Goal: Task Accomplishment & Management: Manage account settings

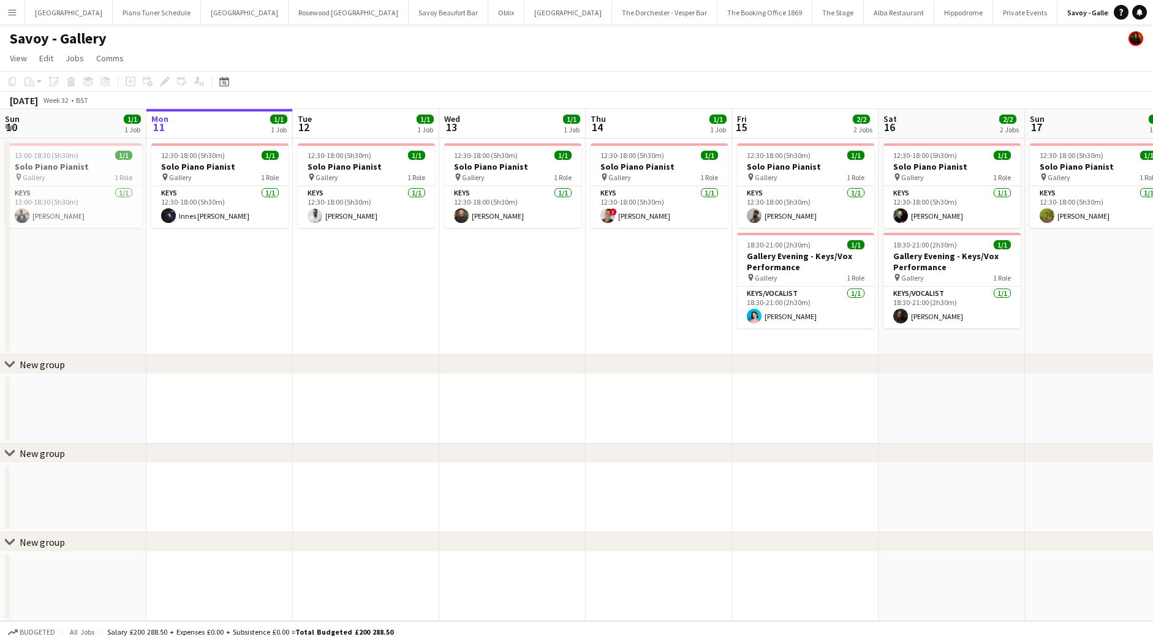
click at [13, 17] on button "Menu" at bounding box center [12, 12] width 24 height 24
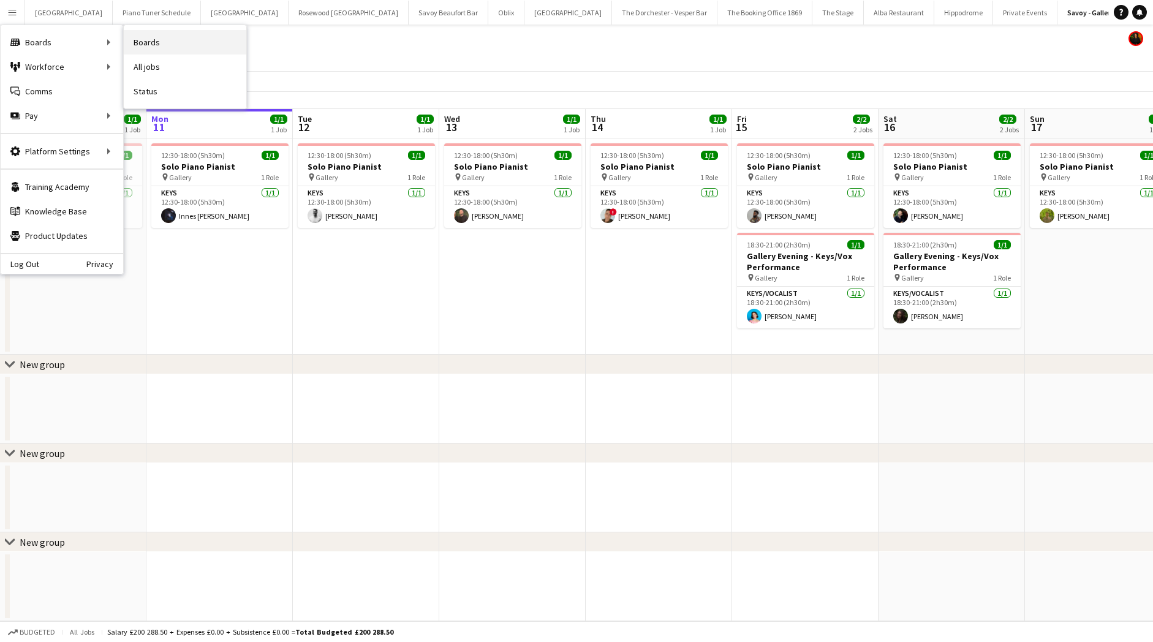
click at [210, 36] on link "Boards" at bounding box center [185, 42] width 122 height 24
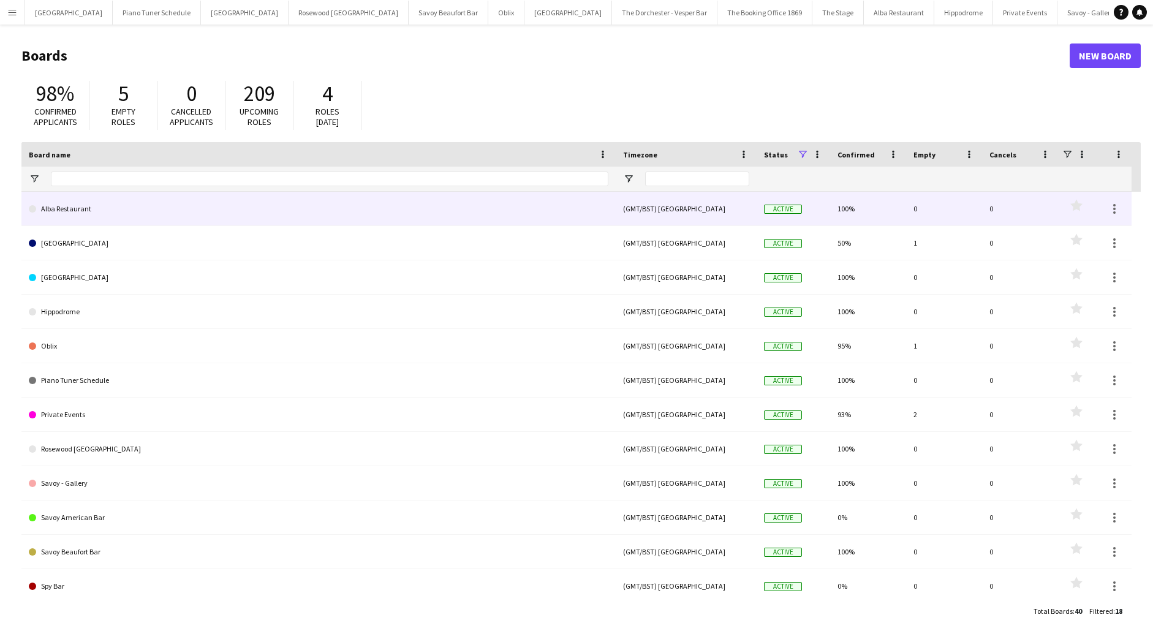
click at [201, 216] on link "Alba Restaurant" at bounding box center [318, 209] width 579 height 34
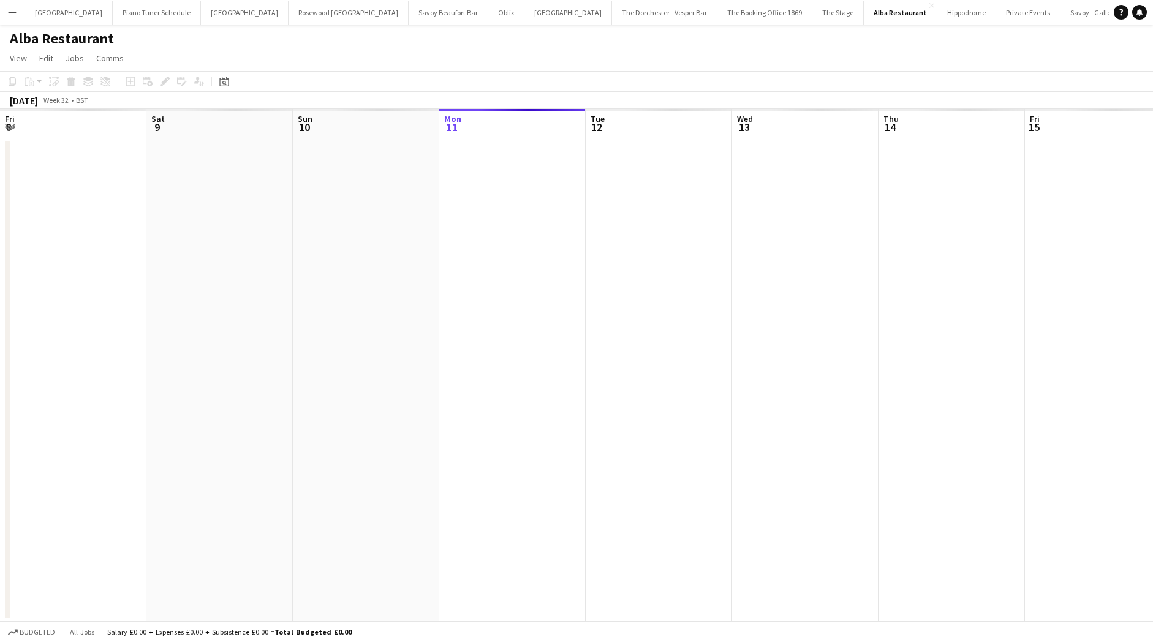
scroll to position [0, 293]
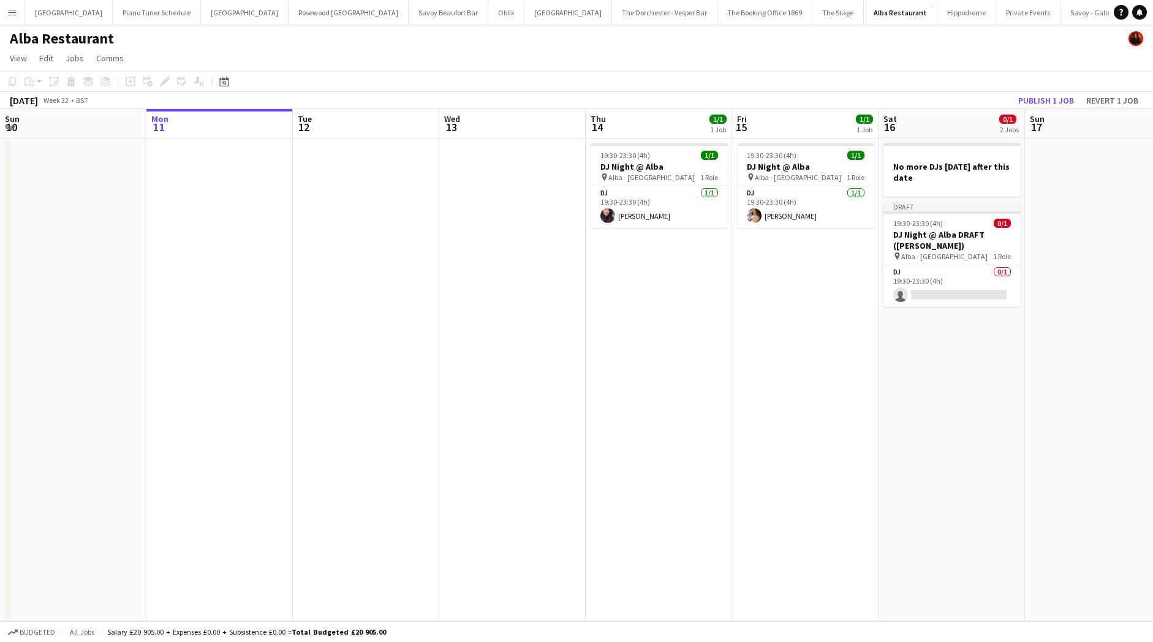
click at [12, 12] on app-icon "Menu" at bounding box center [12, 12] width 10 height 10
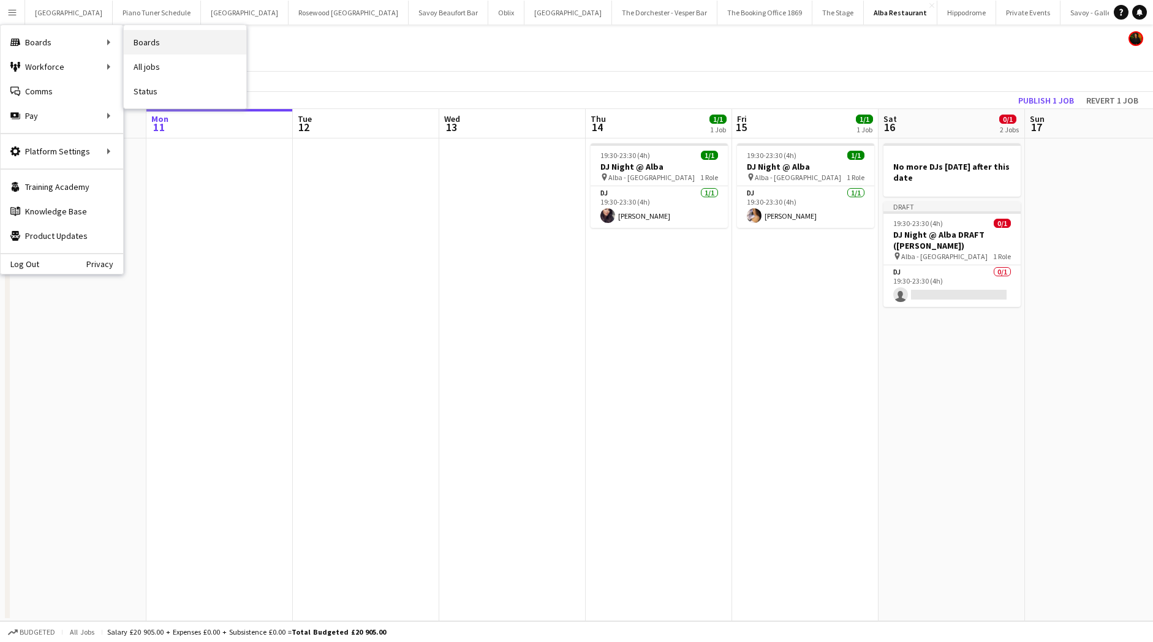
click at [143, 49] on link "Boards" at bounding box center [185, 42] width 122 height 24
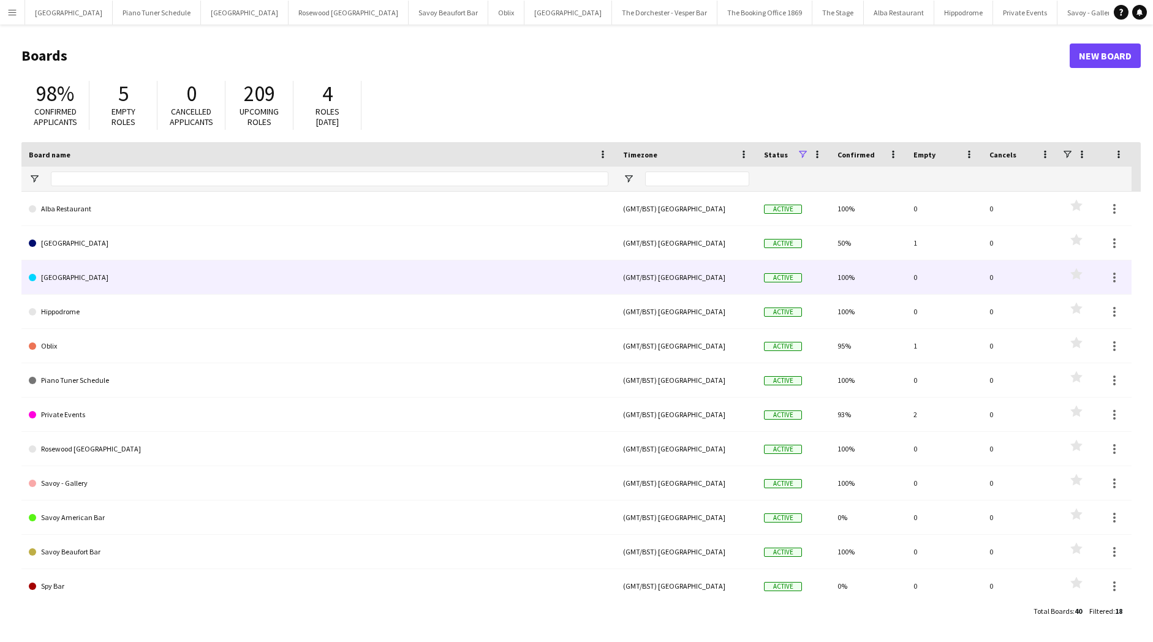
click at [114, 268] on link "[GEOGRAPHIC_DATA]" at bounding box center [318, 277] width 579 height 34
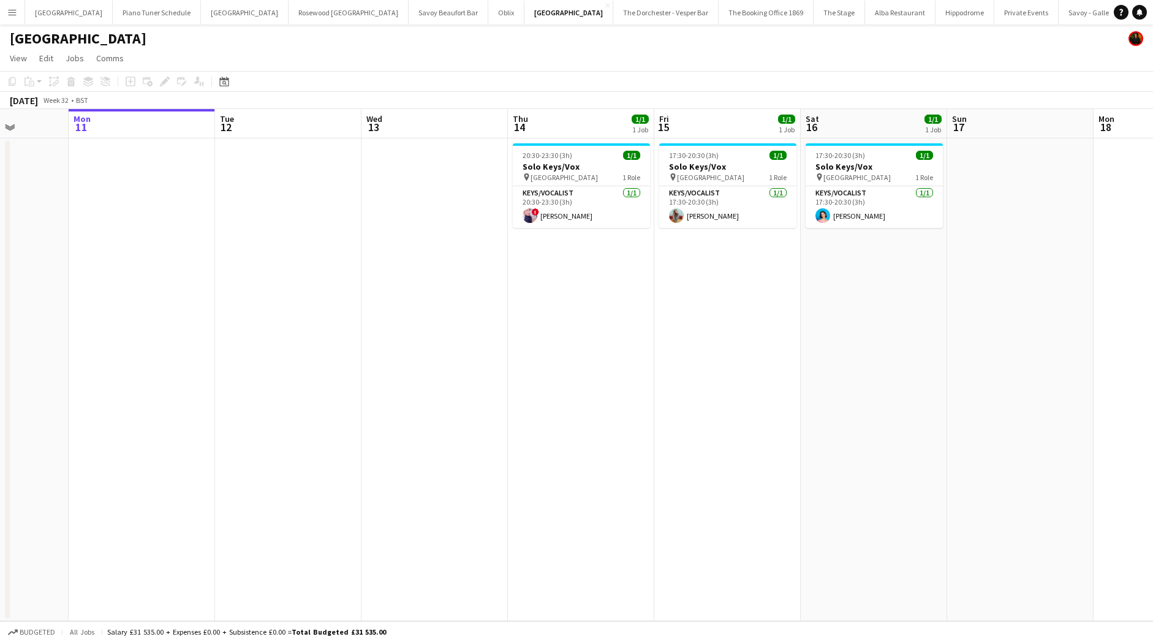
scroll to position [0, 377]
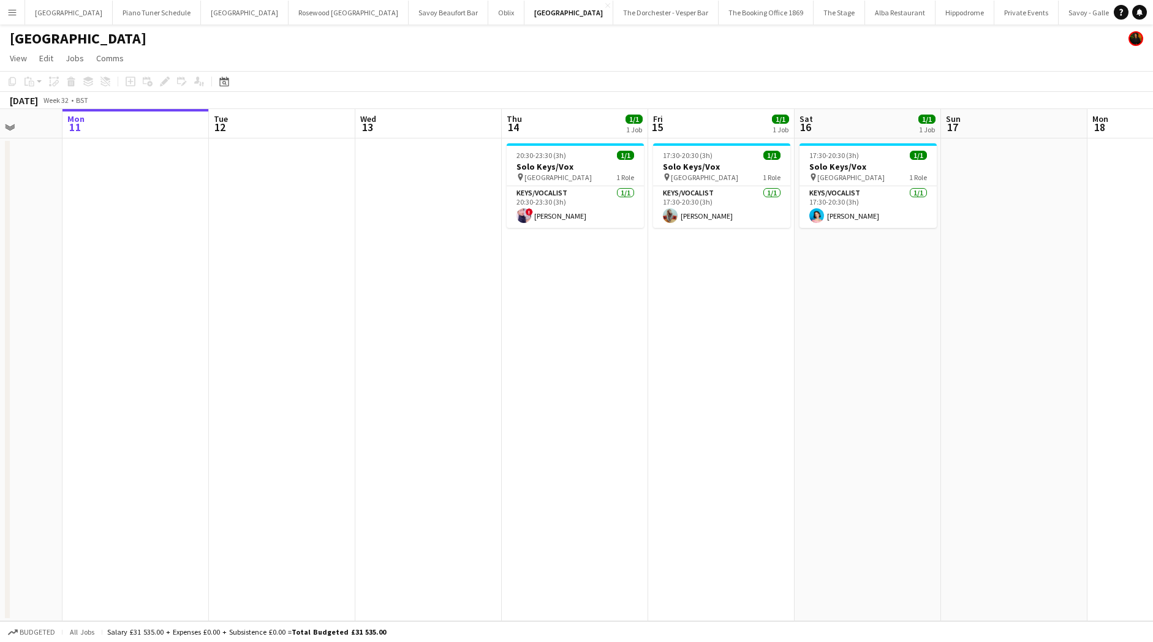
click at [12, 8] on app-icon "Menu" at bounding box center [12, 12] width 10 height 10
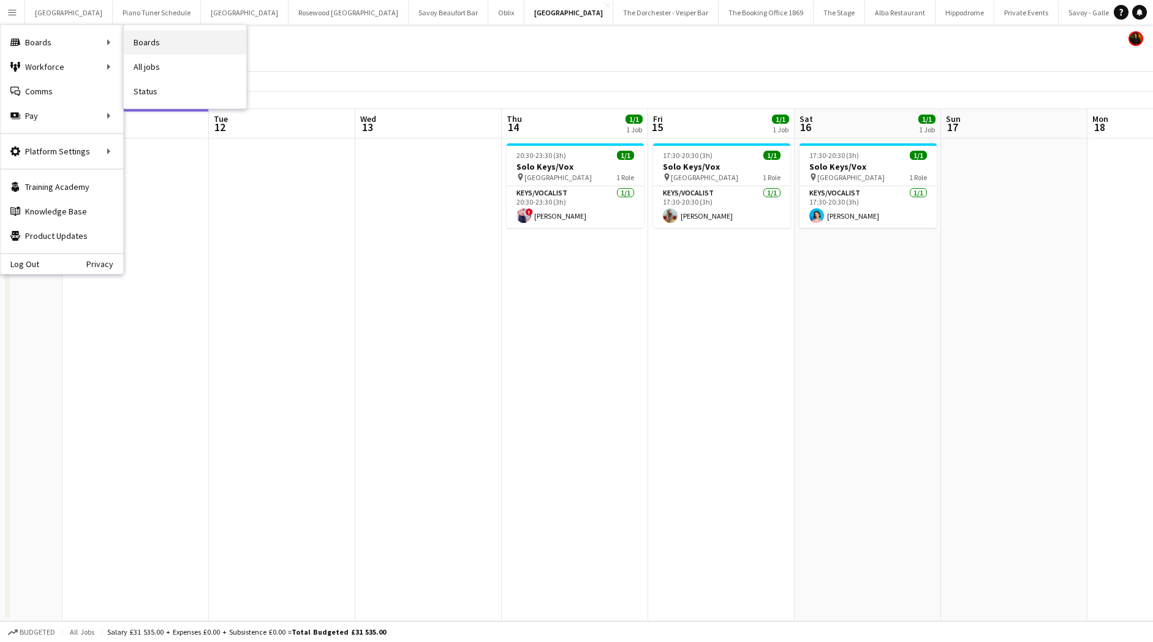
click at [194, 39] on link "Boards" at bounding box center [185, 42] width 122 height 24
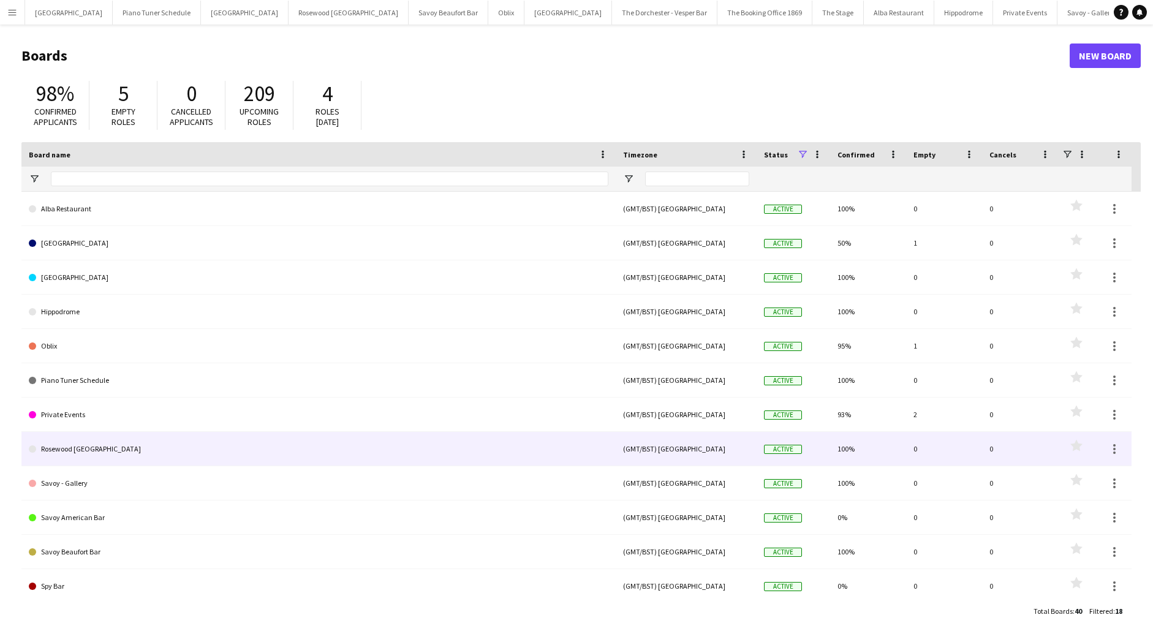
click at [123, 445] on link "Rosewood [GEOGRAPHIC_DATA]" at bounding box center [318, 449] width 579 height 34
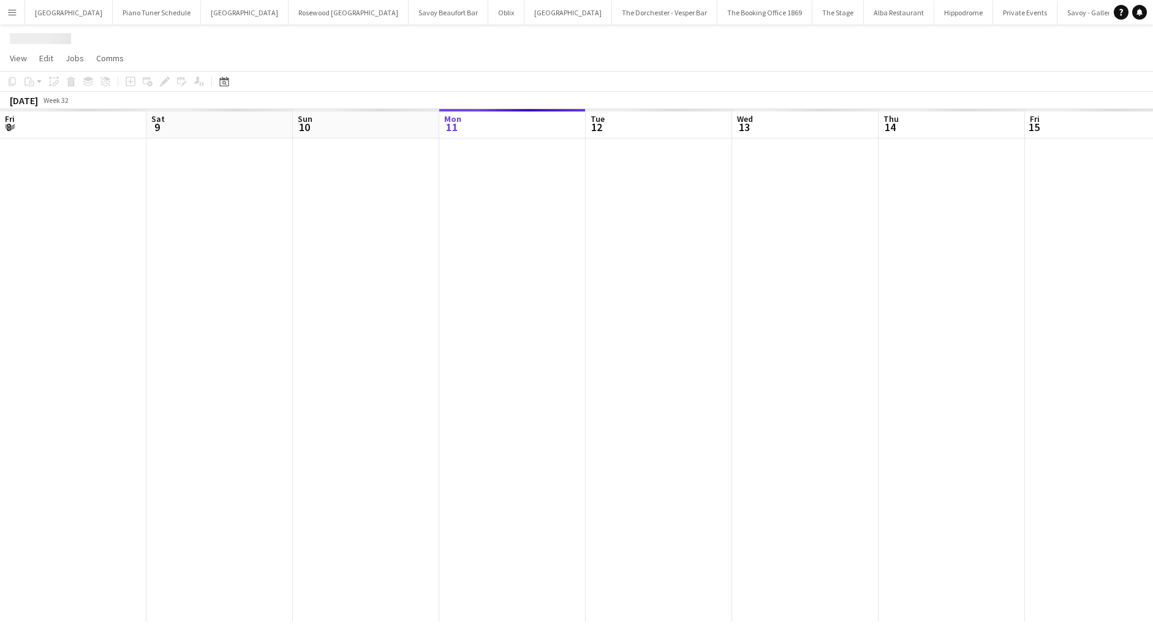
scroll to position [0, 293]
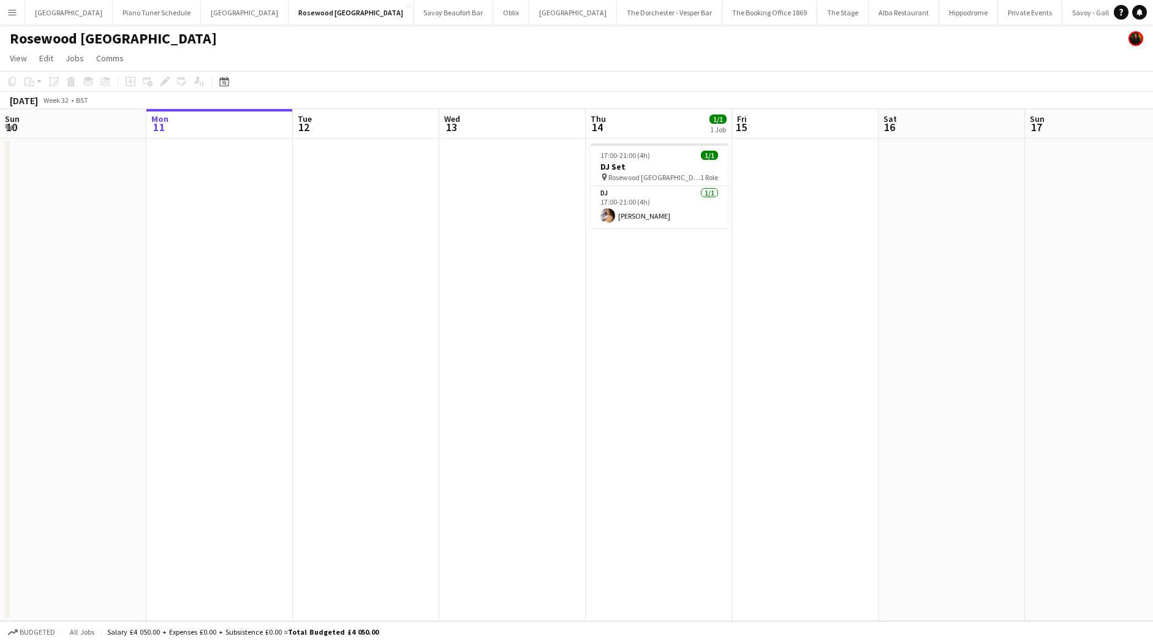
click at [10, 9] on app-icon "Menu" at bounding box center [12, 12] width 10 height 10
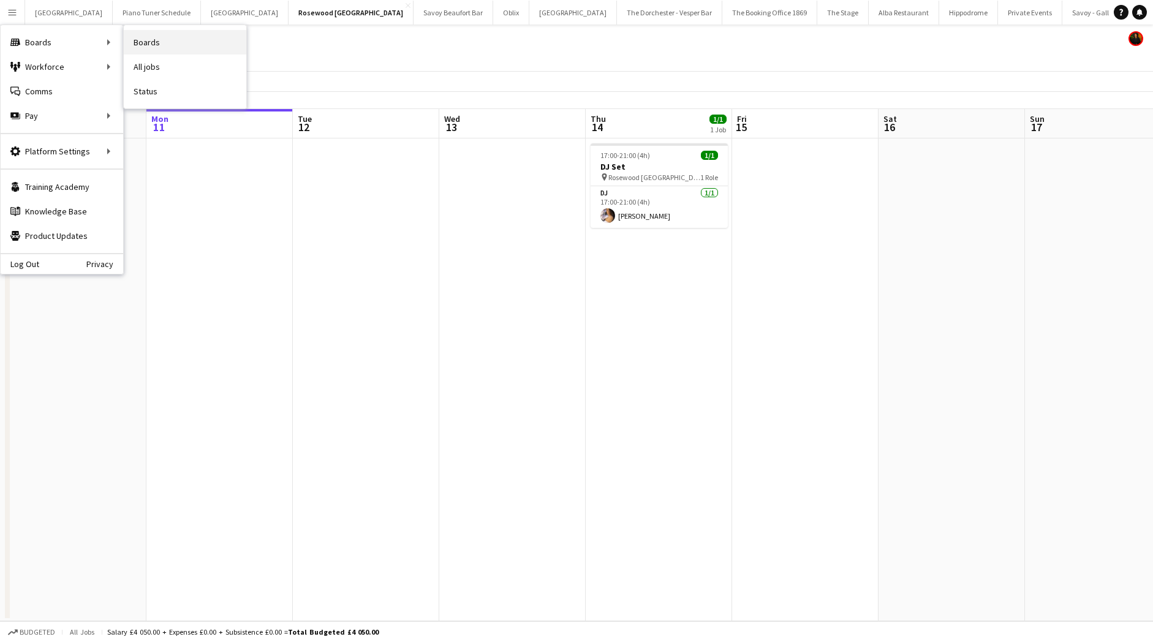
click at [148, 43] on link "Boards" at bounding box center [185, 42] width 122 height 24
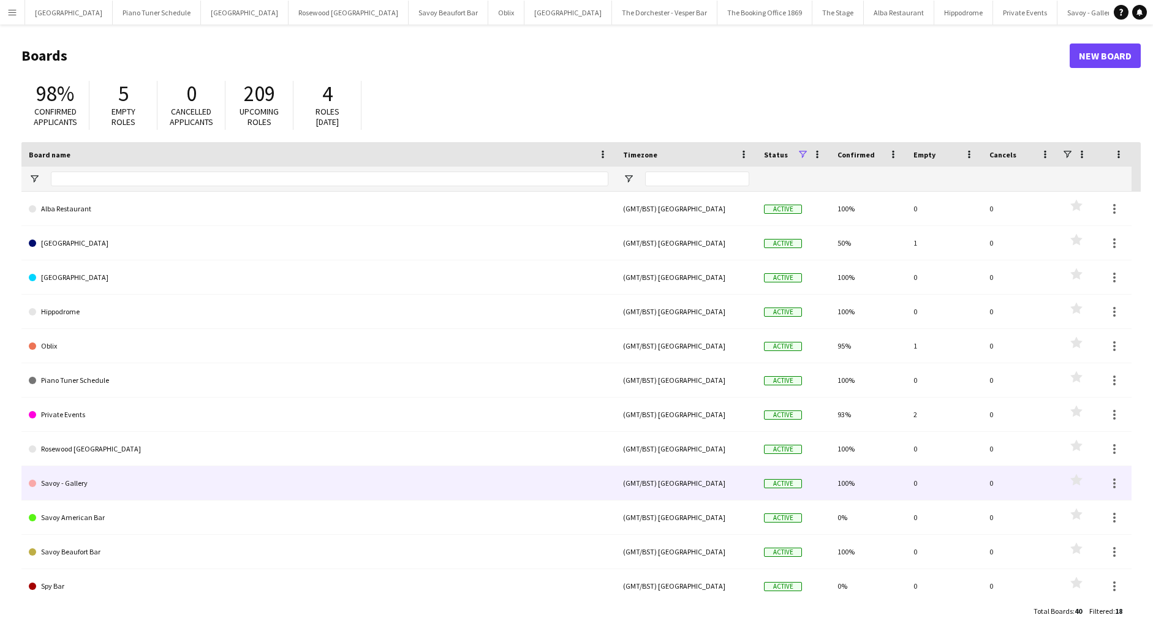
click at [126, 486] on link "Savoy - Gallery" at bounding box center [318, 483] width 579 height 34
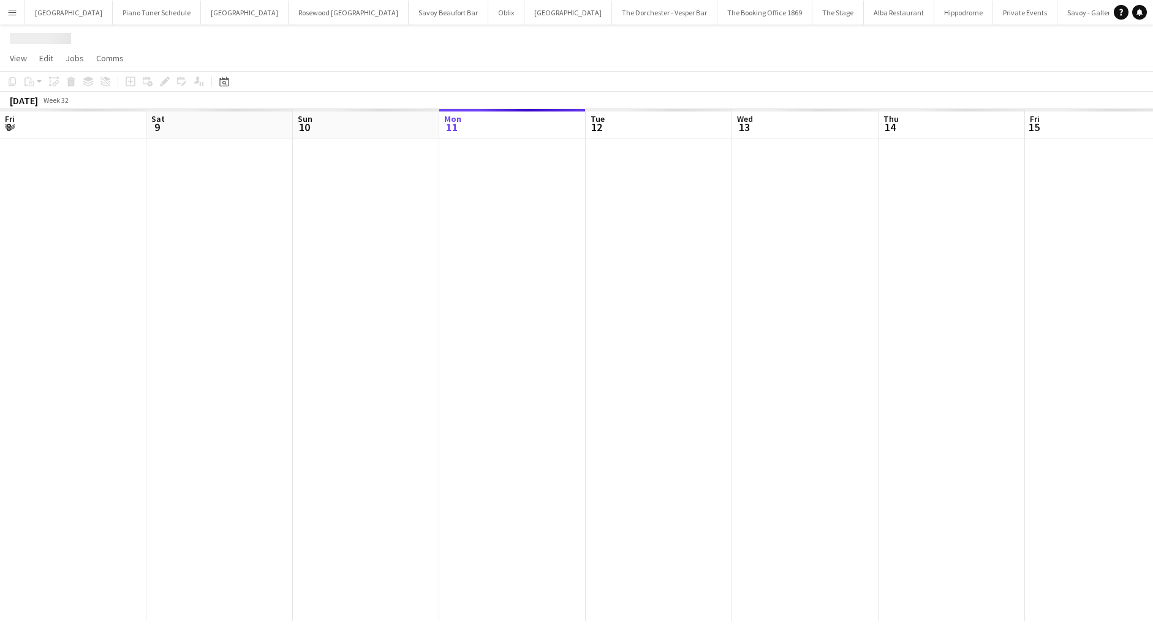
scroll to position [0, 293]
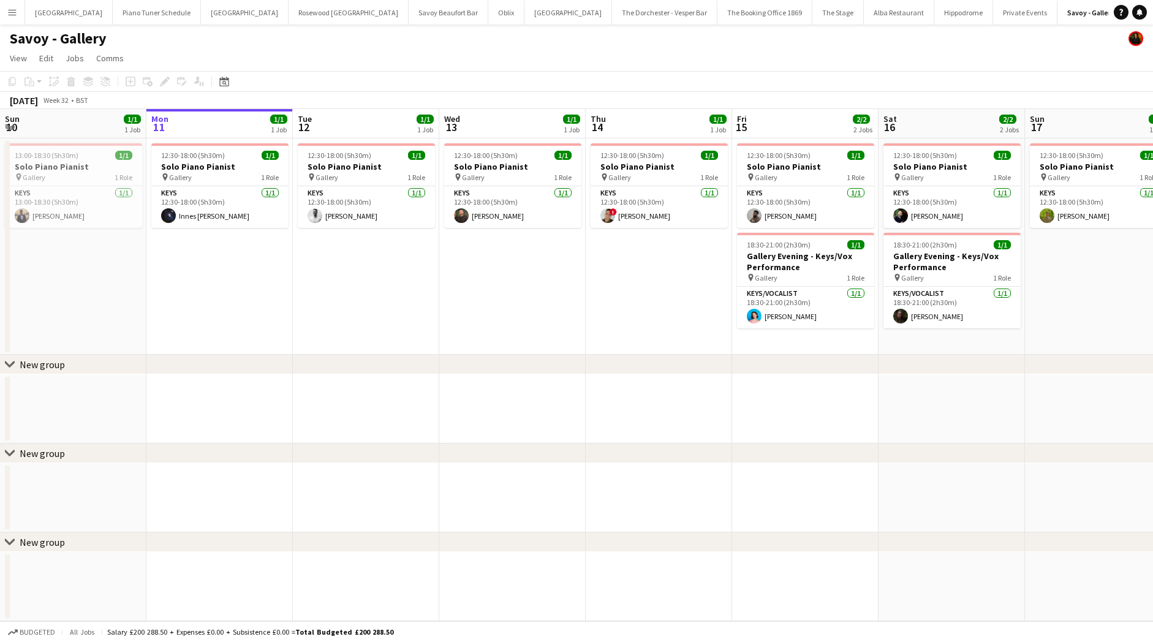
click at [11, 17] on app-icon "Menu" at bounding box center [12, 12] width 10 height 10
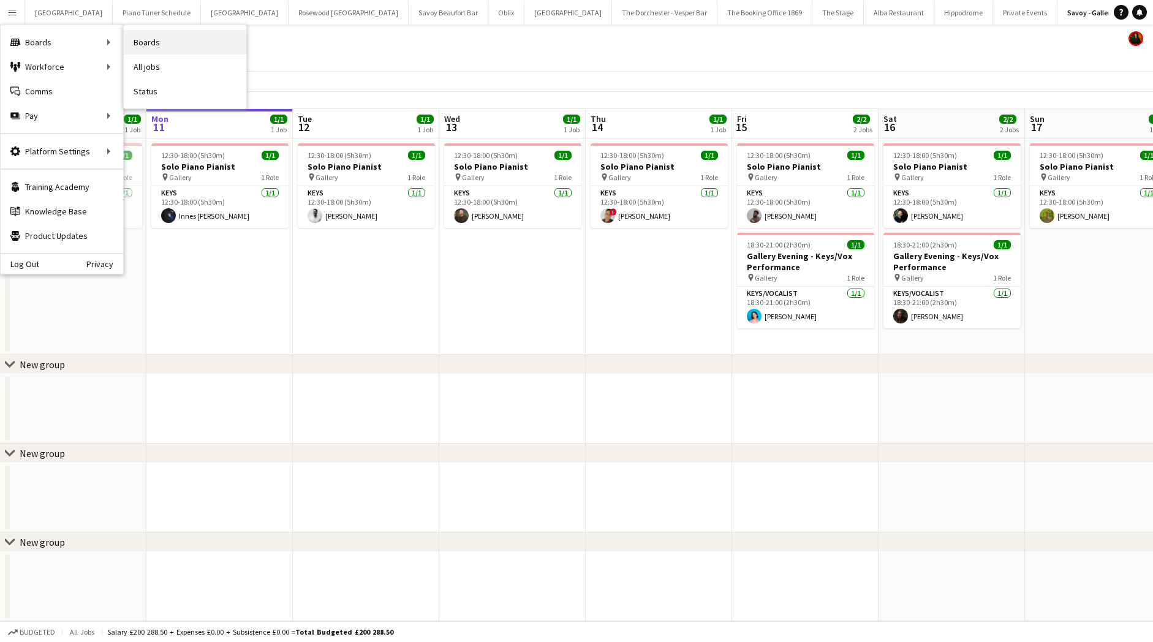
click at [141, 40] on link "Boards" at bounding box center [185, 42] width 122 height 24
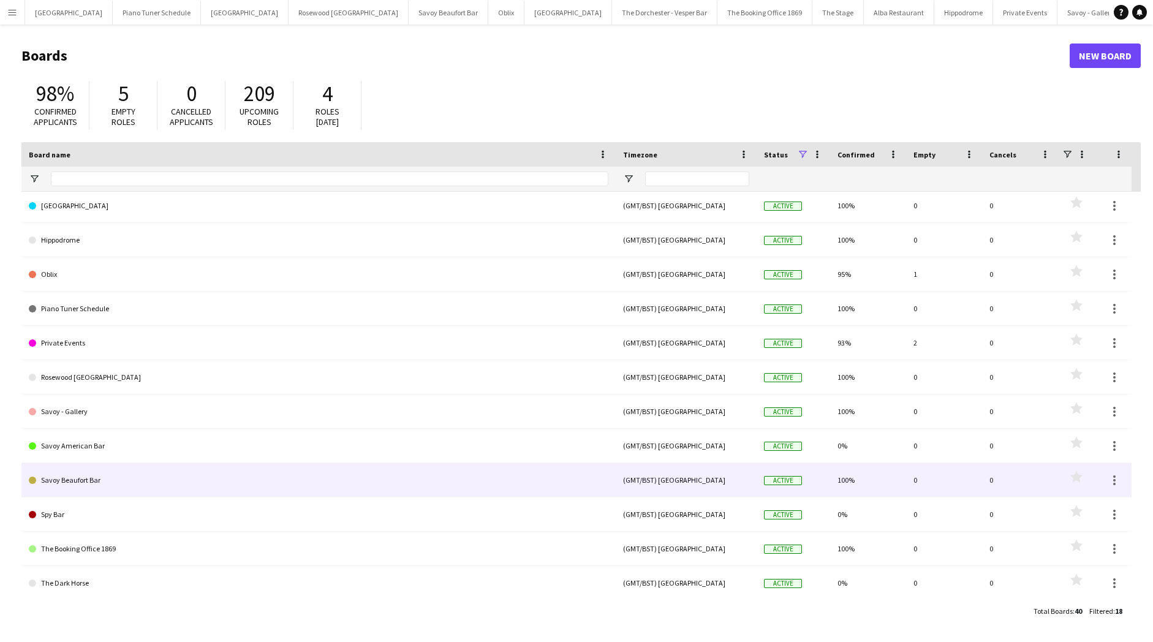
scroll to position [73, 0]
click at [136, 467] on link "Savoy Beaufort Bar" at bounding box center [318, 479] width 579 height 34
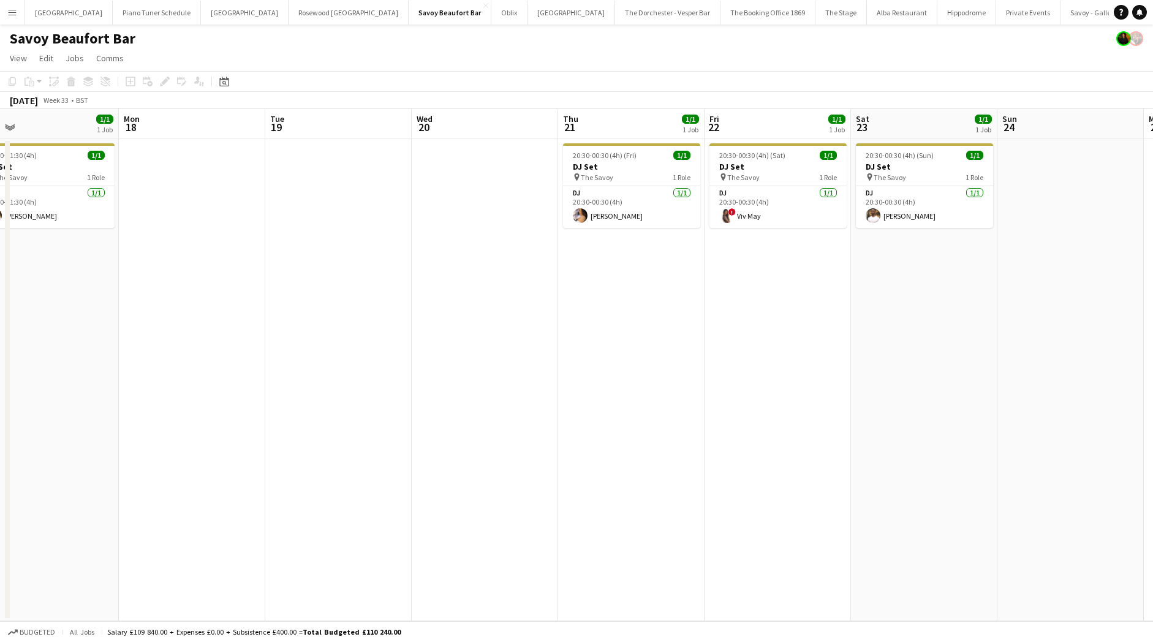
scroll to position [0, 472]
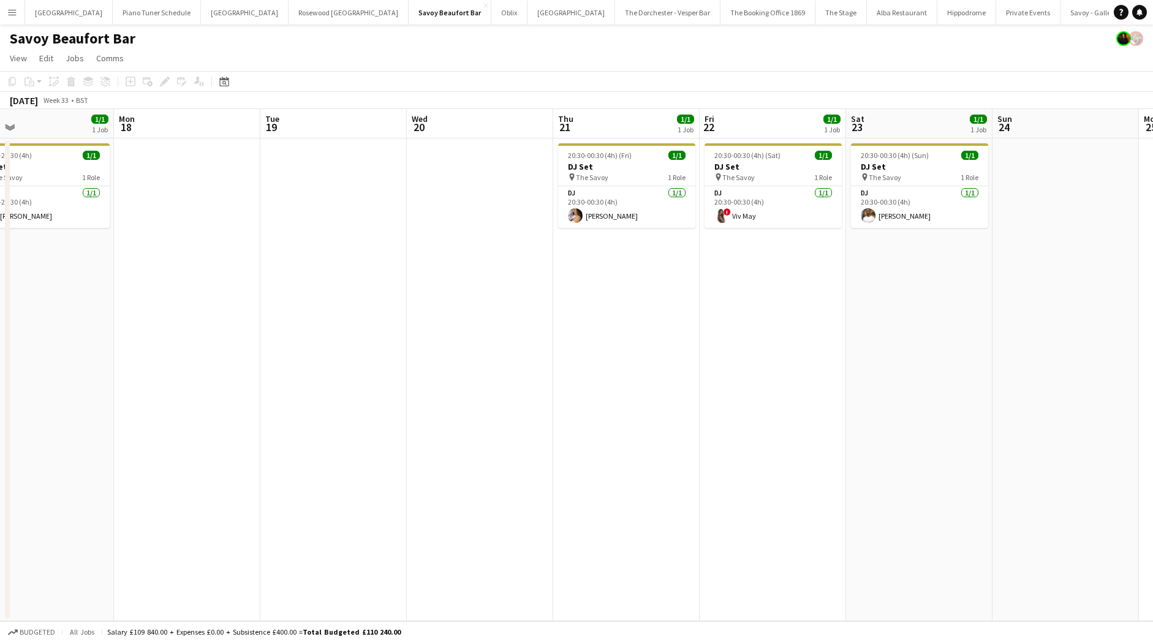
click at [18, 14] on button "Menu" at bounding box center [12, 12] width 24 height 24
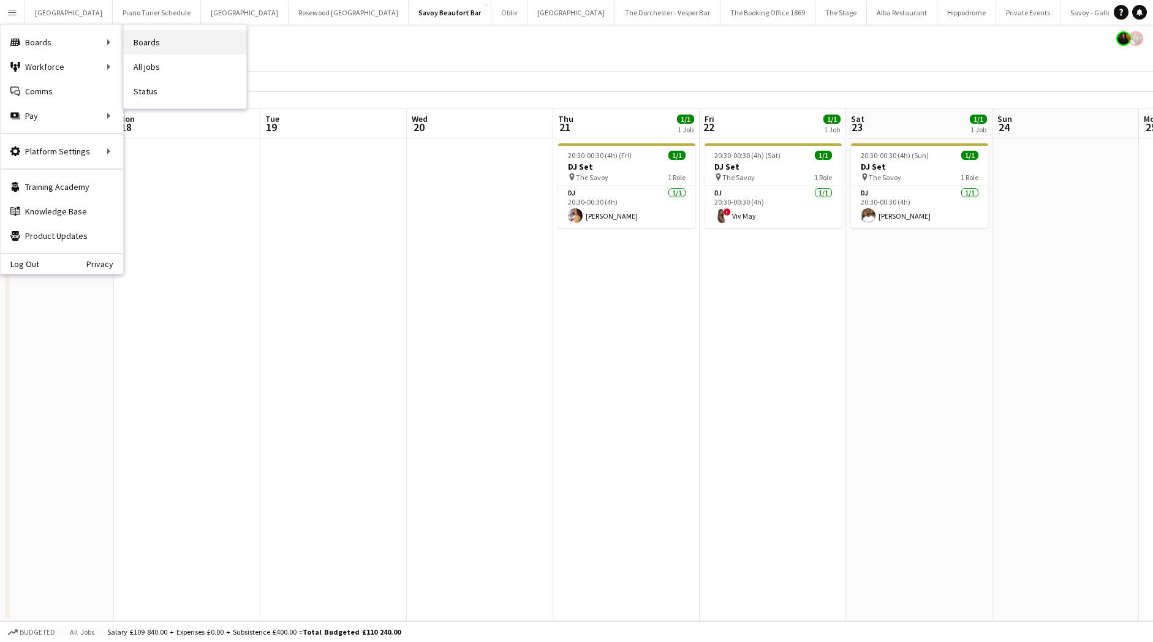
click at [161, 44] on link "Boards" at bounding box center [185, 42] width 122 height 24
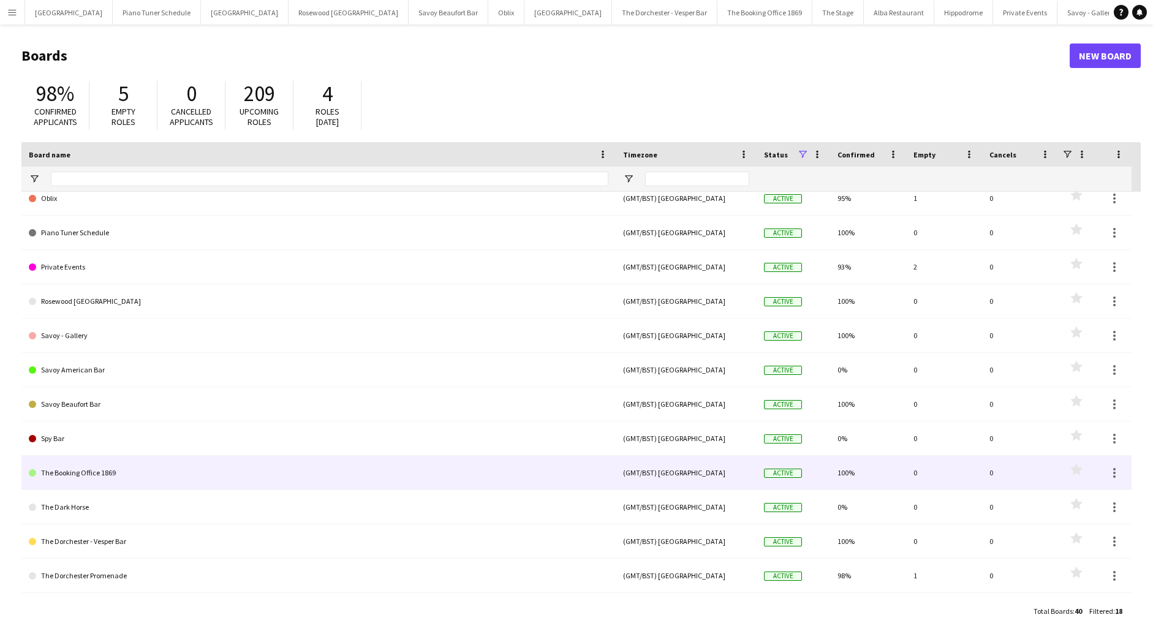
click at [182, 468] on link "The Booking Office 1869" at bounding box center [318, 473] width 579 height 34
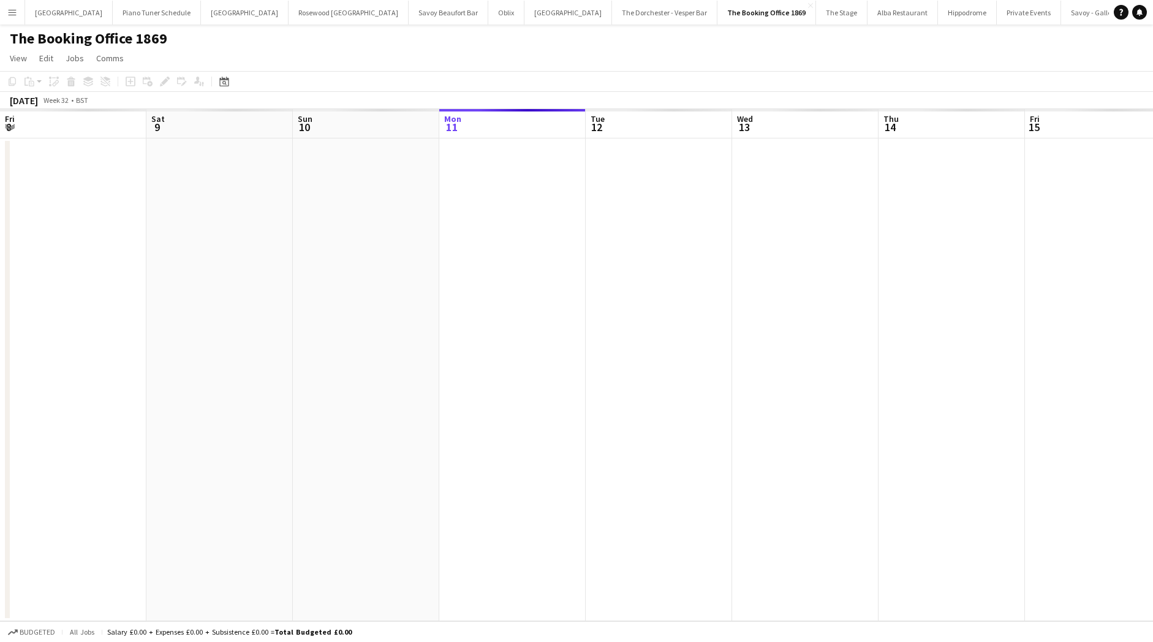
scroll to position [0, 293]
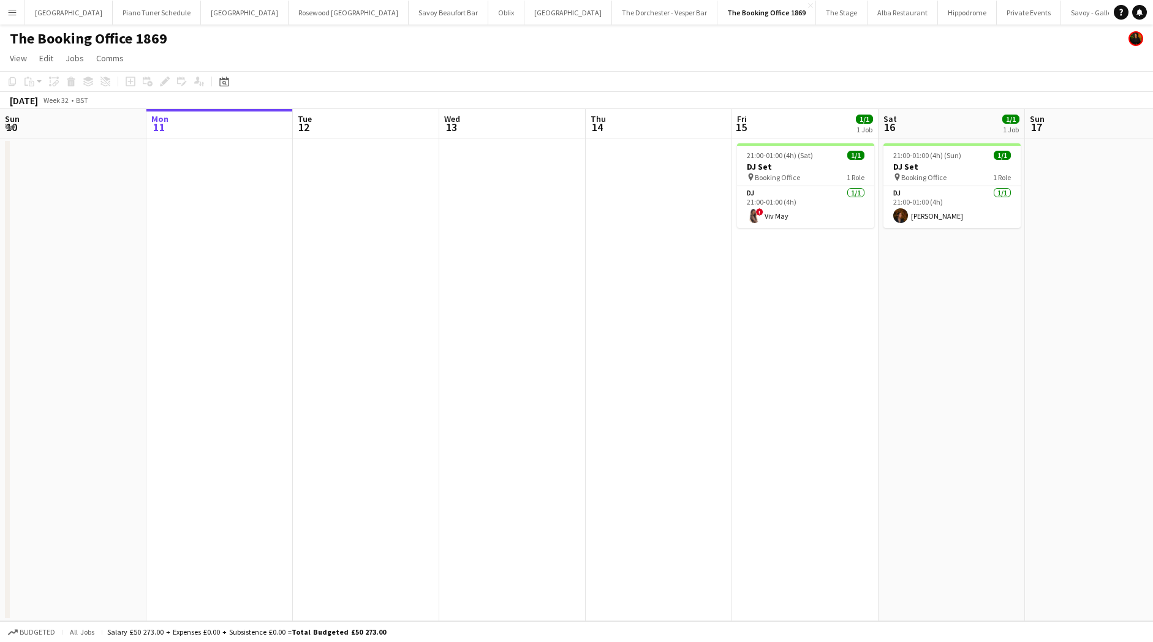
click at [7, 6] on button "Menu" at bounding box center [12, 12] width 24 height 24
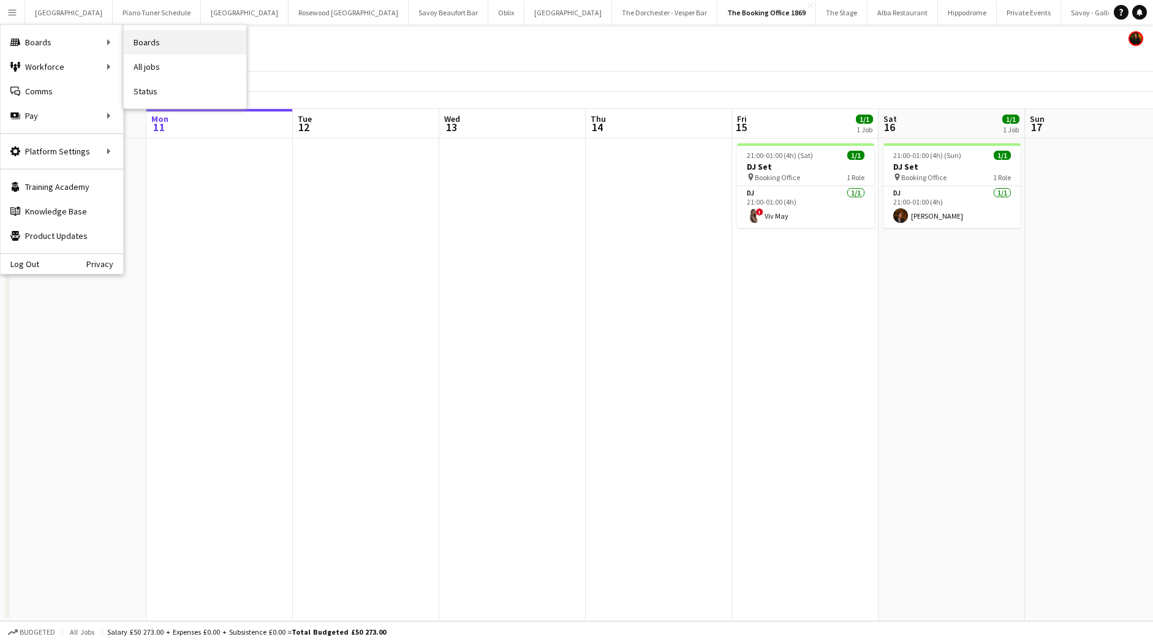
click at [139, 45] on link "Boards" at bounding box center [185, 42] width 122 height 24
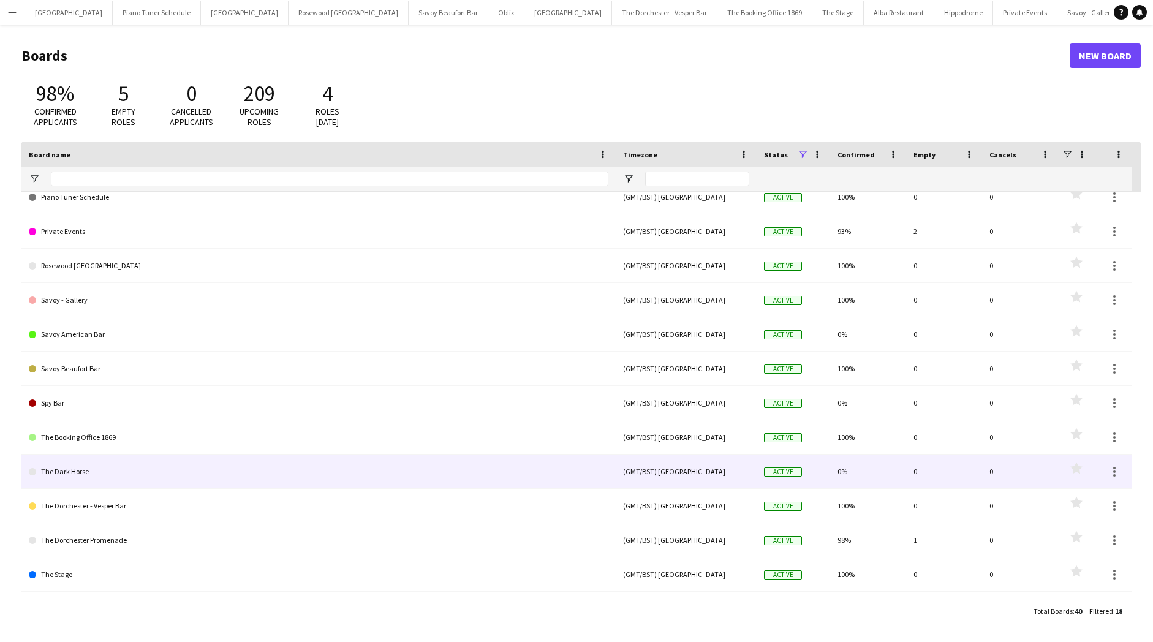
scroll to position [210, 0]
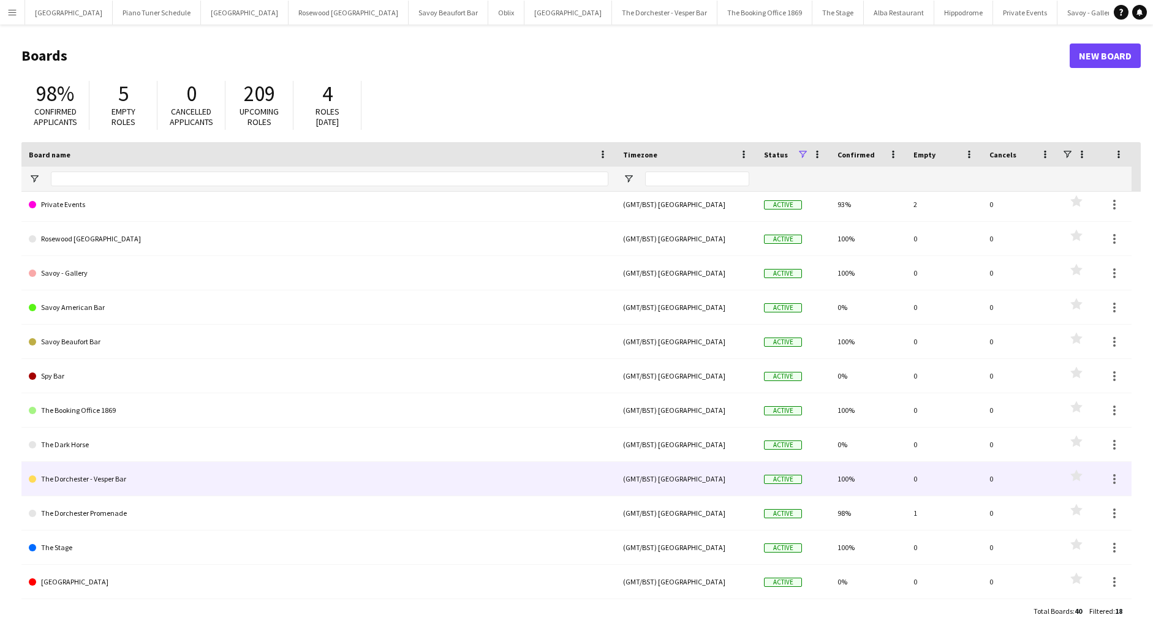
click at [154, 478] on link "The Dorchester - Vesper Bar" at bounding box center [318, 479] width 579 height 34
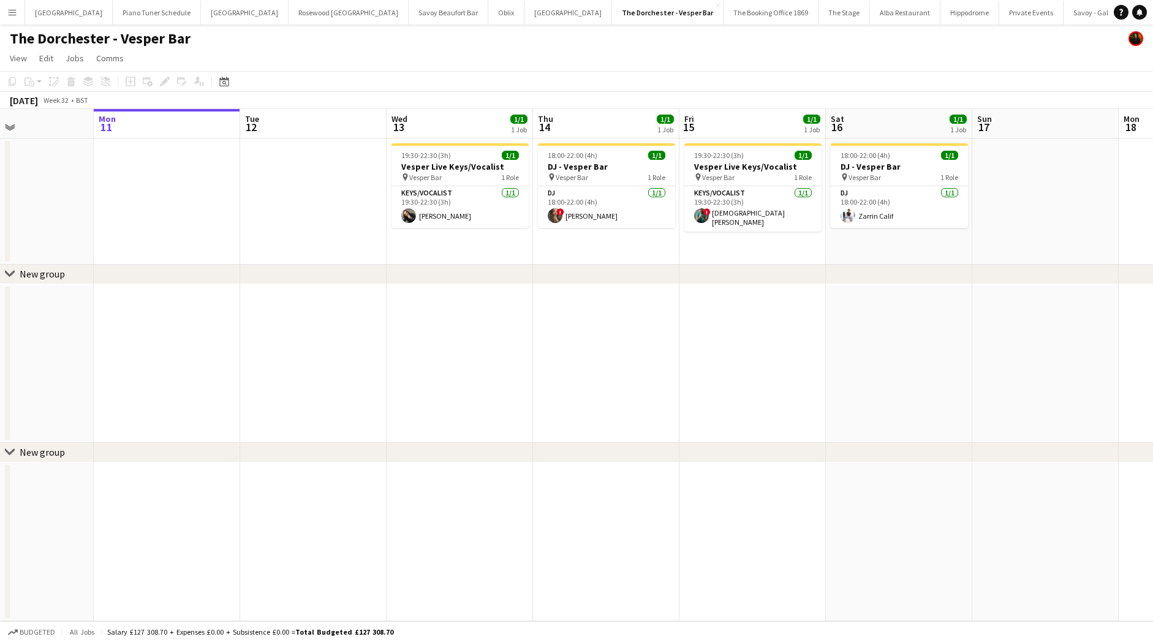
scroll to position [0, 347]
drag, startPoint x: 15, startPoint y: 20, endPoint x: 53, endPoint y: 36, distance: 41.7
click at [15, 20] on button "Menu" at bounding box center [12, 12] width 24 height 24
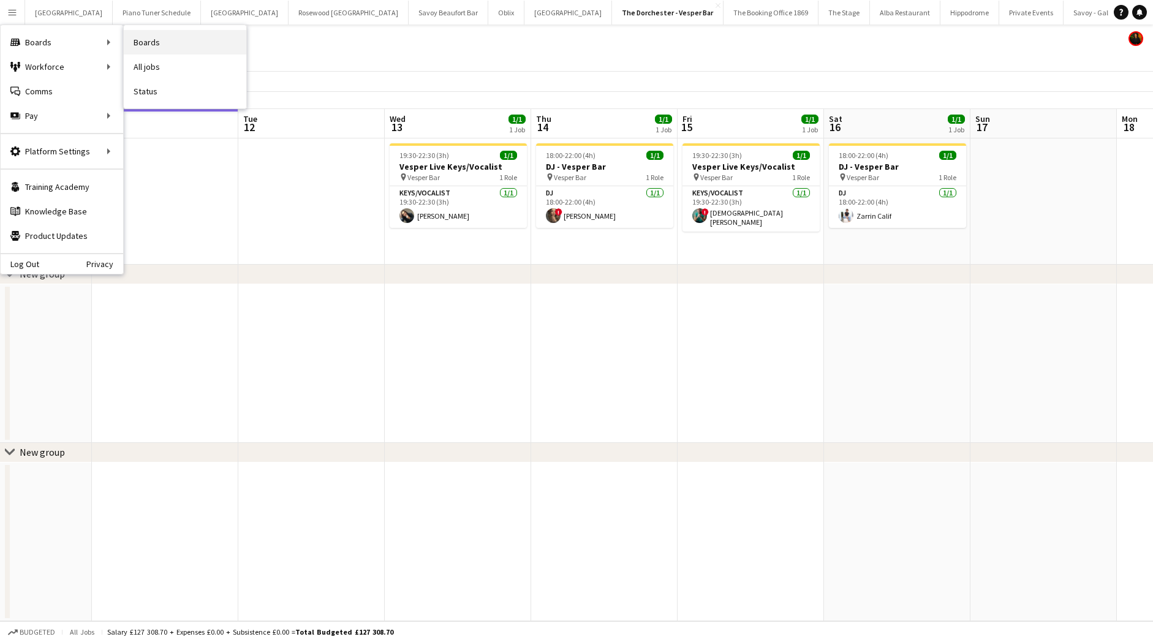
click at [165, 40] on link "Boards" at bounding box center [185, 42] width 122 height 24
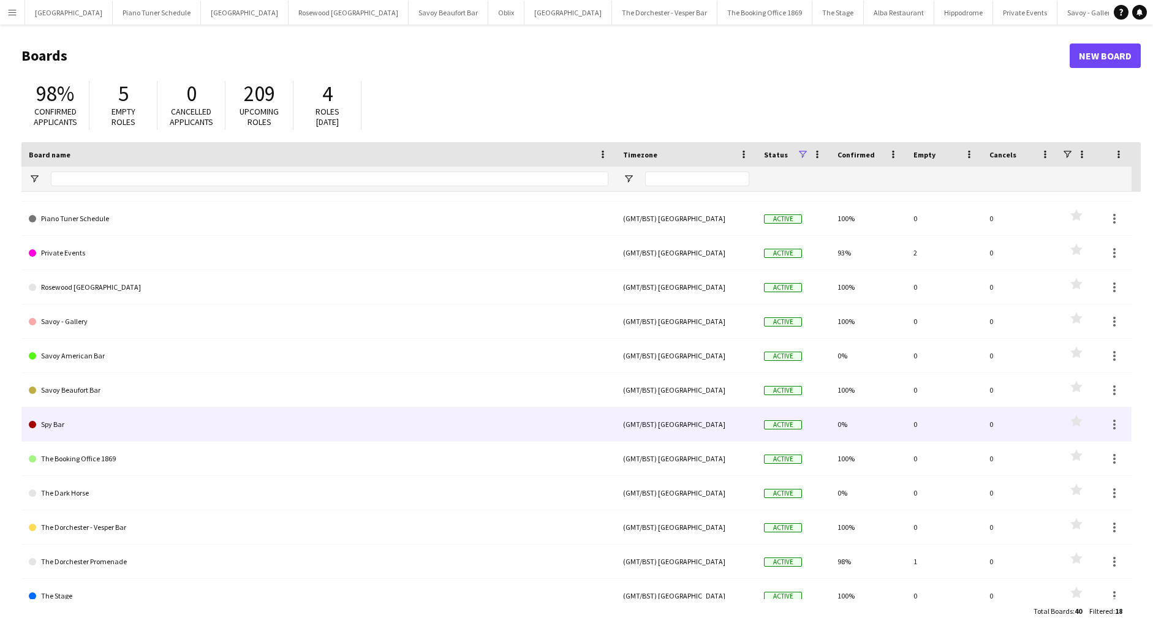
scroll to position [210, 0]
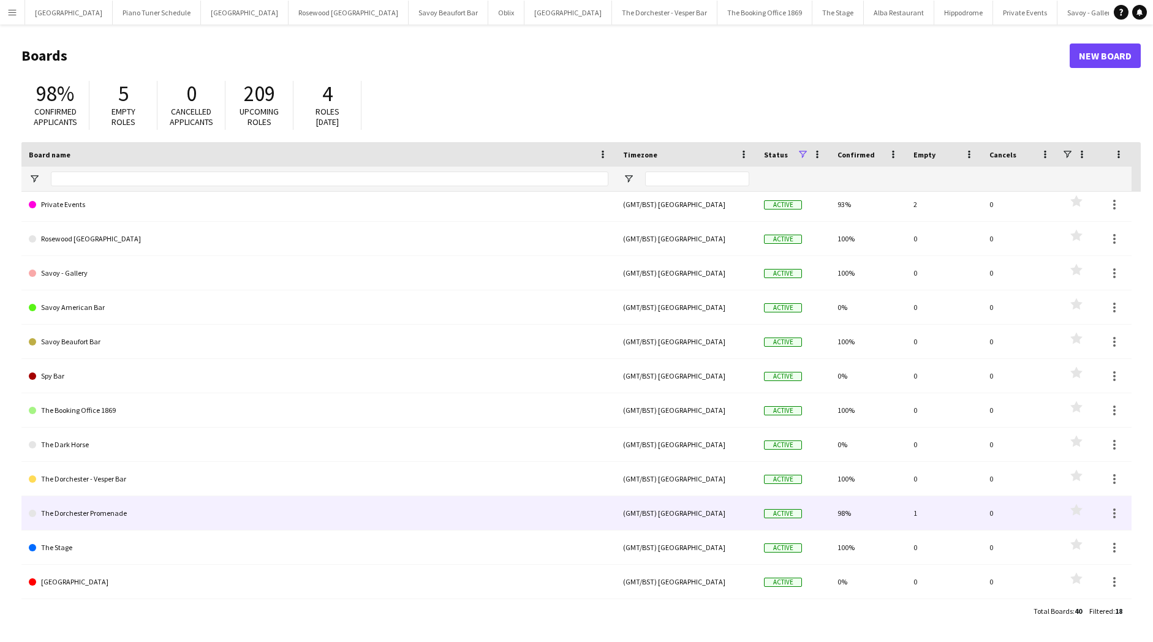
click at [163, 511] on link "The Dorchester Promenade" at bounding box center [318, 513] width 579 height 34
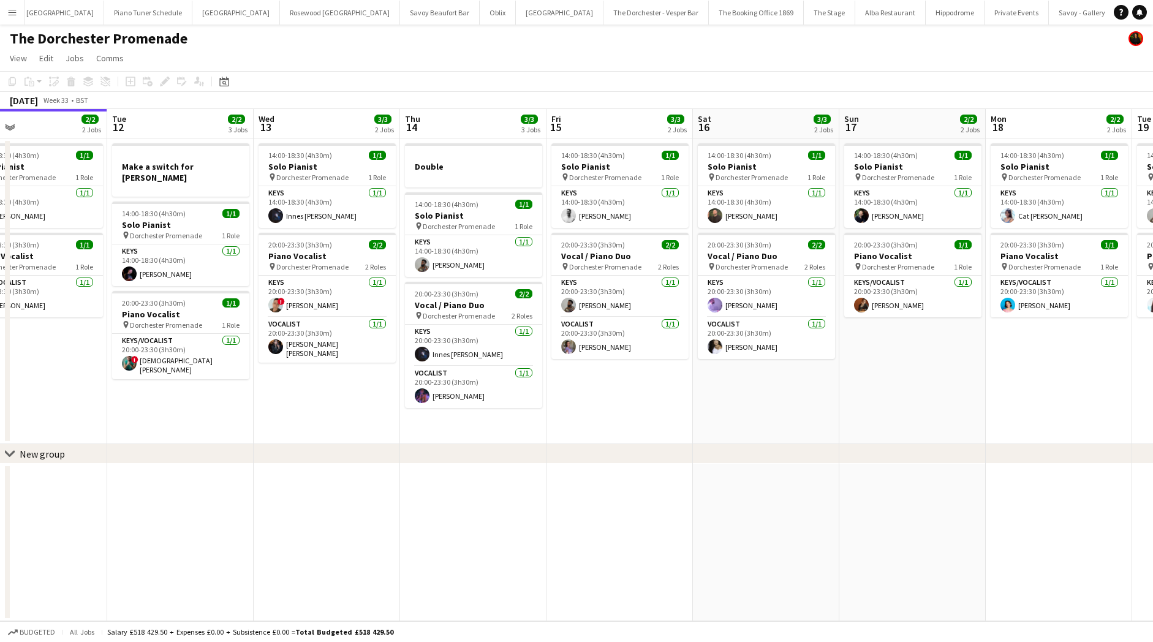
scroll to position [0, 480]
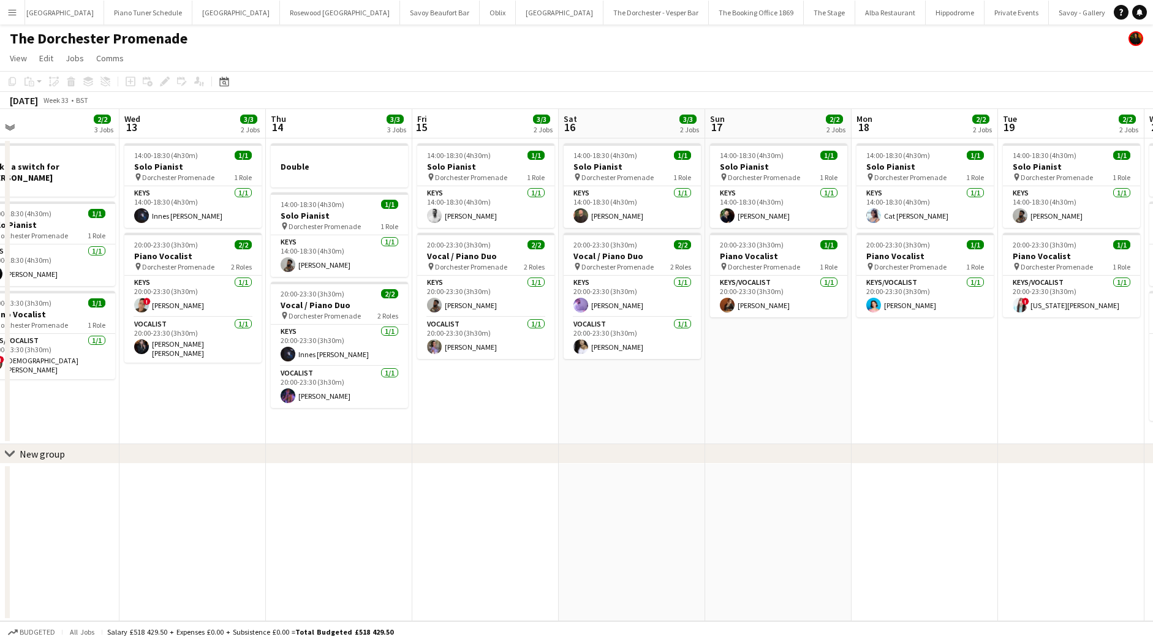
click at [584, 430] on app-date-cell "14:00-18:30 (4h30m) 1/1 Solo Pianist pin Dorchester Promenade 1 Role Keys [DATE…" at bounding box center [632, 291] width 146 height 306
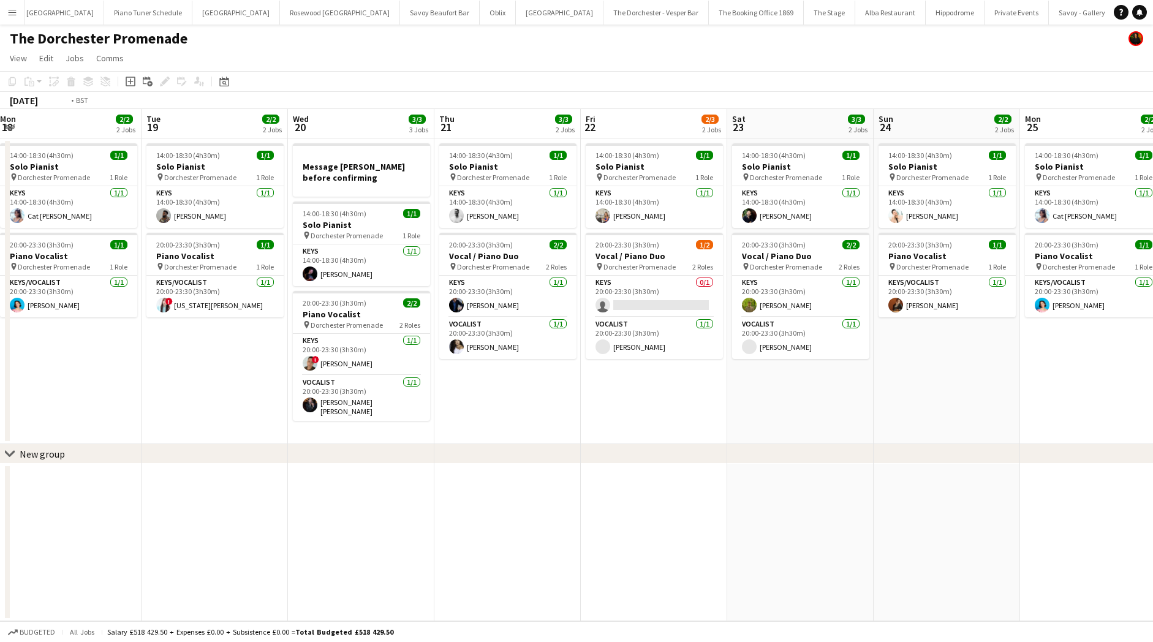
scroll to position [0, 383]
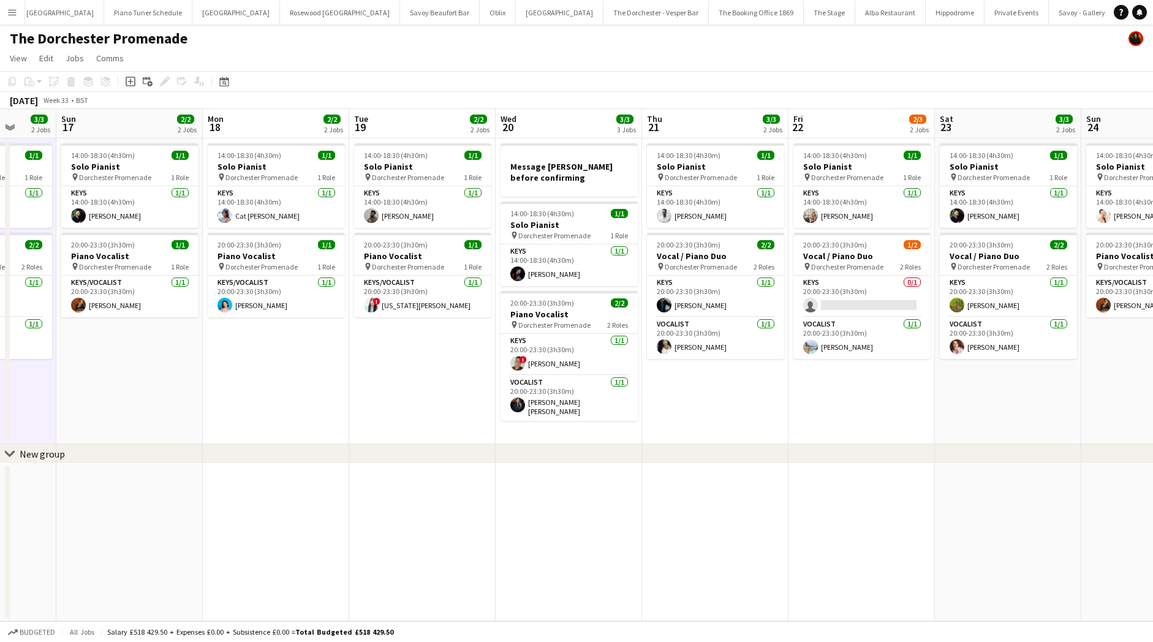
click at [20, 8] on button "Menu" at bounding box center [12, 12] width 24 height 24
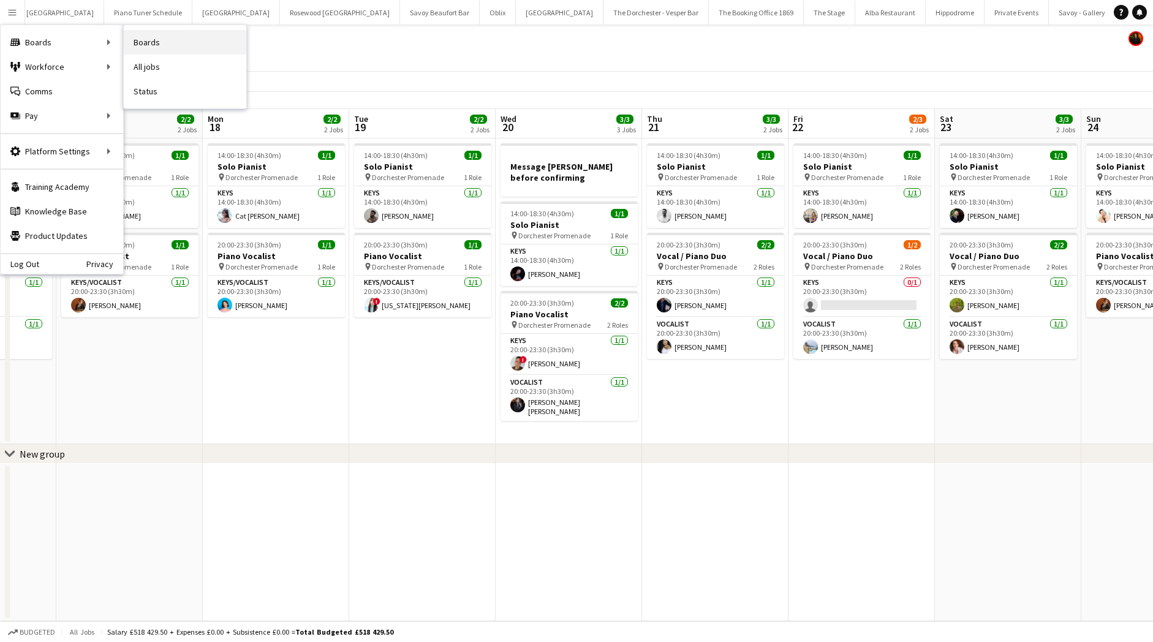
click at [146, 45] on link "Boards" at bounding box center [185, 42] width 122 height 24
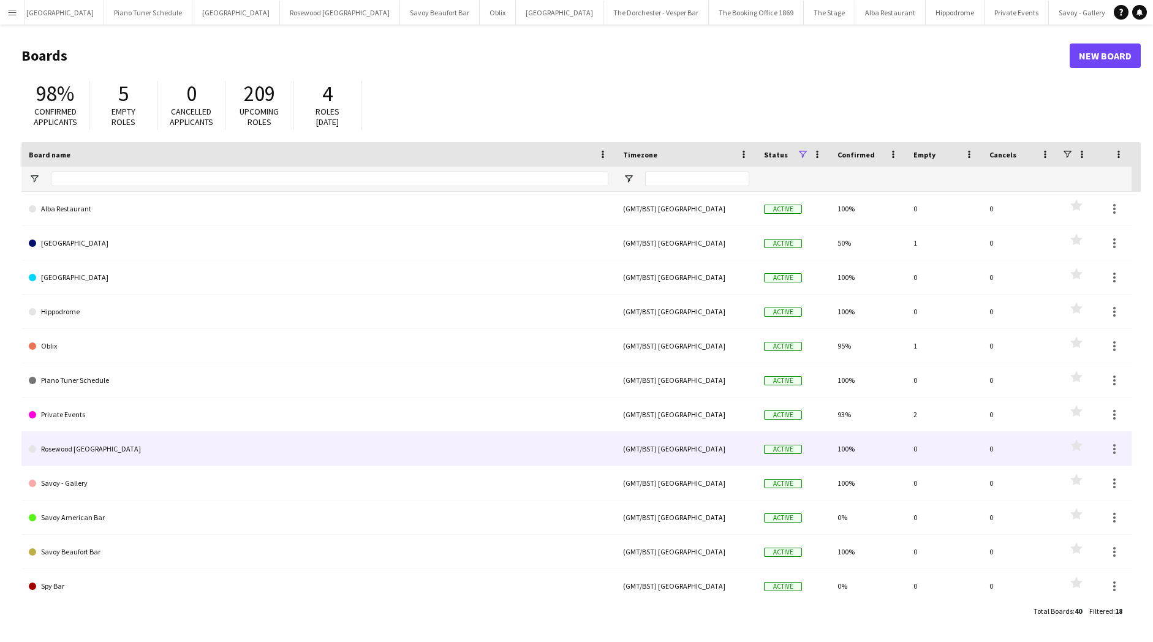
scroll to position [210, 0]
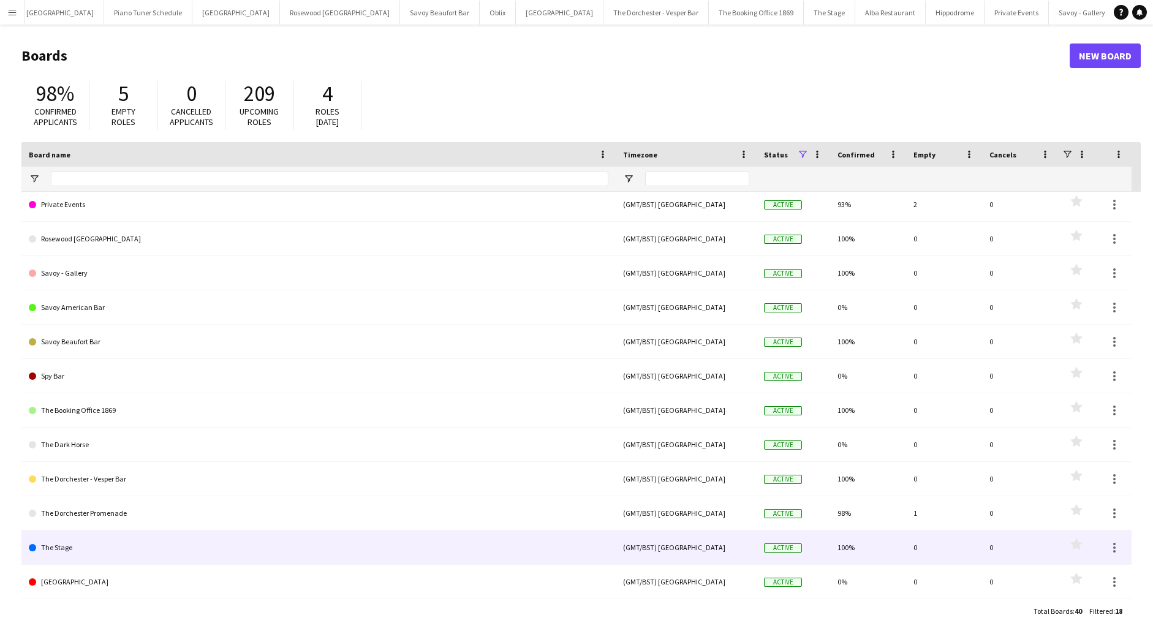
click at [115, 554] on link "The Stage" at bounding box center [318, 547] width 579 height 34
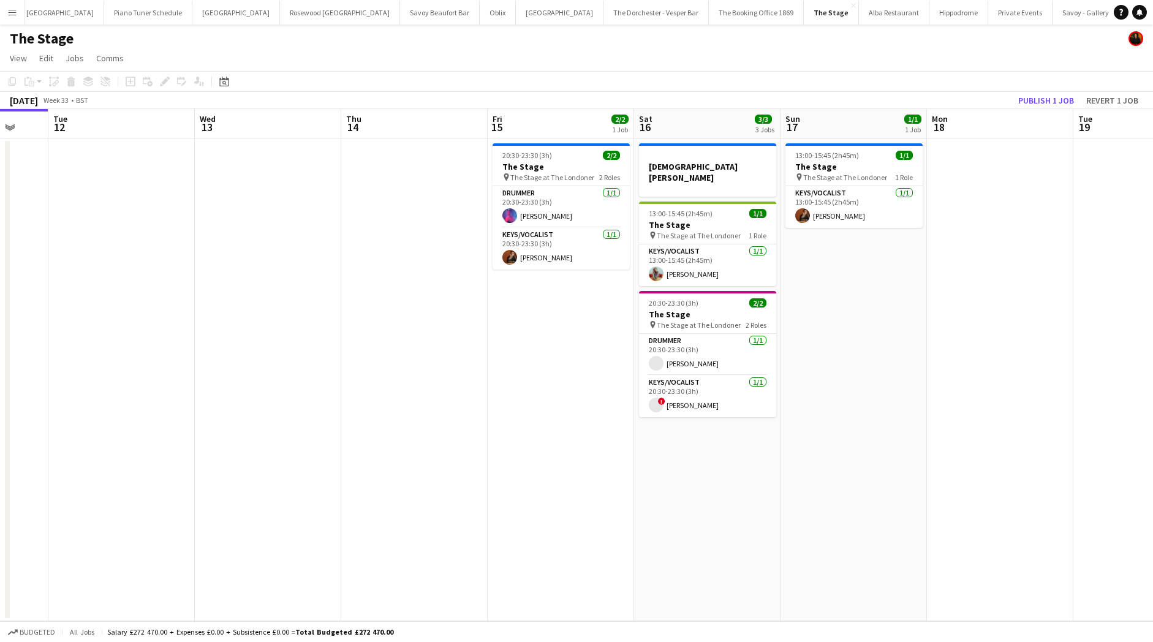
scroll to position [0, 393]
click at [9, 15] on app-icon "Menu" at bounding box center [12, 12] width 10 height 10
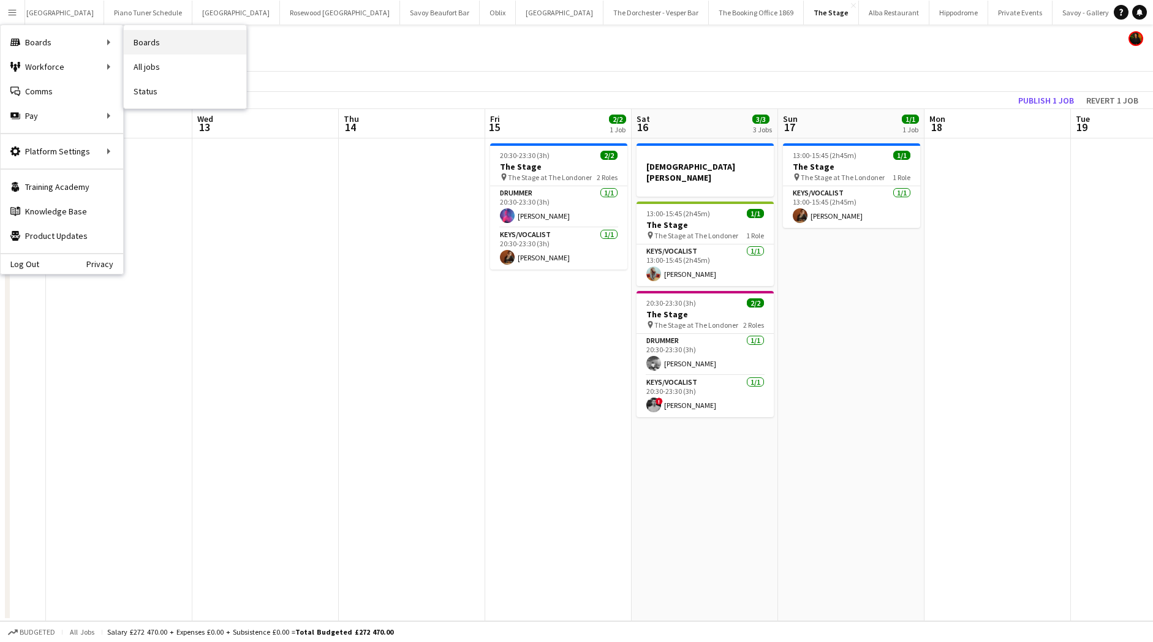
click at [176, 53] on link "Boards" at bounding box center [185, 42] width 122 height 24
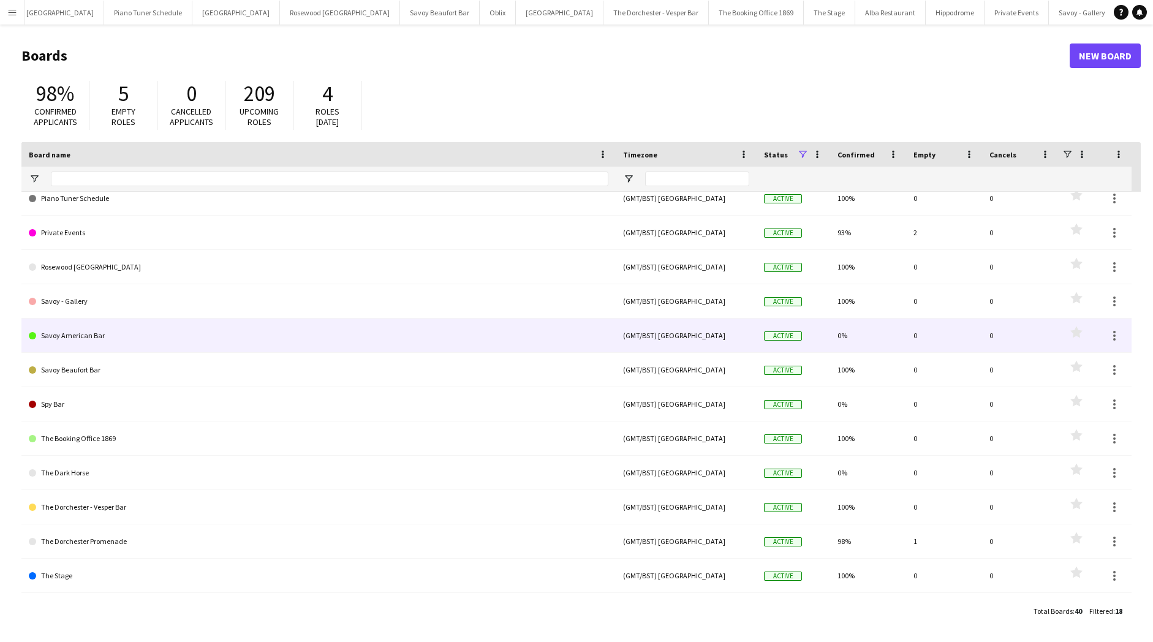
scroll to position [184, 0]
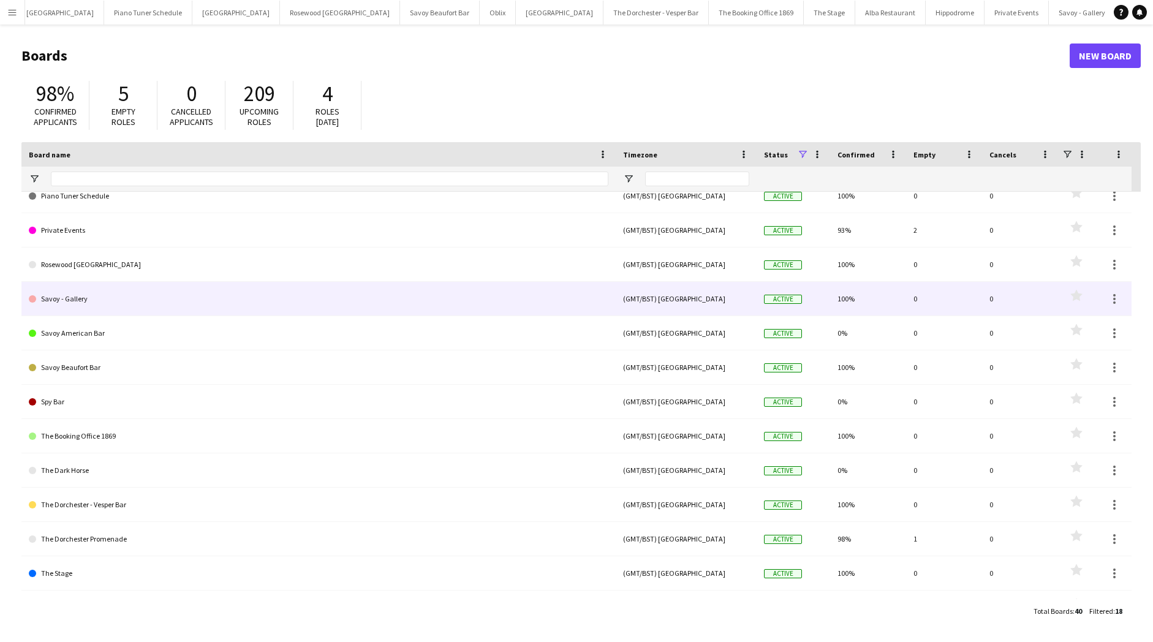
click at [133, 304] on link "Savoy - Gallery" at bounding box center [318, 299] width 579 height 34
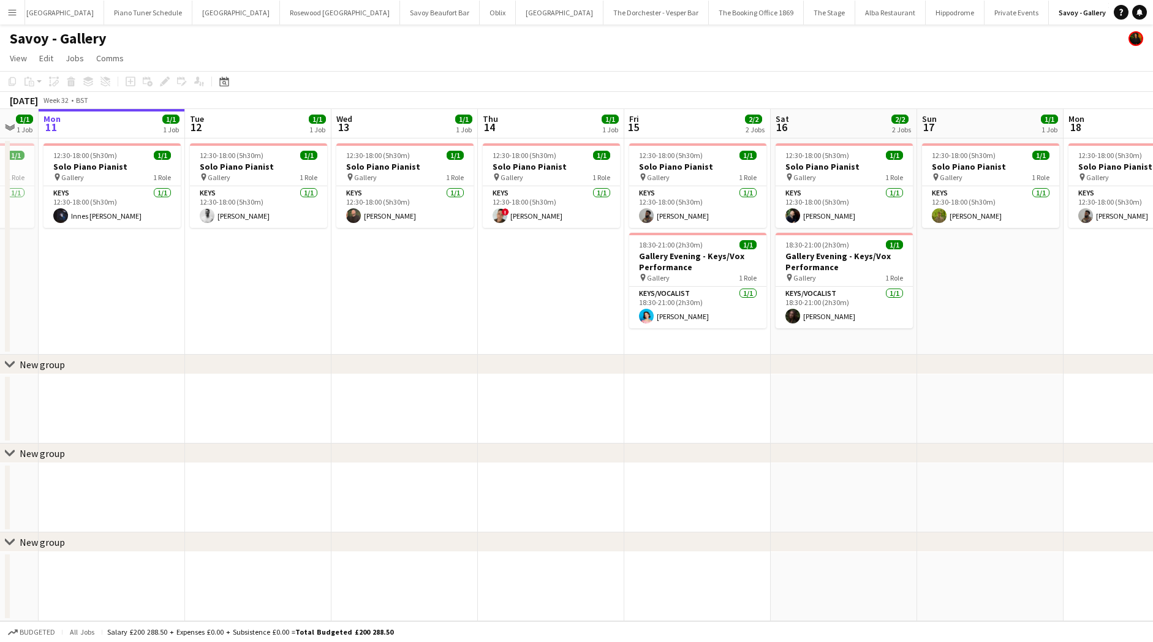
scroll to position [0, 405]
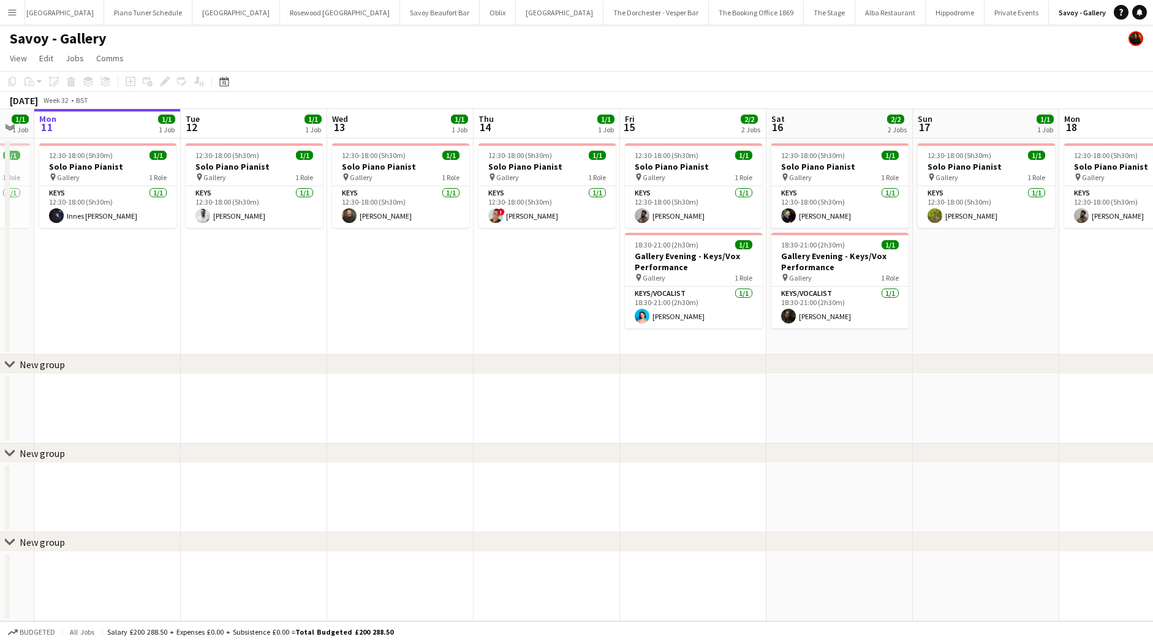
click at [6, 11] on button "Menu" at bounding box center [12, 12] width 24 height 24
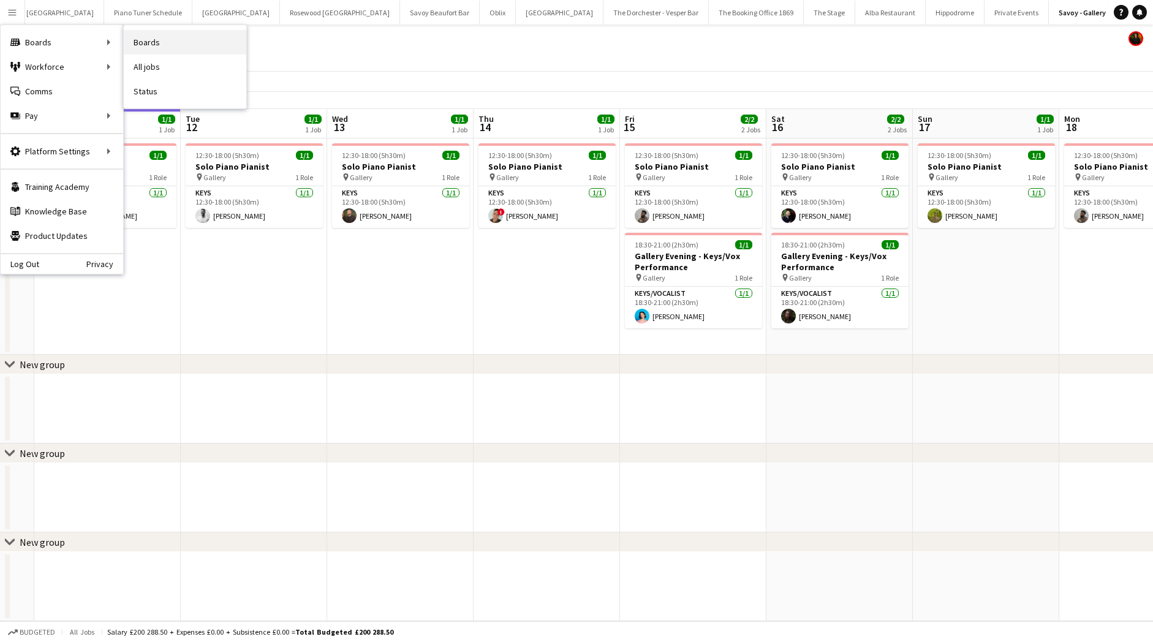
click at [183, 49] on link "Boards" at bounding box center [185, 42] width 122 height 24
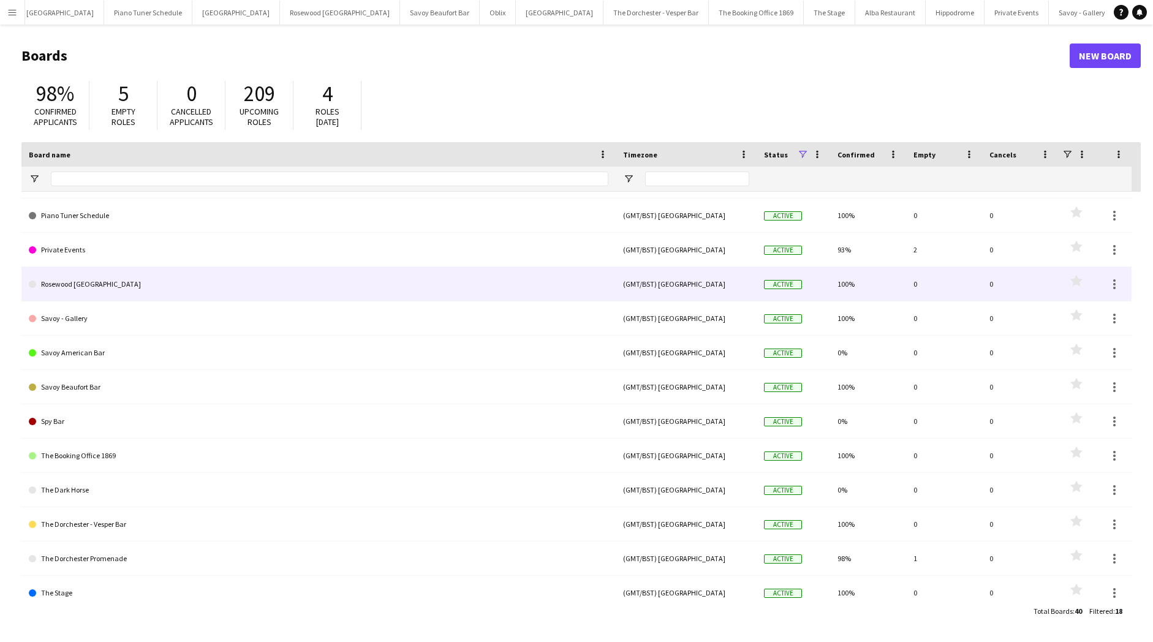
scroll to position [210, 0]
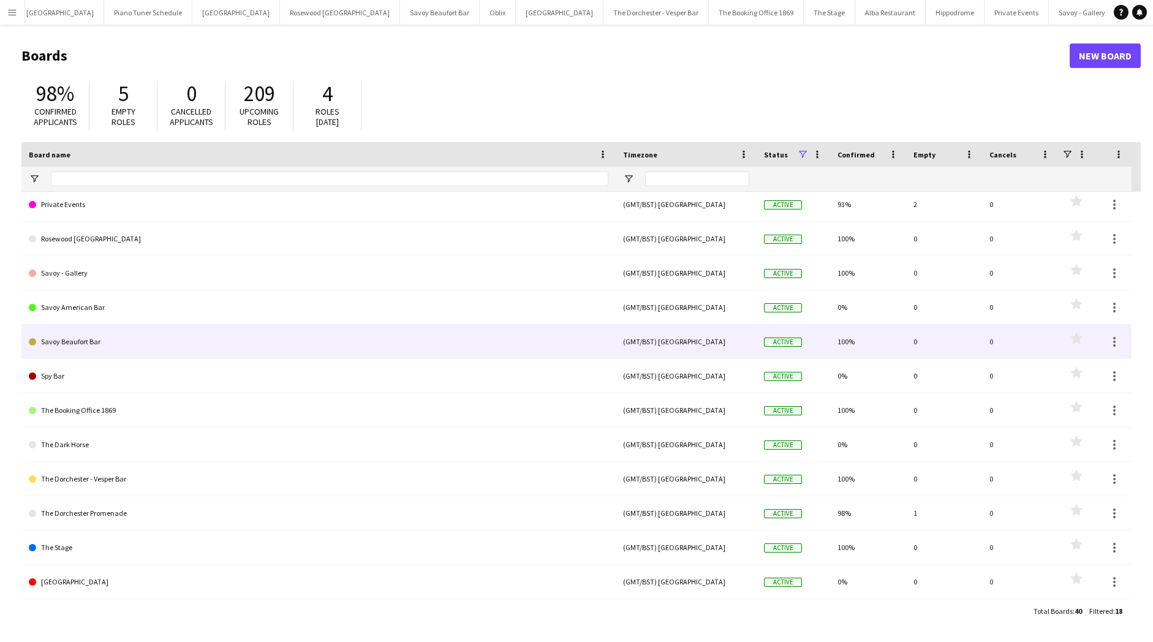
click at [111, 338] on link "Savoy Beaufort Bar" at bounding box center [318, 342] width 579 height 34
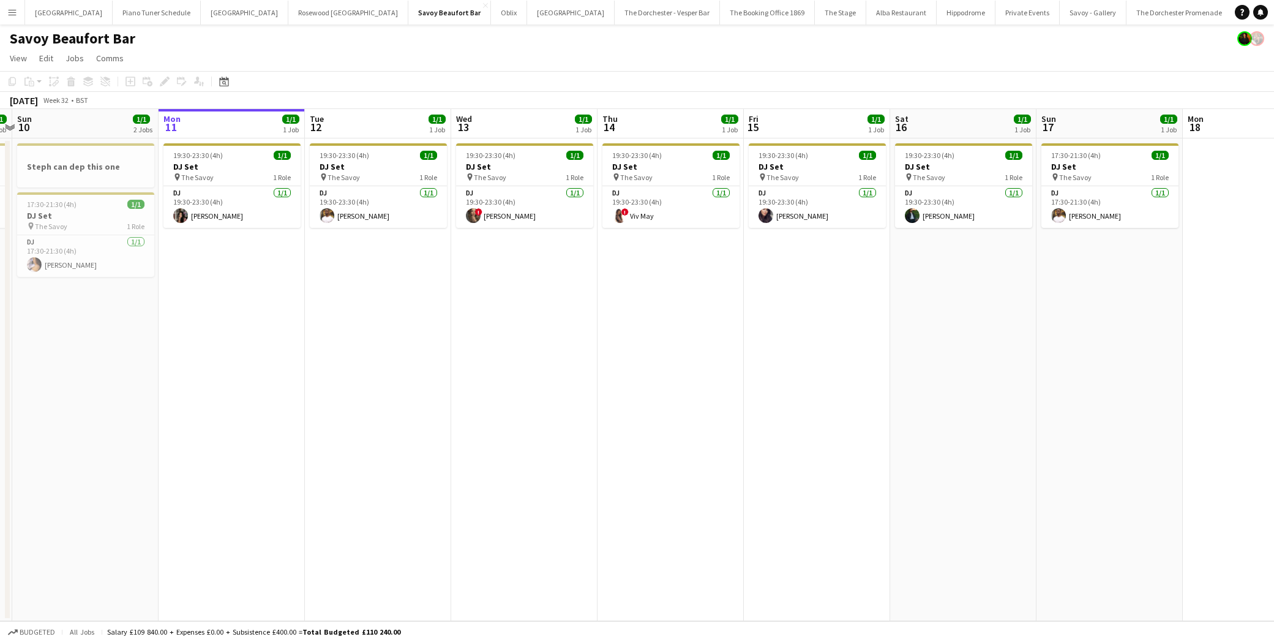
scroll to position [0, 426]
click at [24, 19] on button "Menu" at bounding box center [12, 12] width 24 height 24
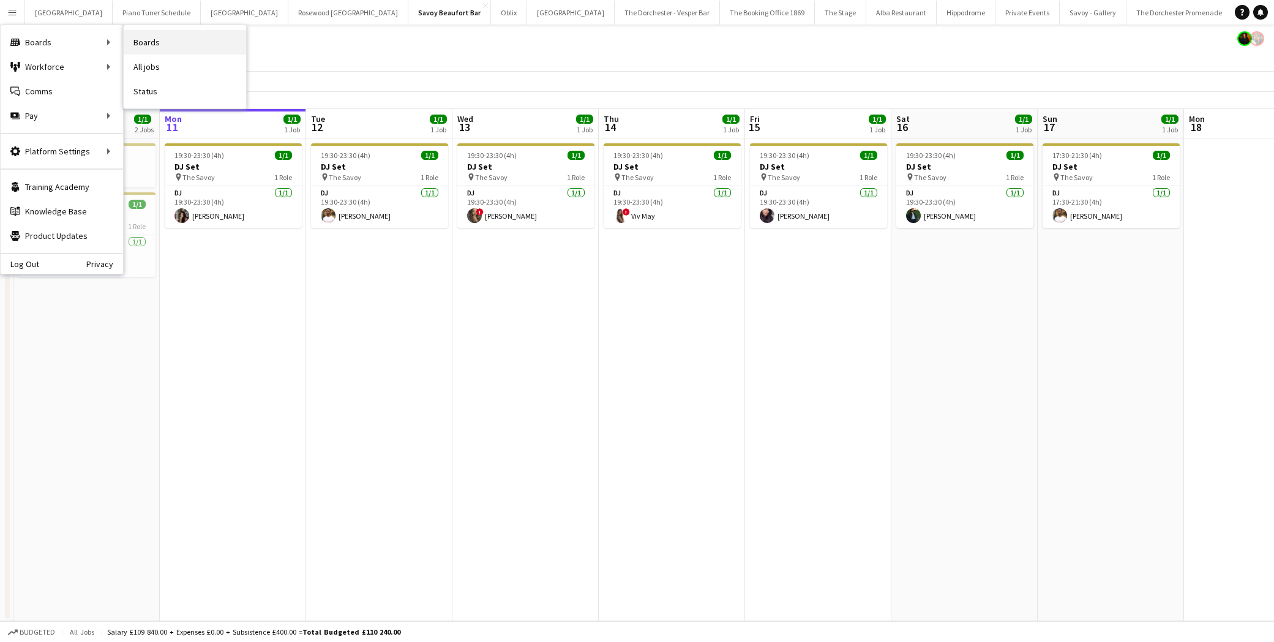
click at [154, 41] on link "Boards" at bounding box center [185, 42] width 122 height 24
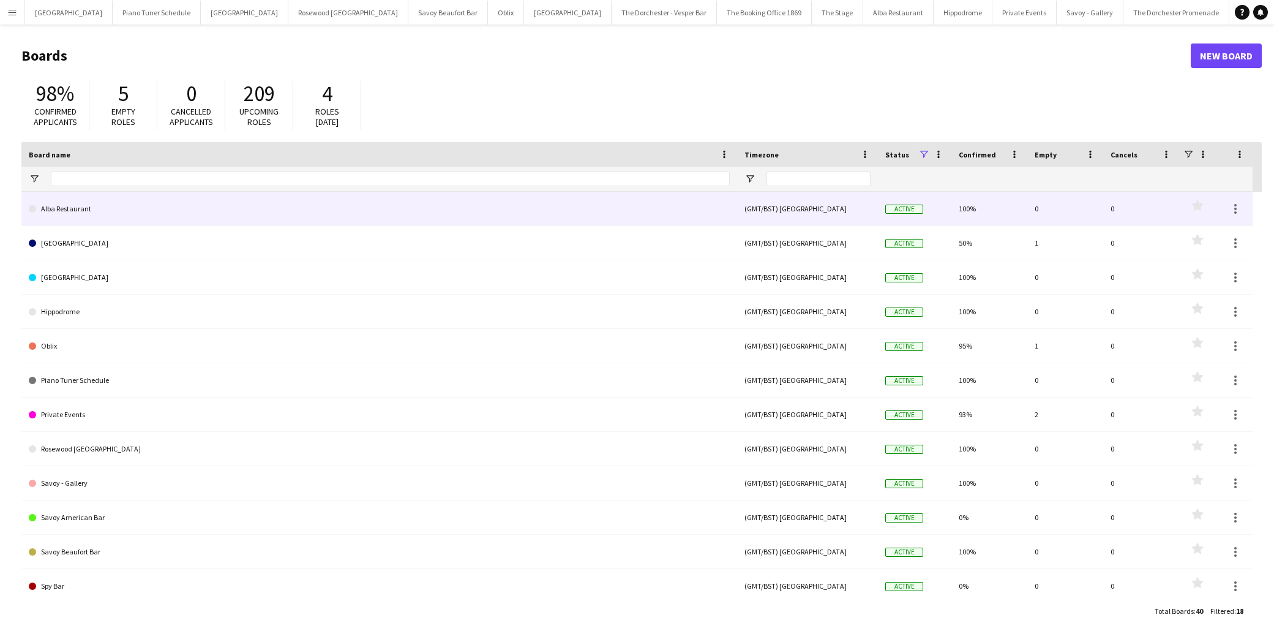
click at [76, 205] on link "Alba Restaurant" at bounding box center [379, 209] width 701 height 34
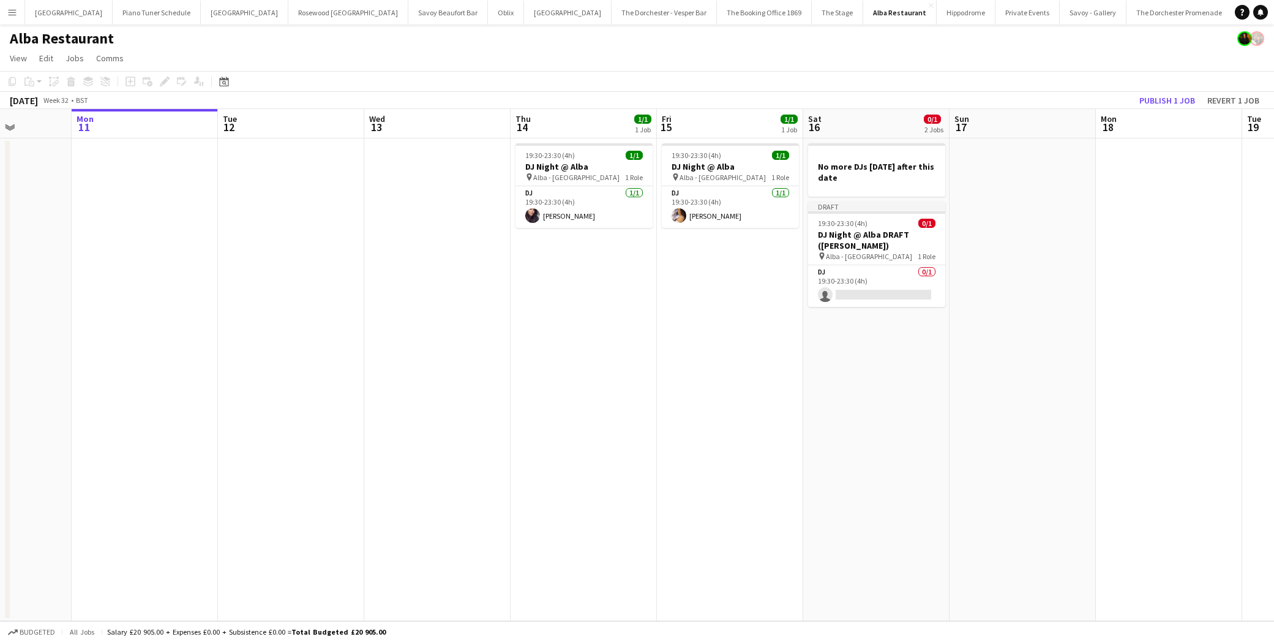
scroll to position [0, 372]
click at [10, 16] on app-icon "Menu" at bounding box center [12, 12] width 10 height 10
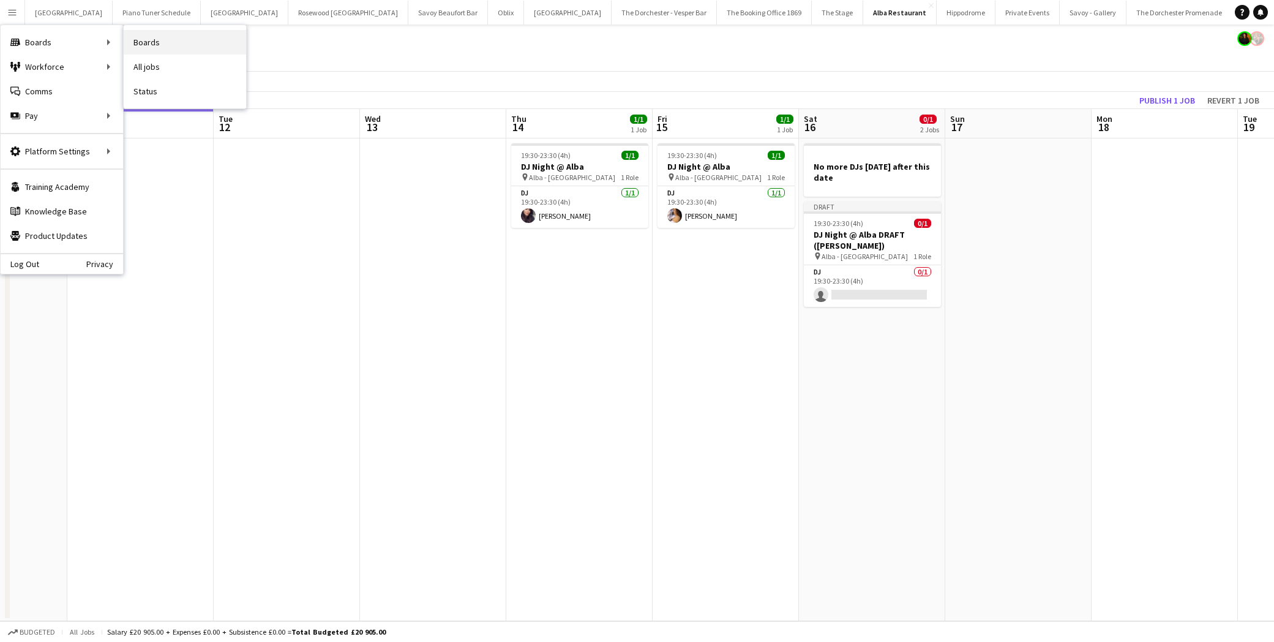
click at [141, 43] on link "Boards" at bounding box center [185, 42] width 122 height 24
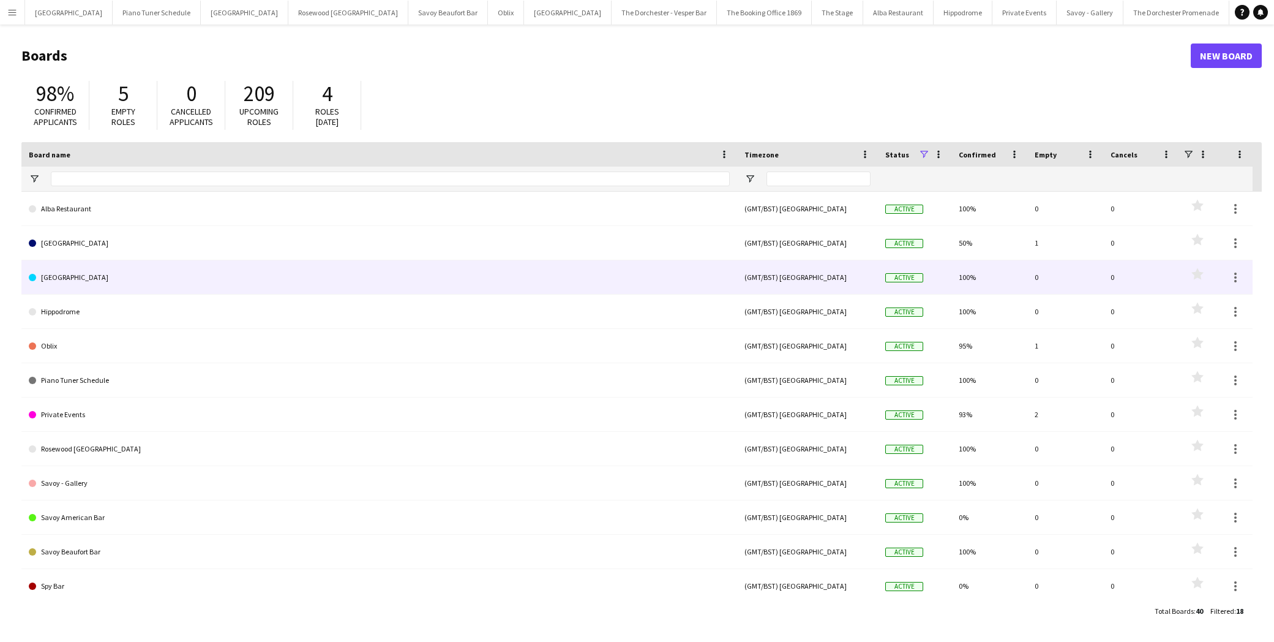
click at [98, 277] on link "[GEOGRAPHIC_DATA]" at bounding box center [379, 277] width 701 height 34
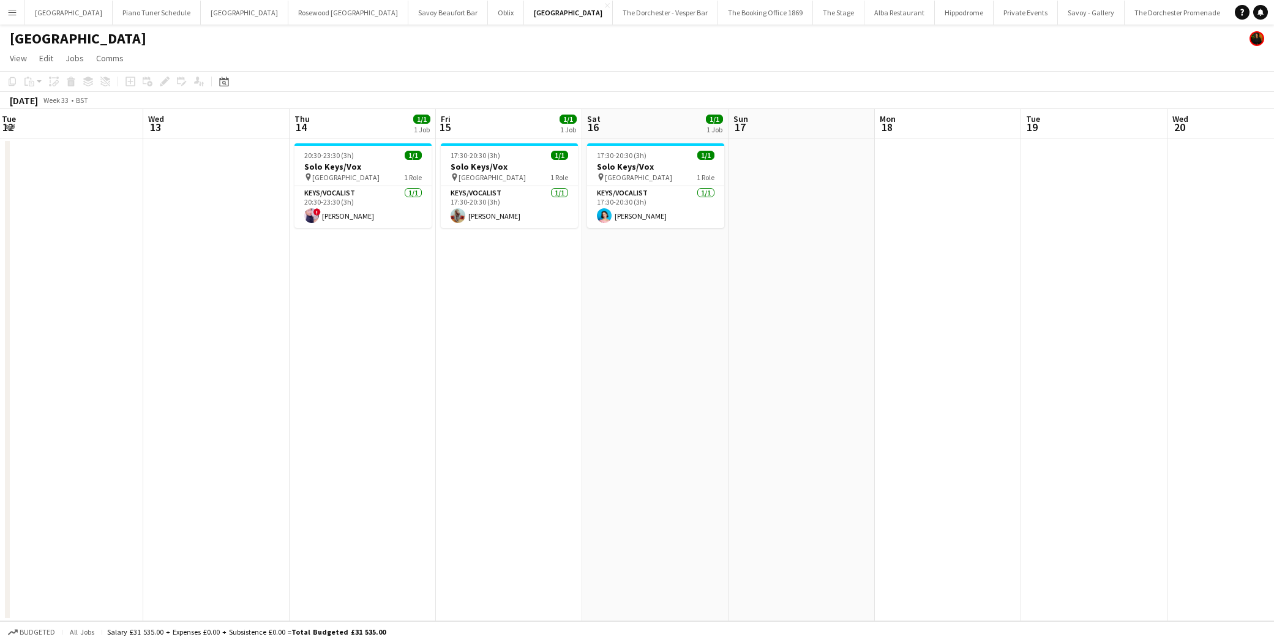
scroll to position [0, 361]
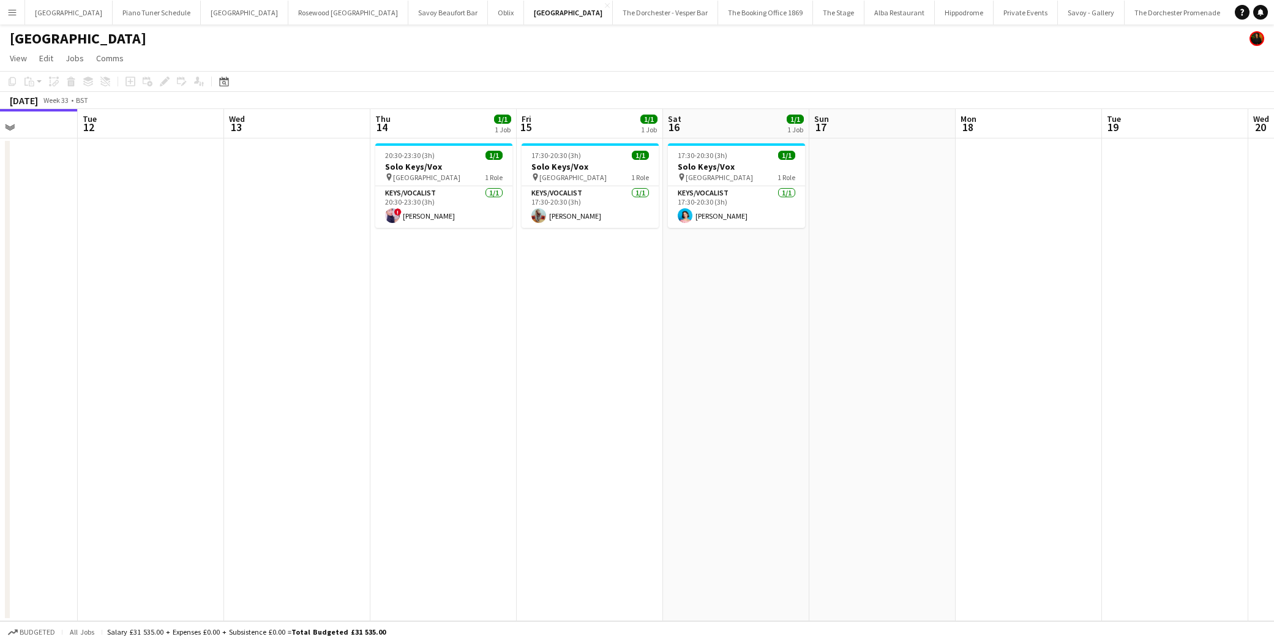
click at [9, 9] on app-icon "Menu" at bounding box center [12, 12] width 10 height 10
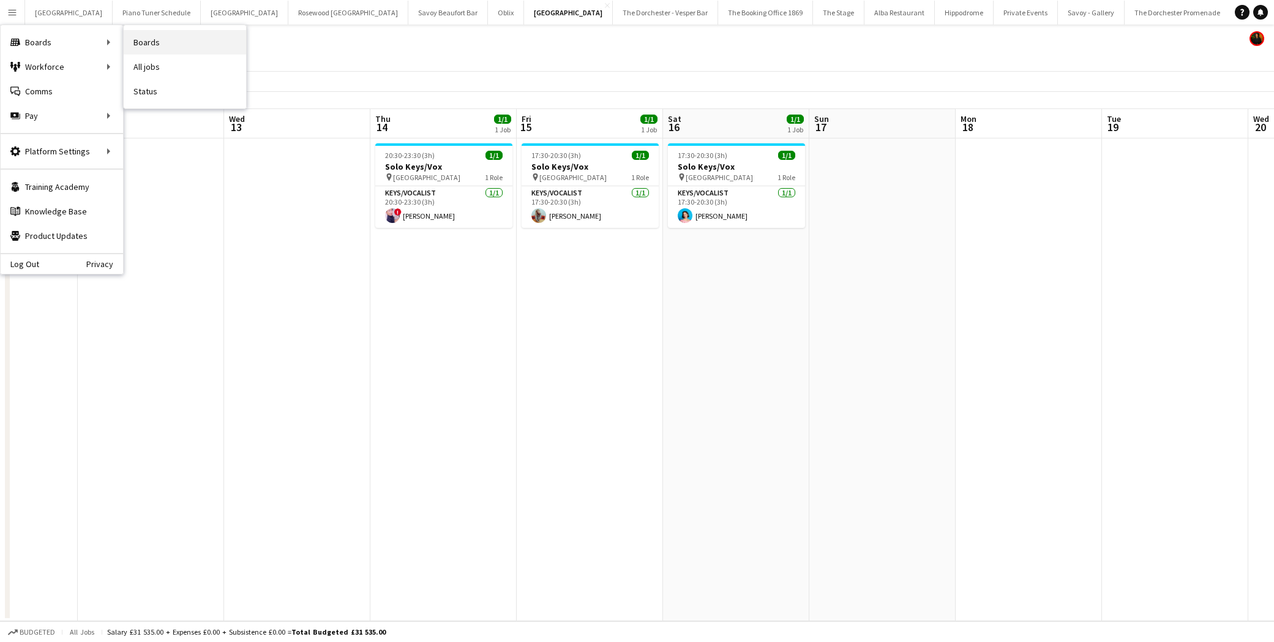
click at [133, 38] on link "Boards" at bounding box center [185, 42] width 122 height 24
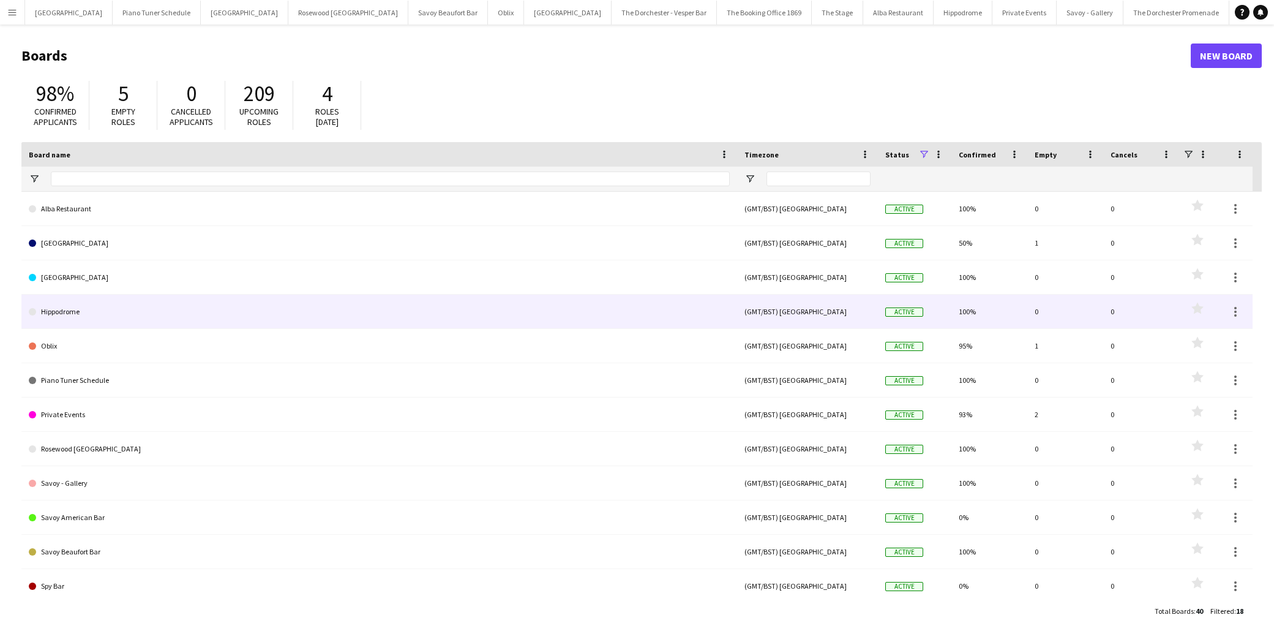
click at [104, 322] on link "Hippodrome" at bounding box center [379, 312] width 701 height 34
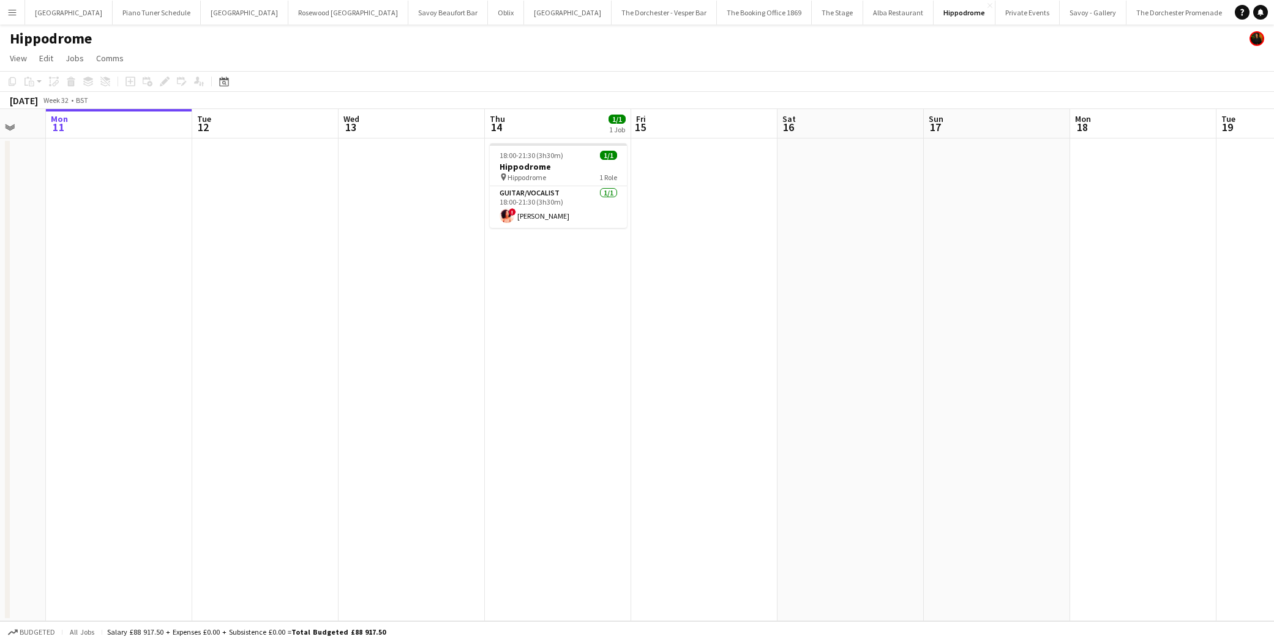
scroll to position [0, 394]
click at [408, 10] on button "Savoy Beaufort Bar Close" at bounding box center [448, 13] width 80 height 24
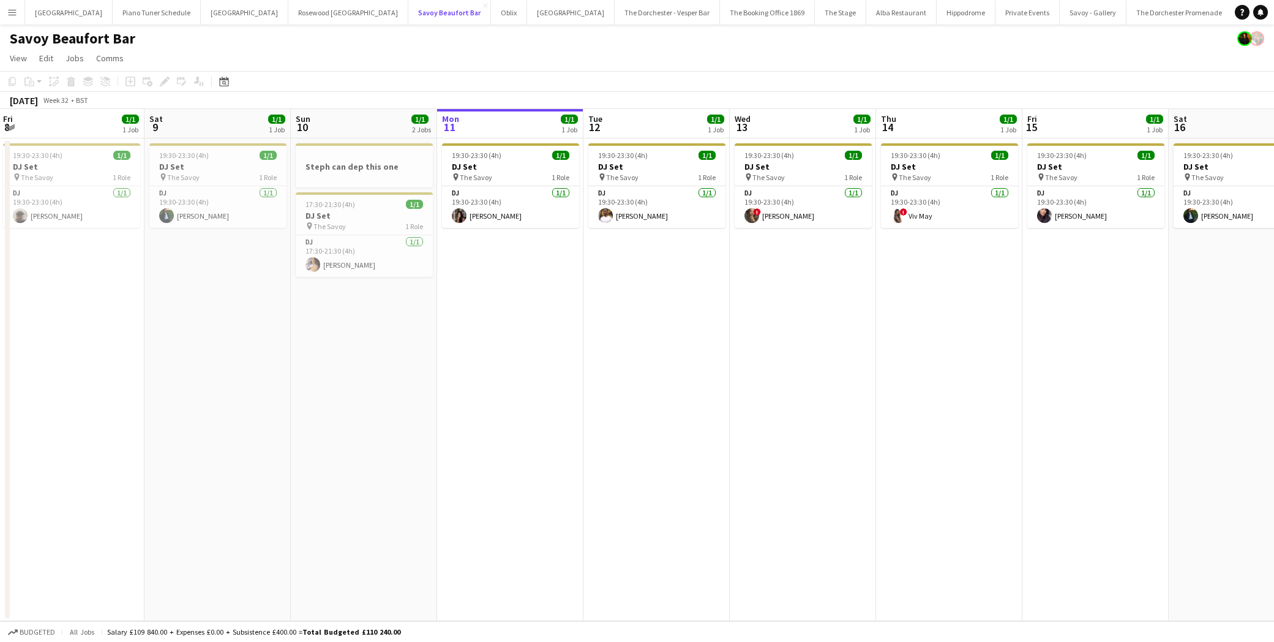
scroll to position [0, 388]
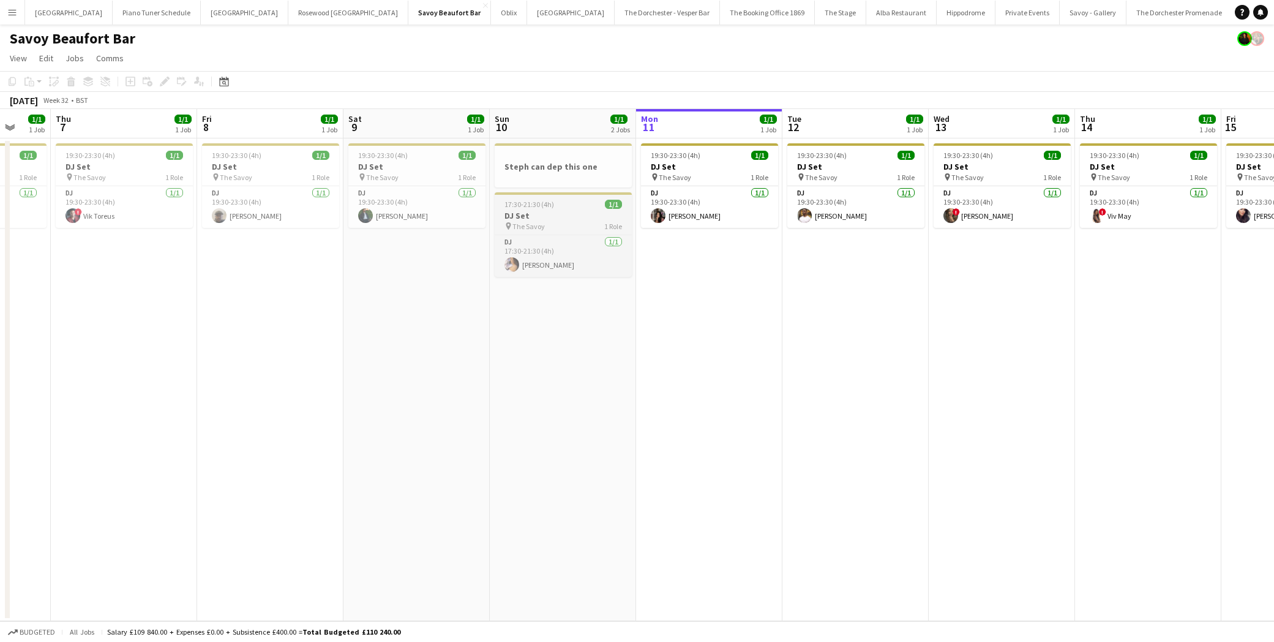
click at [576, 233] on app-job-card "17:30-21:30 (4h) 1/1 DJ Set pin The Savoy 1 Role DJ [DATE] 17:30-21:30 (4h) [PE…" at bounding box center [563, 234] width 137 height 85
click at [167, 83] on icon "Edit" at bounding box center [165, 82] width 10 height 10
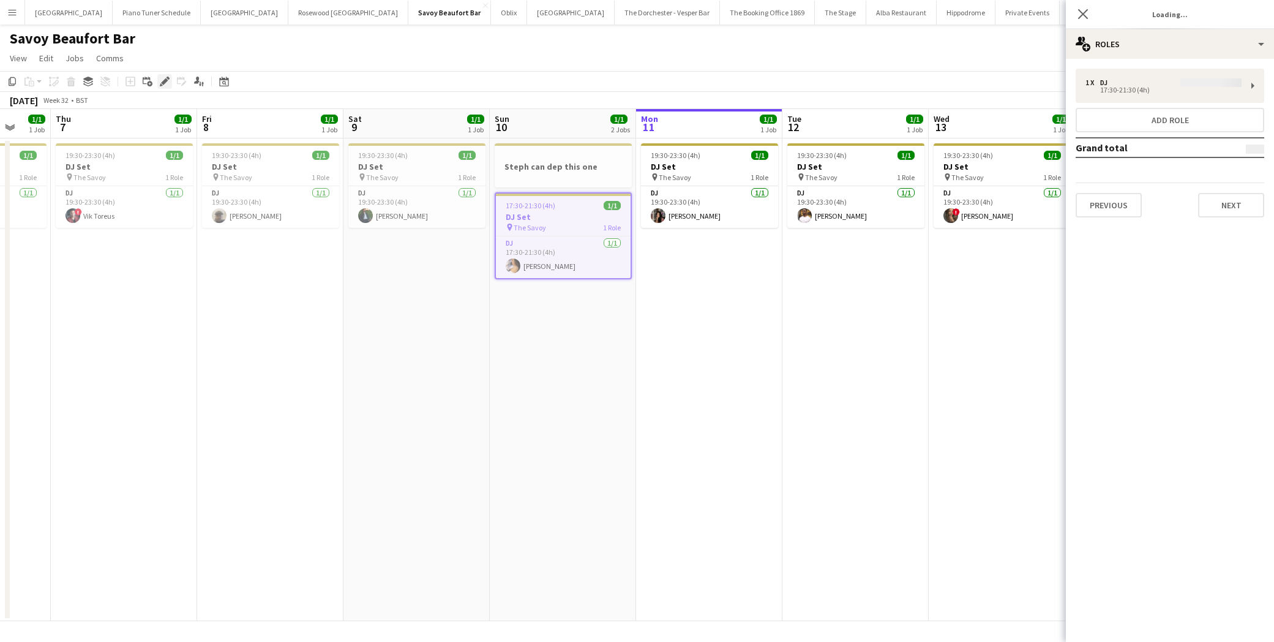
type input "******"
click at [1152, 198] on button "Next" at bounding box center [1231, 205] width 66 height 24
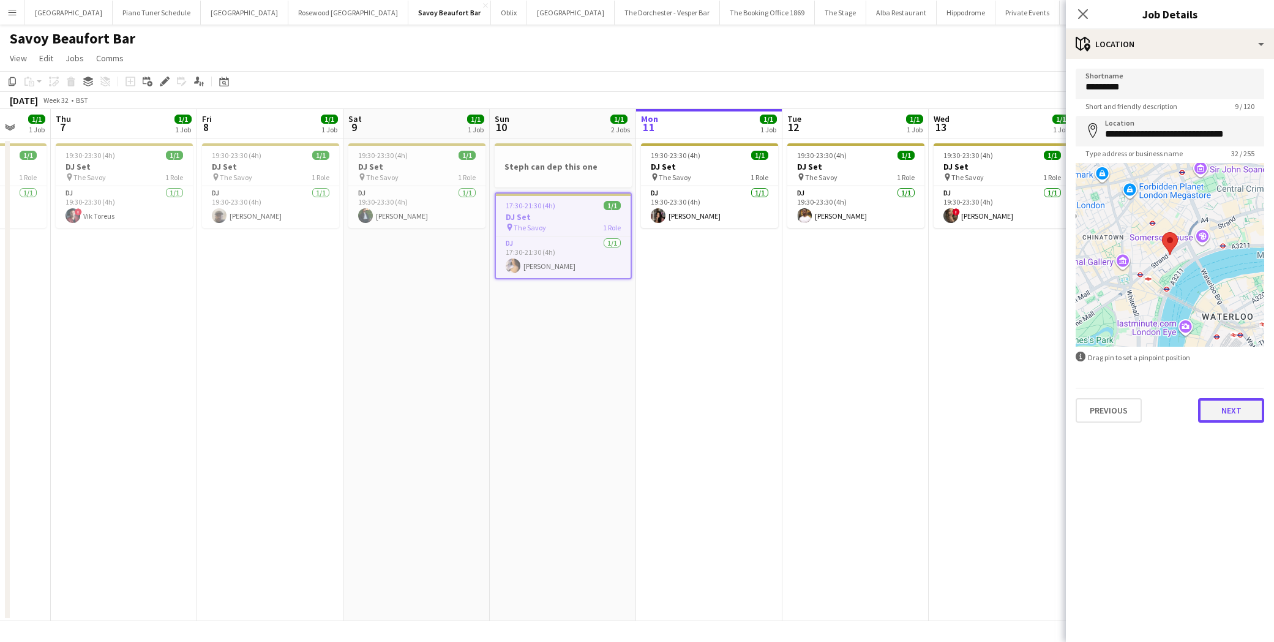
click at [1152, 412] on button "Next" at bounding box center [1231, 410] width 66 height 24
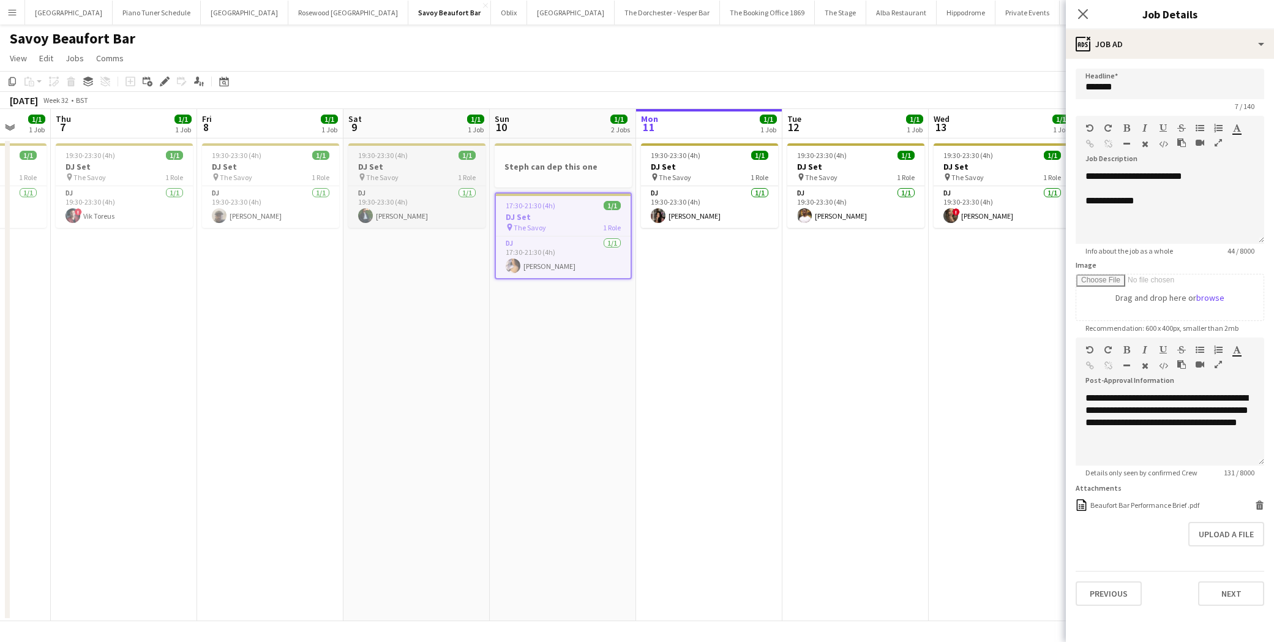
click at [414, 170] on h3 "DJ Set" at bounding box center [416, 166] width 137 height 11
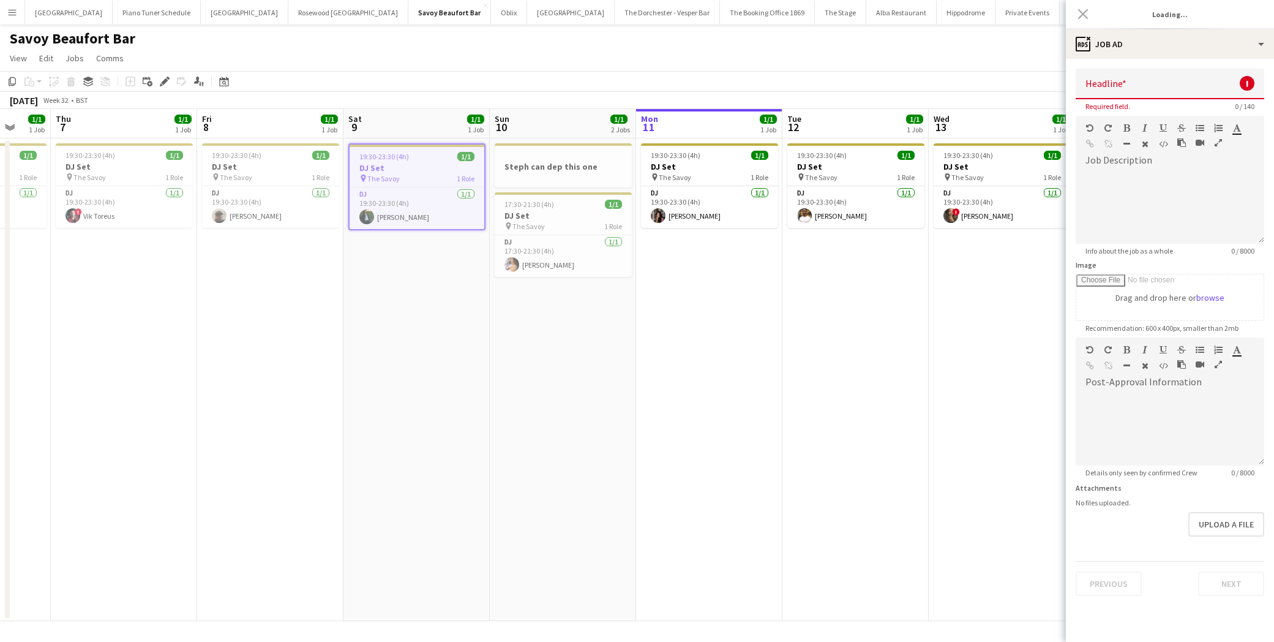
type input "******"
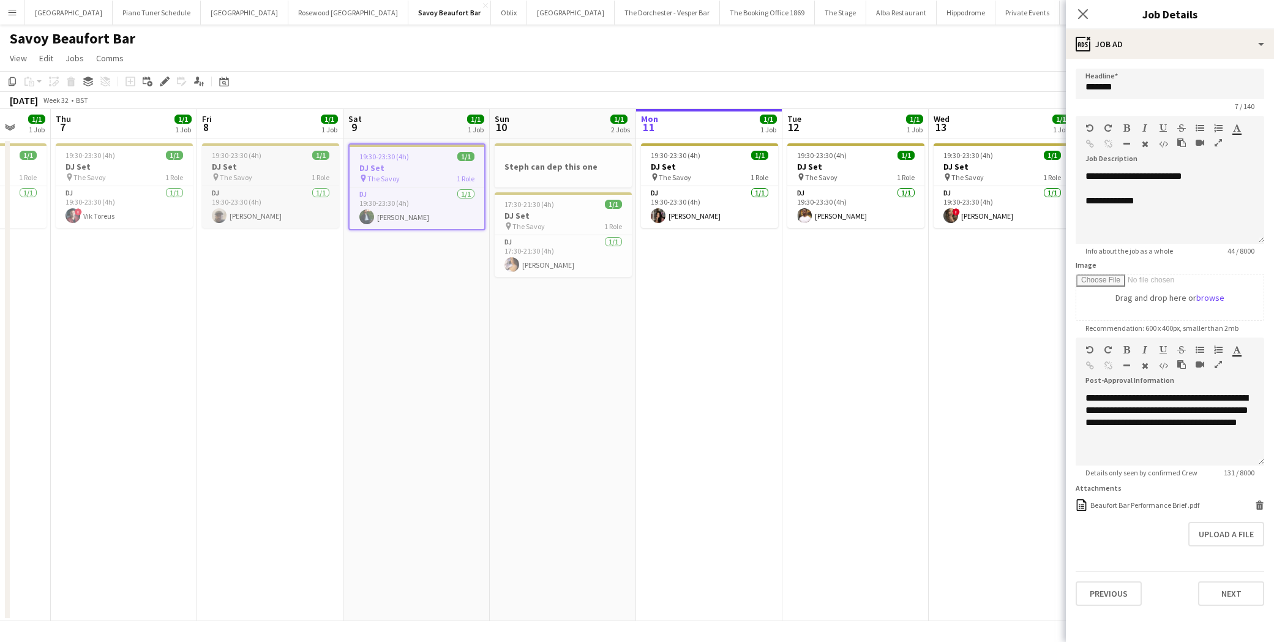
click at [249, 163] on h3 "DJ Set" at bounding box center [270, 166] width 137 height 11
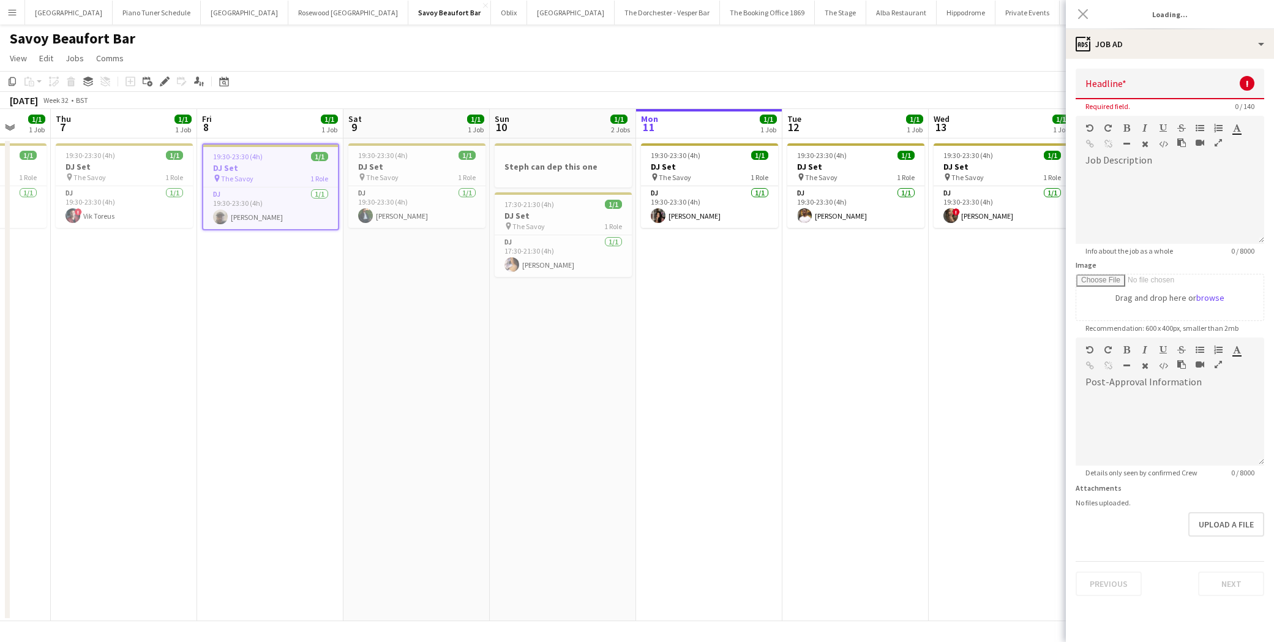
type input "******"
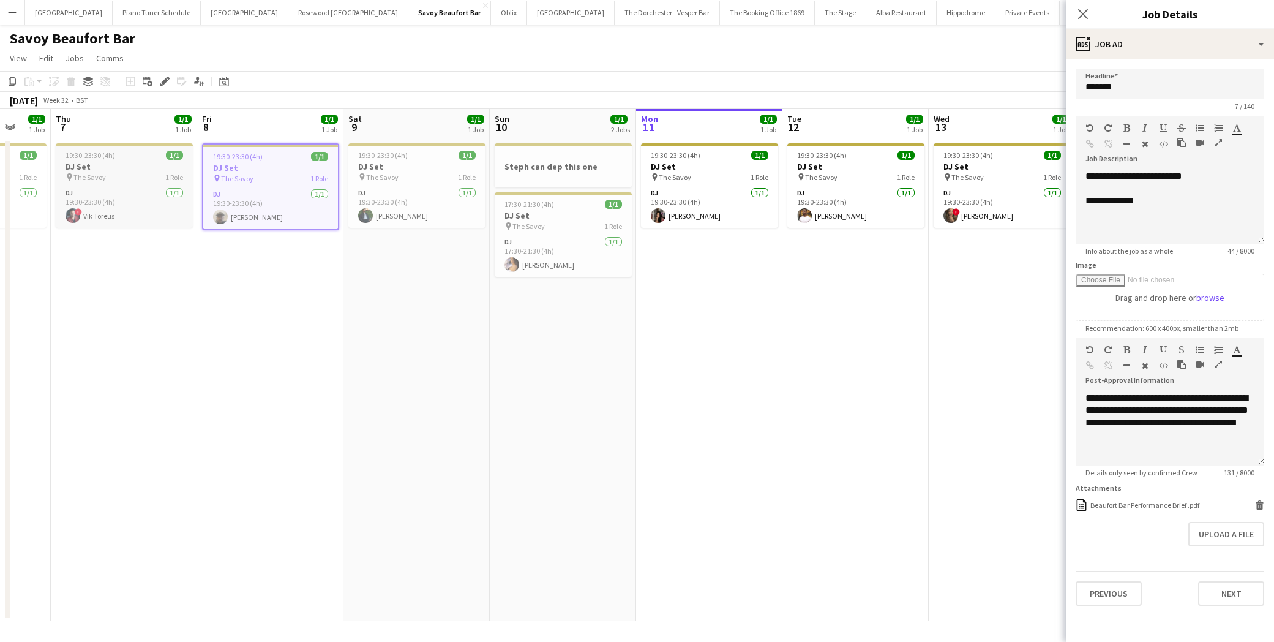
click at [130, 162] on h3 "DJ Set" at bounding box center [124, 166] width 137 height 11
type input "******"
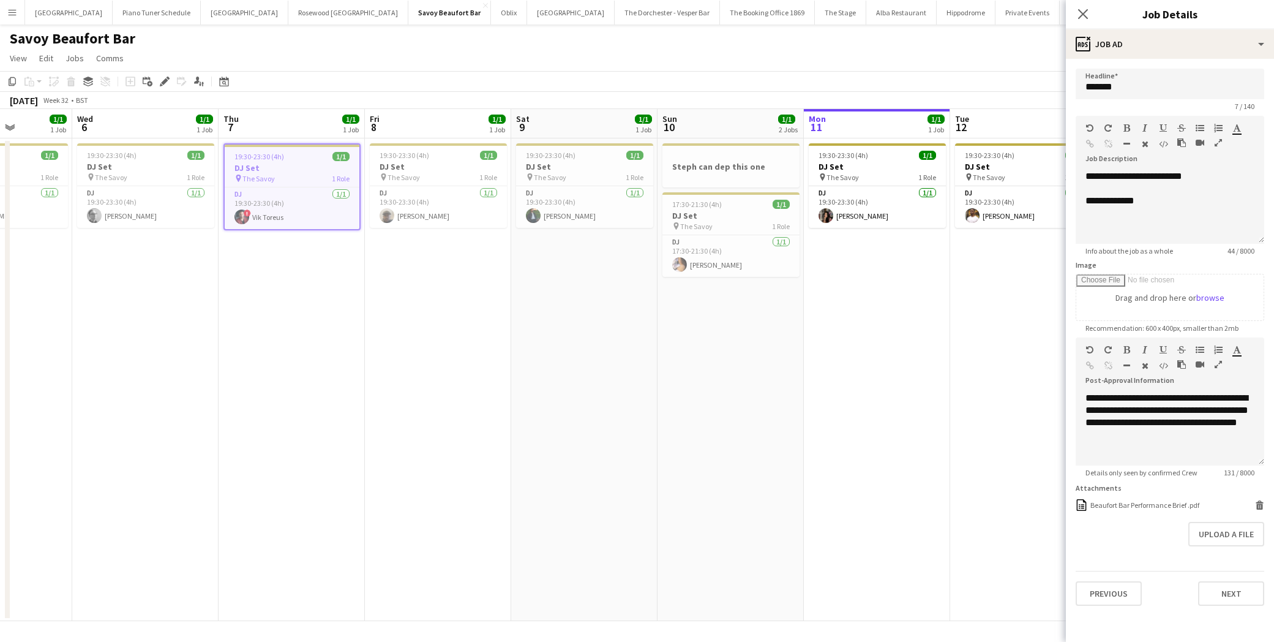
scroll to position [0, 364]
click at [130, 162] on h3 "DJ Set" at bounding box center [148, 166] width 137 height 11
type input "******"
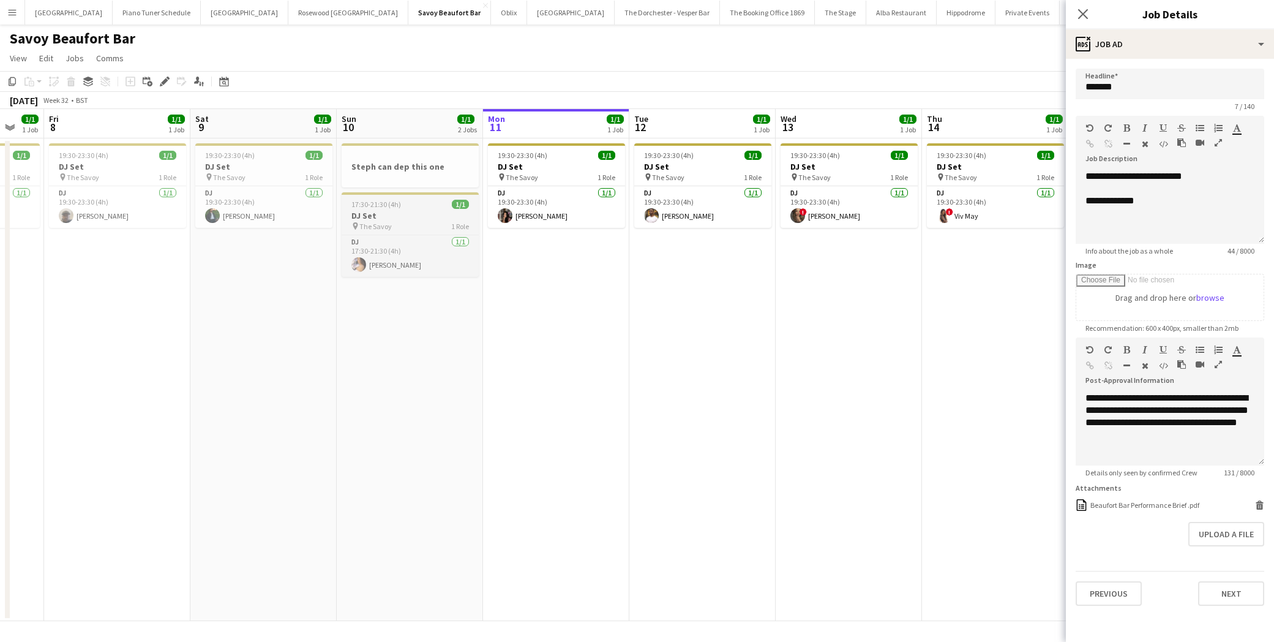
scroll to position [0, 410]
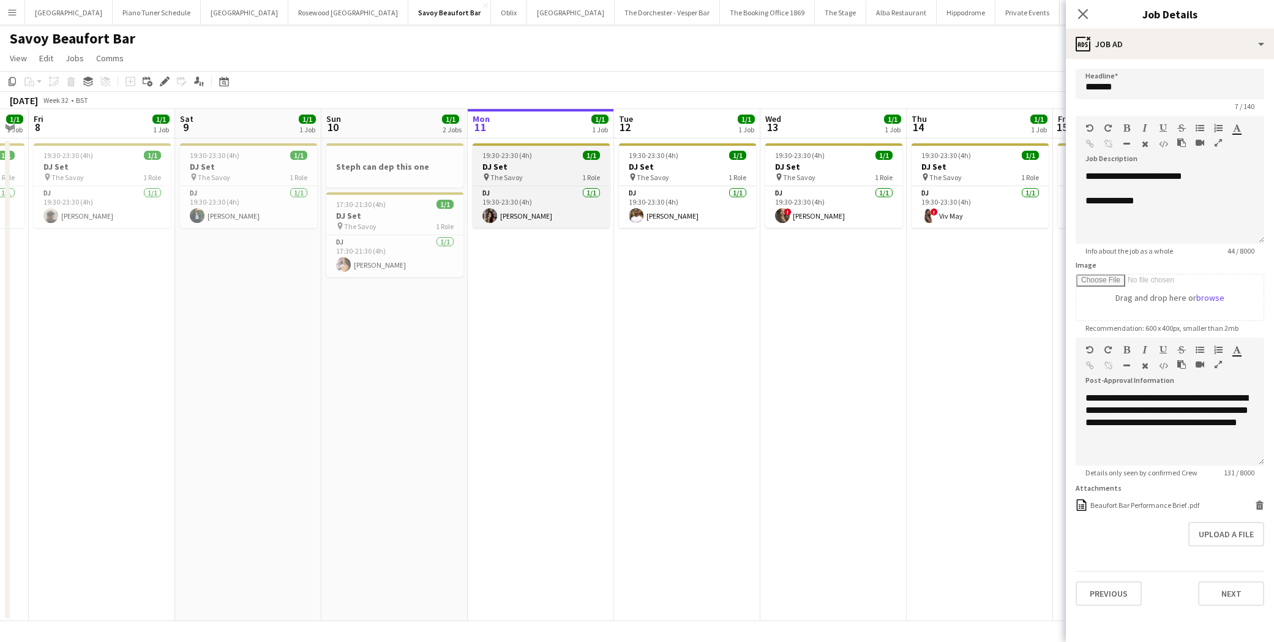
click at [541, 167] on h3 "DJ Set" at bounding box center [541, 166] width 137 height 11
type input "******"
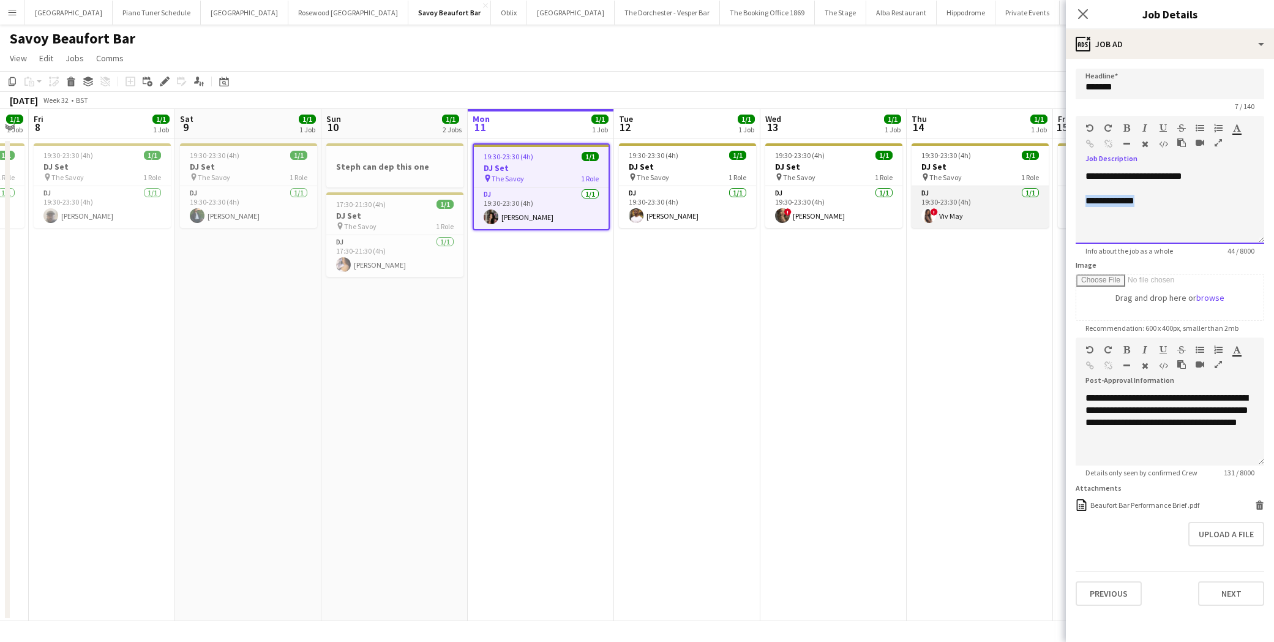
drag, startPoint x: 1143, startPoint y: 201, endPoint x: 1036, endPoint y: 201, distance: 107.2
click at [1036, 201] on body "Menu Boards Boards Boards All jobs Status Workforce Workforce My Workforce Recr…" at bounding box center [637, 321] width 1274 height 642
click at [1152, 504] on div "Beaufort Bar Performance Brief .pdf" at bounding box center [1145, 504] width 109 height 9
click at [1152, 217] on div "**********" at bounding box center [1170, 206] width 189 height 73
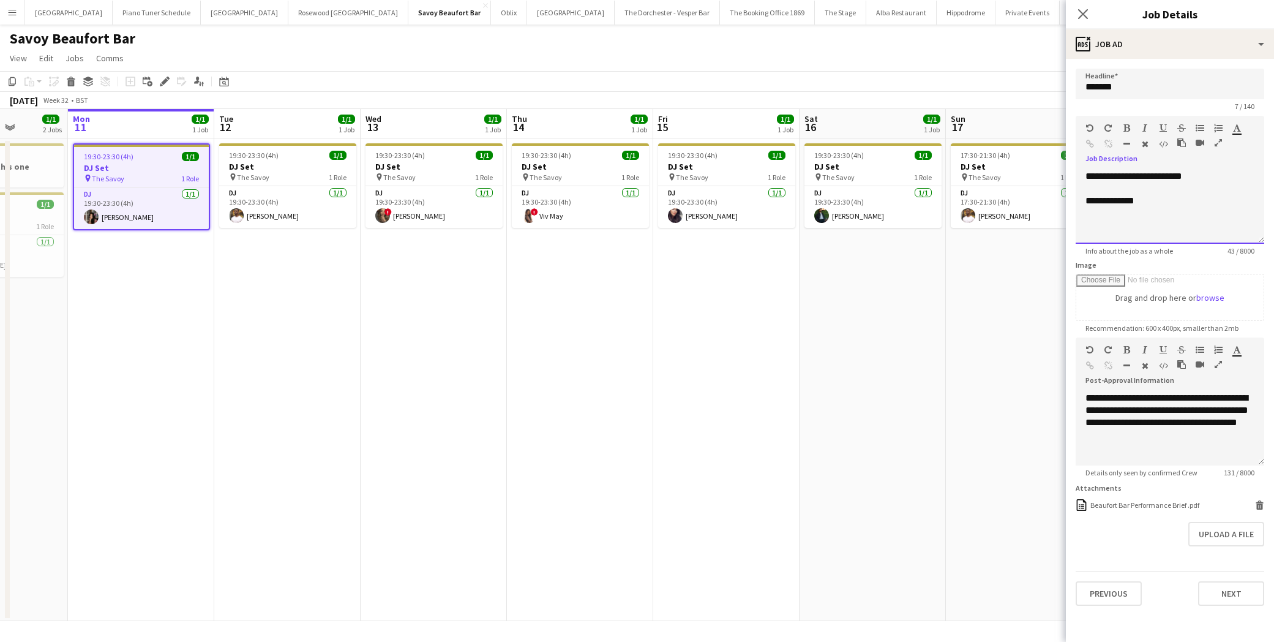
scroll to position [0, 370]
drag, startPoint x: 1140, startPoint y: 200, endPoint x: 1072, endPoint y: 200, distance: 68.0
click at [1072, 200] on form "**********" at bounding box center [1170, 337] width 208 height 537
copy div "**********"
click at [291, 175] on div "pin The Savoy 1 Role" at bounding box center [288, 177] width 137 height 10
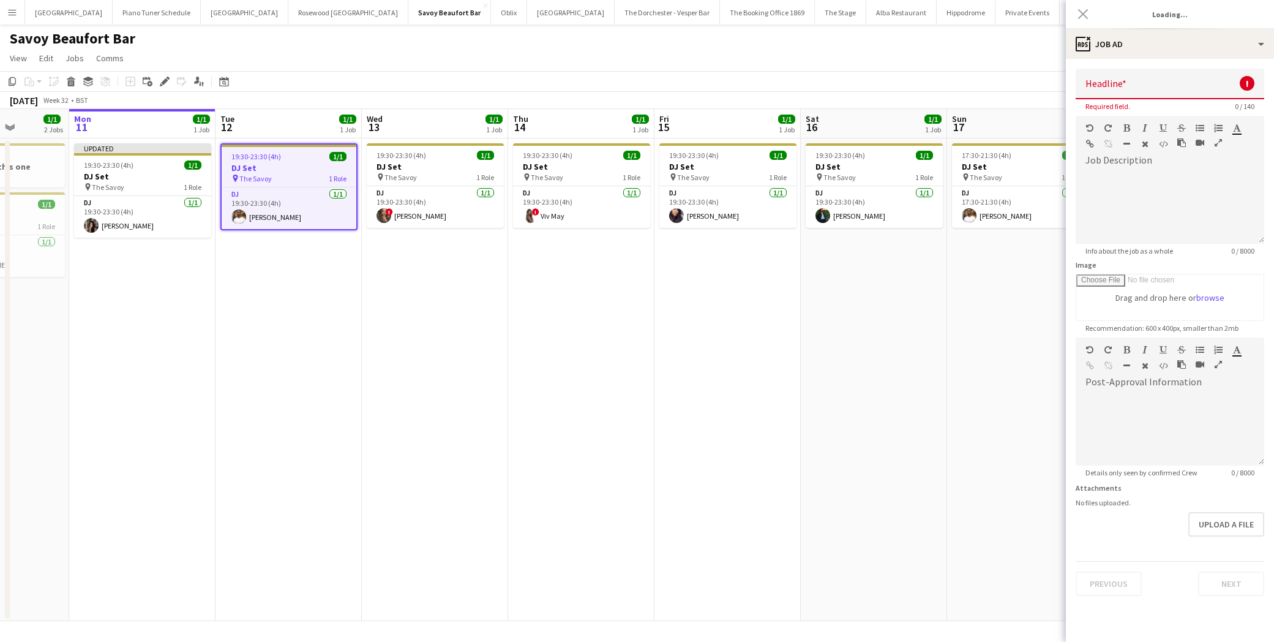
type input "******"
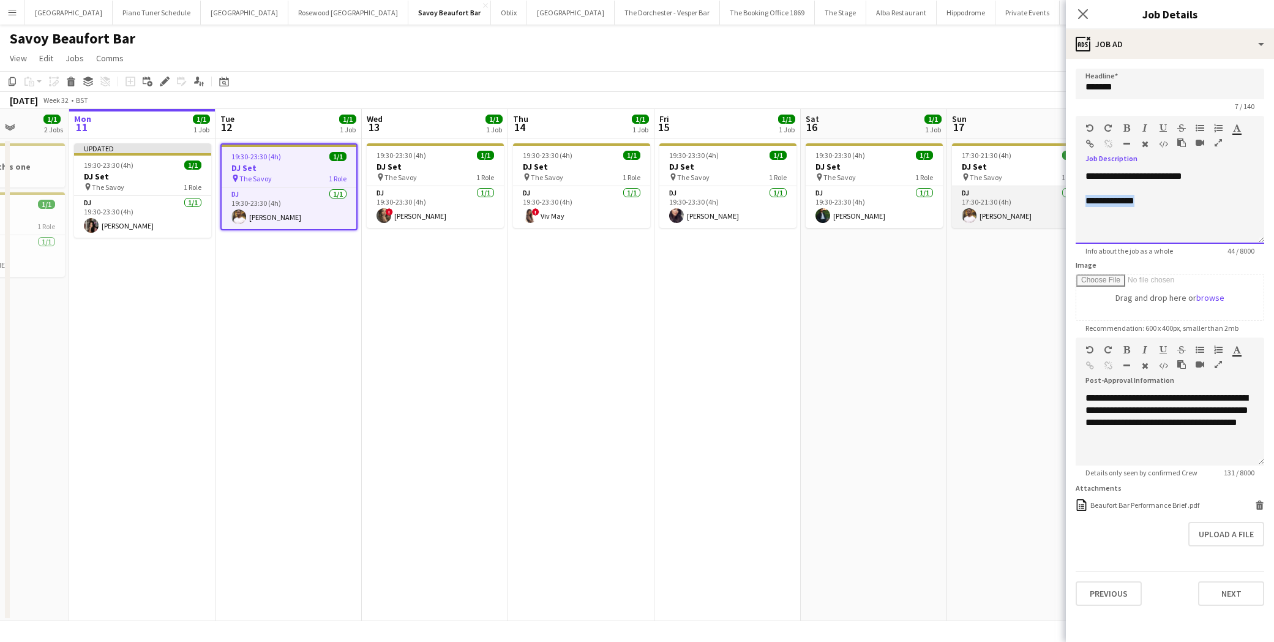
drag, startPoint x: 1155, startPoint y: 206, endPoint x: 1056, endPoint y: 203, distance: 98.6
click at [1056, 203] on body "Menu Boards Boards Boards All jobs Status Workforce Workforce My Workforce Recr…" at bounding box center [637, 321] width 1274 height 642
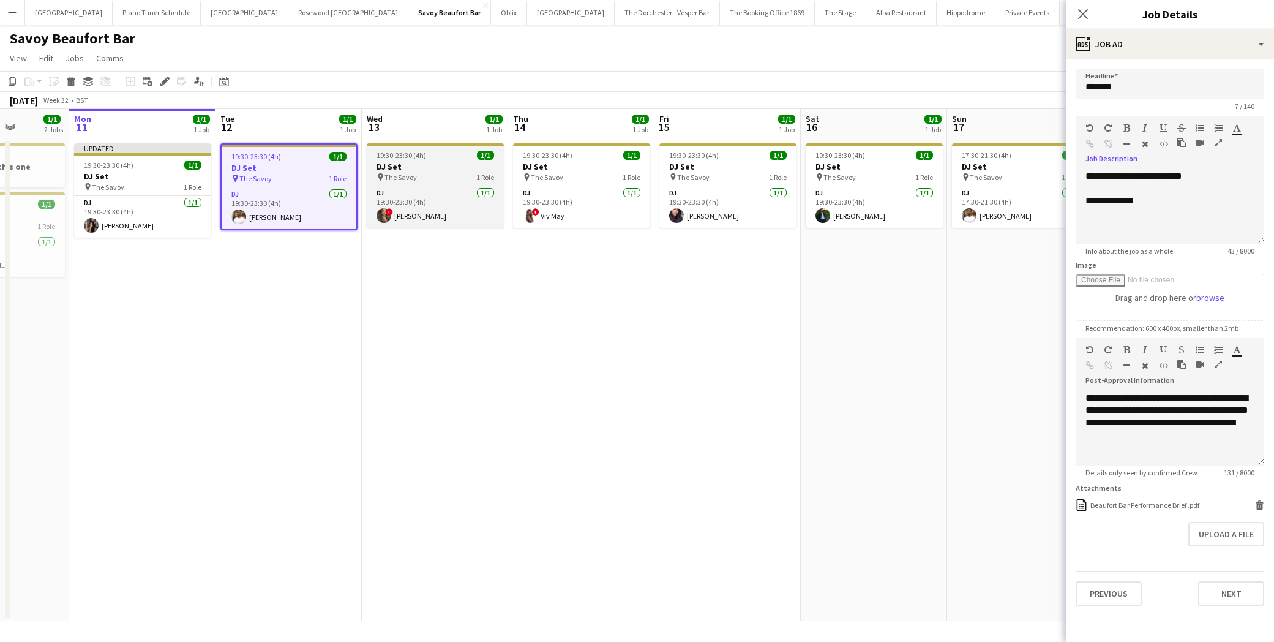
click at [432, 166] on h3 "DJ Set" at bounding box center [435, 166] width 137 height 11
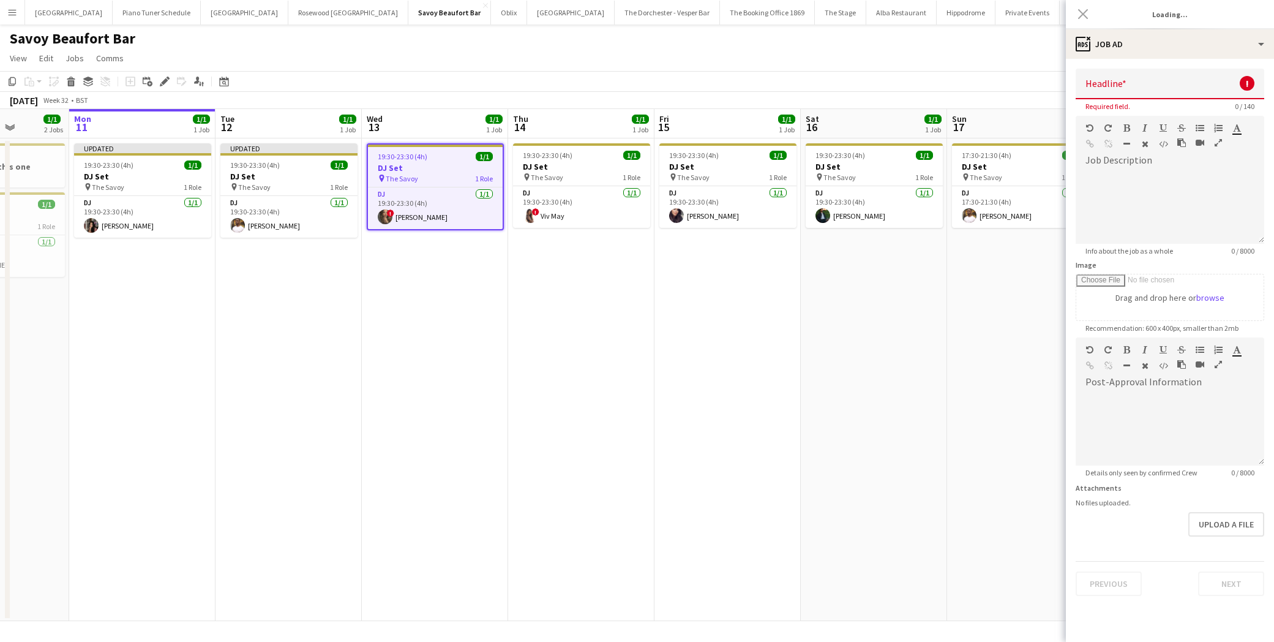
type input "******"
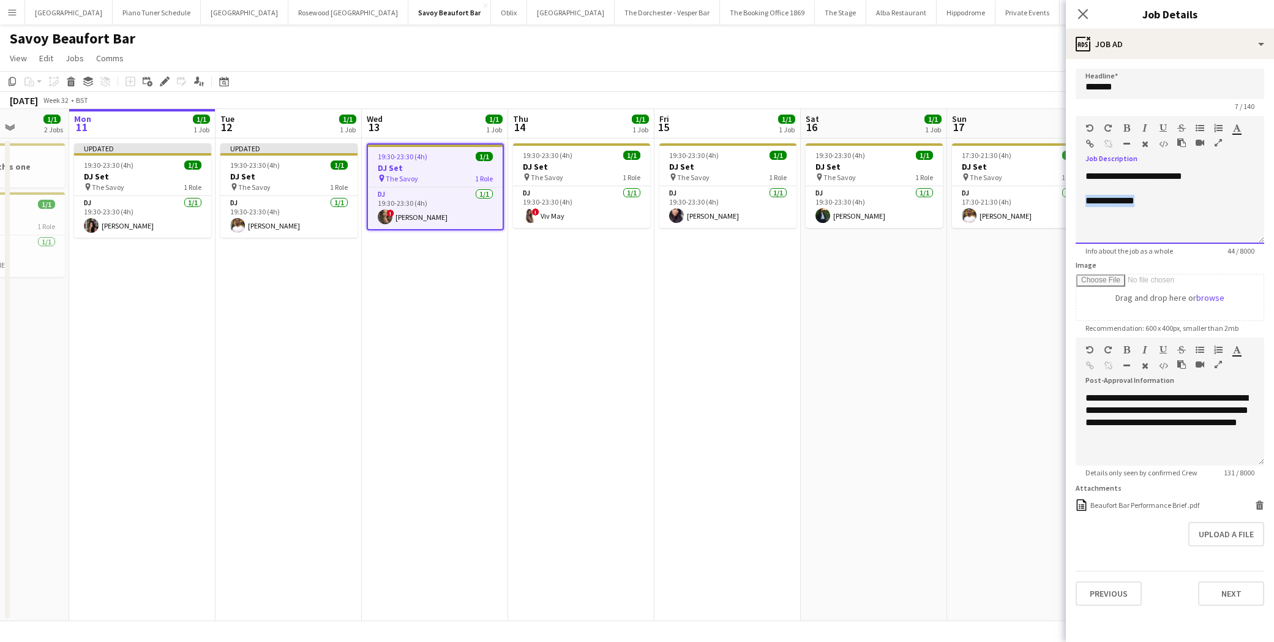
drag, startPoint x: 1156, startPoint y: 200, endPoint x: 1066, endPoint y: 200, distance: 90.0
click at [1066, 200] on form "**********" at bounding box center [1170, 337] width 208 height 537
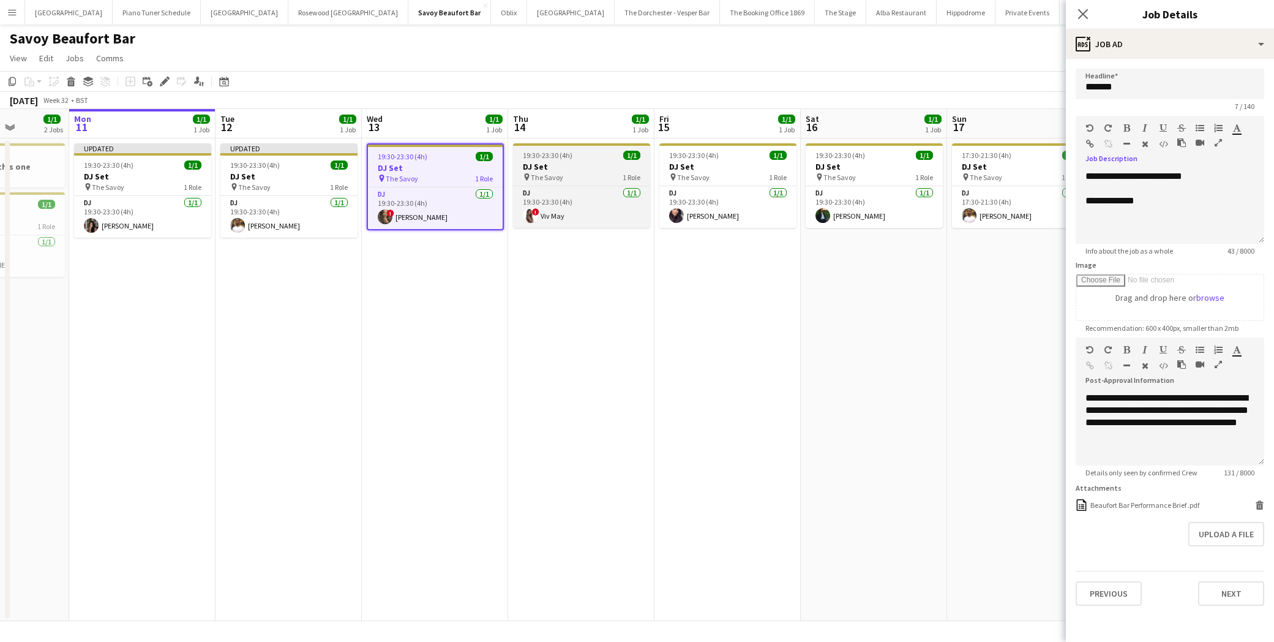
click at [551, 162] on h3 "DJ Set" at bounding box center [581, 166] width 137 height 11
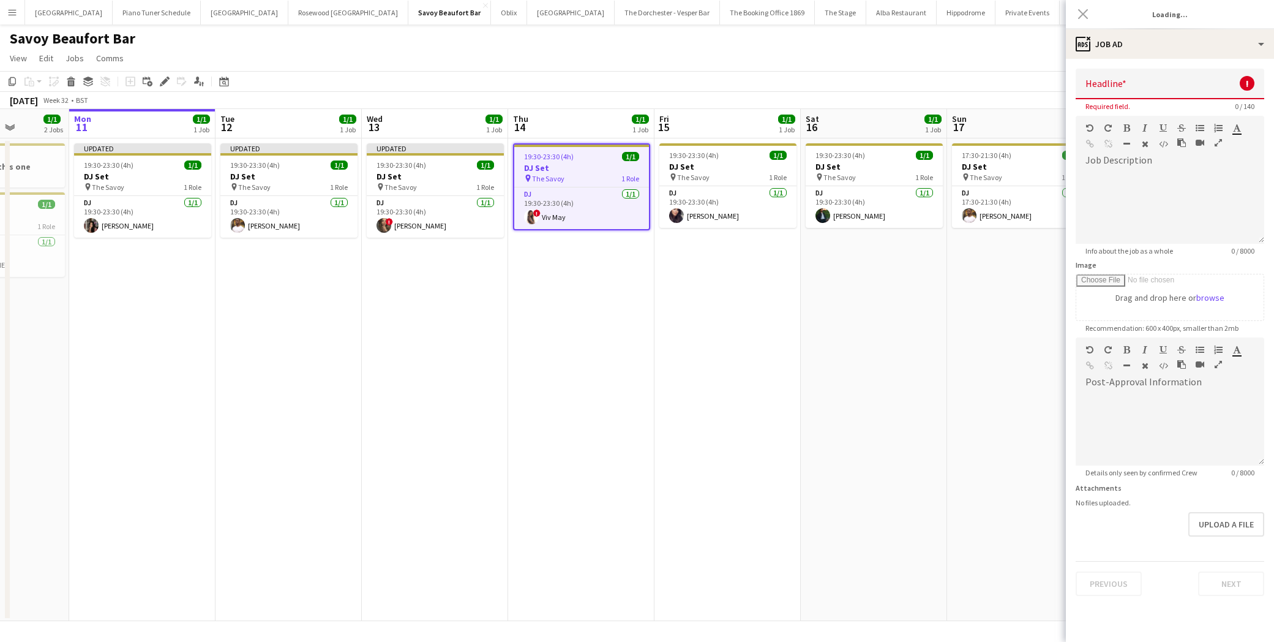
type input "******"
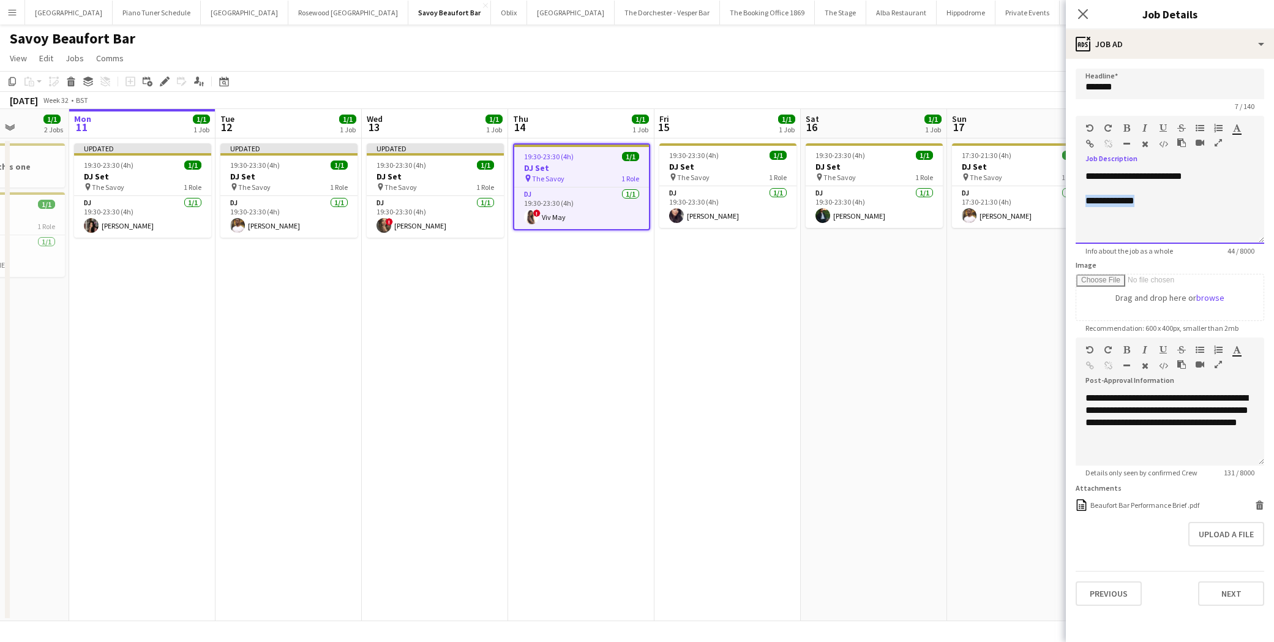
drag, startPoint x: 1130, startPoint y: 201, endPoint x: 1069, endPoint y: 202, distance: 61.2
click at [1069, 202] on form "**********" at bounding box center [1170, 337] width 208 height 537
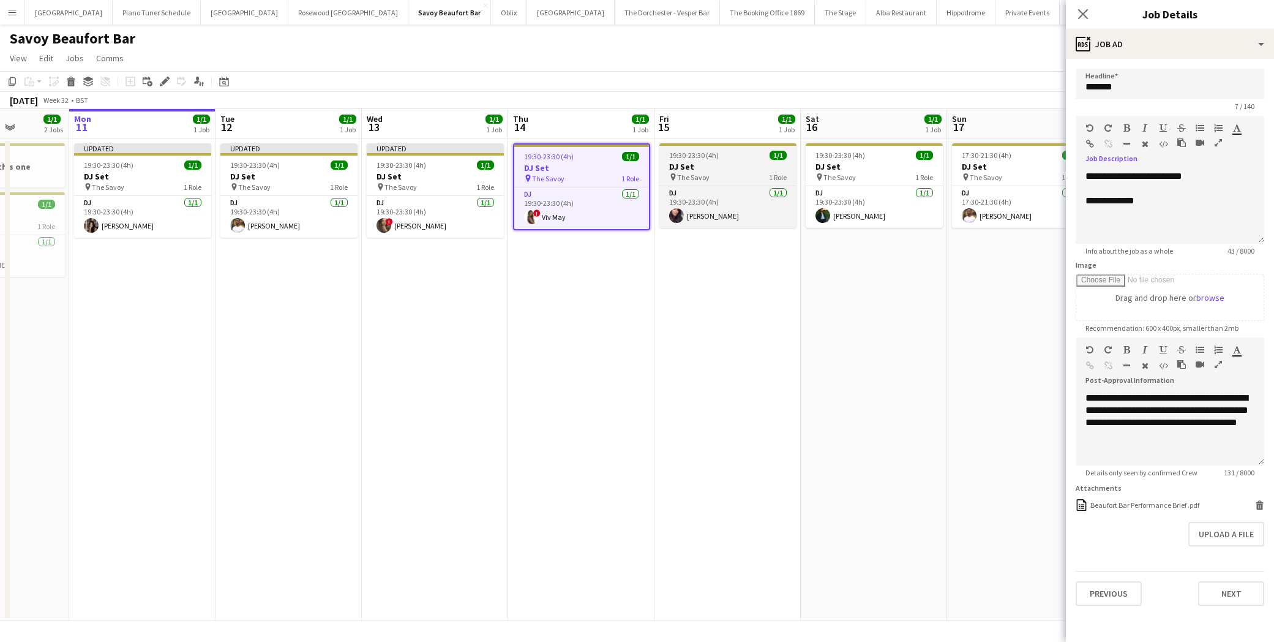
click at [728, 175] on div "pin The Savoy 1 Role" at bounding box center [728, 177] width 137 height 10
type input "******"
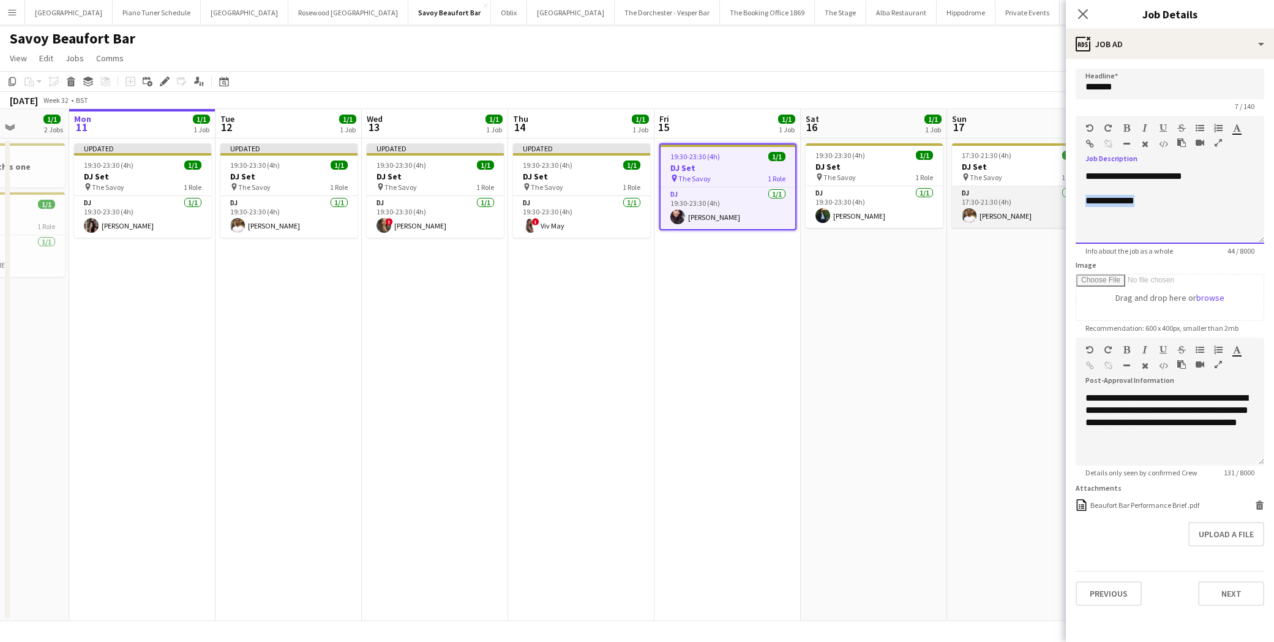
drag, startPoint x: 1151, startPoint y: 200, endPoint x: 1050, endPoint y: 197, distance: 100.5
click at [1050, 197] on body "Menu Boards Boards Boards All jobs Status Workforce Workforce My Workforce Recr…" at bounding box center [637, 321] width 1274 height 642
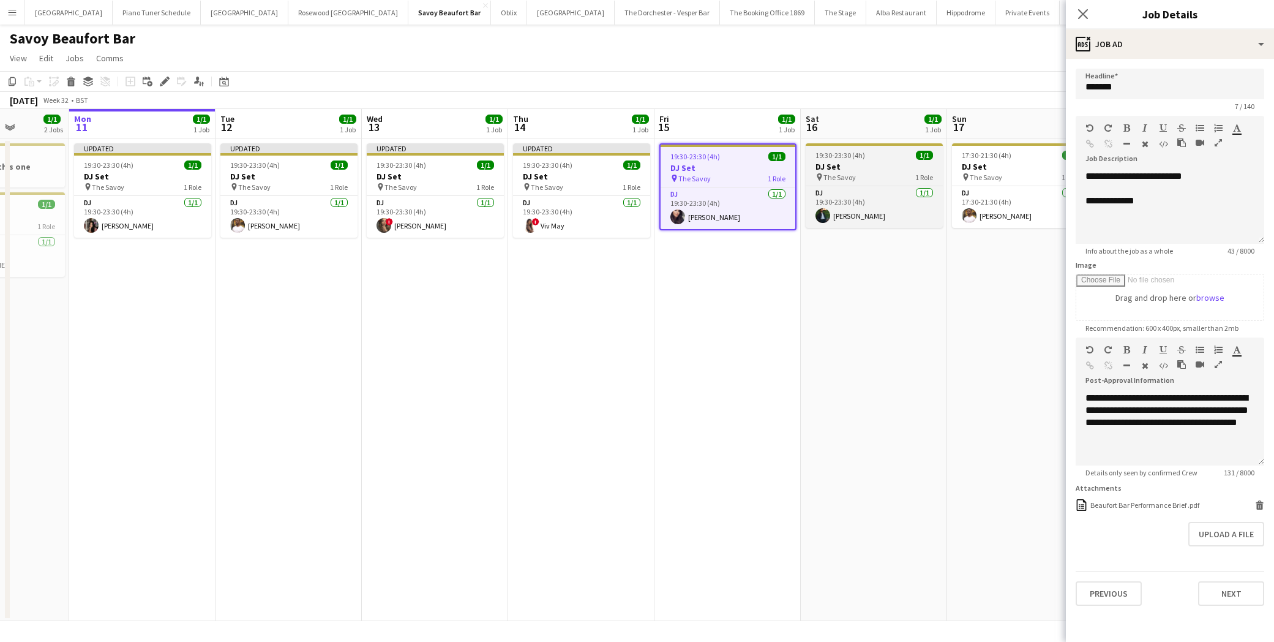
click at [843, 162] on h3 "DJ Set" at bounding box center [874, 166] width 137 height 11
type input "******"
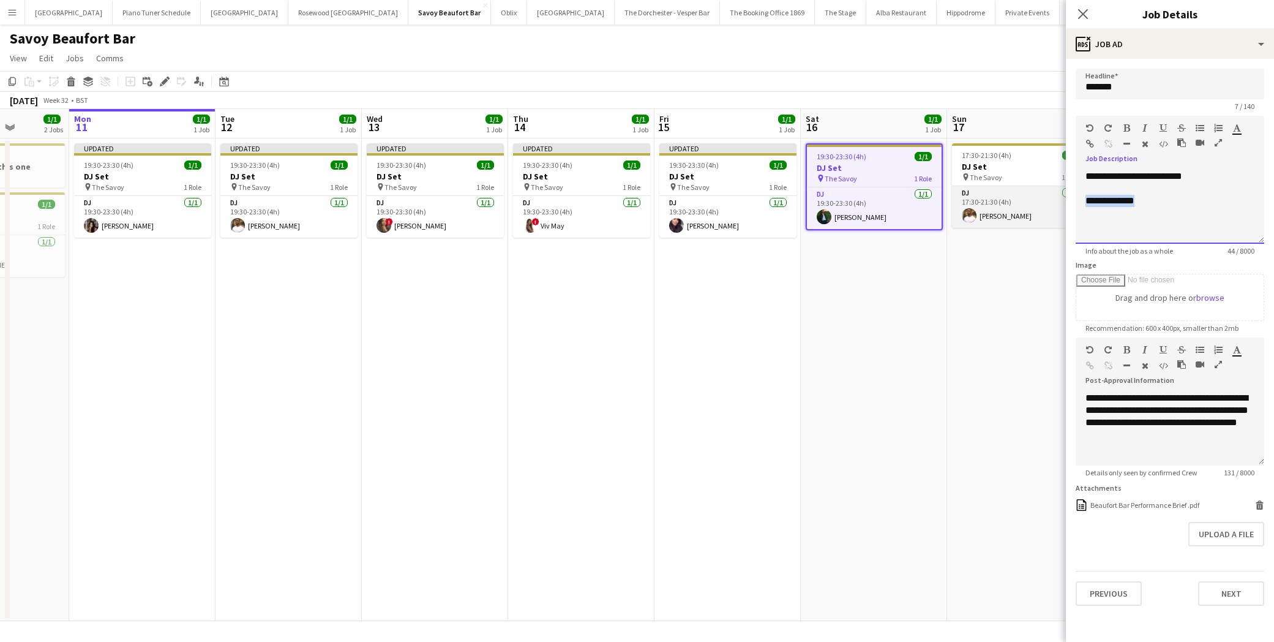
drag, startPoint x: 1116, startPoint y: 201, endPoint x: 1042, endPoint y: 200, distance: 74.1
click at [1042, 200] on body "Menu Boards Boards Boards All jobs Status Workforce Workforce My Workforce Recr…" at bounding box center [637, 321] width 1274 height 642
click at [1006, 168] on h3 "DJ Set" at bounding box center [1020, 166] width 137 height 11
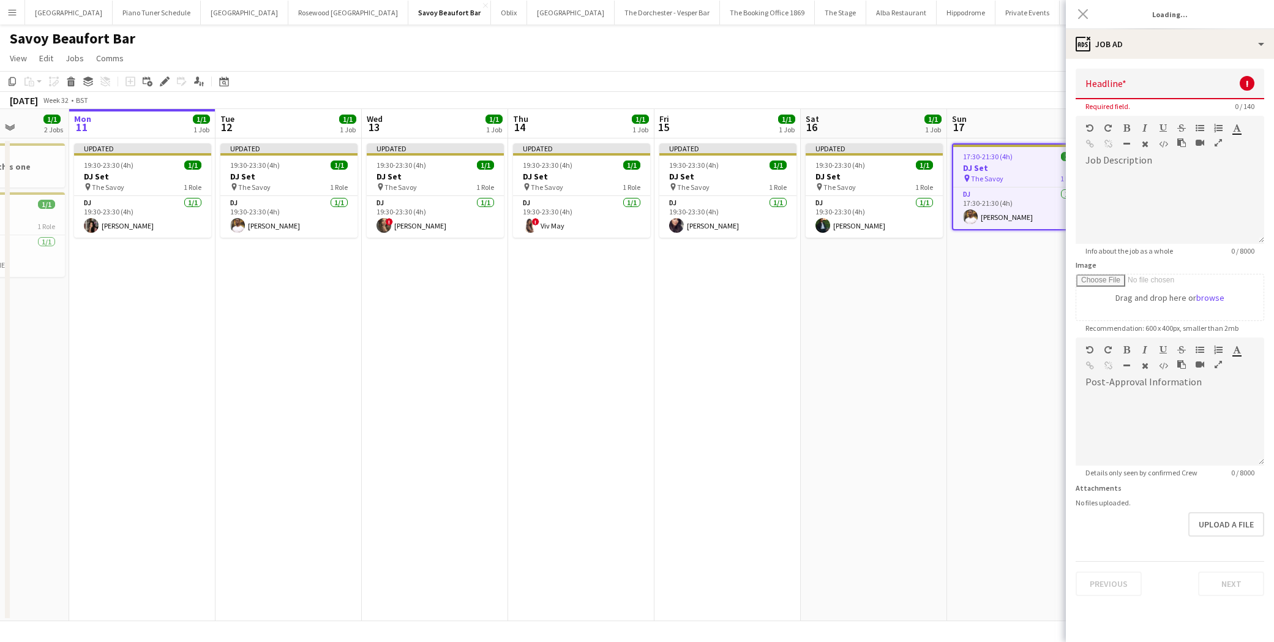
type input "******"
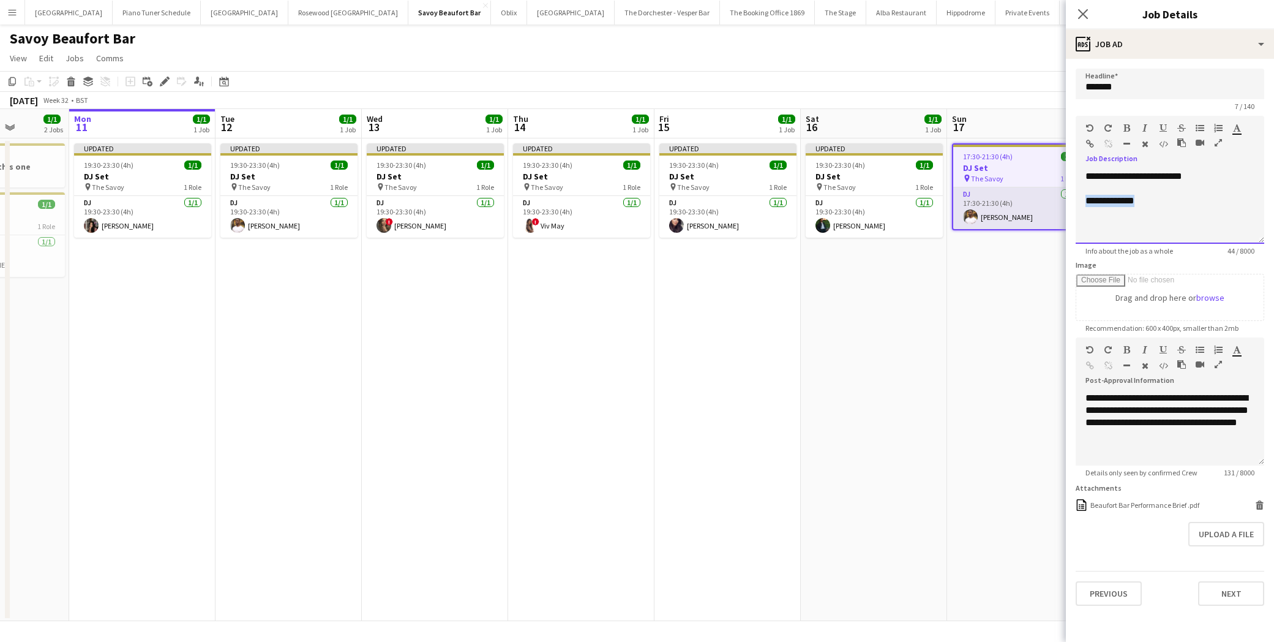
drag, startPoint x: 1145, startPoint y: 205, endPoint x: 1044, endPoint y: 200, distance: 100.5
click at [1044, 200] on body "Menu Boards Boards Boards All jobs Status Workforce Workforce My Workforce Recr…" at bounding box center [637, 321] width 1274 height 642
click at [973, 377] on app-date-cell "17:30-21:30 (4h) 1/1 DJ Set pin The Savoy 1 Role DJ [DATE] 17:30-21:30 (4h) [PE…" at bounding box center [1020, 379] width 146 height 483
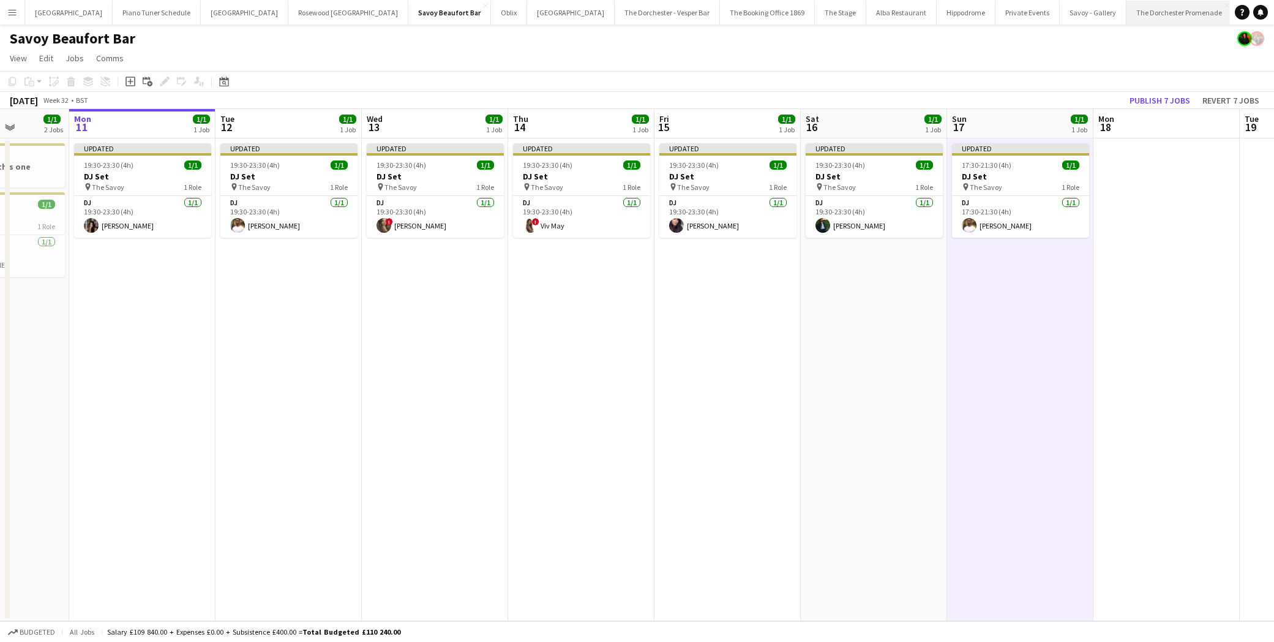
click at [1127, 11] on button "The Dorchester Promenade Close" at bounding box center [1180, 13] width 106 height 24
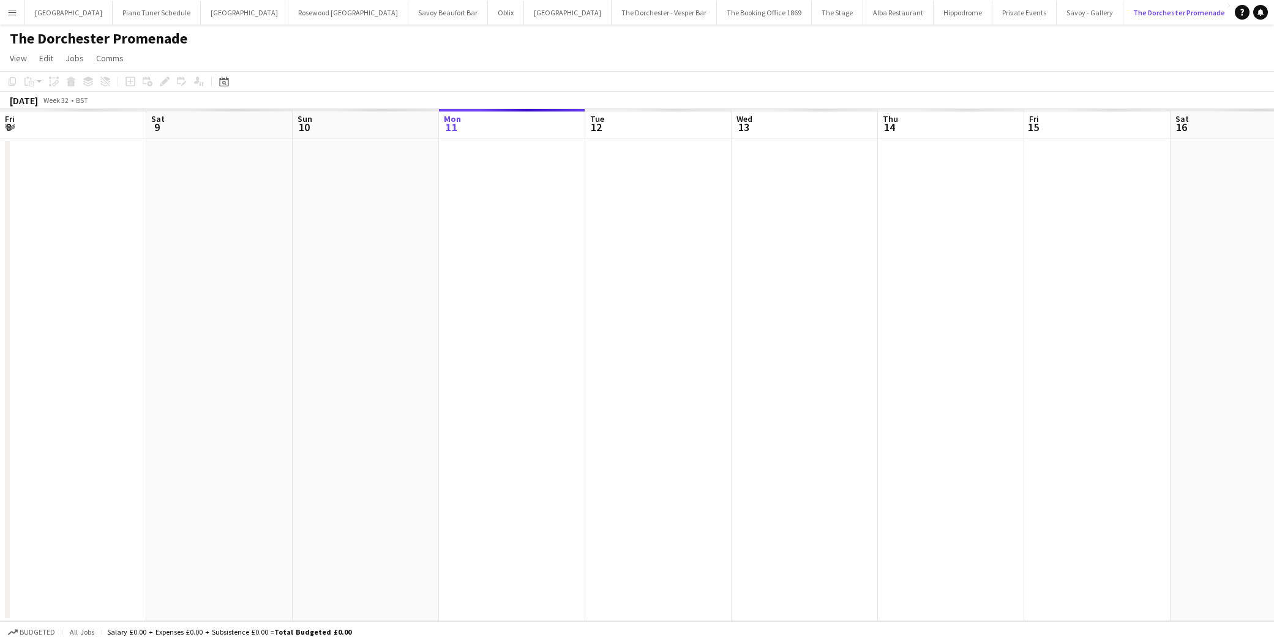
scroll to position [0, 293]
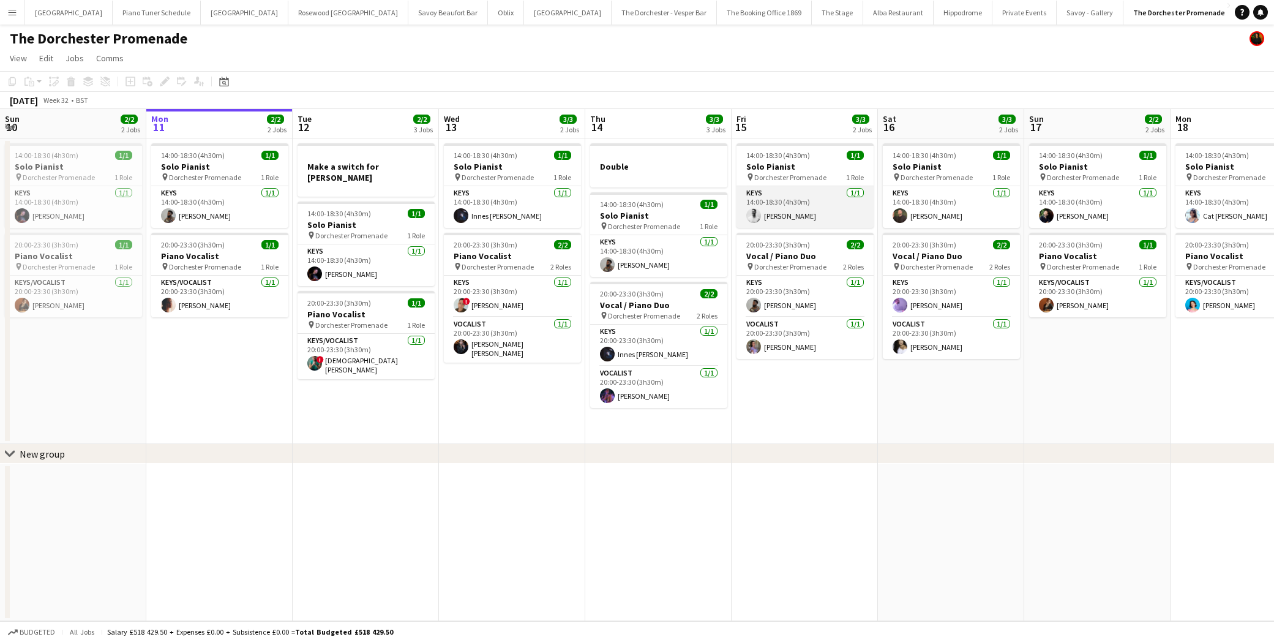
click at [781, 216] on app-card-role "Keys [DATE] 14:00-18:30 (4h30m) [PERSON_NAME]" at bounding box center [805, 207] width 137 height 42
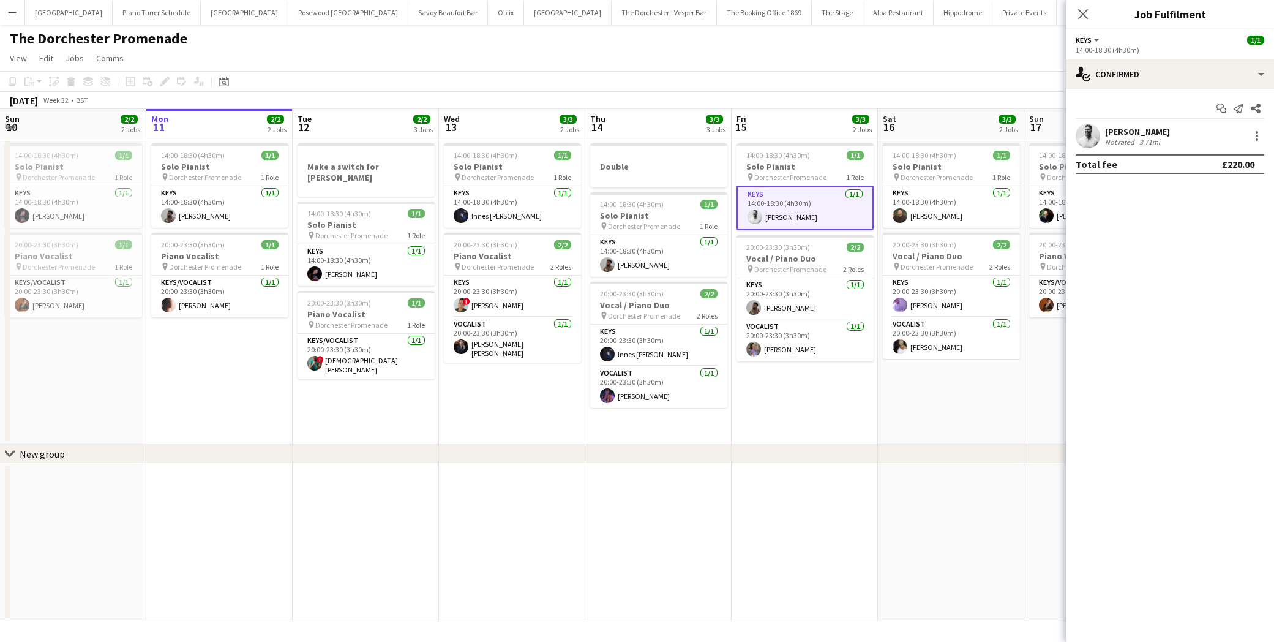
click at [1091, 136] on app-user-avatar at bounding box center [1088, 136] width 24 height 24
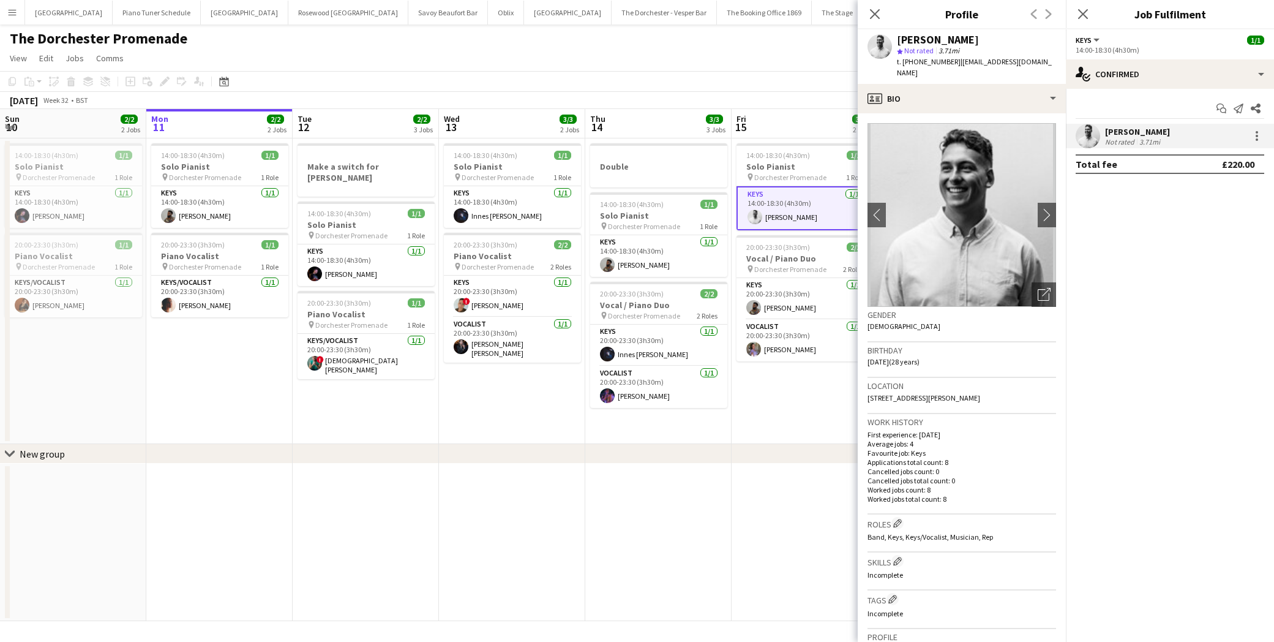
click at [1033, 199] on img at bounding box center [962, 215] width 189 height 184
click at [1040, 208] on app-icon "chevron-right" at bounding box center [1047, 214] width 19 height 13
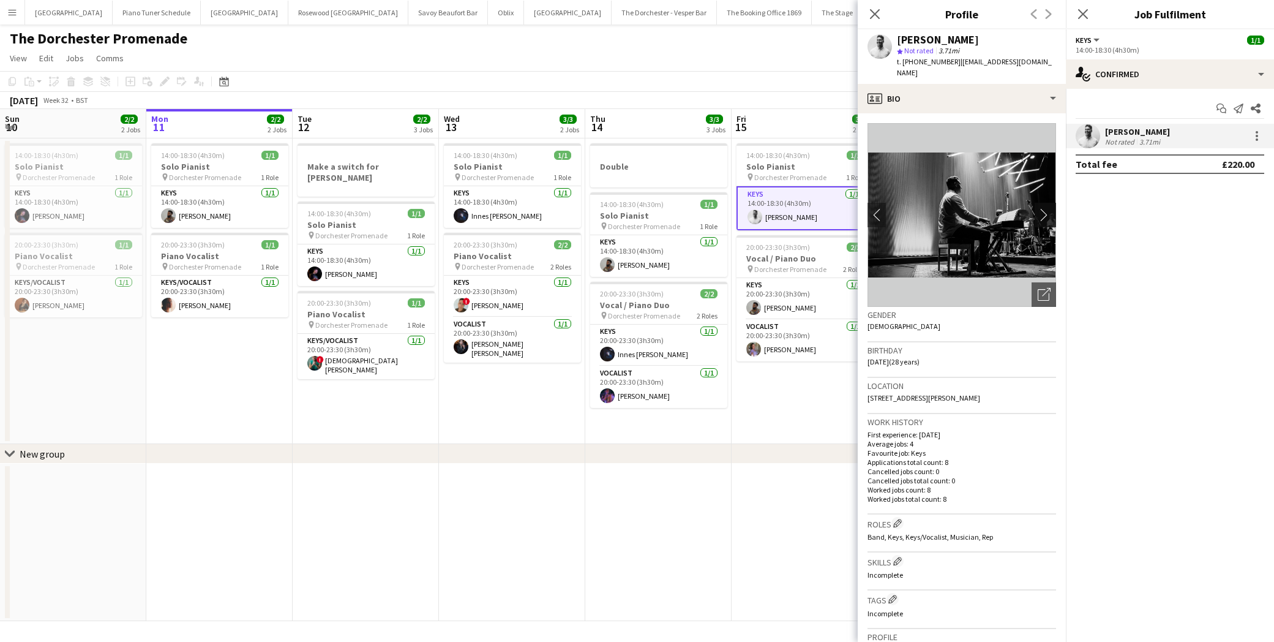
click at [1043, 208] on app-icon "chevron-right" at bounding box center [1047, 214] width 19 height 13
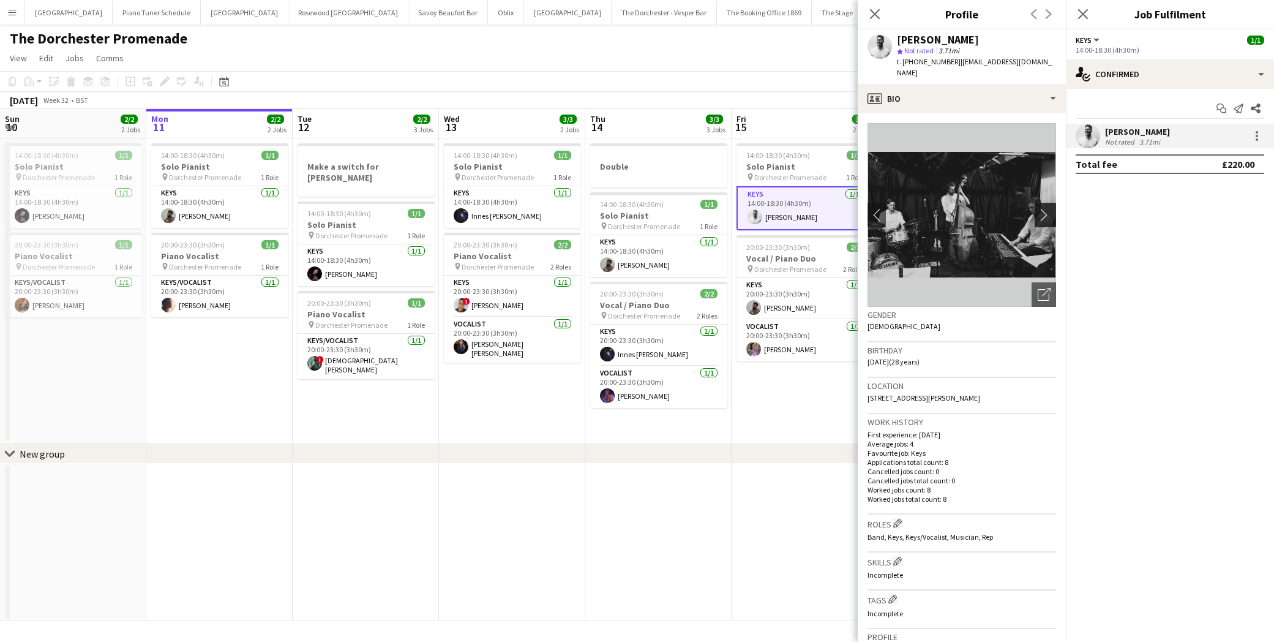
click at [1043, 208] on app-icon "chevron-right" at bounding box center [1047, 214] width 19 height 13
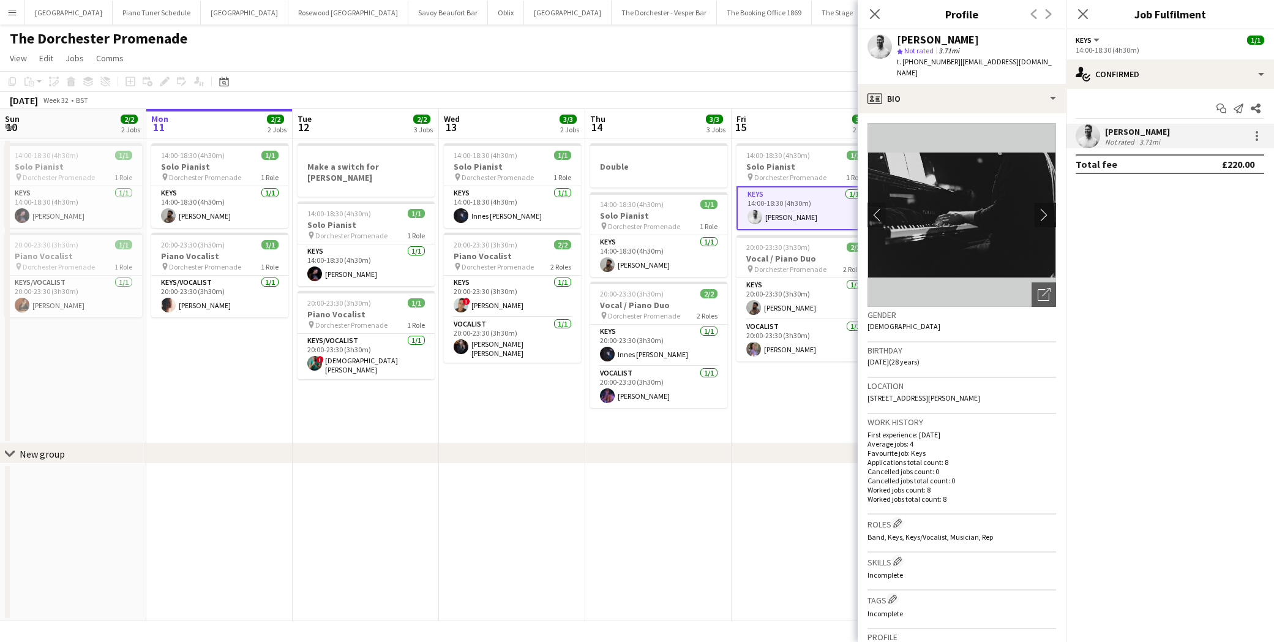
click at [1043, 208] on app-icon "chevron-right" at bounding box center [1047, 214] width 19 height 13
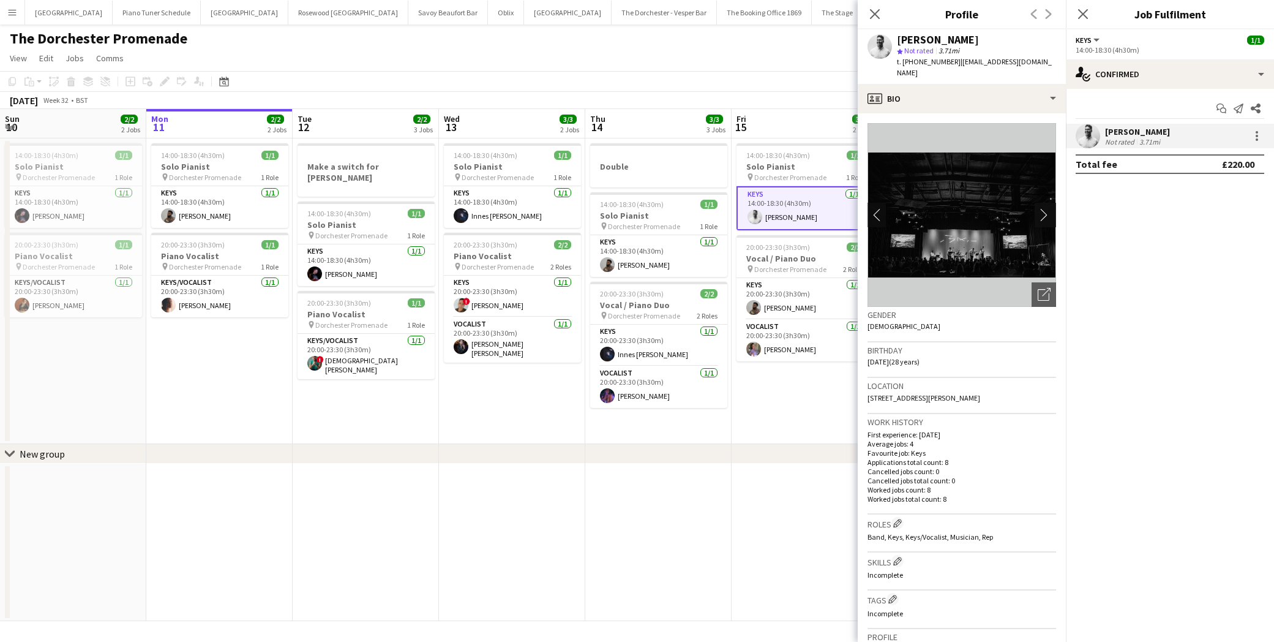
click at [1043, 208] on app-icon "chevron-right" at bounding box center [1047, 214] width 19 height 13
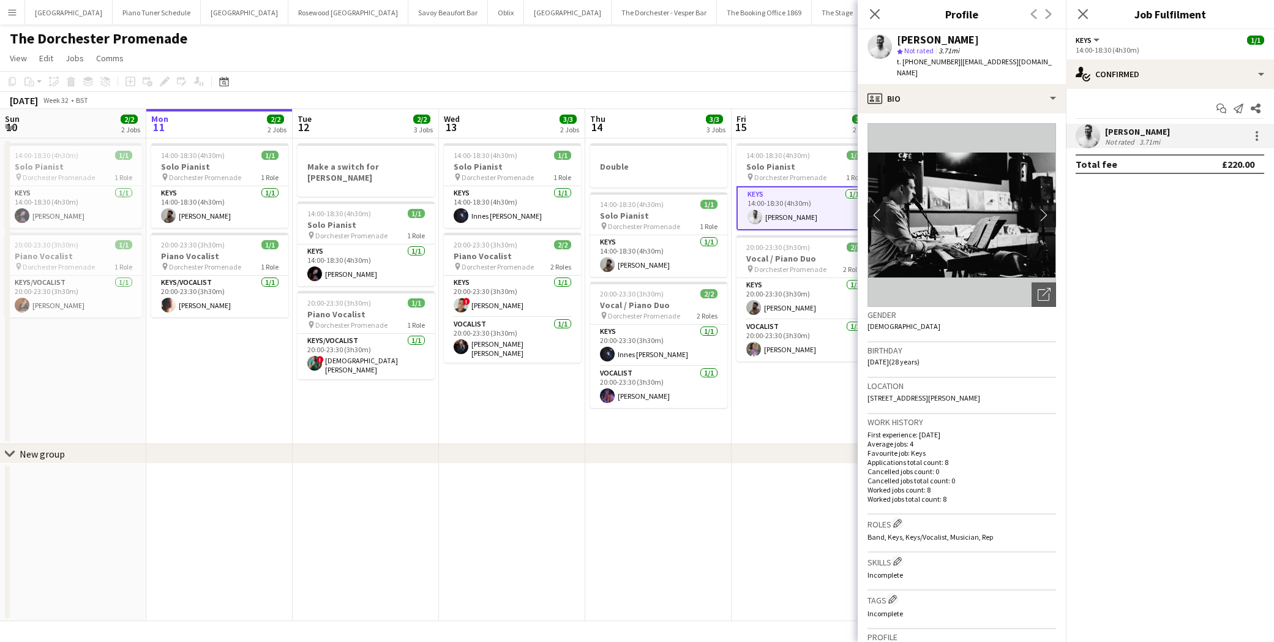
click at [1043, 208] on app-icon "chevron-right" at bounding box center [1047, 214] width 19 height 13
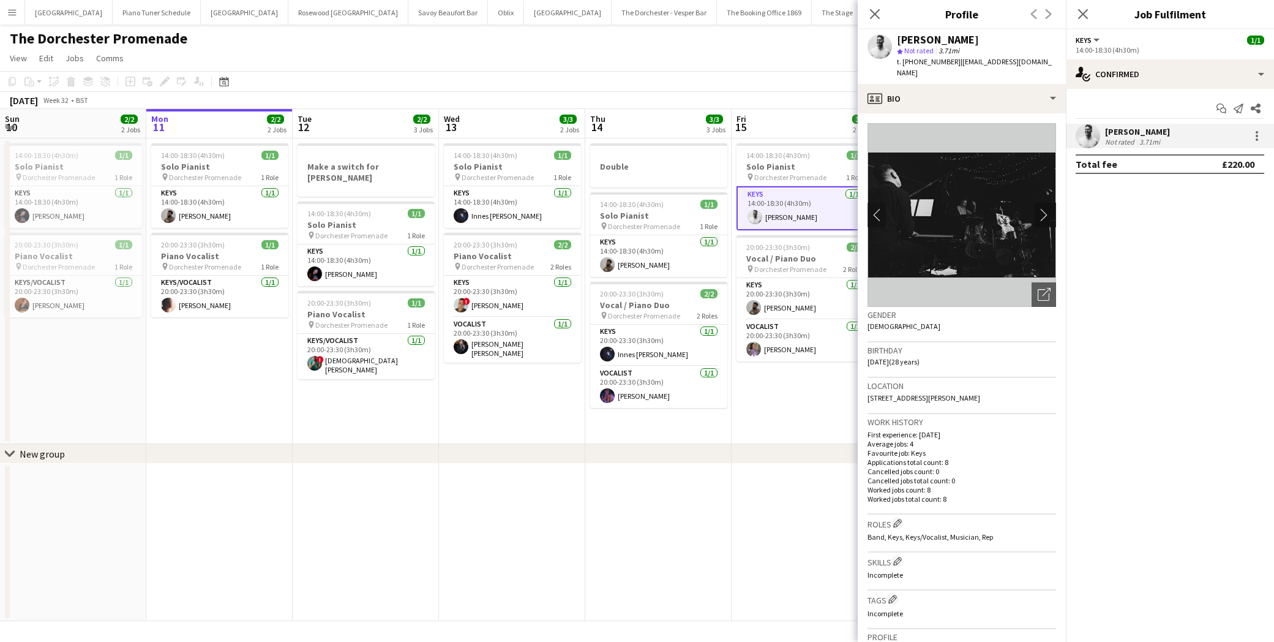
click at [1043, 208] on app-icon "chevron-right" at bounding box center [1047, 214] width 19 height 13
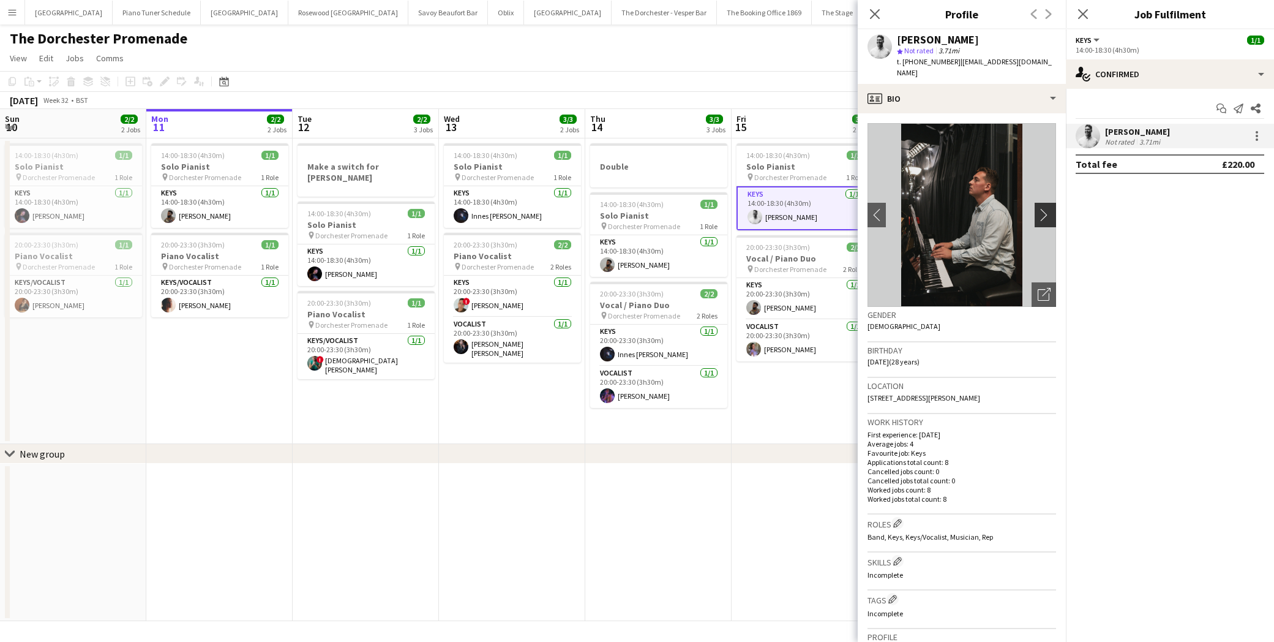
click at [1043, 208] on app-icon "chevron-right" at bounding box center [1047, 214] width 19 height 13
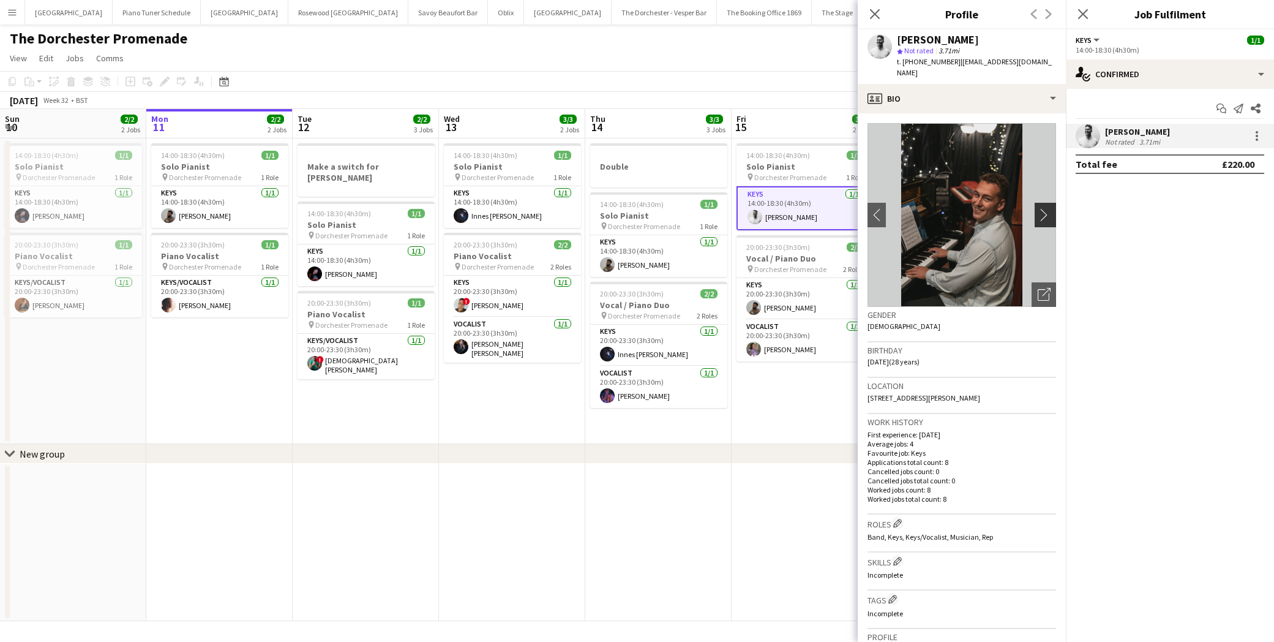
click at [1043, 208] on app-icon "chevron-right" at bounding box center [1047, 214] width 19 height 13
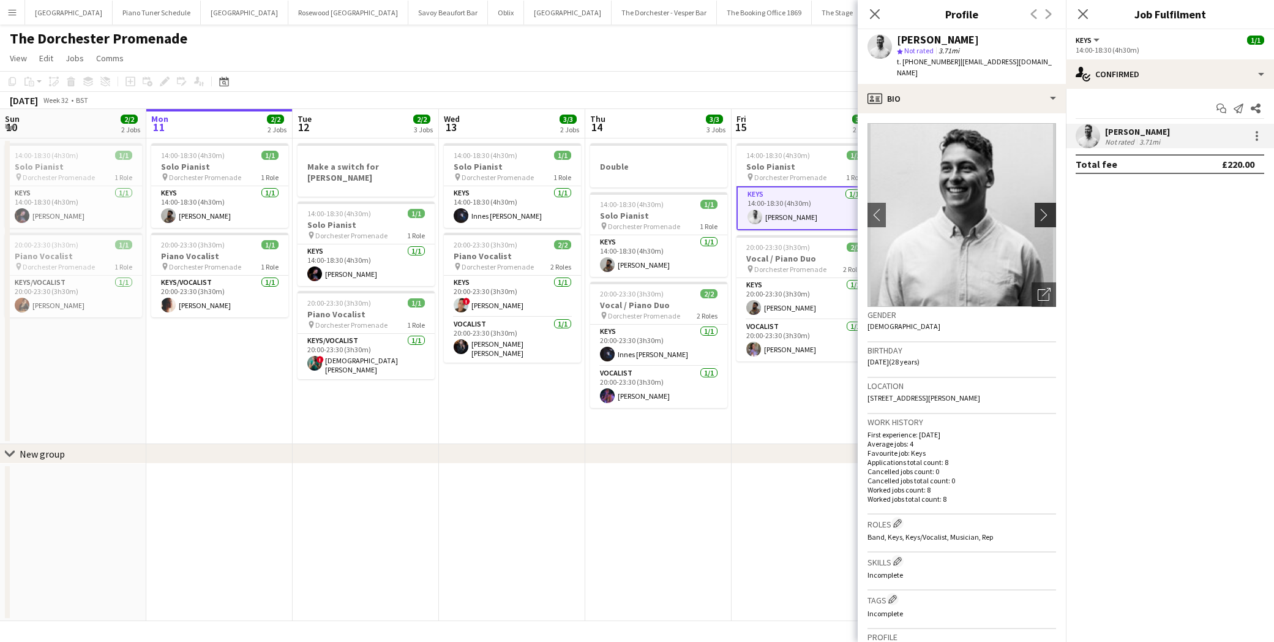
click at [1049, 208] on app-icon "chevron-right" at bounding box center [1047, 214] width 19 height 13
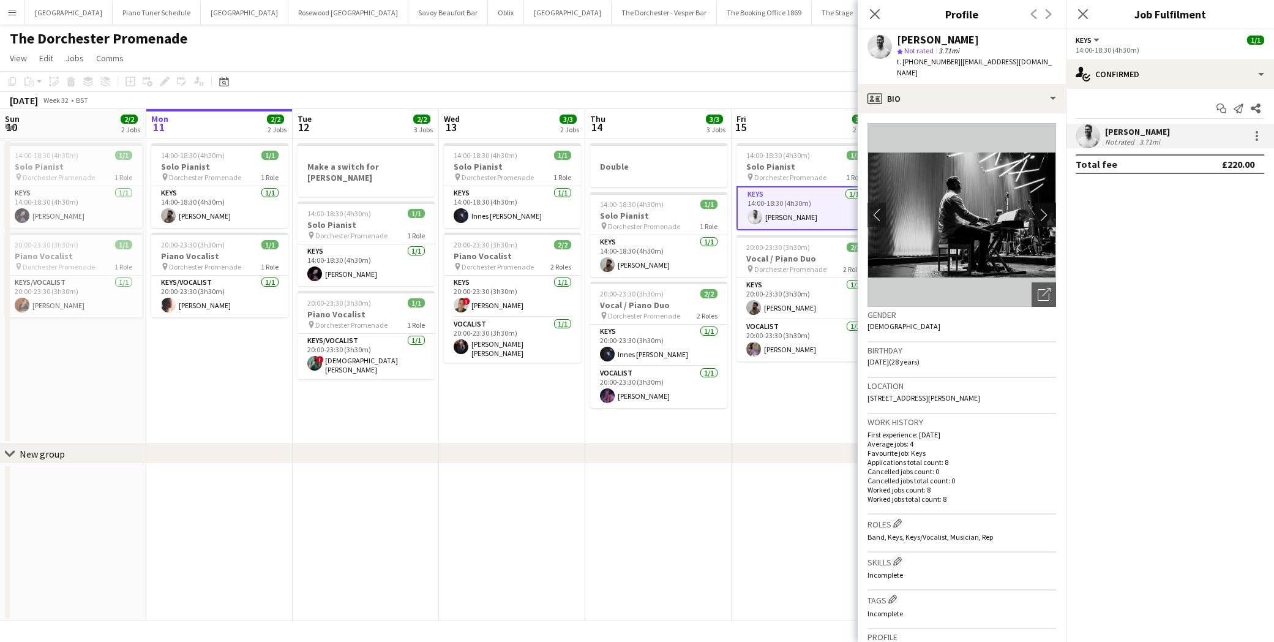
click at [1049, 208] on app-icon "chevron-right" at bounding box center [1047, 214] width 19 height 13
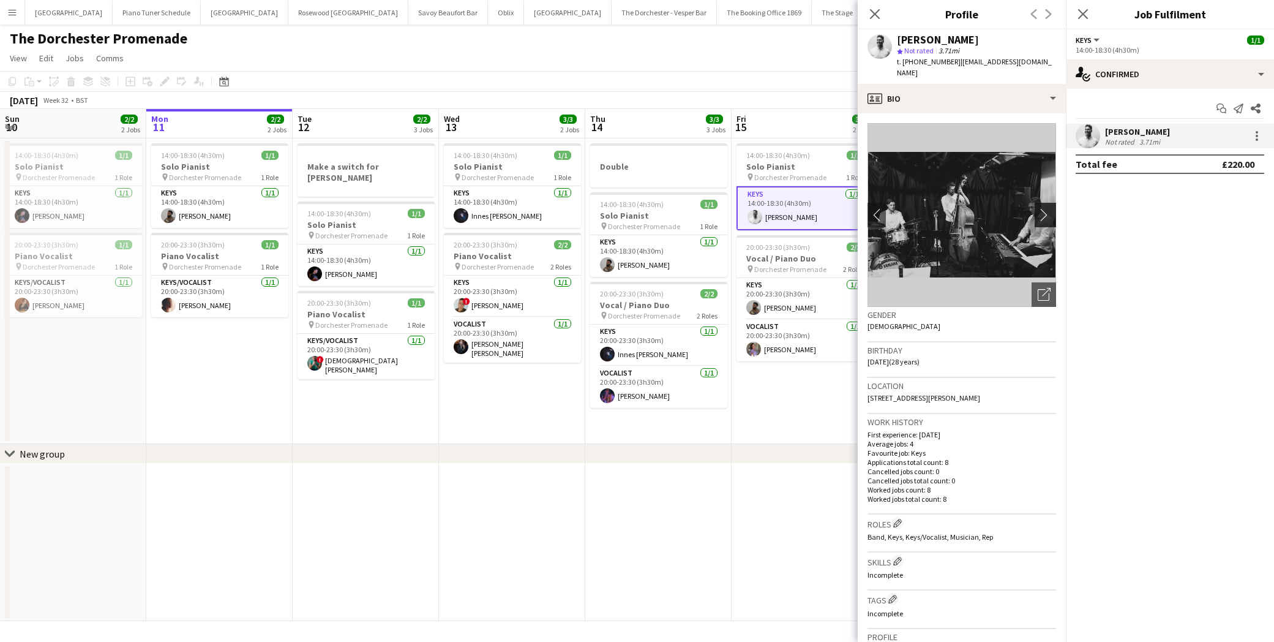
click at [1049, 208] on app-icon "chevron-right" at bounding box center [1047, 214] width 19 height 13
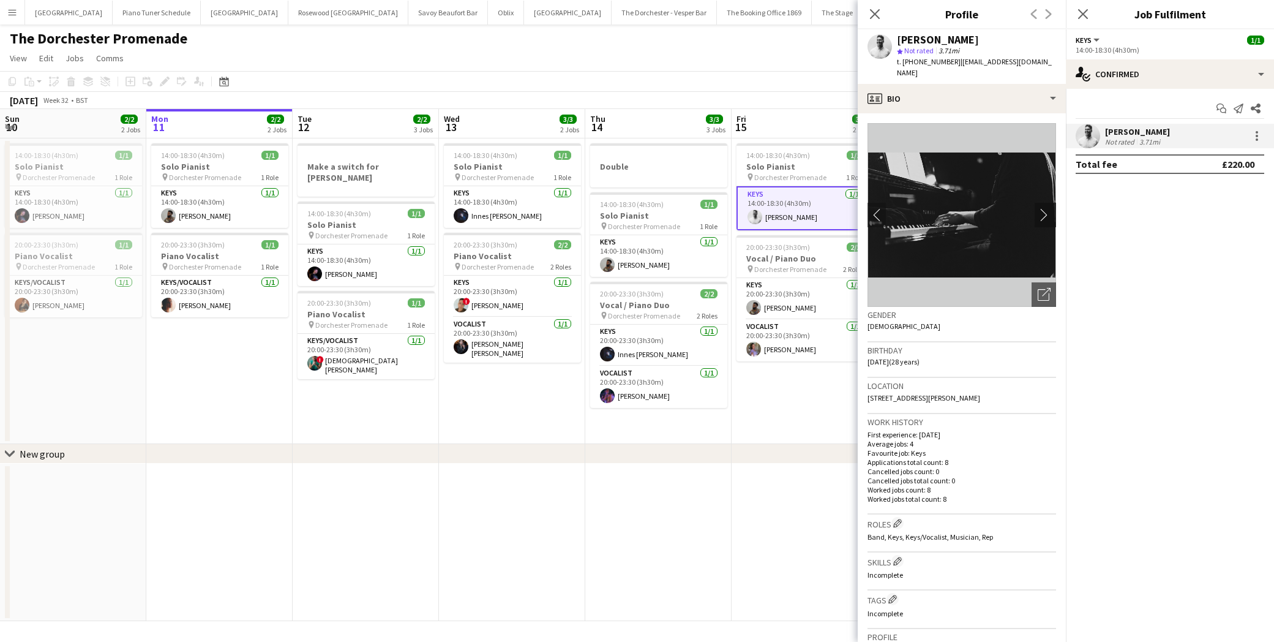
click at [1049, 208] on app-icon "chevron-right" at bounding box center [1047, 214] width 19 height 13
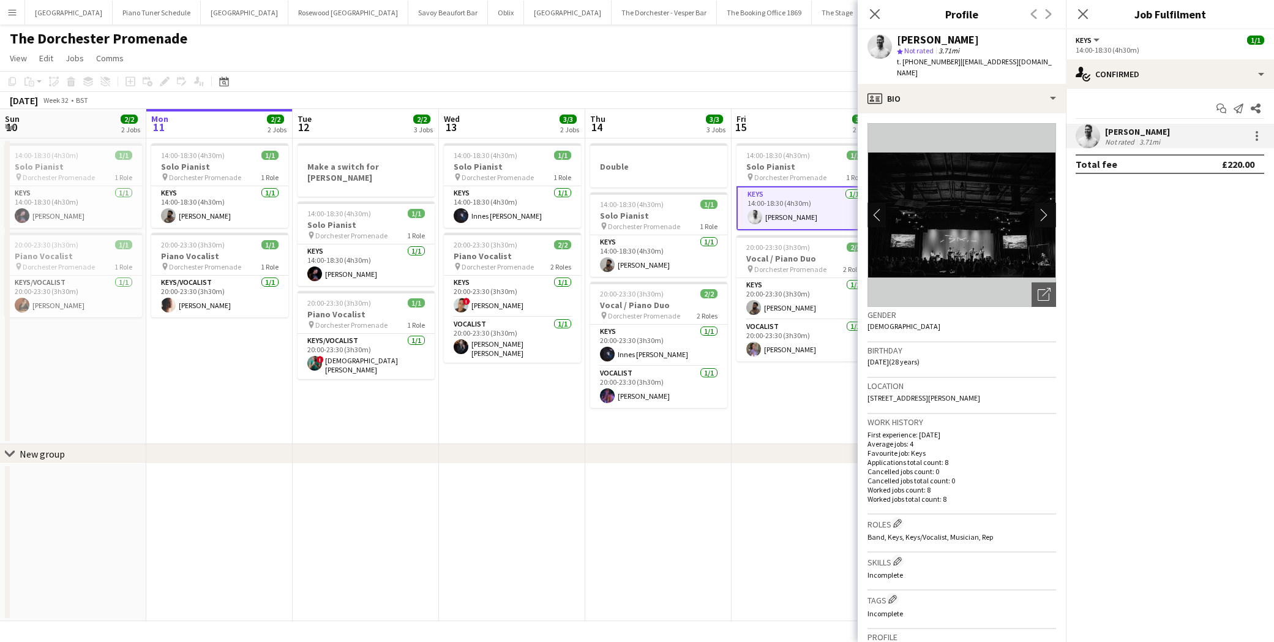
click at [1049, 208] on app-icon "chevron-right" at bounding box center [1047, 214] width 19 height 13
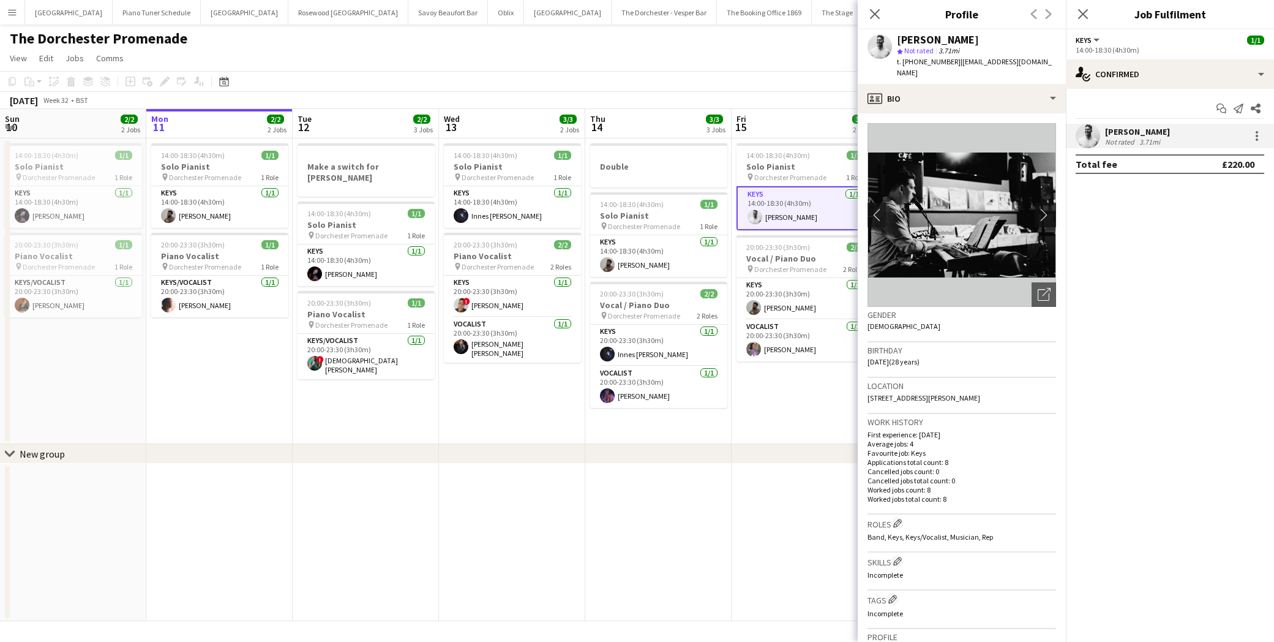
click at [1049, 208] on app-icon "chevron-right" at bounding box center [1047, 214] width 19 height 13
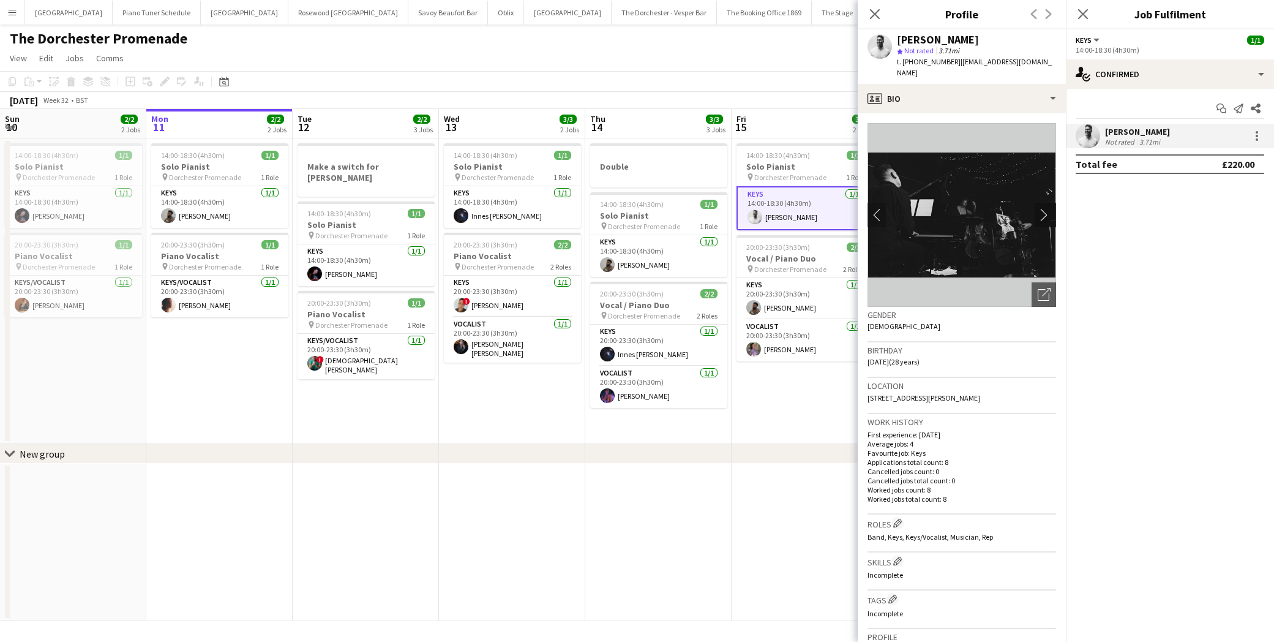
click at [1049, 208] on app-icon "chevron-right" at bounding box center [1047, 214] width 19 height 13
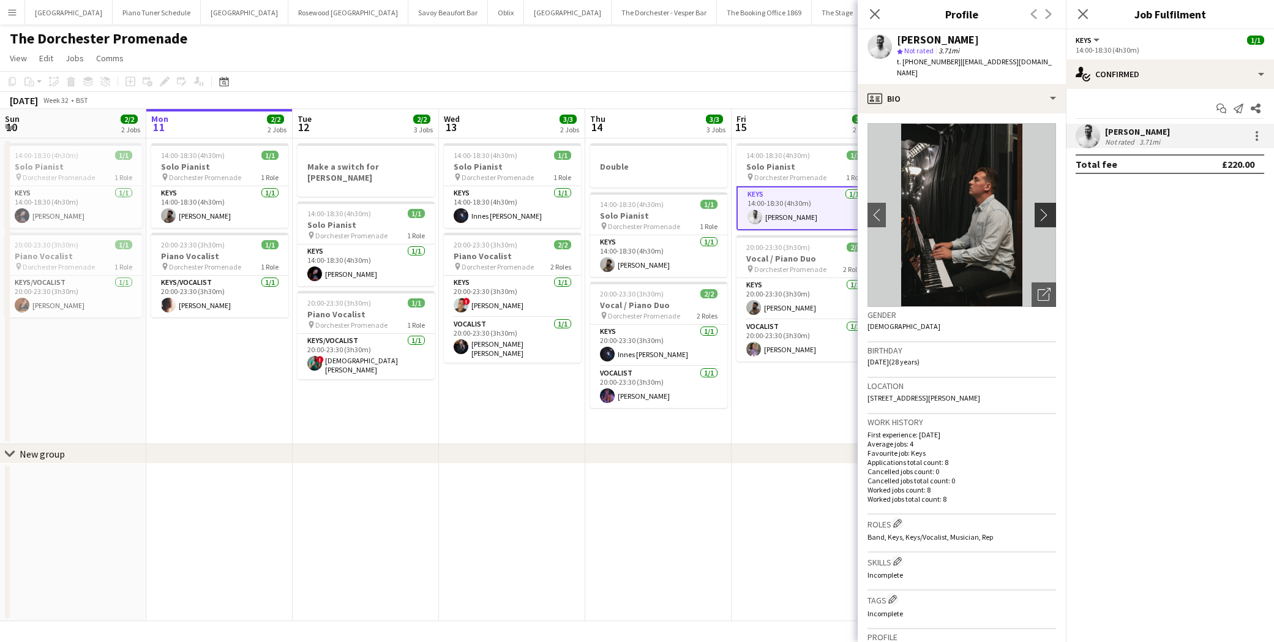
click at [1049, 208] on app-icon "chevron-right" at bounding box center [1047, 214] width 19 height 13
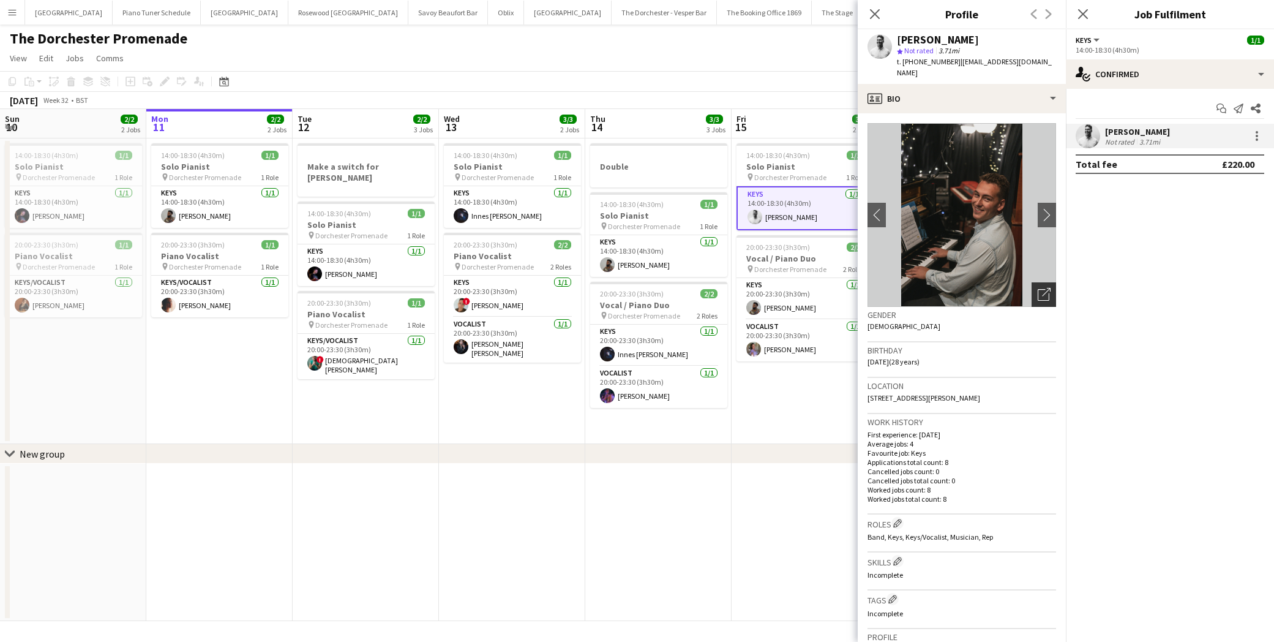
click at [1040, 288] on icon "Open photos pop-in" at bounding box center [1044, 294] width 13 height 13
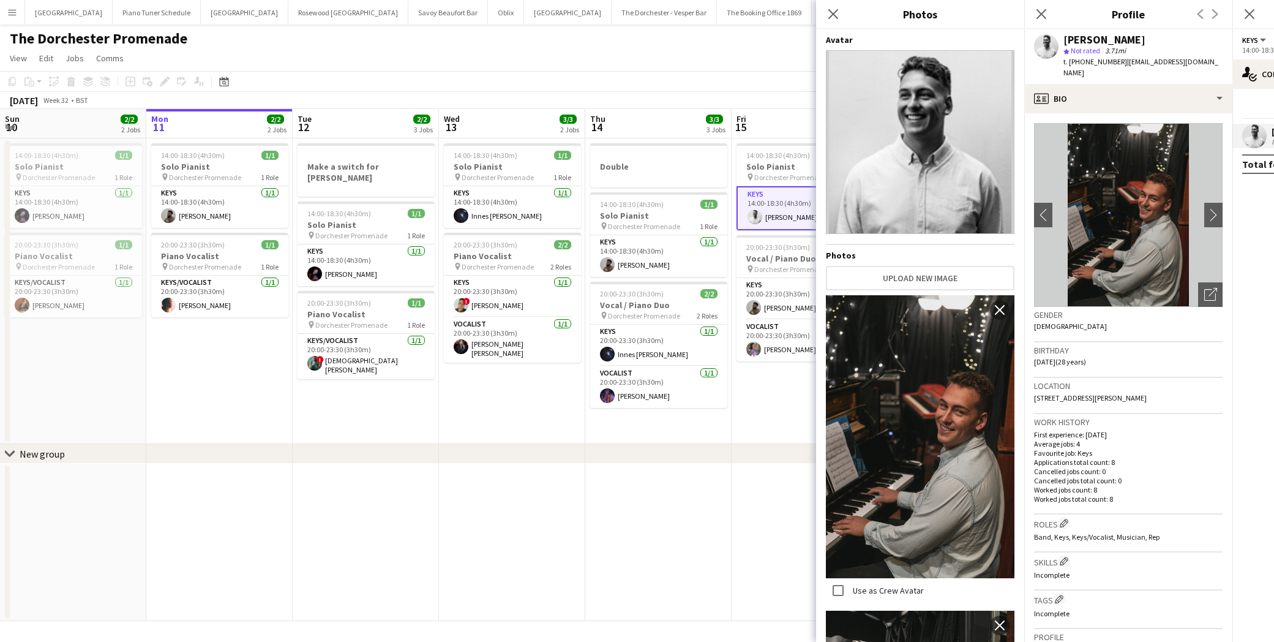
click at [949, 387] on img at bounding box center [920, 436] width 189 height 283
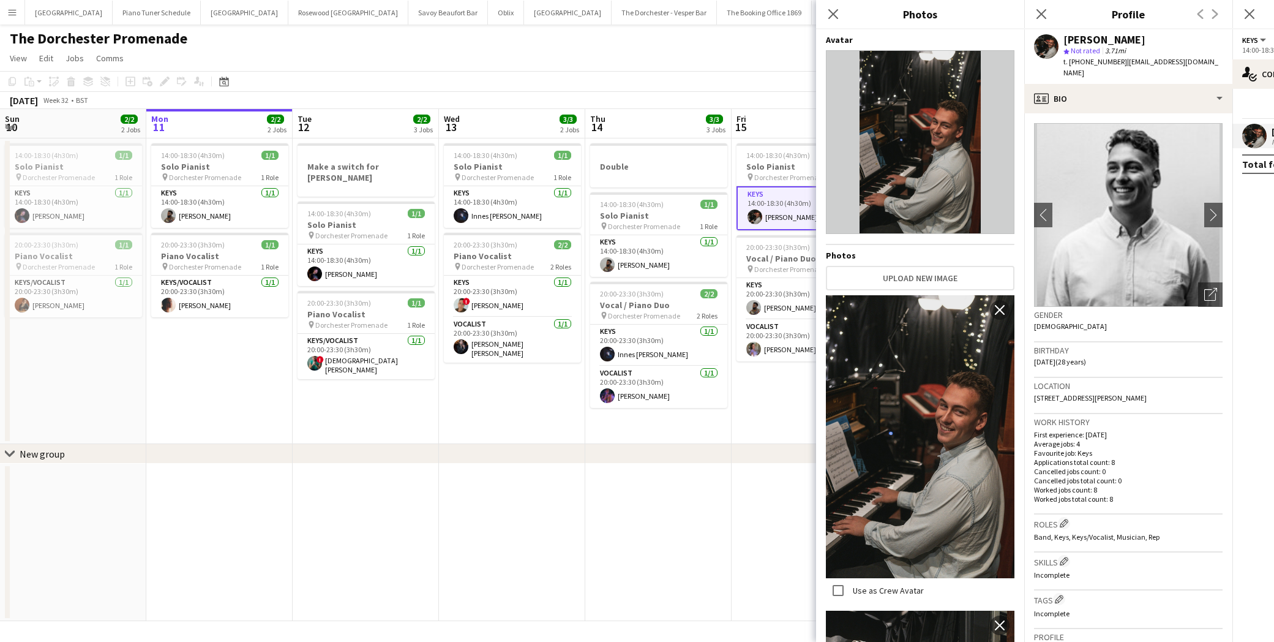
click at [855, 550] on img at bounding box center [920, 436] width 189 height 283
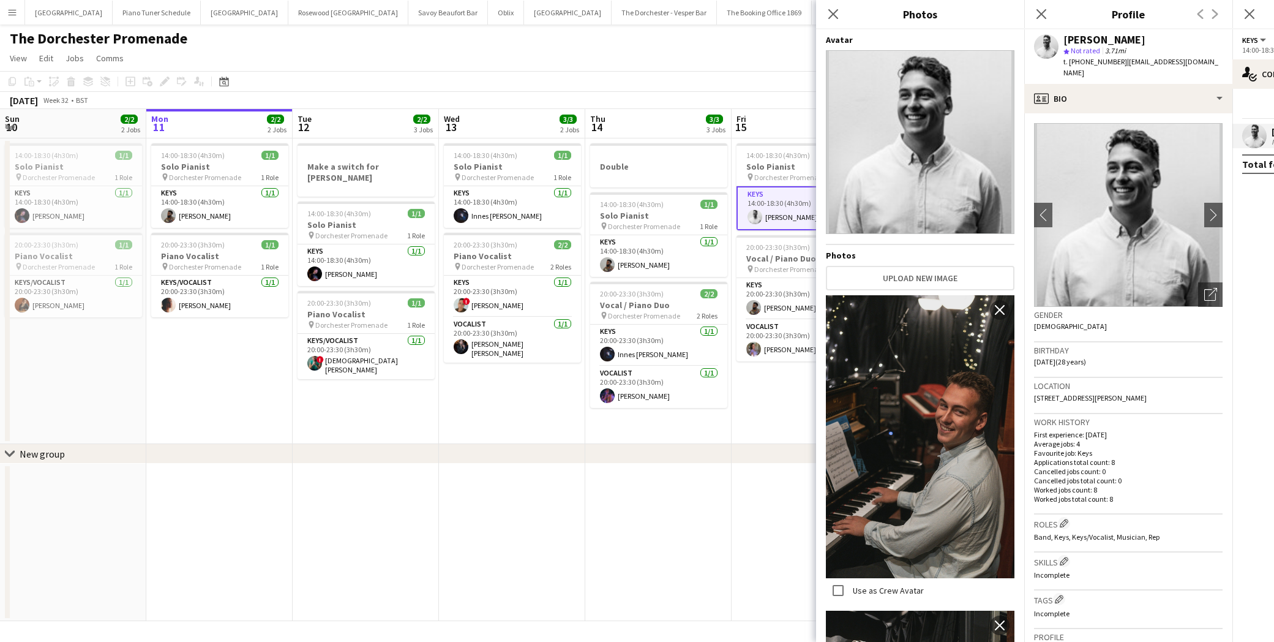
click at [833, 24] on div "Close pop-in" at bounding box center [833, 14] width 34 height 28
click at [833, 13] on icon at bounding box center [833, 14] width 12 height 12
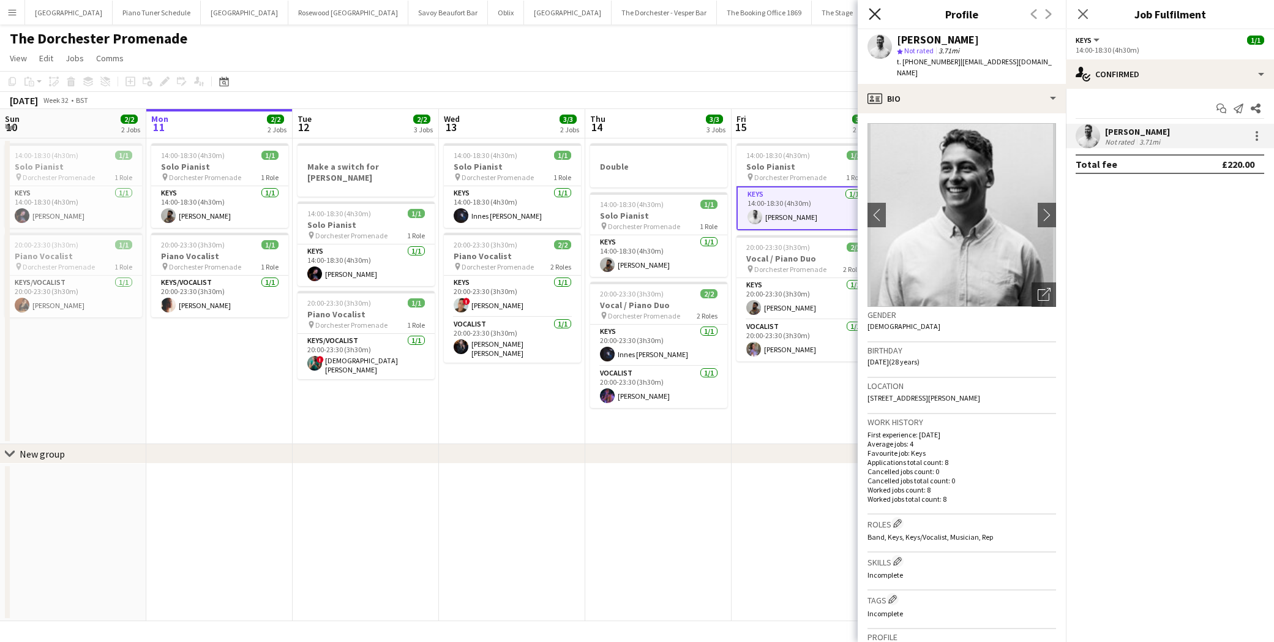
click at [879, 15] on icon "Close pop-in" at bounding box center [875, 14] width 12 height 12
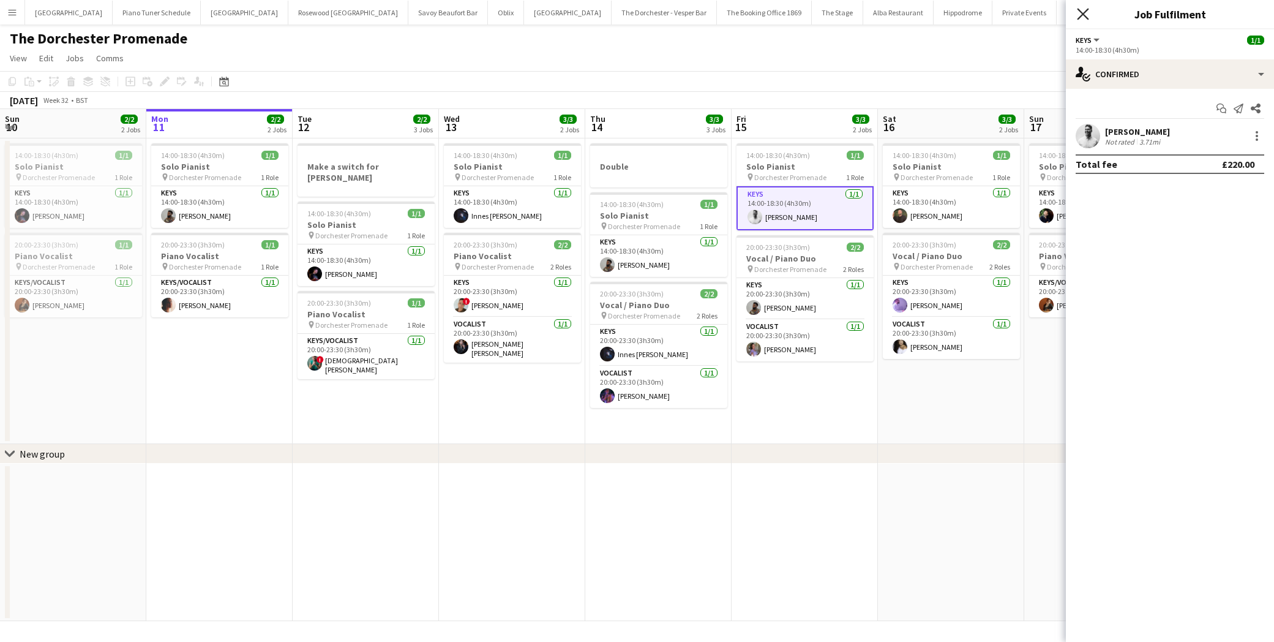
click at [1082, 12] on icon at bounding box center [1083, 14] width 12 height 12
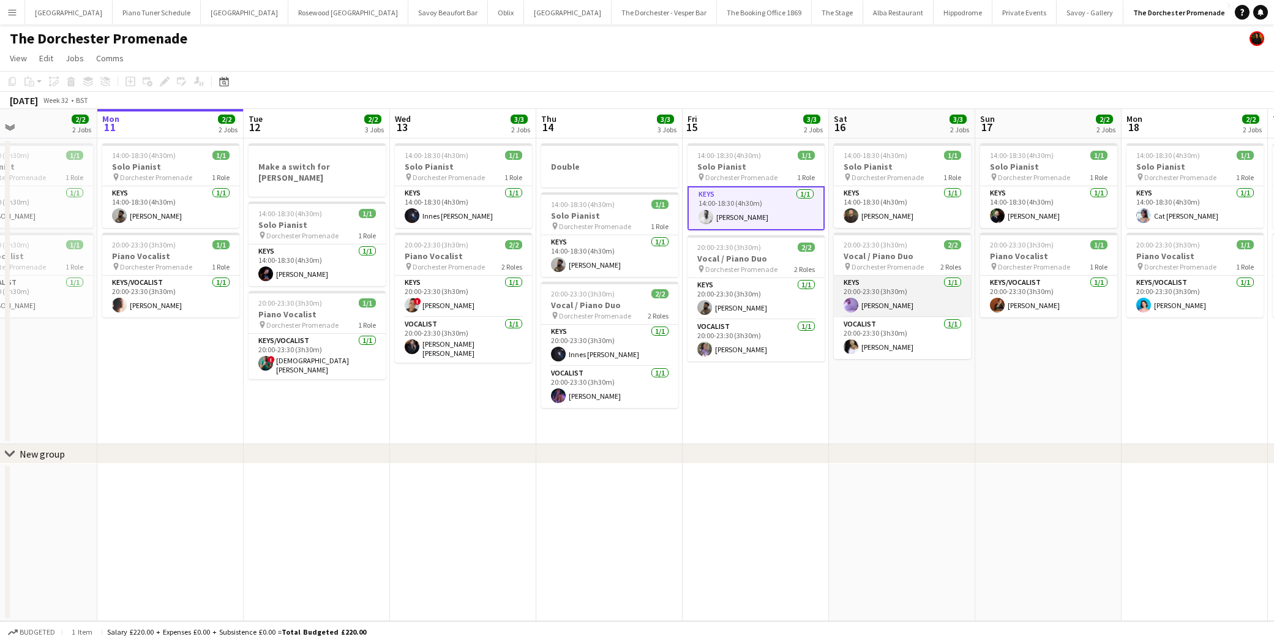
scroll to position [0, 351]
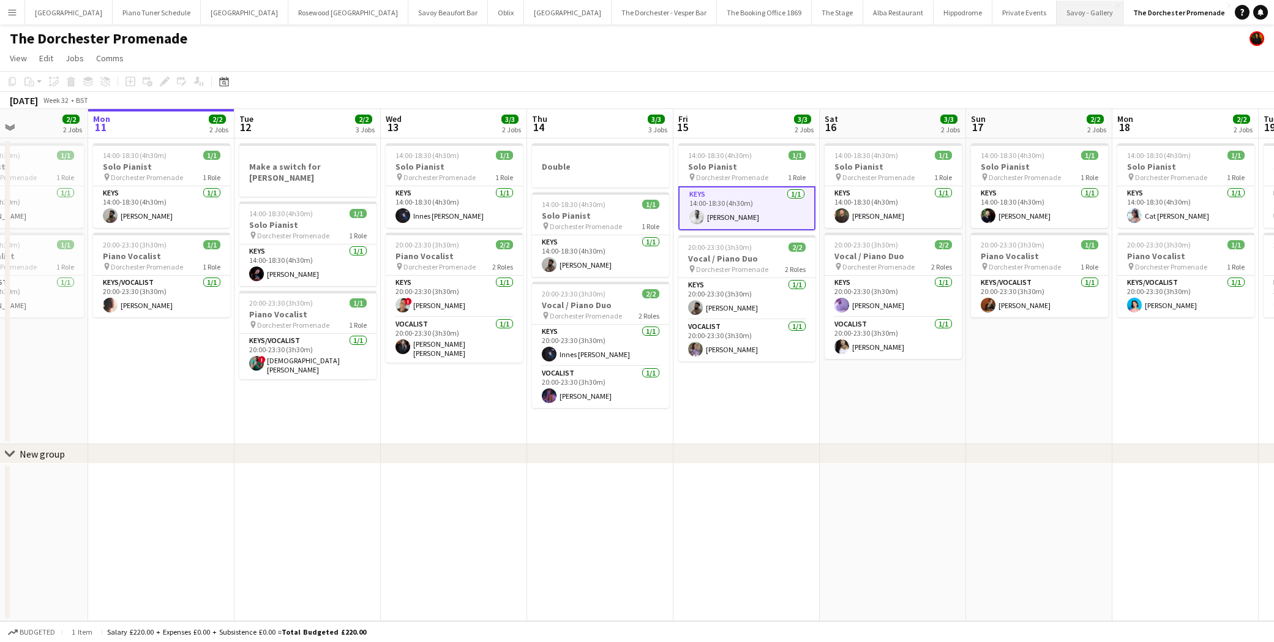
click at [1057, 13] on button "Savoy - Gallery Close" at bounding box center [1090, 13] width 67 height 24
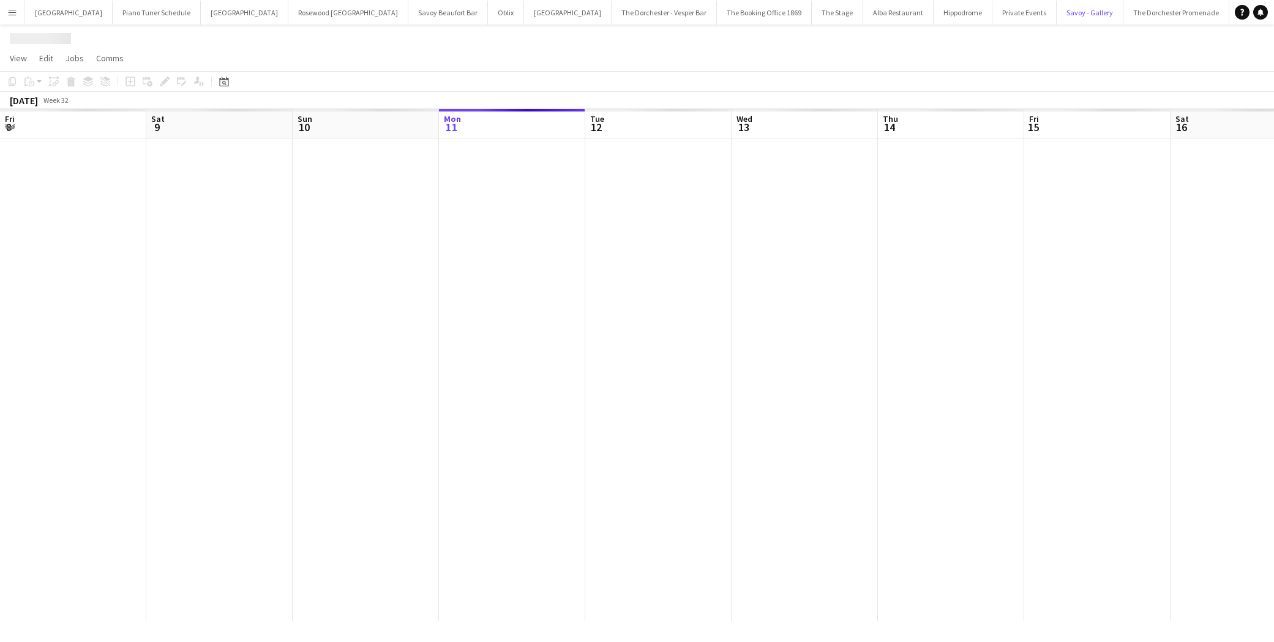
scroll to position [0, 293]
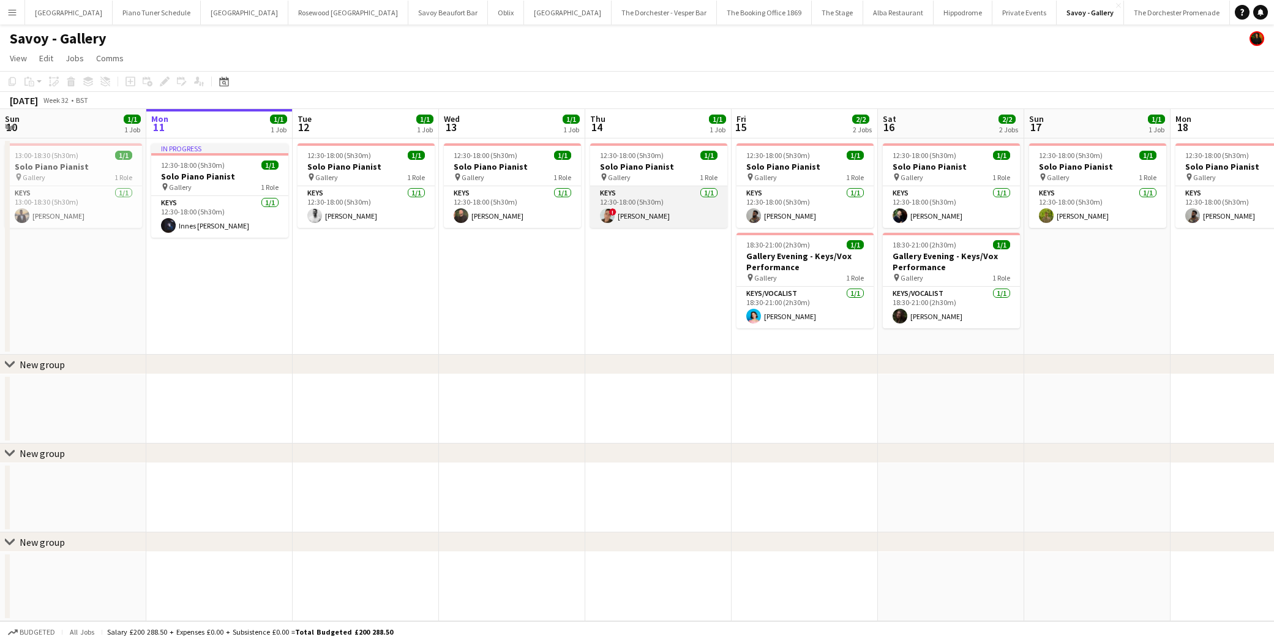
click at [634, 209] on app-card-role "Keys [DATE] 12:30-18:00 (5h30m) ! [PERSON_NAME]" at bounding box center [658, 207] width 137 height 42
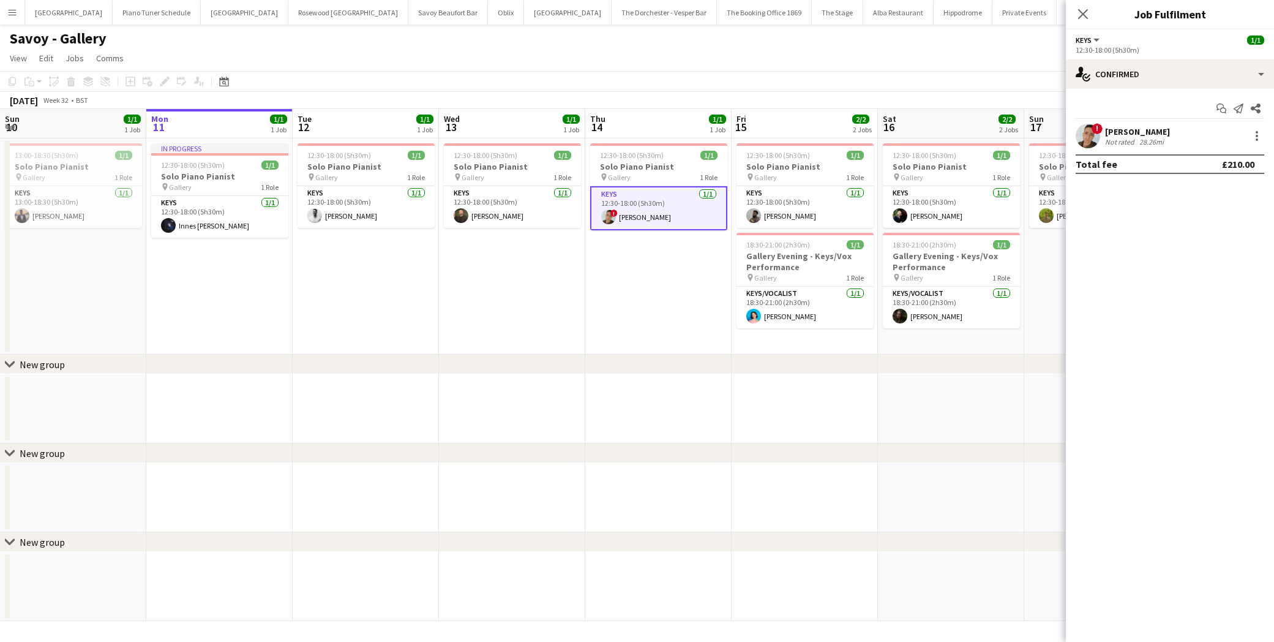
click at [1089, 138] on app-user-avatar at bounding box center [1088, 136] width 24 height 24
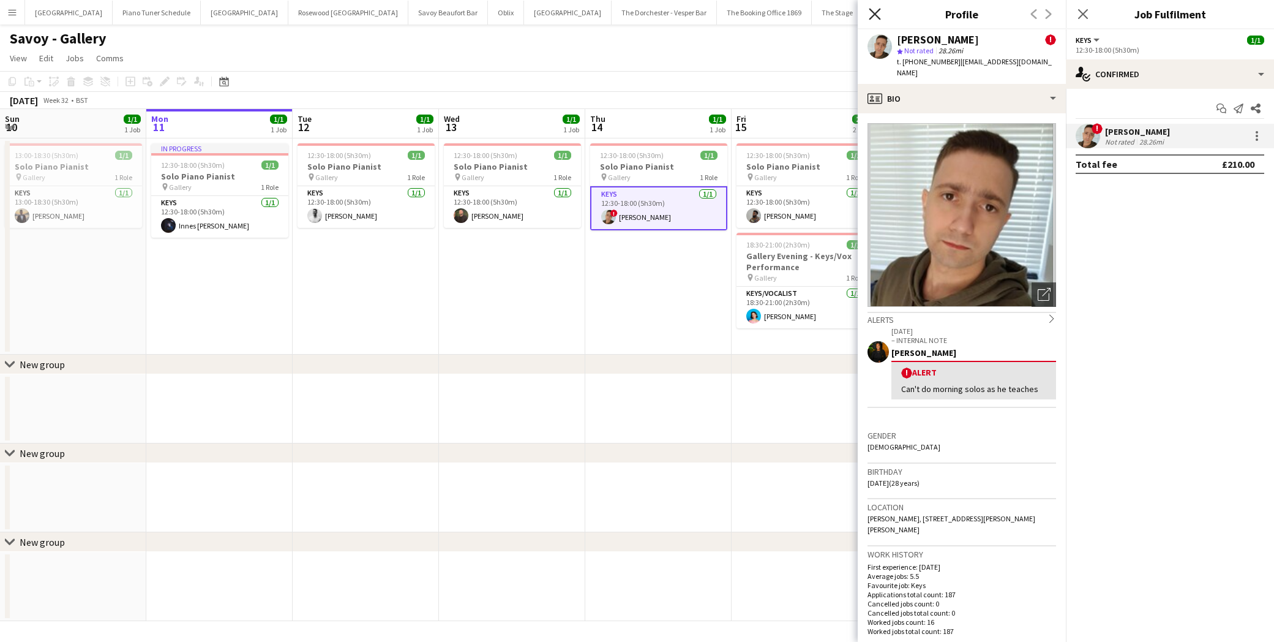
click at [881, 17] on icon "Close pop-in" at bounding box center [875, 14] width 12 height 12
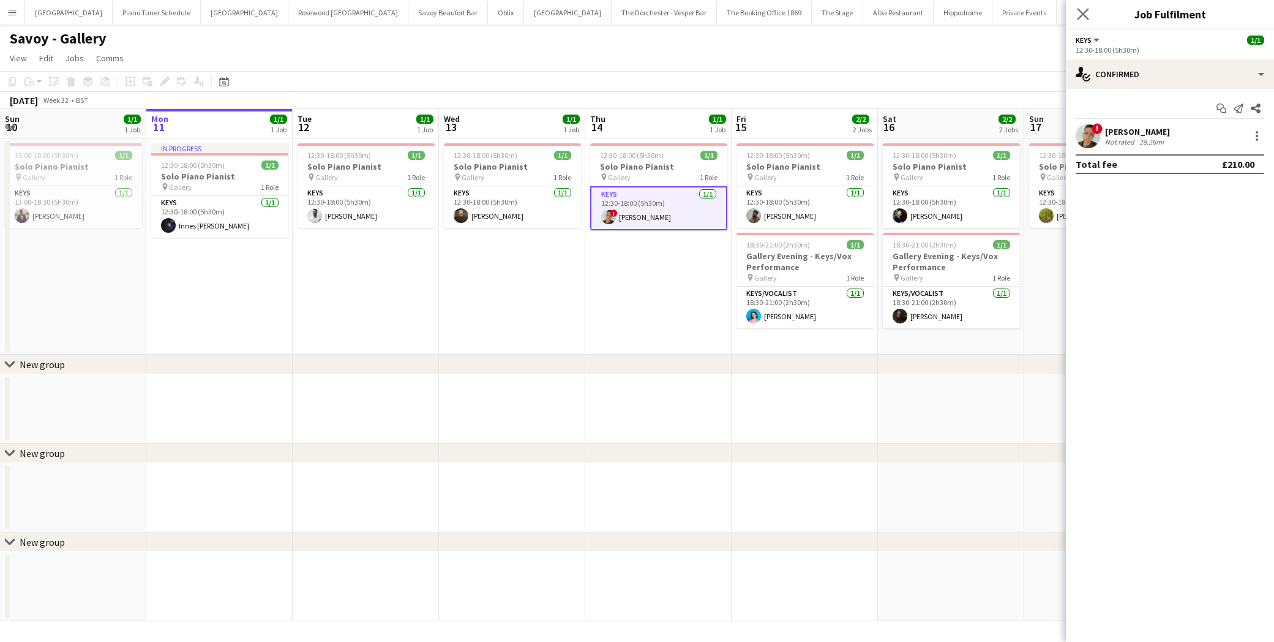
click at [1077, 11] on app-icon "Close pop-in" at bounding box center [1084, 15] width 18 height 18
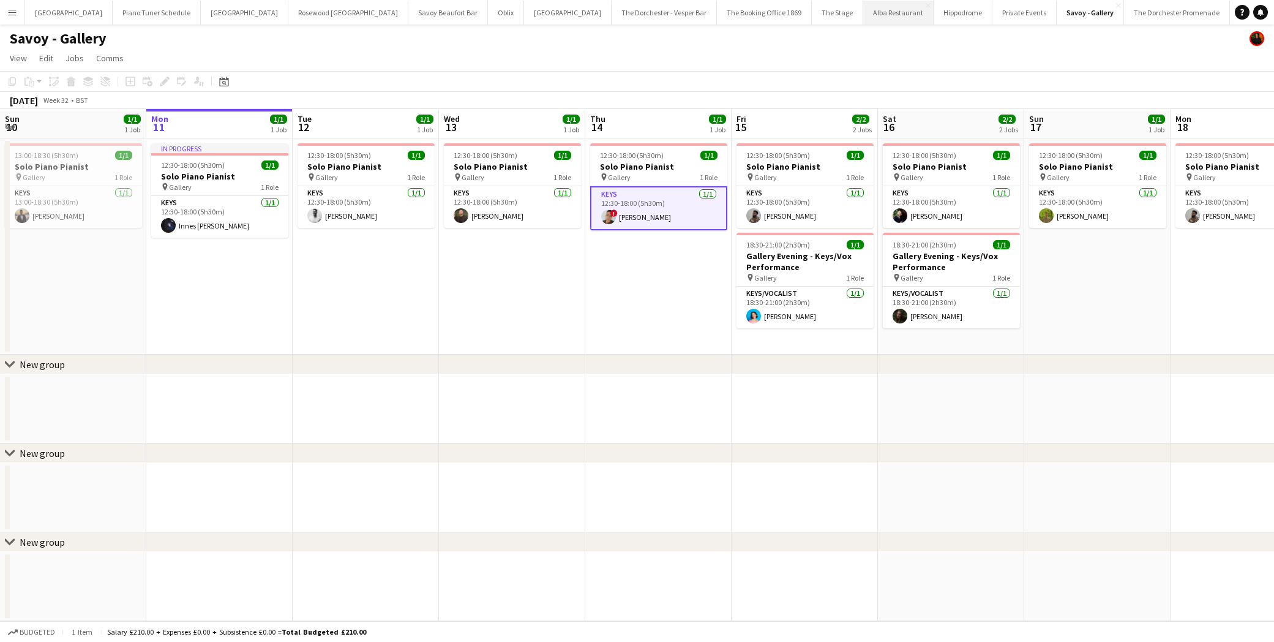
click at [864, 15] on button "Alba Restaurant Close" at bounding box center [899, 13] width 70 height 24
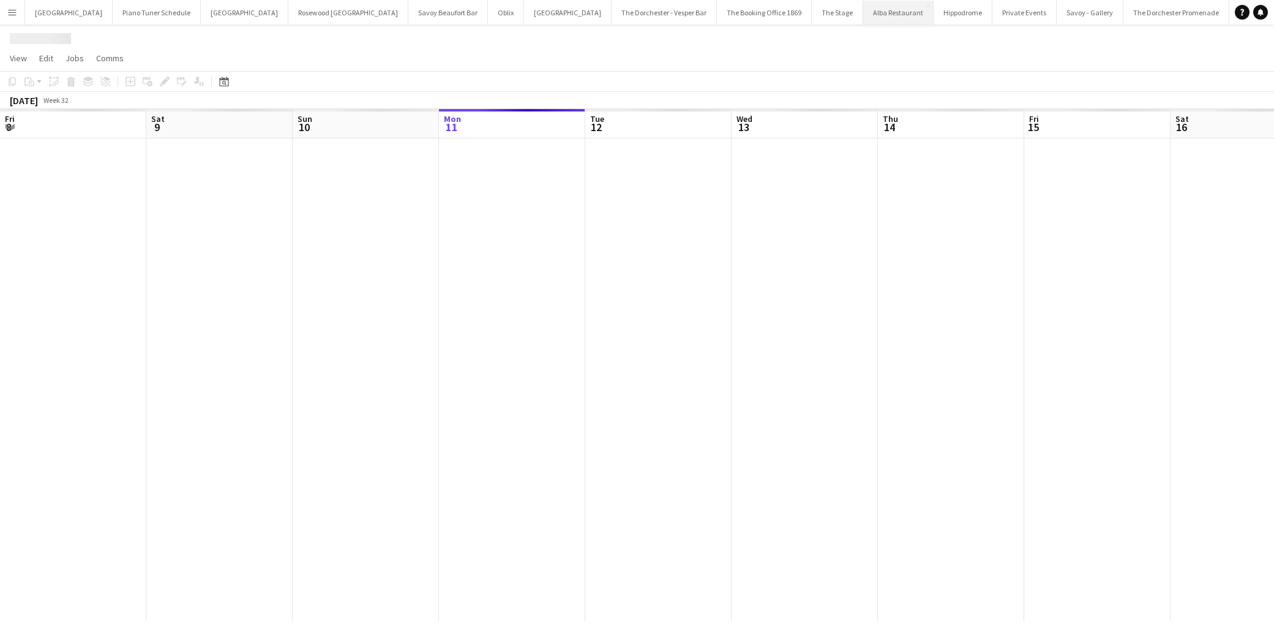
scroll to position [0, 293]
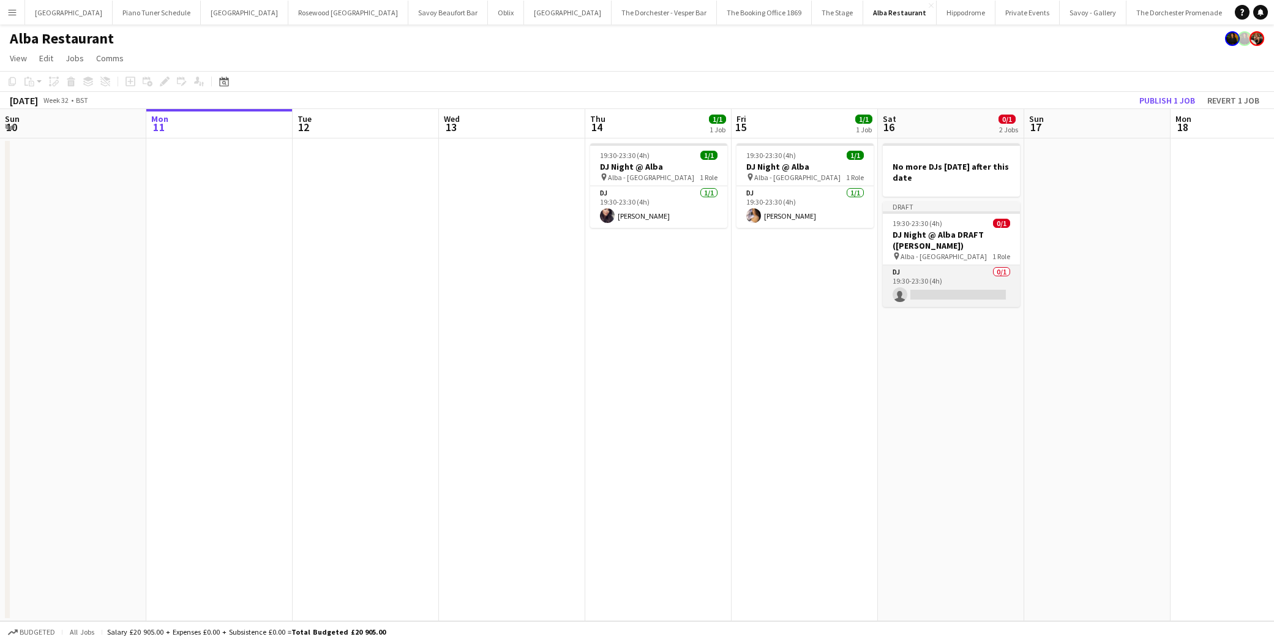
click at [939, 266] on app-card-role "DJ 0/1 19:30-23:30 (4h) single-neutral-actions" at bounding box center [951, 286] width 137 height 42
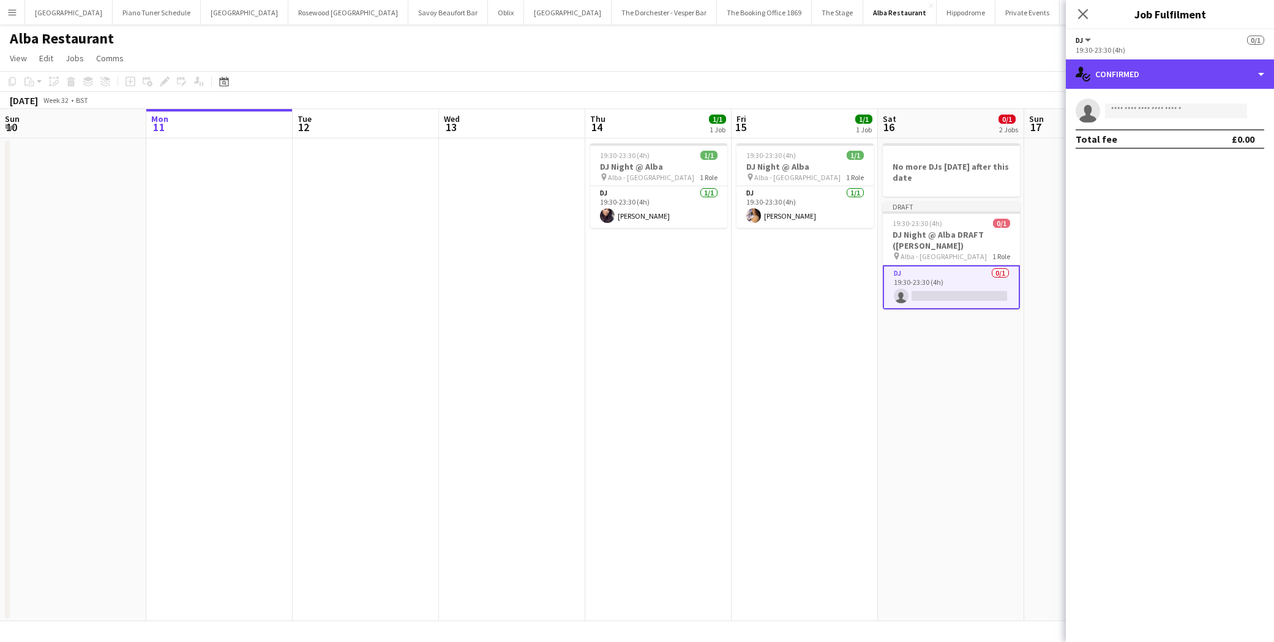
drag, startPoint x: 1118, startPoint y: 86, endPoint x: 1108, endPoint y: 94, distance: 12.2
click at [1118, 86] on div "single-neutral-actions-check-2 Confirmed" at bounding box center [1170, 73] width 208 height 29
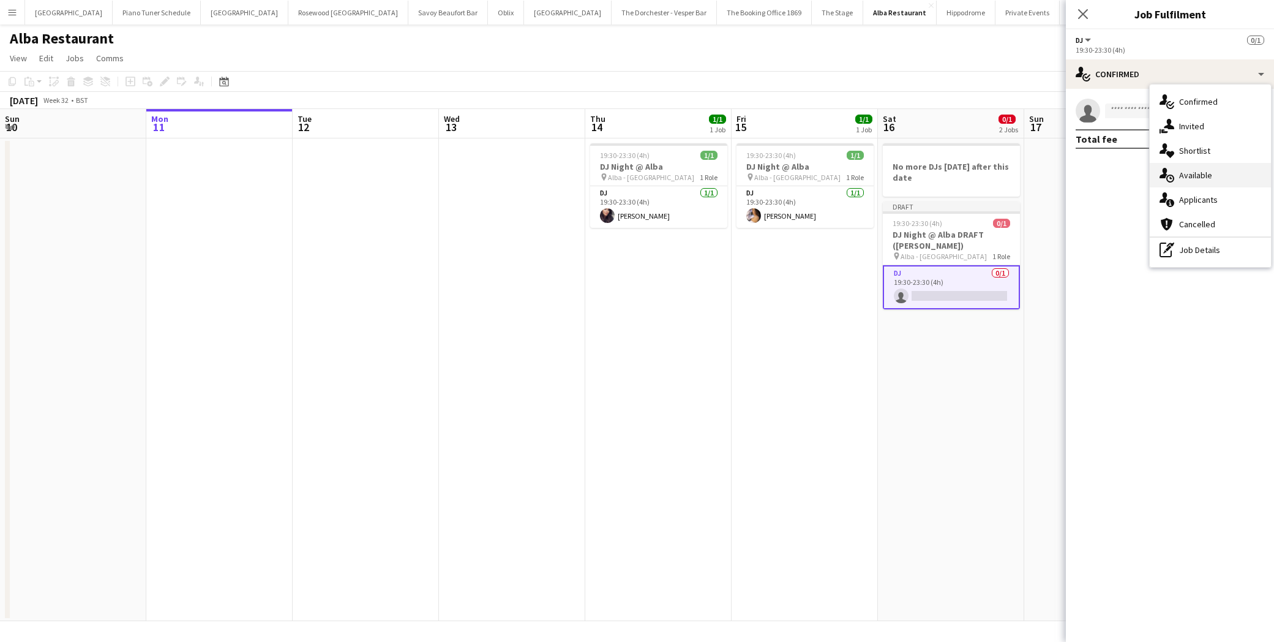
click at [1152, 171] on icon "single-neutral-actions-upload" at bounding box center [1167, 175] width 15 height 15
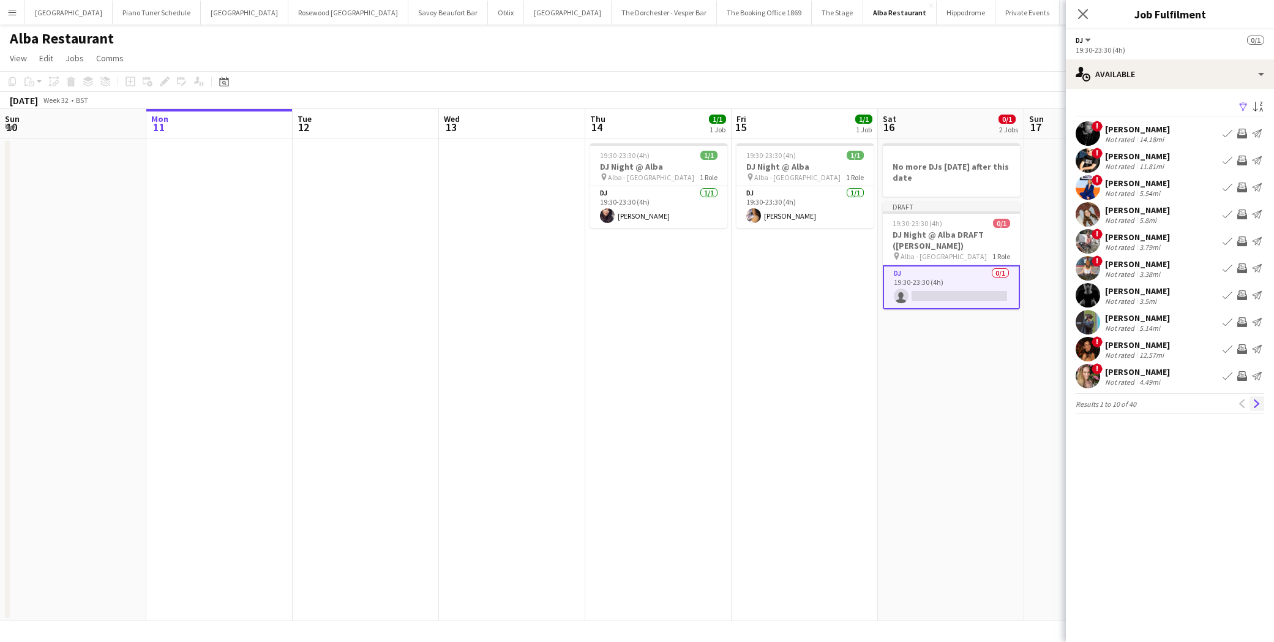
click at [1152, 405] on app-icon "Next" at bounding box center [1257, 403] width 9 height 9
click at [1152, 407] on app-icon "Next" at bounding box center [1257, 403] width 9 height 9
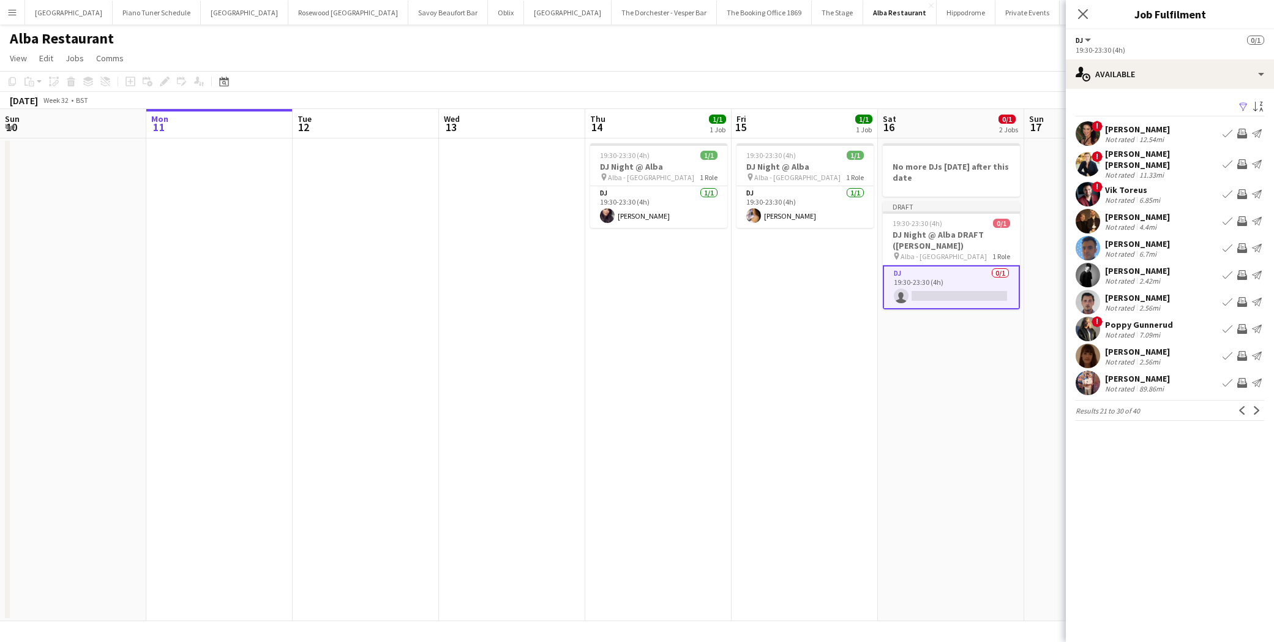
click at [1152, 407] on app-icon "Next" at bounding box center [1257, 410] width 9 height 9
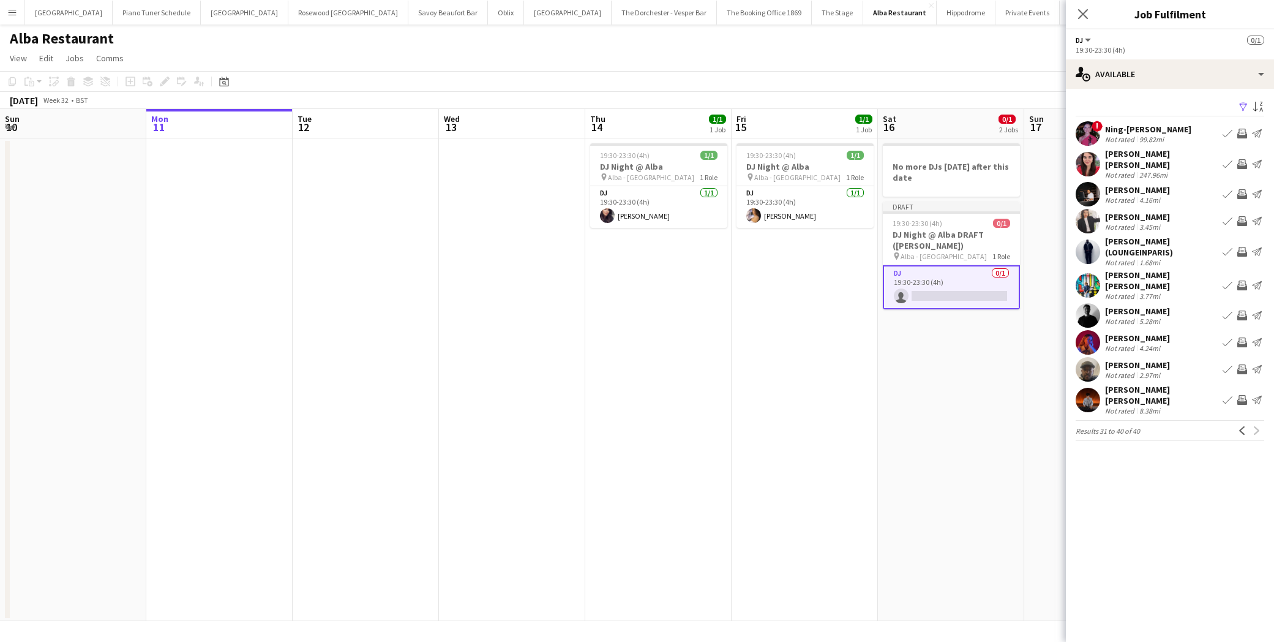
click at [1152, 423] on div "Previous Next" at bounding box center [1249, 430] width 29 height 15
click at [1076, 11] on app-icon "Close pop-in" at bounding box center [1084, 15] width 18 height 18
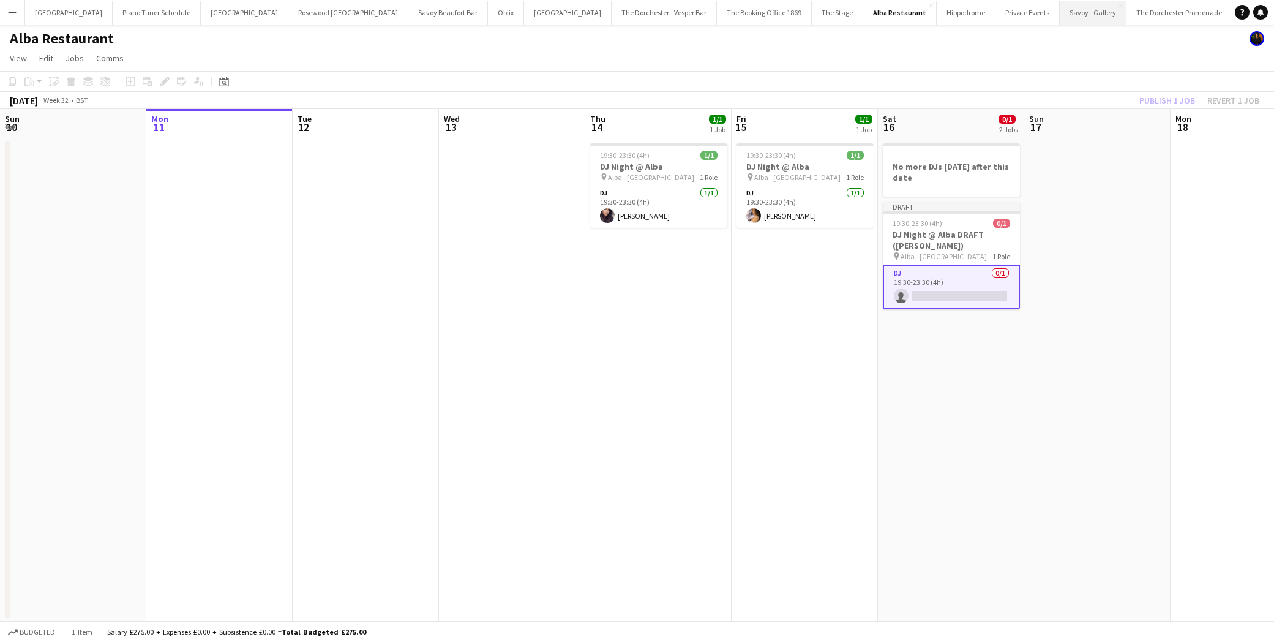
click at [1060, 19] on button "Savoy - Gallery Close" at bounding box center [1093, 13] width 67 height 24
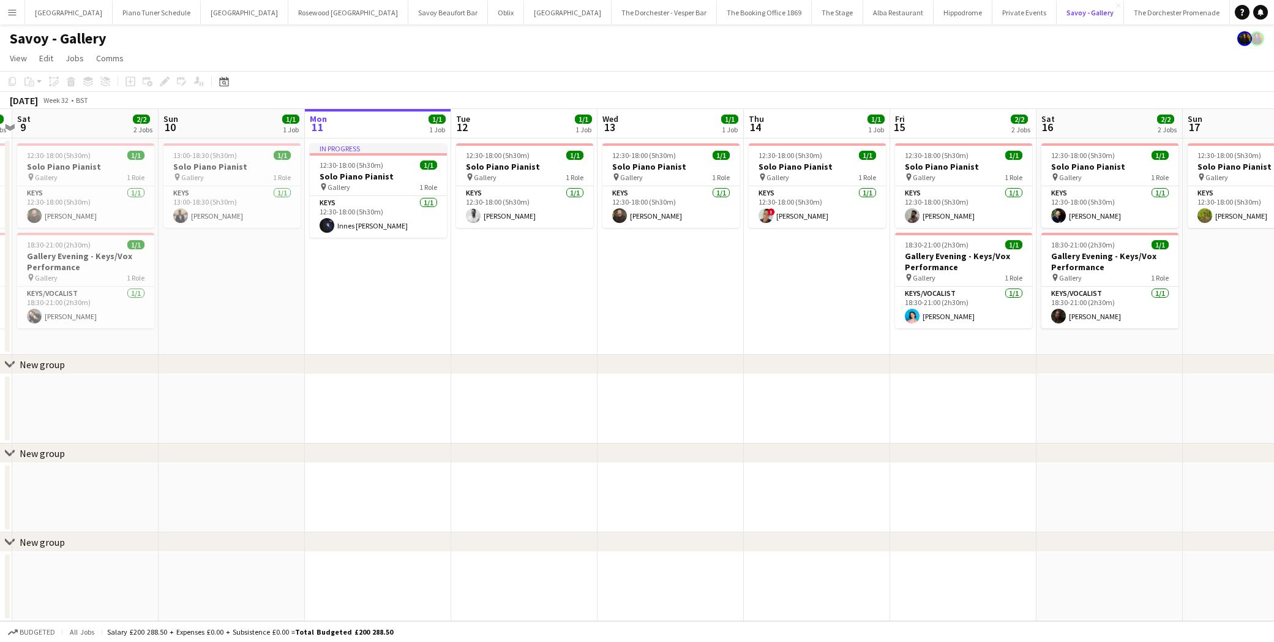
scroll to position [0, 499]
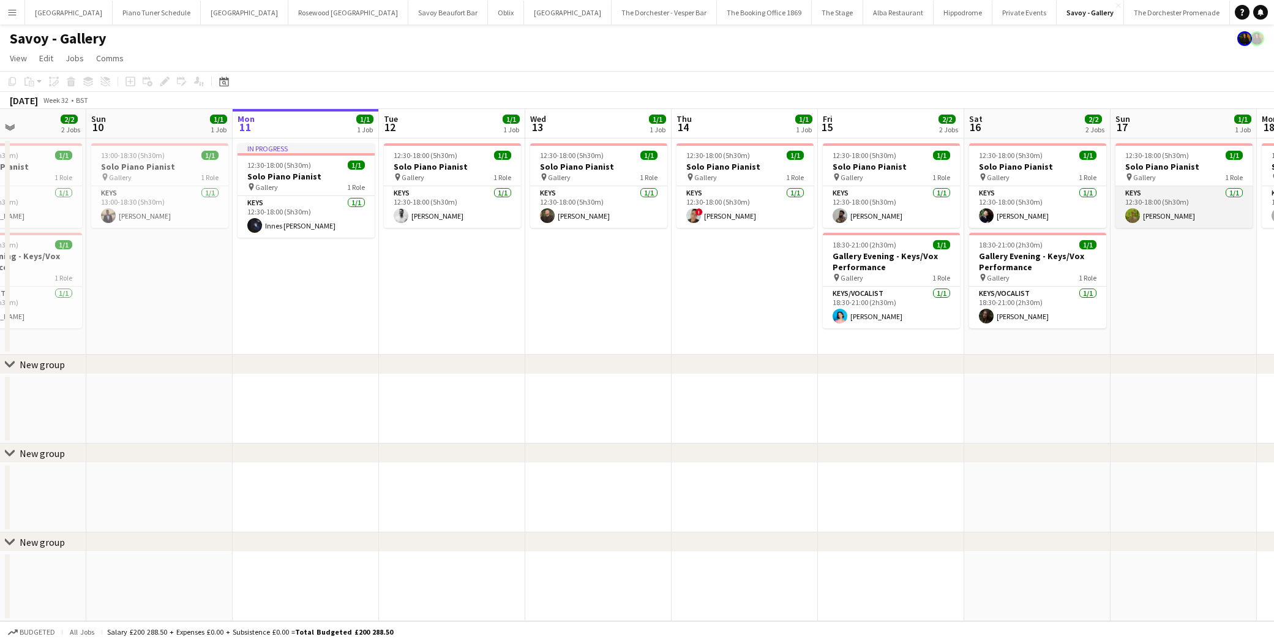
click at [1152, 201] on app-card-role "Keys [DATE] 12:30-18:00 (5h30m) [PERSON_NAME]" at bounding box center [1184, 207] width 137 height 42
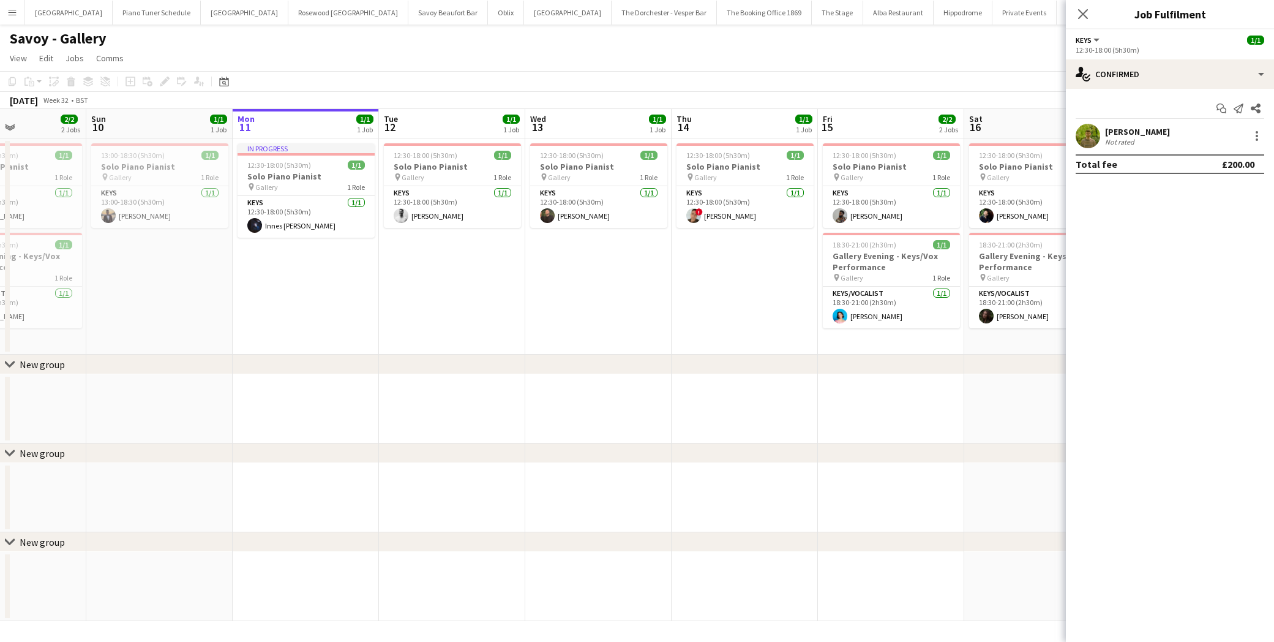
click at [1095, 140] on app-user-avatar at bounding box center [1088, 136] width 24 height 24
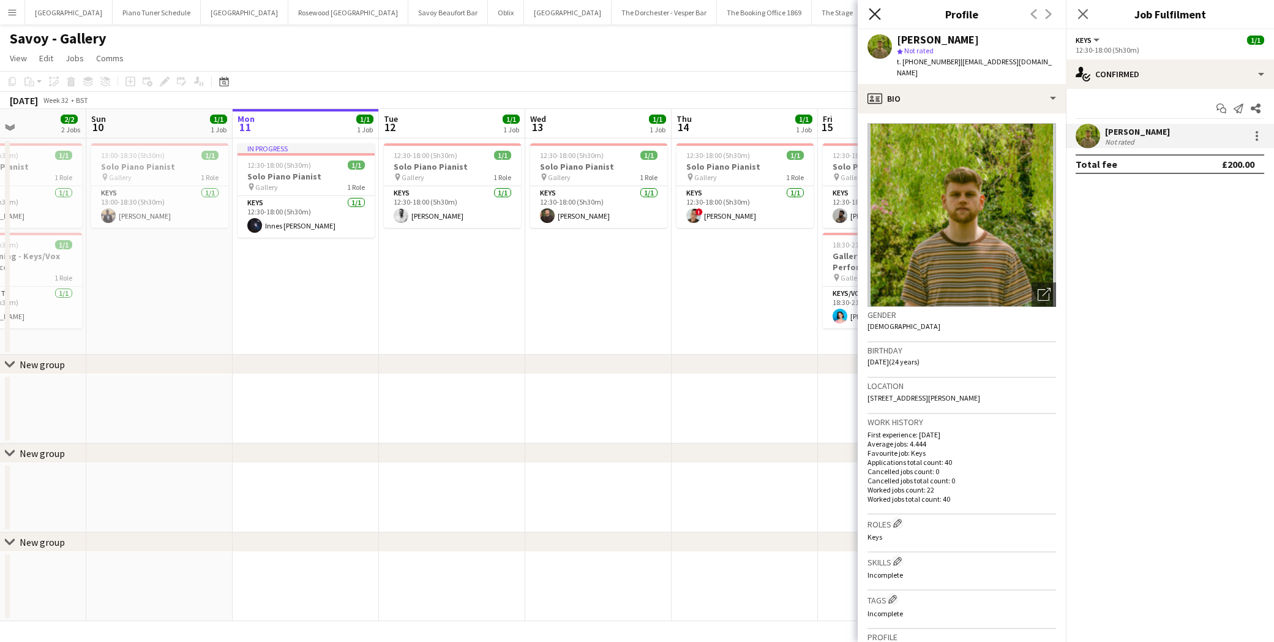
click at [871, 13] on icon "Close pop-in" at bounding box center [875, 14] width 12 height 12
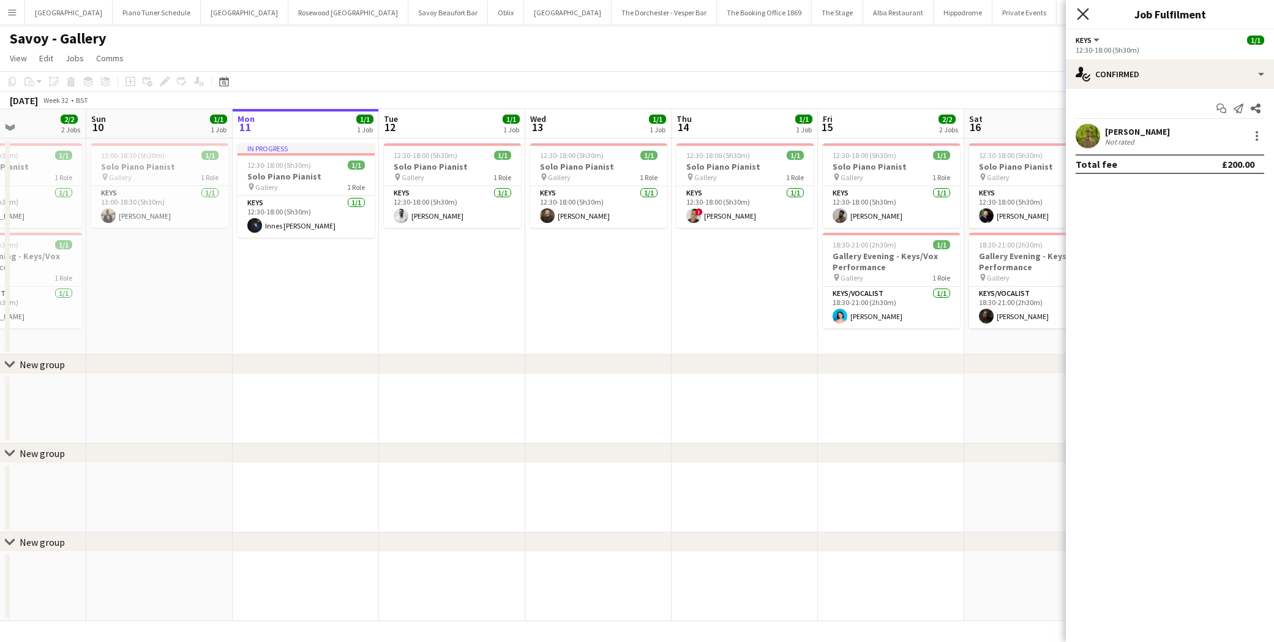
click at [1079, 12] on icon "Close pop-in" at bounding box center [1083, 14] width 12 height 12
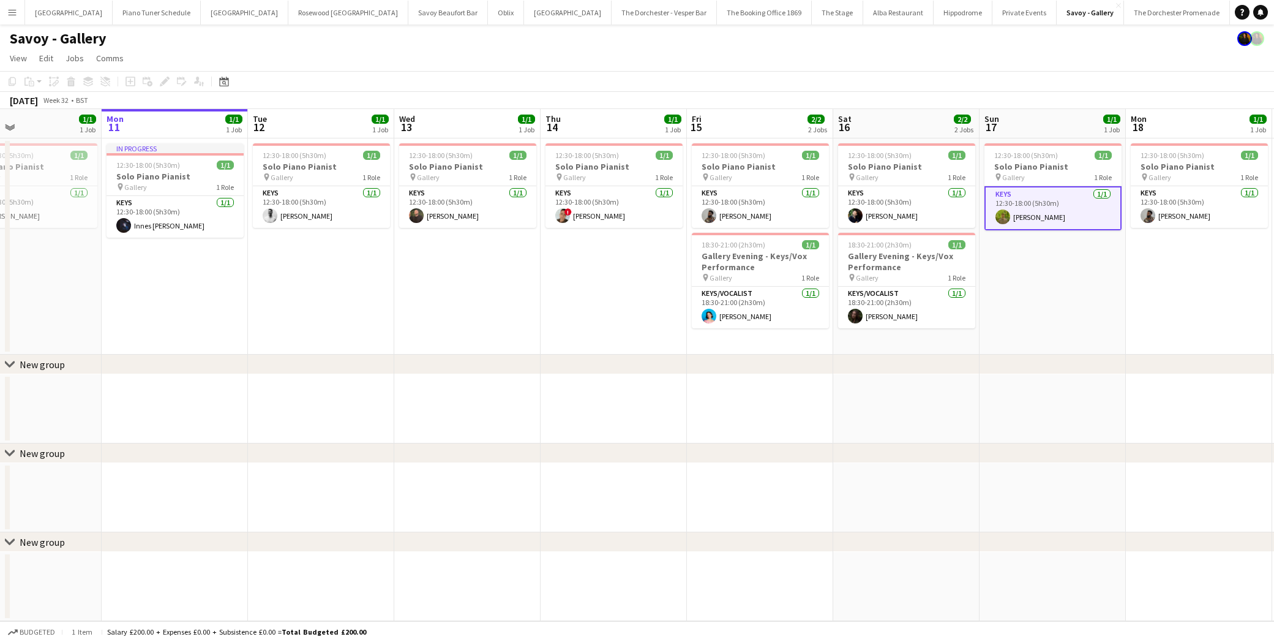
scroll to position [0, 487]
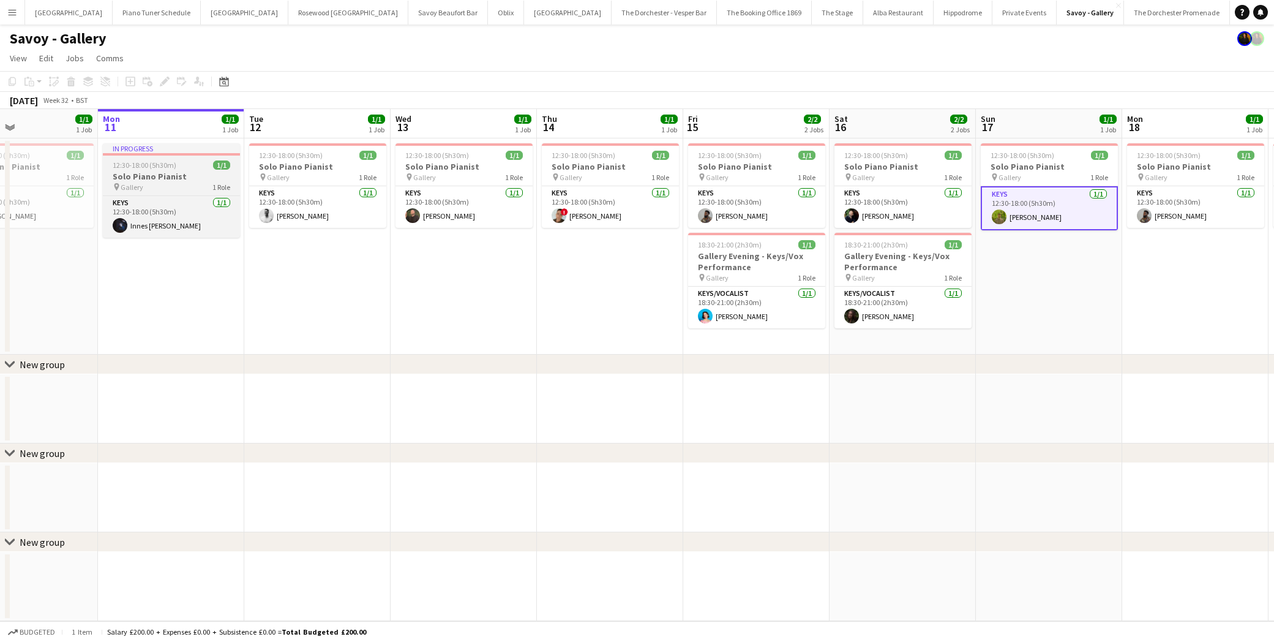
click at [199, 165] on div "12:30-18:00 (5h30m) 1/1" at bounding box center [171, 164] width 137 height 9
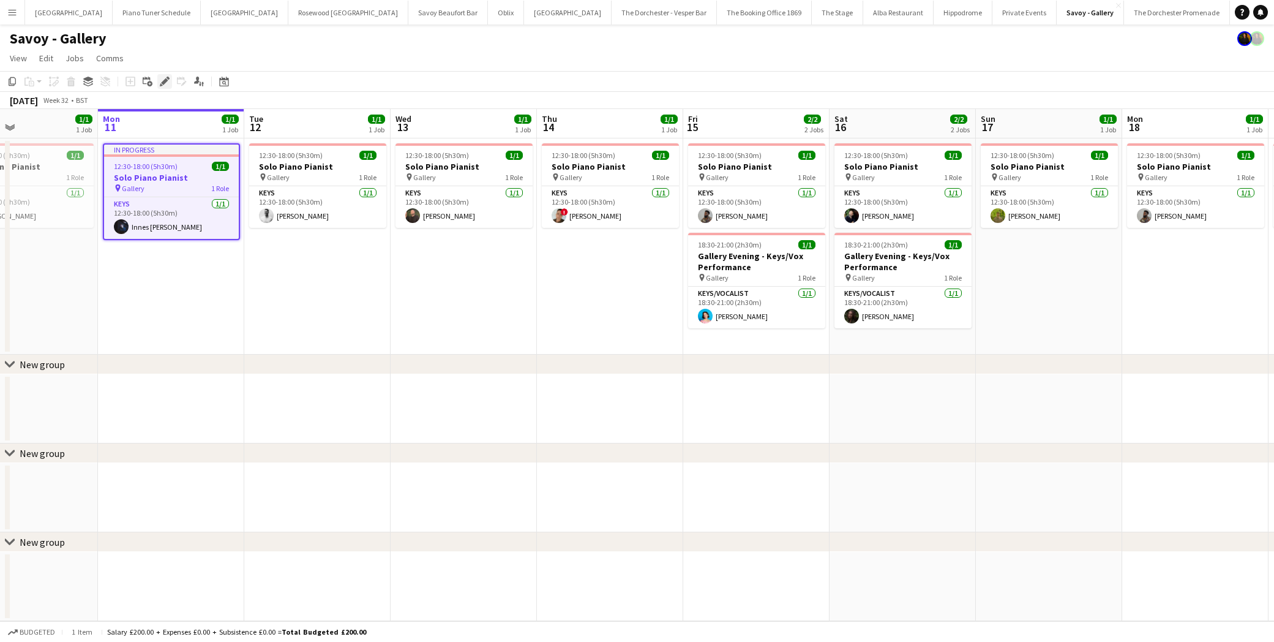
click at [167, 80] on icon at bounding box center [164, 81] width 7 height 7
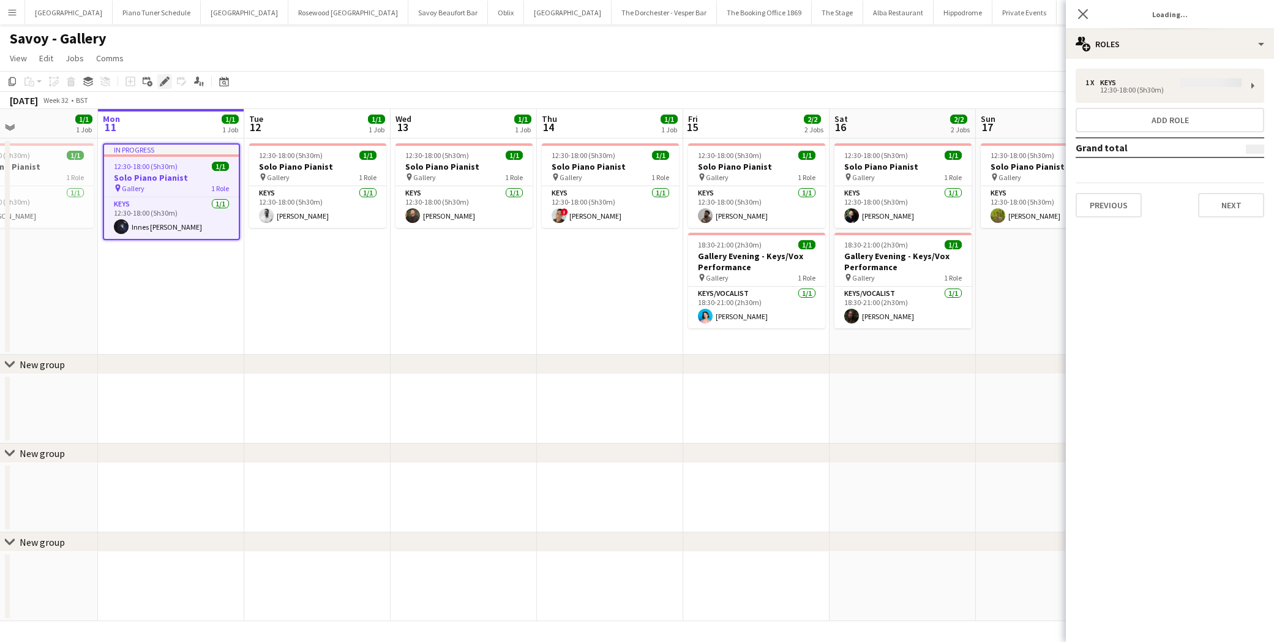
type input "**********"
click at [1152, 211] on button "Next" at bounding box center [1231, 205] width 66 height 24
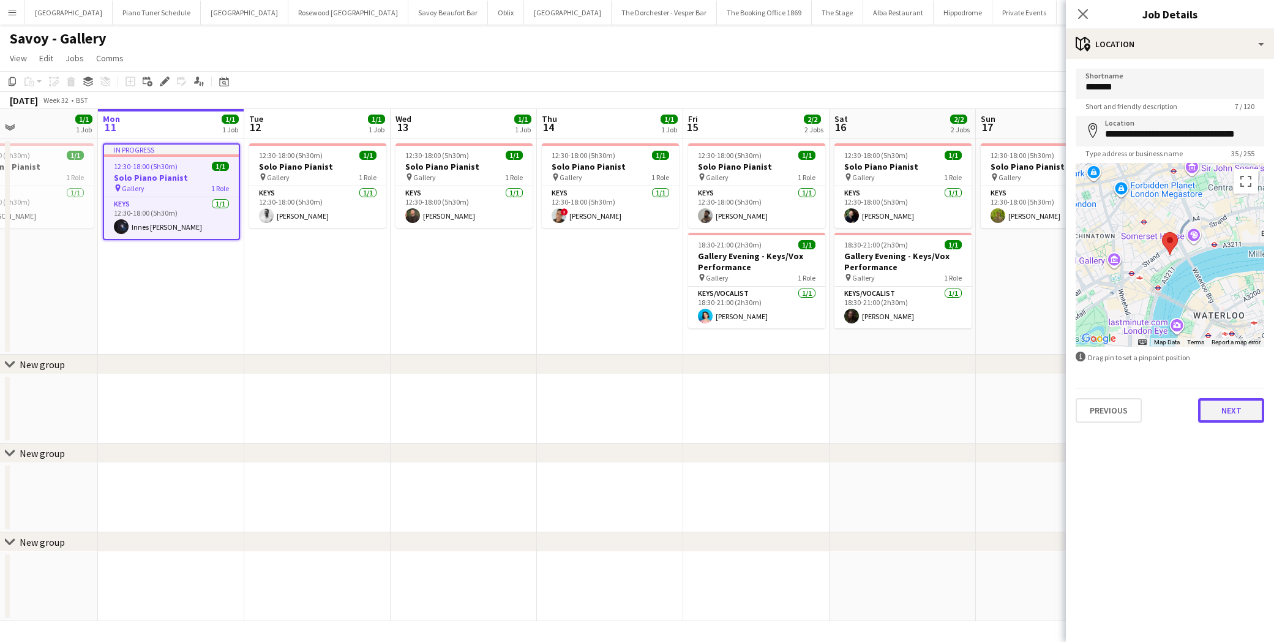
click at [1152, 404] on button "Next" at bounding box center [1231, 410] width 66 height 24
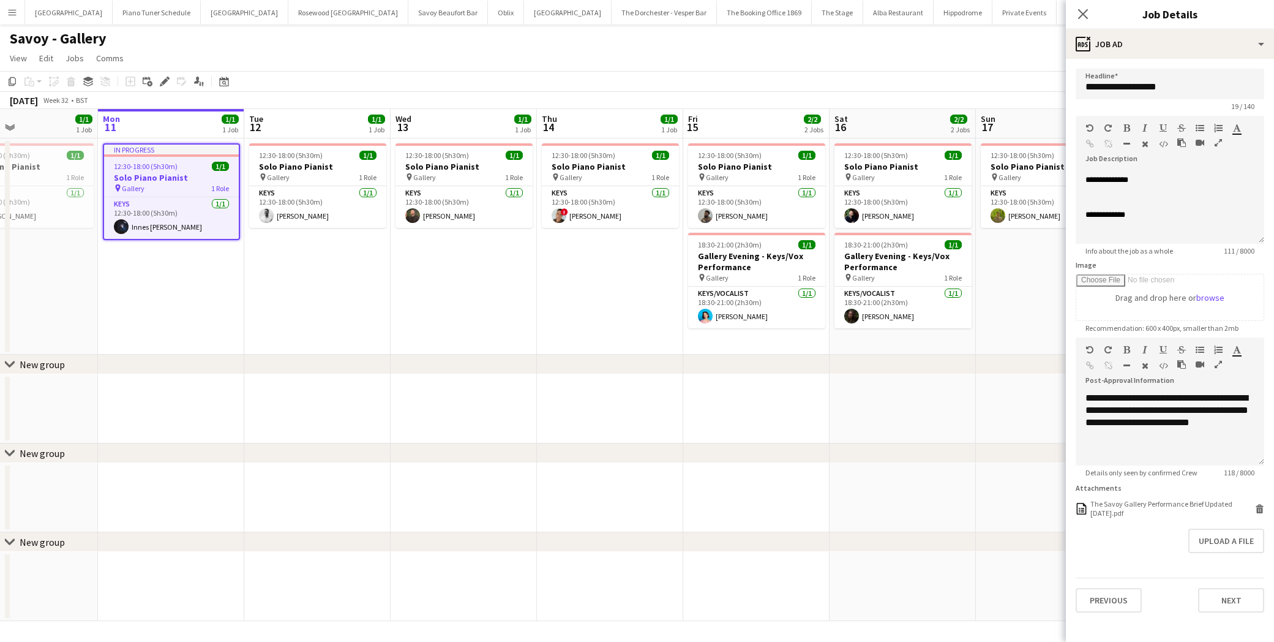
scroll to position [159, 0]
click at [1124, 9] on button "The Dorchester Promenade Close" at bounding box center [1177, 13] width 106 height 24
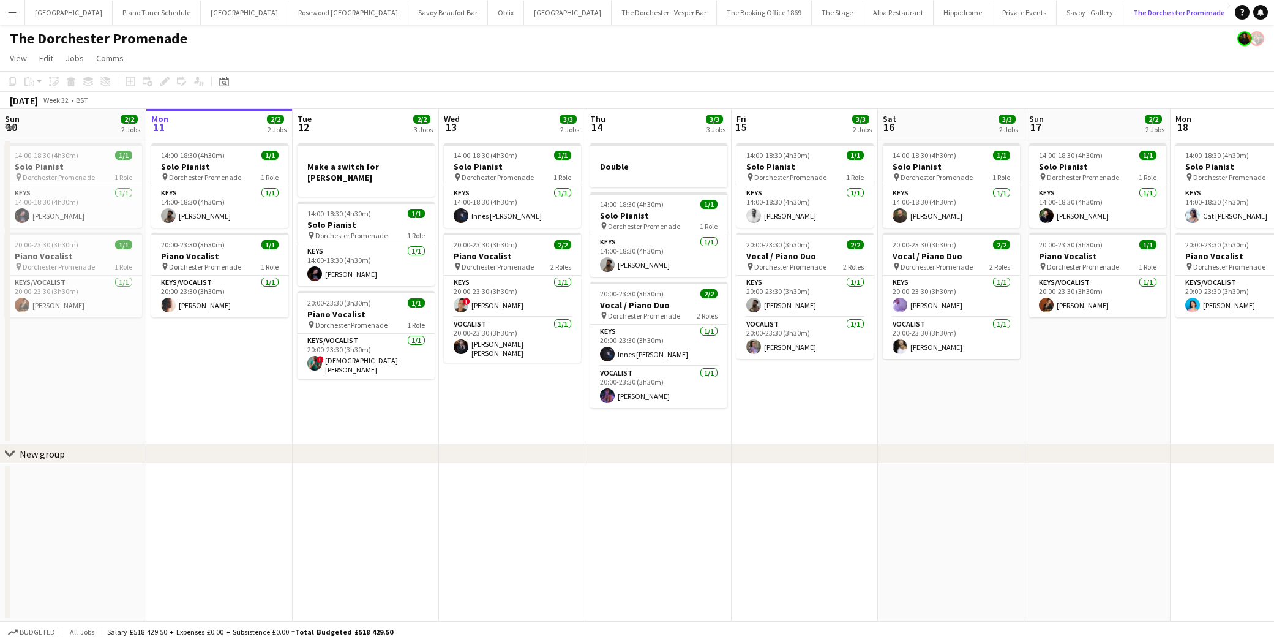
scroll to position [0, 277]
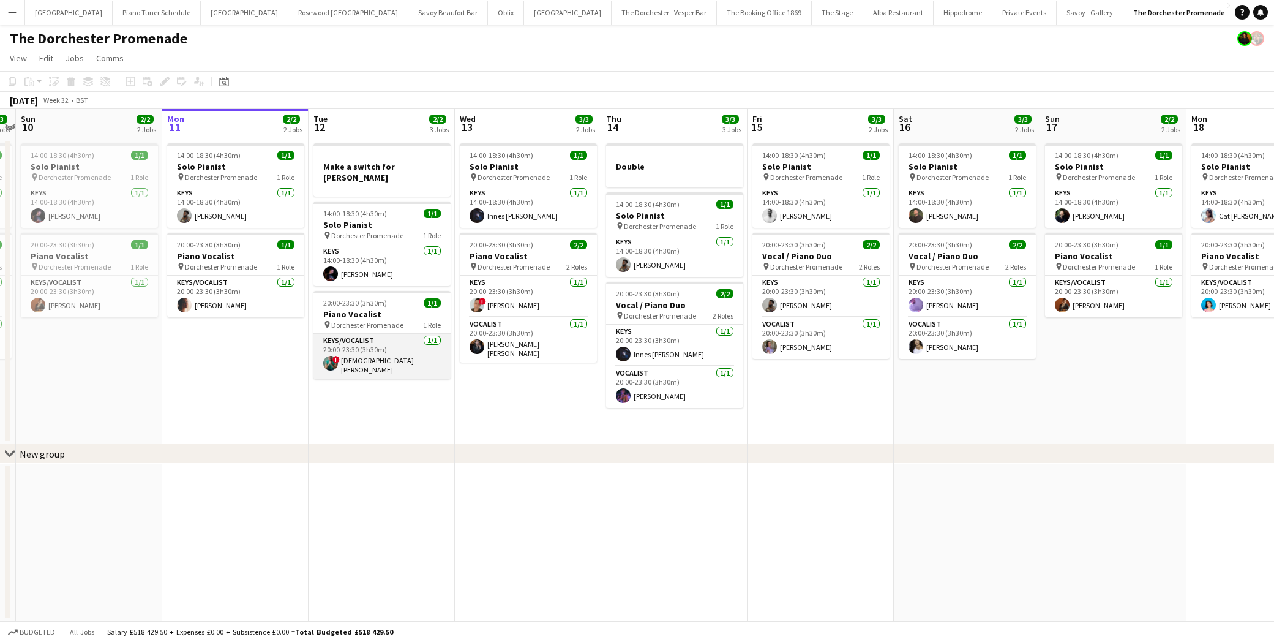
click at [407, 356] on app-card-role "Keys/Vocalist [DATE] 20:00-23:30 (3h30m) ! Christian De-Gallerie" at bounding box center [382, 356] width 137 height 45
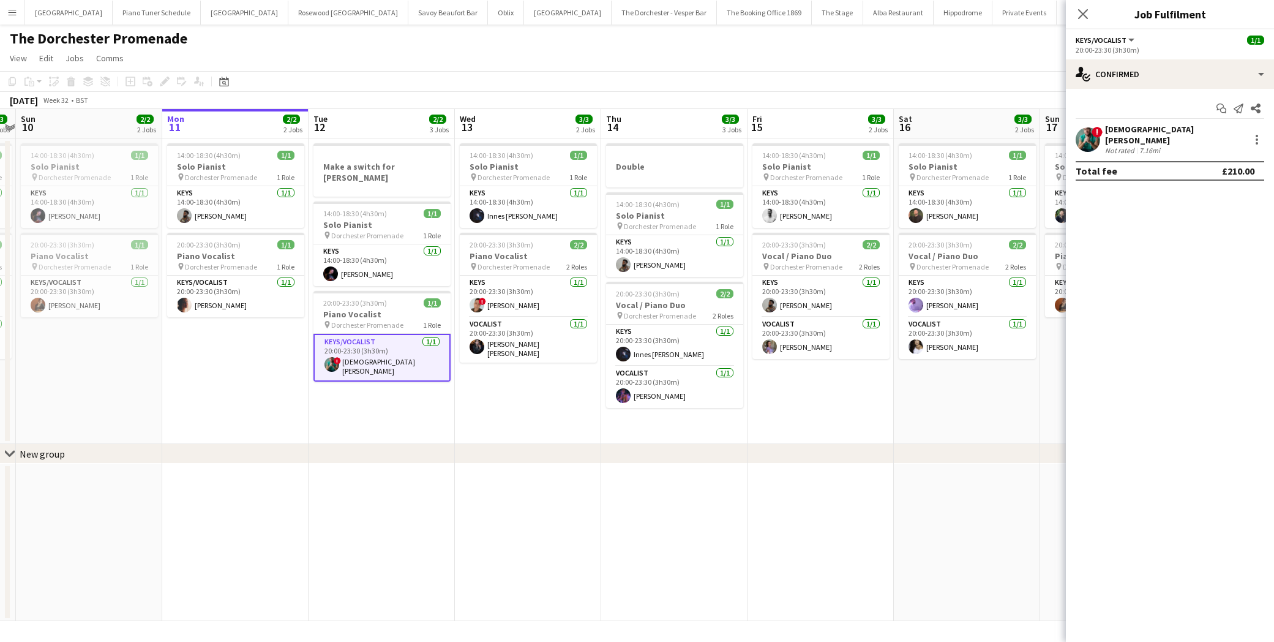
click at [1092, 136] on app-user-avatar at bounding box center [1088, 139] width 24 height 24
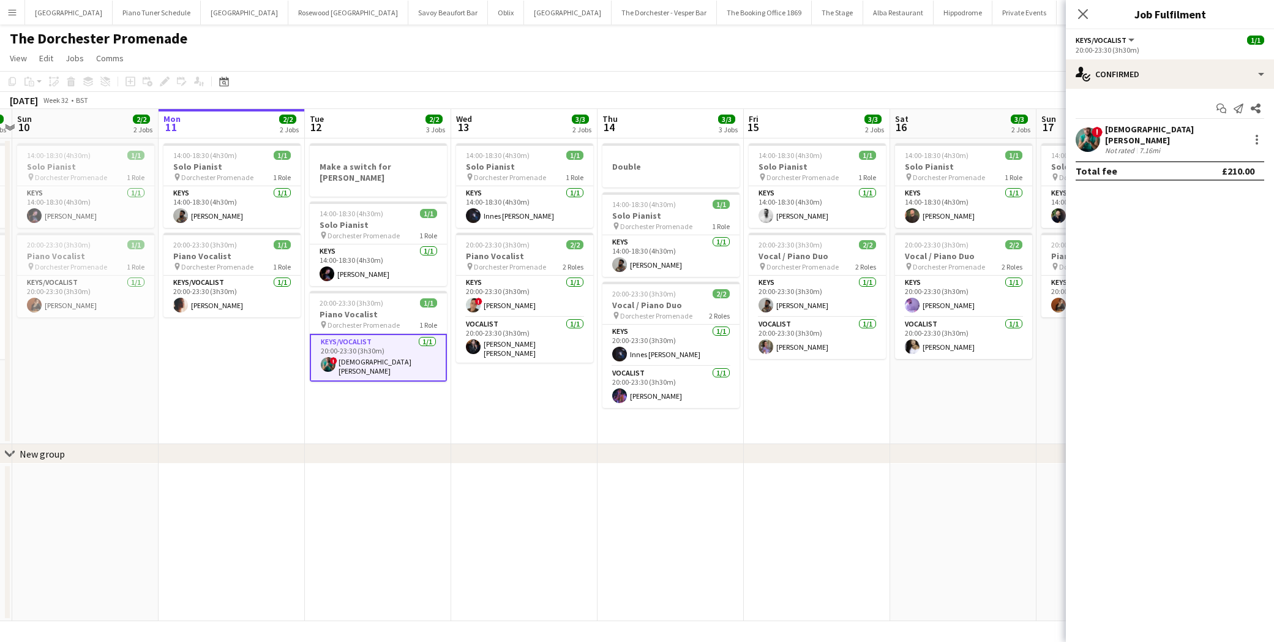
scroll to position [0, 281]
click at [1084, 12] on icon "Close pop-in" at bounding box center [1083, 14] width 12 height 12
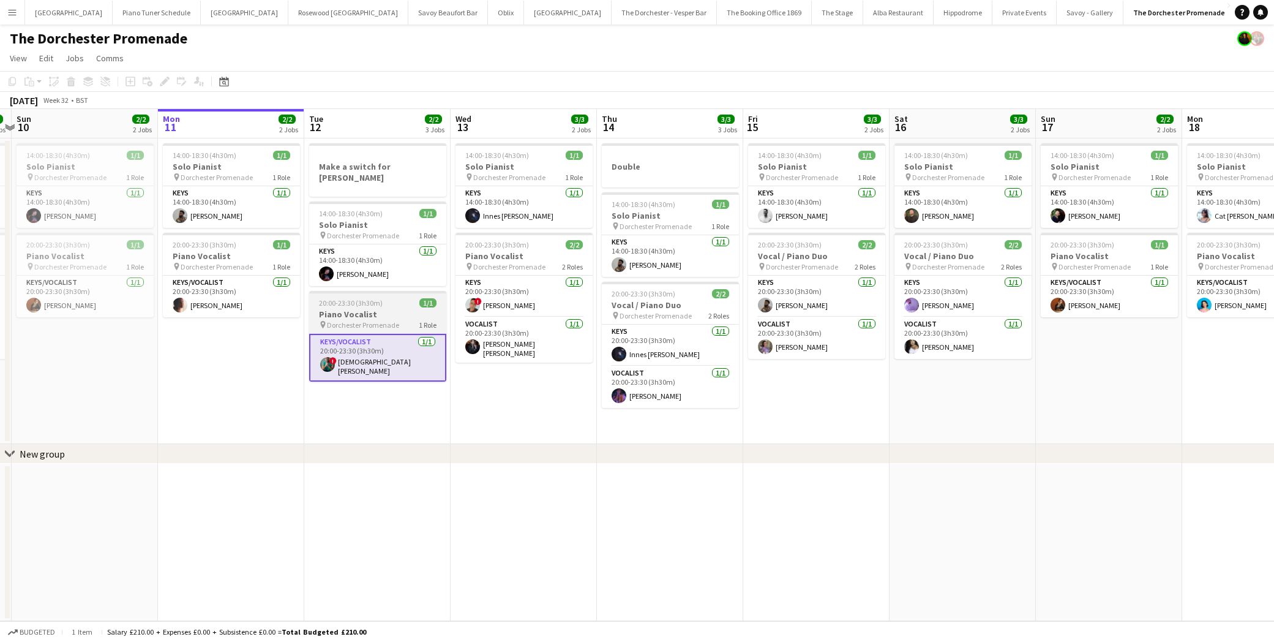
click at [402, 309] on h3 "Piano Vocalist" at bounding box center [377, 314] width 137 height 11
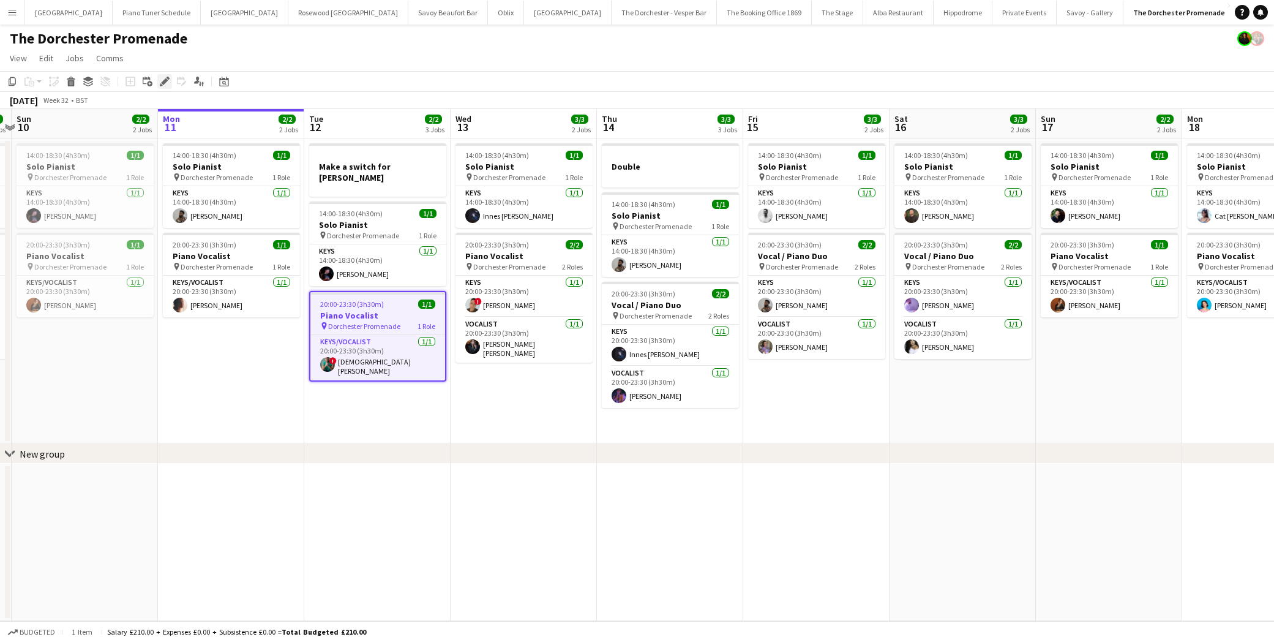
click at [166, 80] on icon at bounding box center [164, 81] width 7 height 7
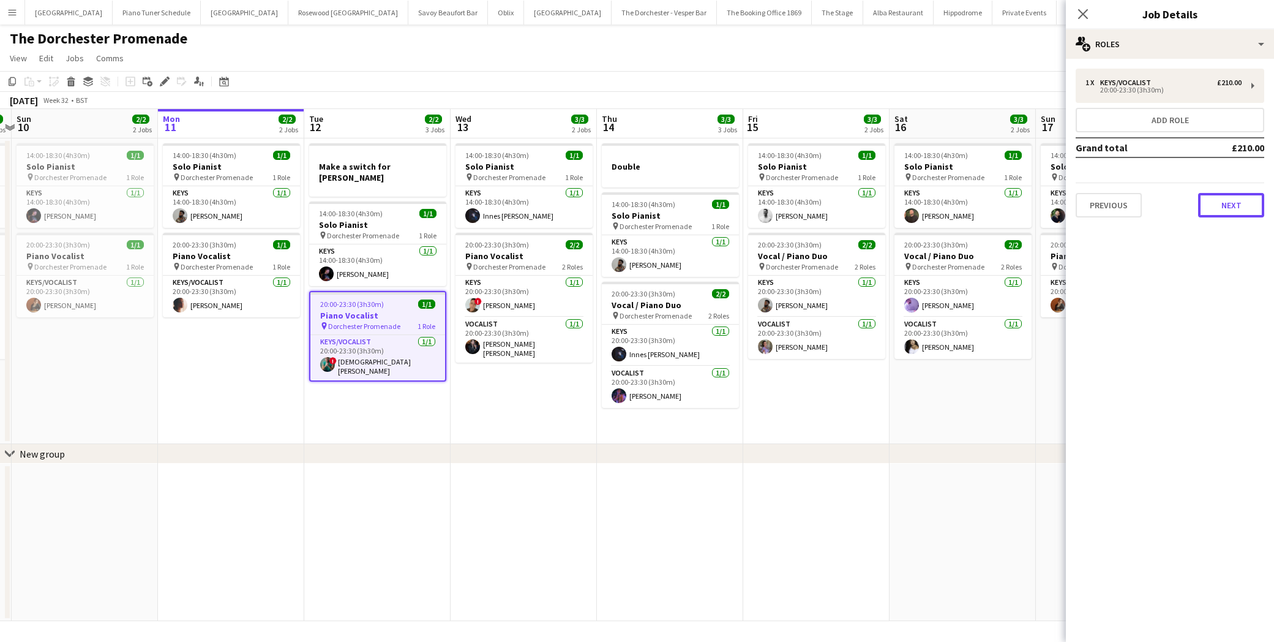
click at [1152, 203] on button "Next" at bounding box center [1231, 205] width 66 height 24
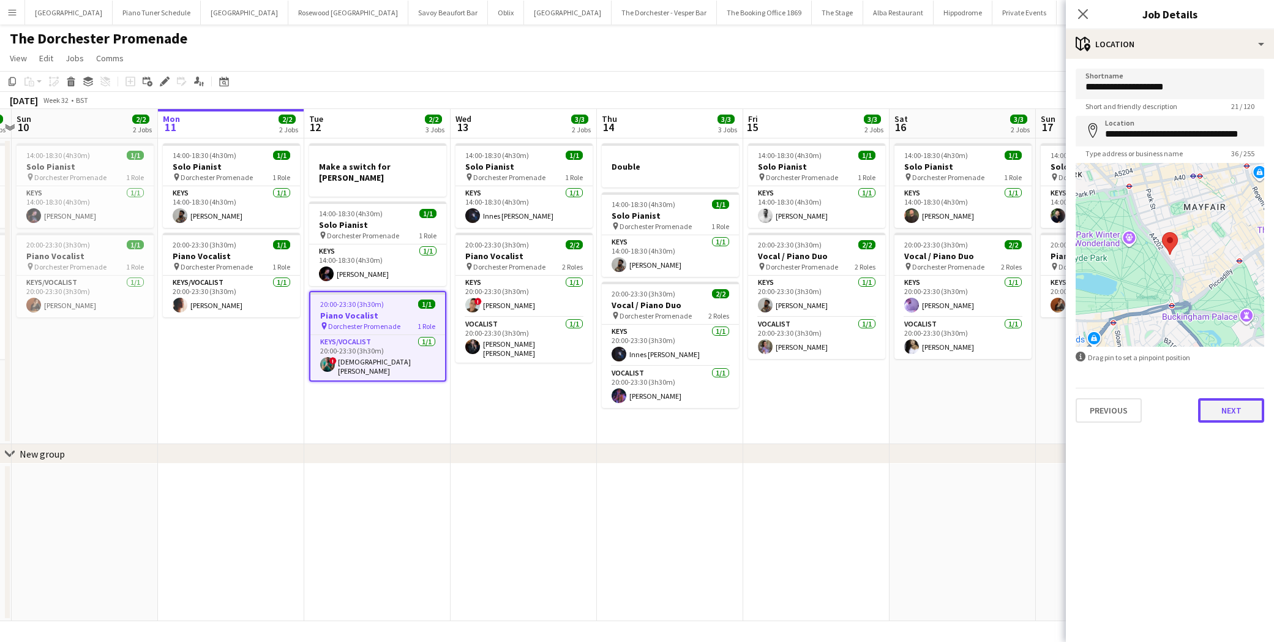
click at [1152, 421] on button "Next" at bounding box center [1231, 410] width 66 height 24
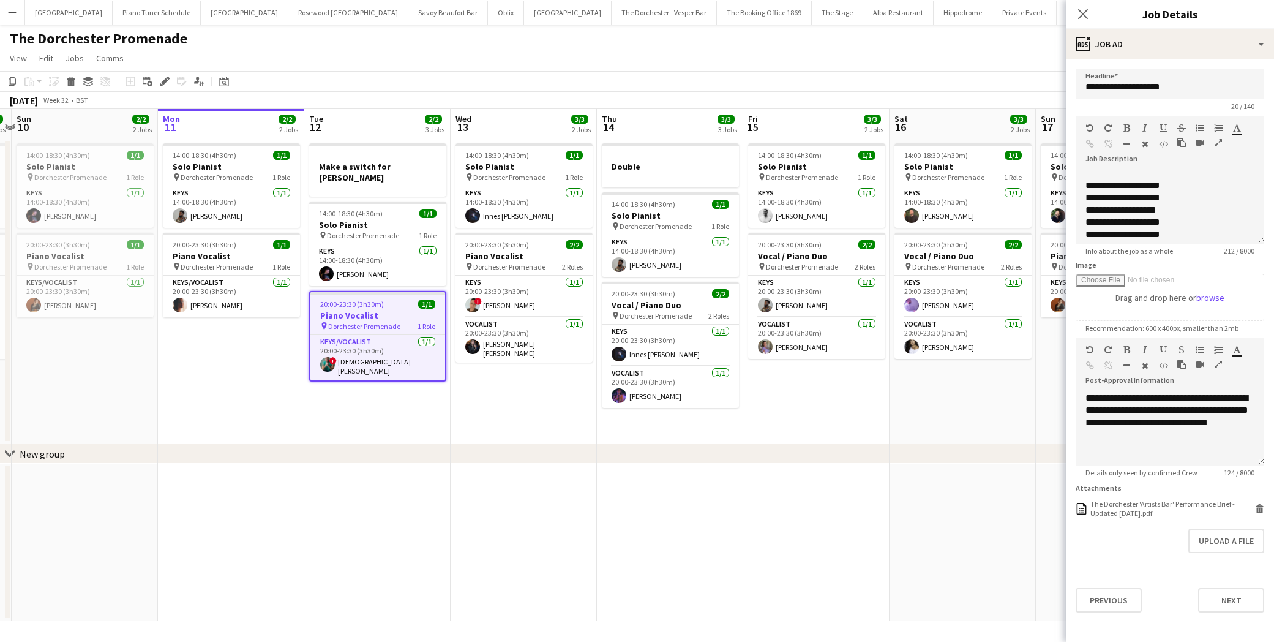
scroll to position [83, 0]
drag, startPoint x: 1111, startPoint y: 177, endPoint x: 1179, endPoint y: 233, distance: 87.9
click at [1152, 233] on div "**********" at bounding box center [1170, 203] width 169 height 61
copy div "**********"
click at [1057, 15] on button "Savoy - Gallery Close" at bounding box center [1090, 13] width 67 height 24
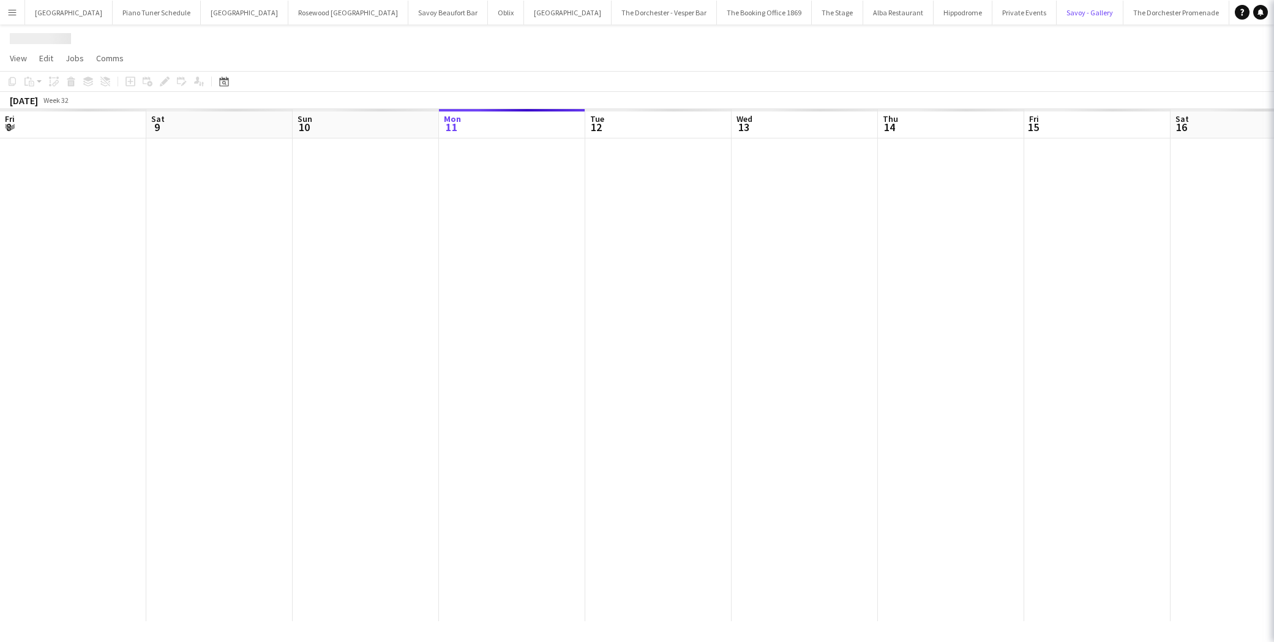
scroll to position [0, 293]
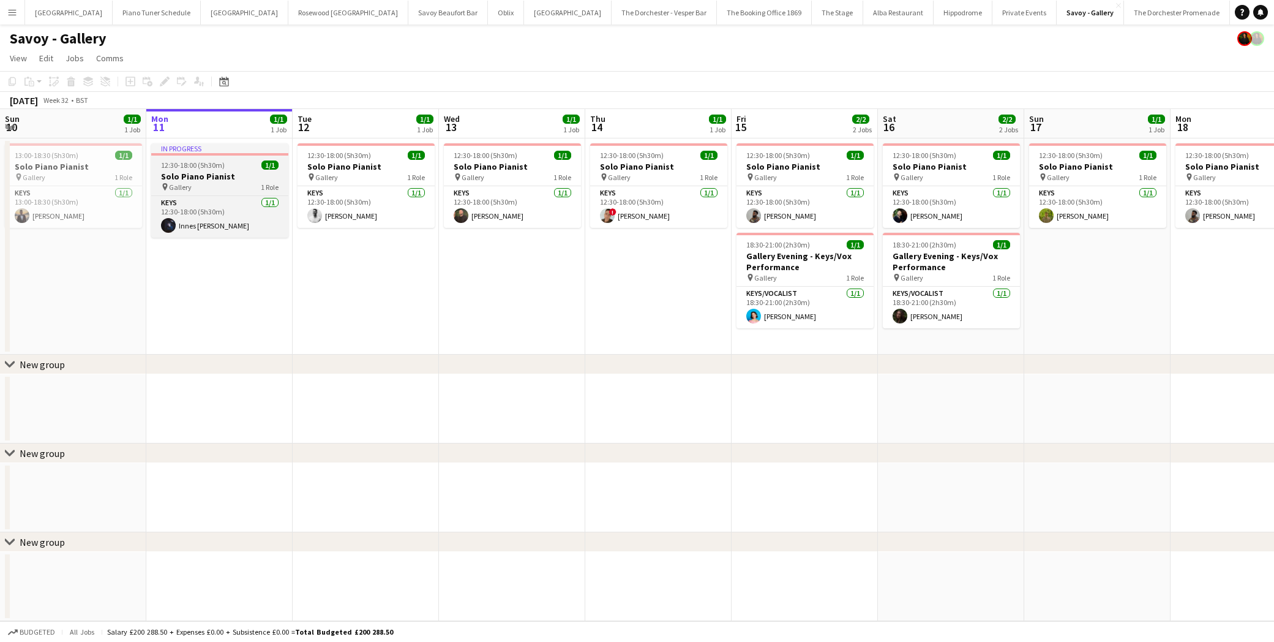
click at [196, 174] on h3 "Solo Piano Pianist" at bounding box center [219, 176] width 137 height 11
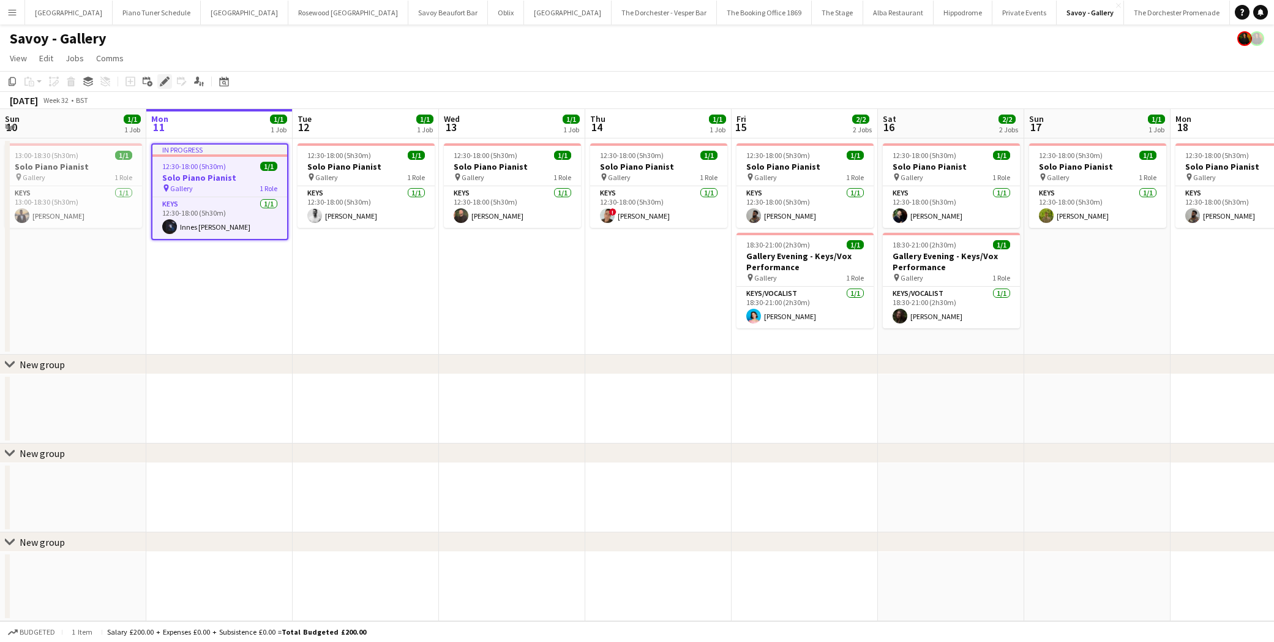
click at [167, 86] on icon "Edit" at bounding box center [165, 82] width 10 height 10
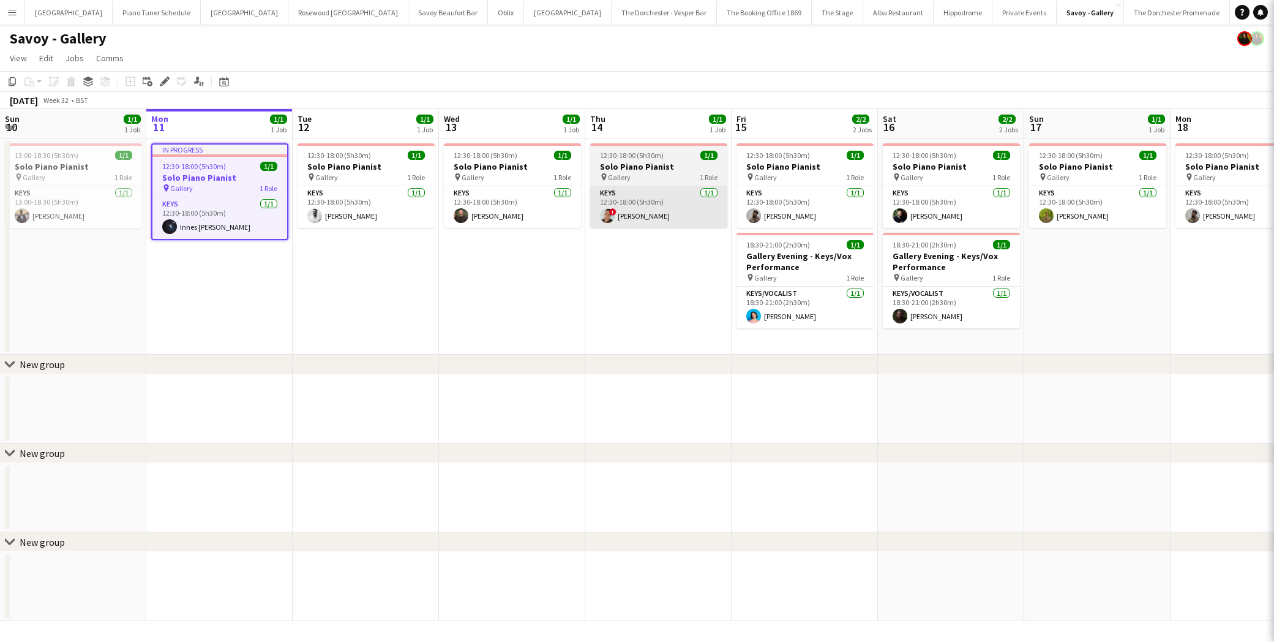
type input "**********"
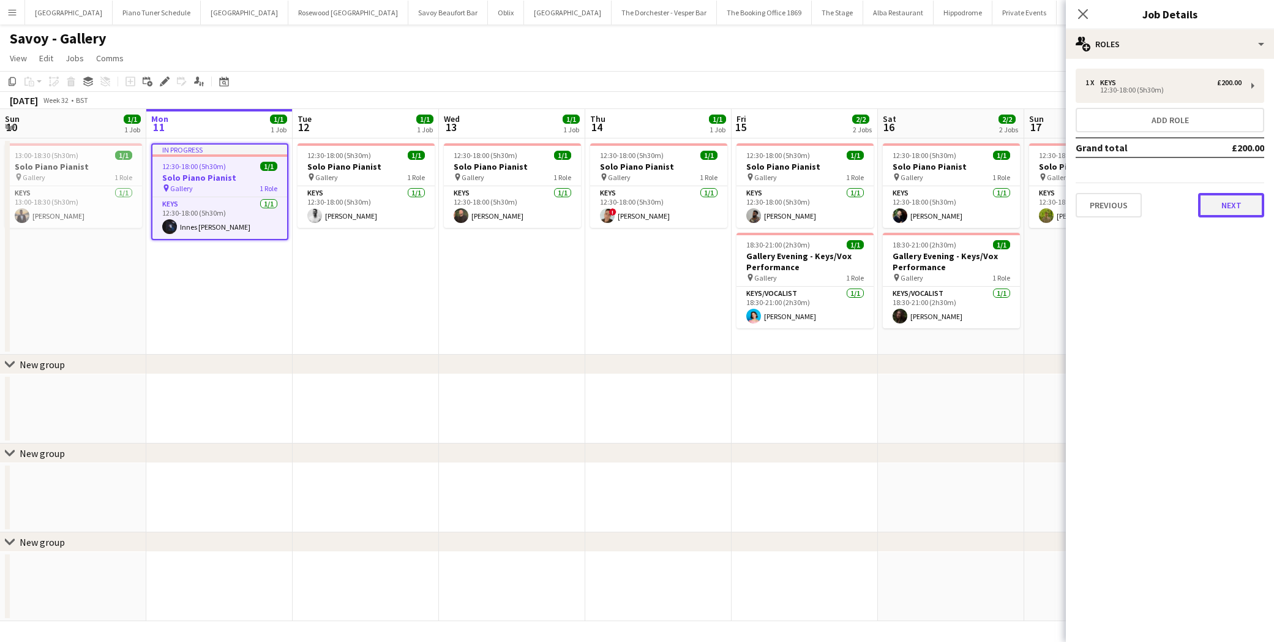
click at [1152, 211] on button "Next" at bounding box center [1231, 205] width 66 height 24
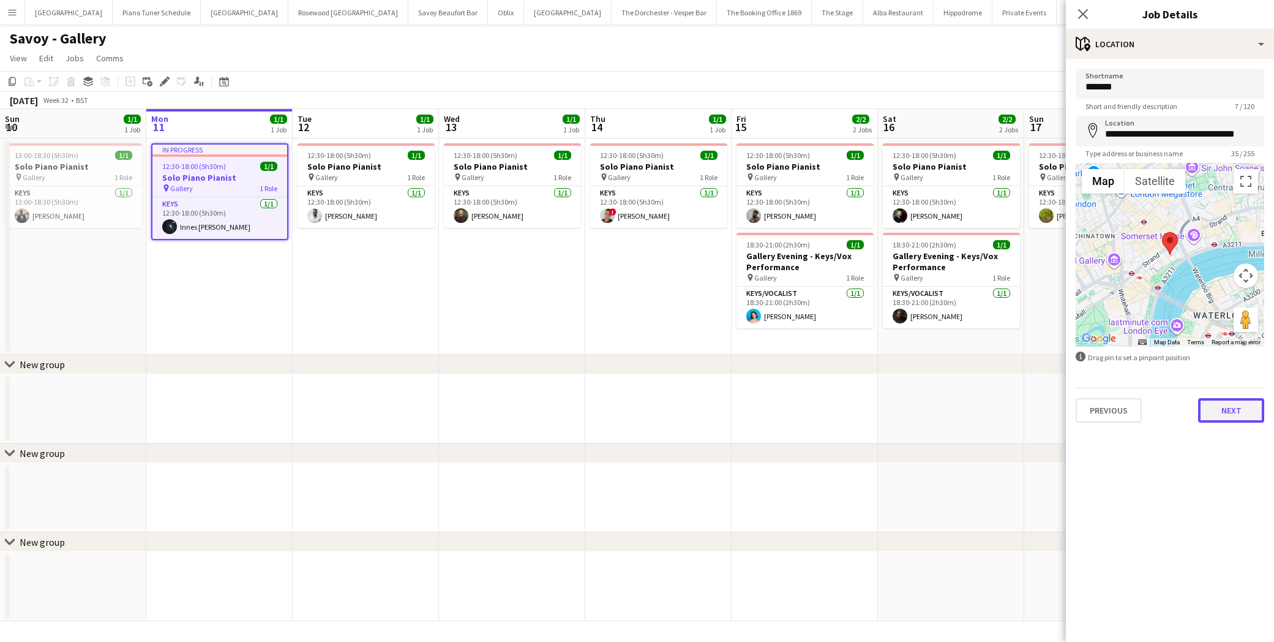
click at [1152, 412] on button "Next" at bounding box center [1231, 410] width 66 height 24
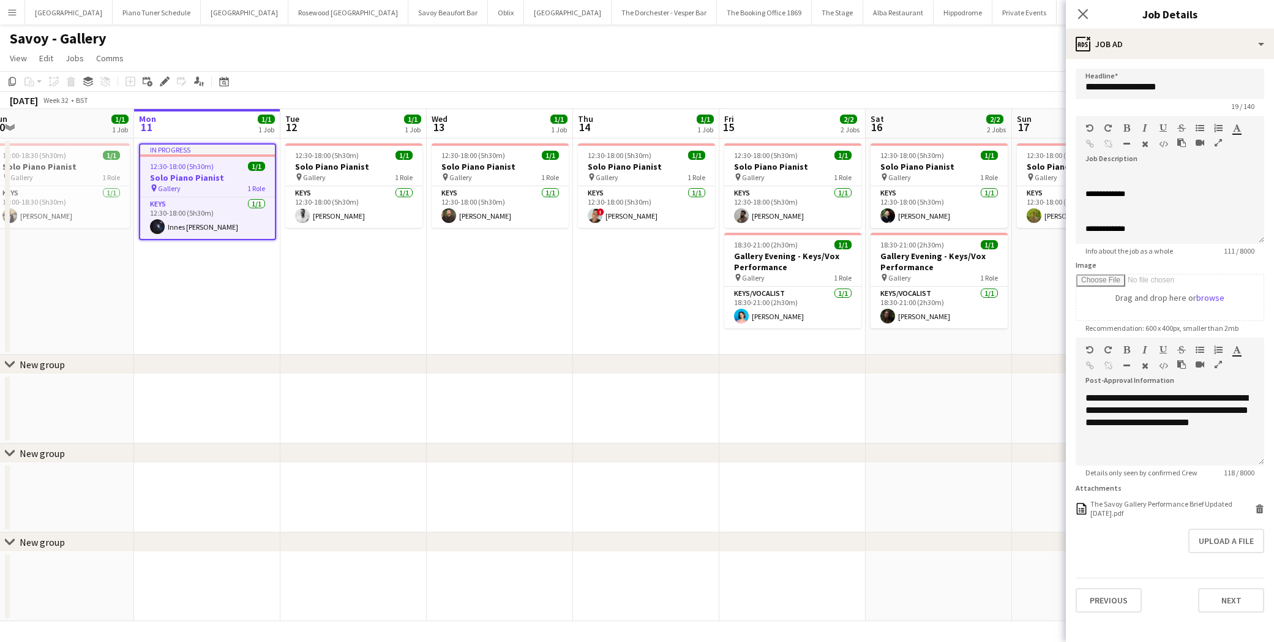
scroll to position [0, 307]
click at [1124, 13] on button "The Dorchester Promenade Close" at bounding box center [1177, 13] width 106 height 24
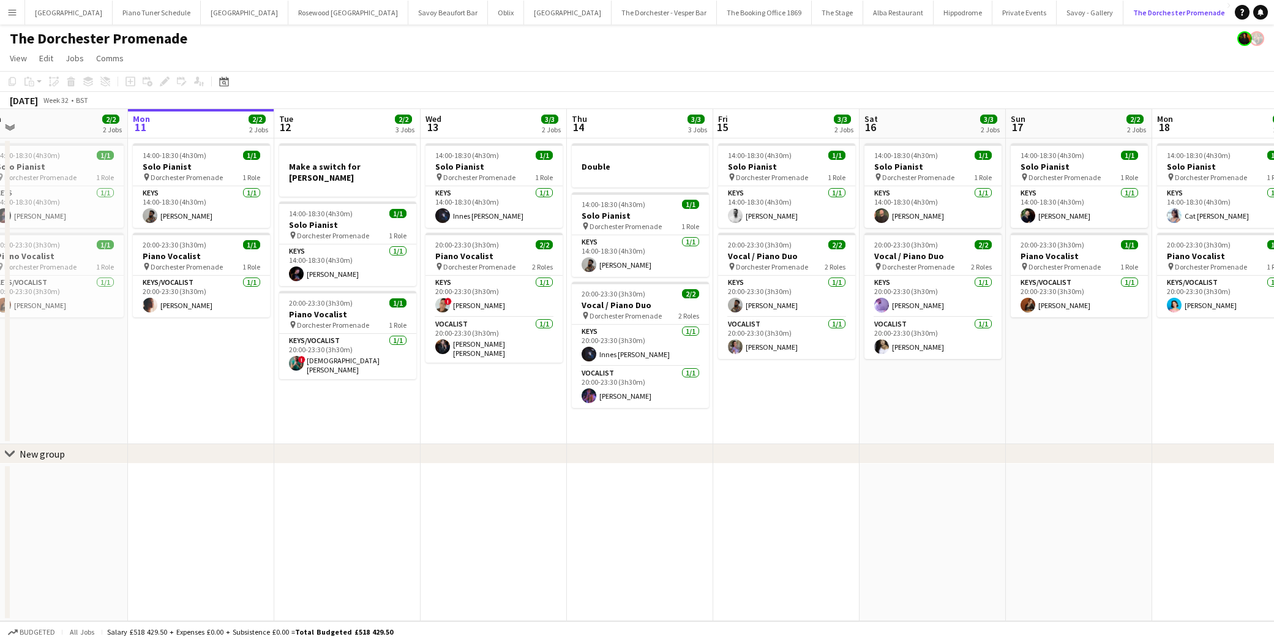
scroll to position [0, 312]
click at [15, 12] on app-icon "Menu" at bounding box center [12, 12] width 10 height 10
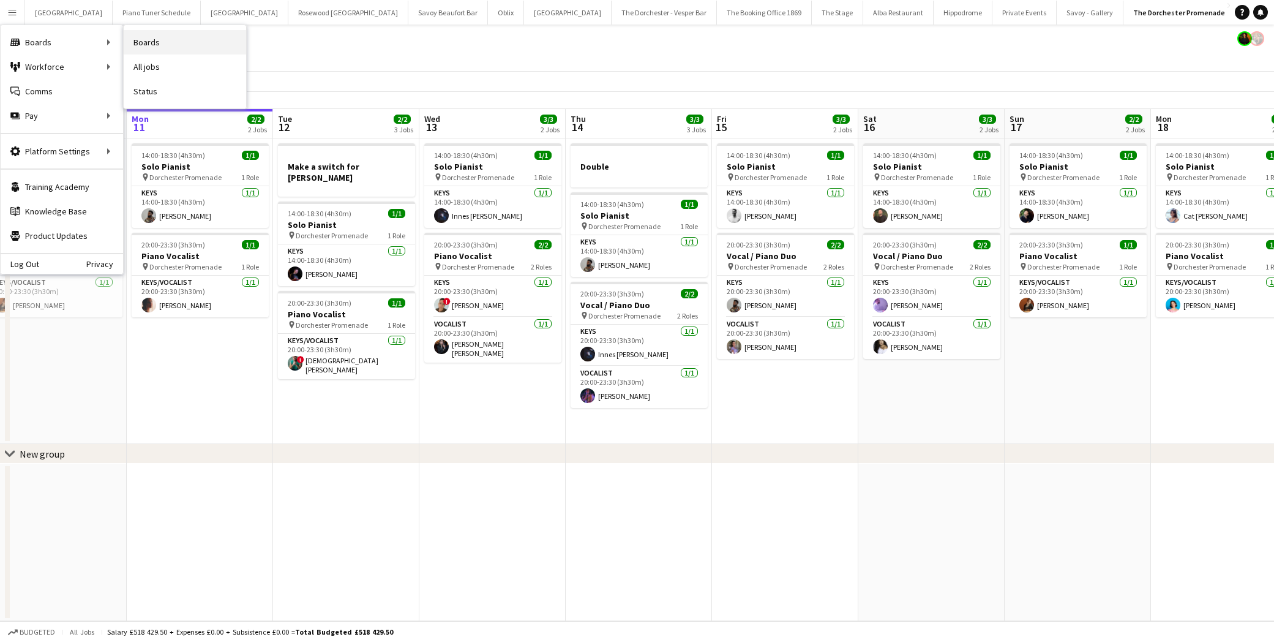
click at [176, 40] on link "Boards" at bounding box center [185, 42] width 122 height 24
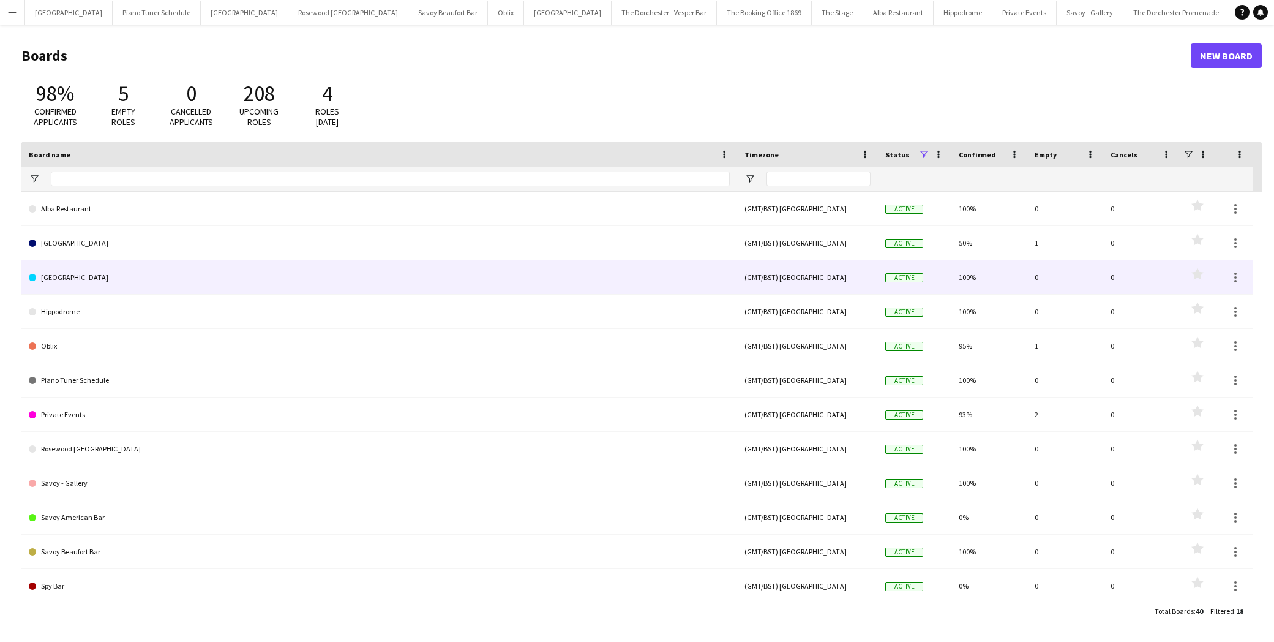
click at [156, 279] on link "[GEOGRAPHIC_DATA]" at bounding box center [379, 277] width 701 height 34
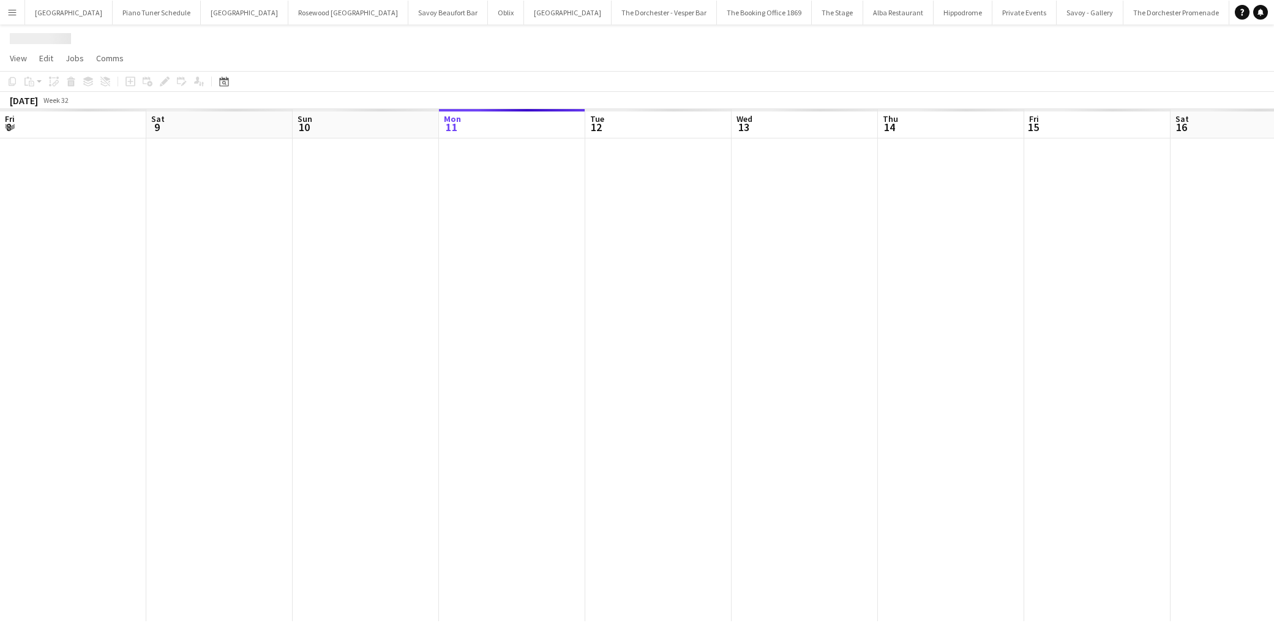
scroll to position [0, 293]
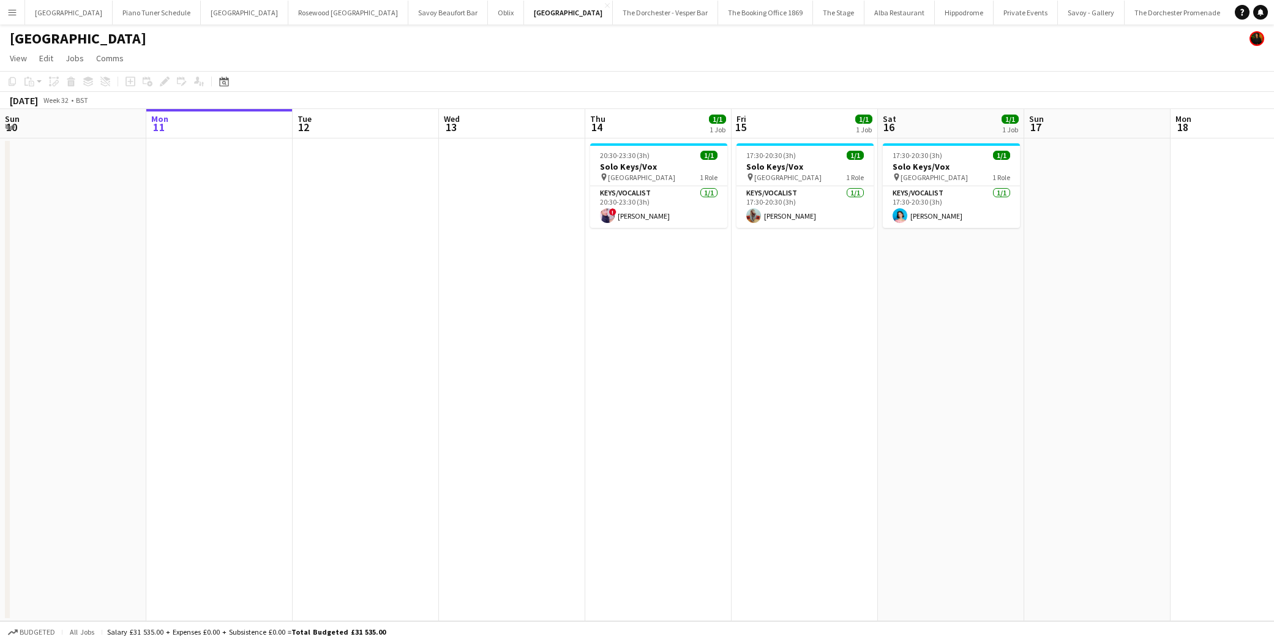
click at [8, 3] on button "Menu" at bounding box center [12, 12] width 24 height 24
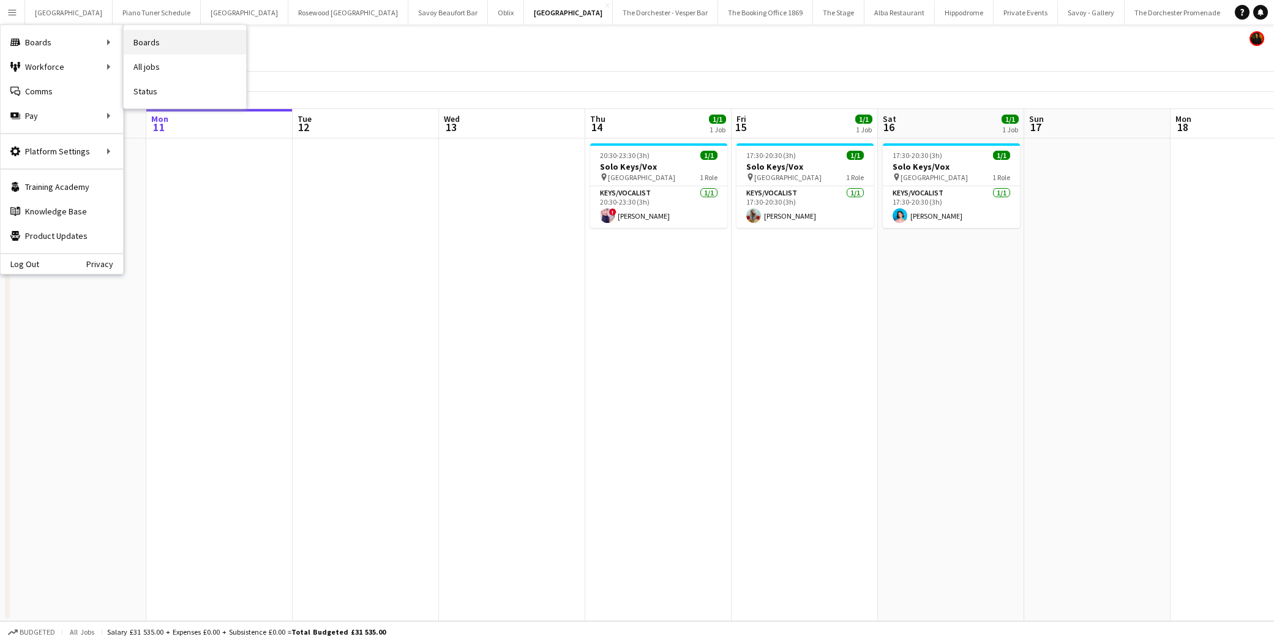
click at [177, 42] on link "Boards" at bounding box center [185, 42] width 122 height 24
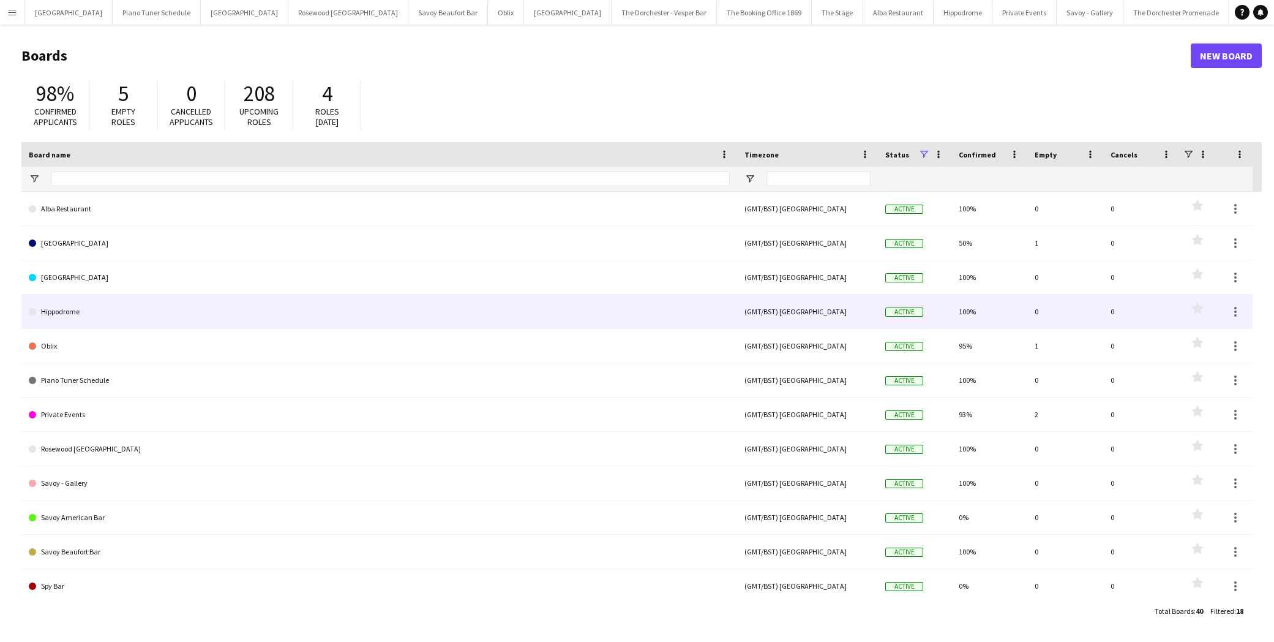
click at [162, 307] on link "Hippodrome" at bounding box center [379, 312] width 701 height 34
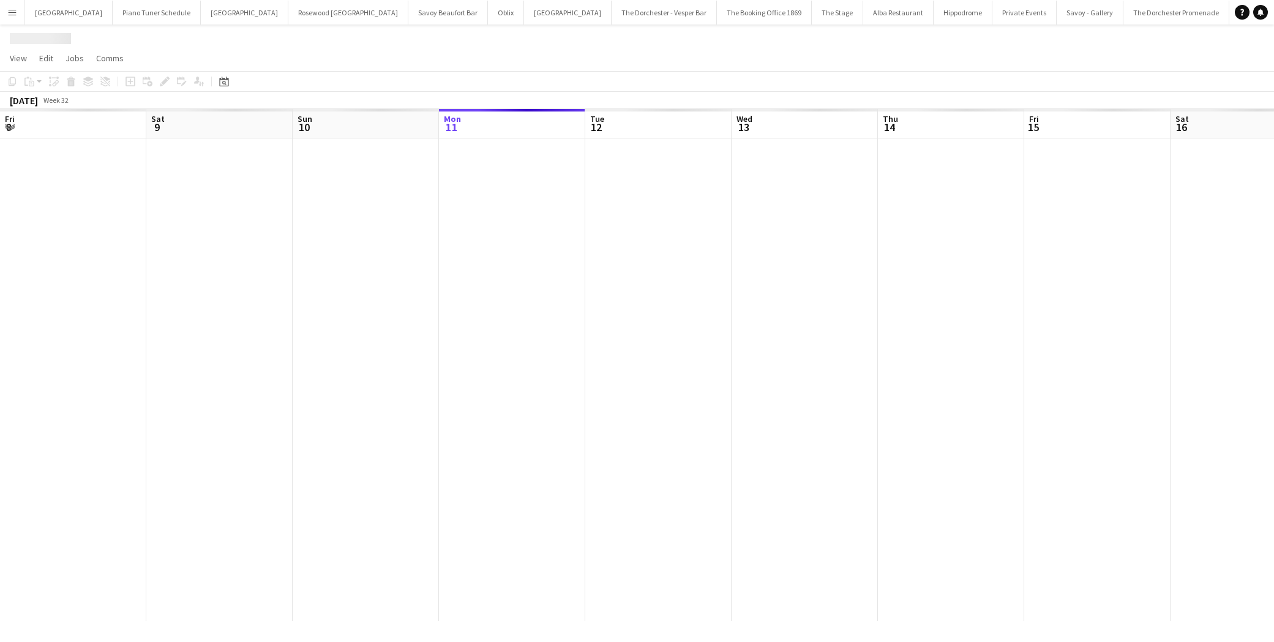
scroll to position [0, 293]
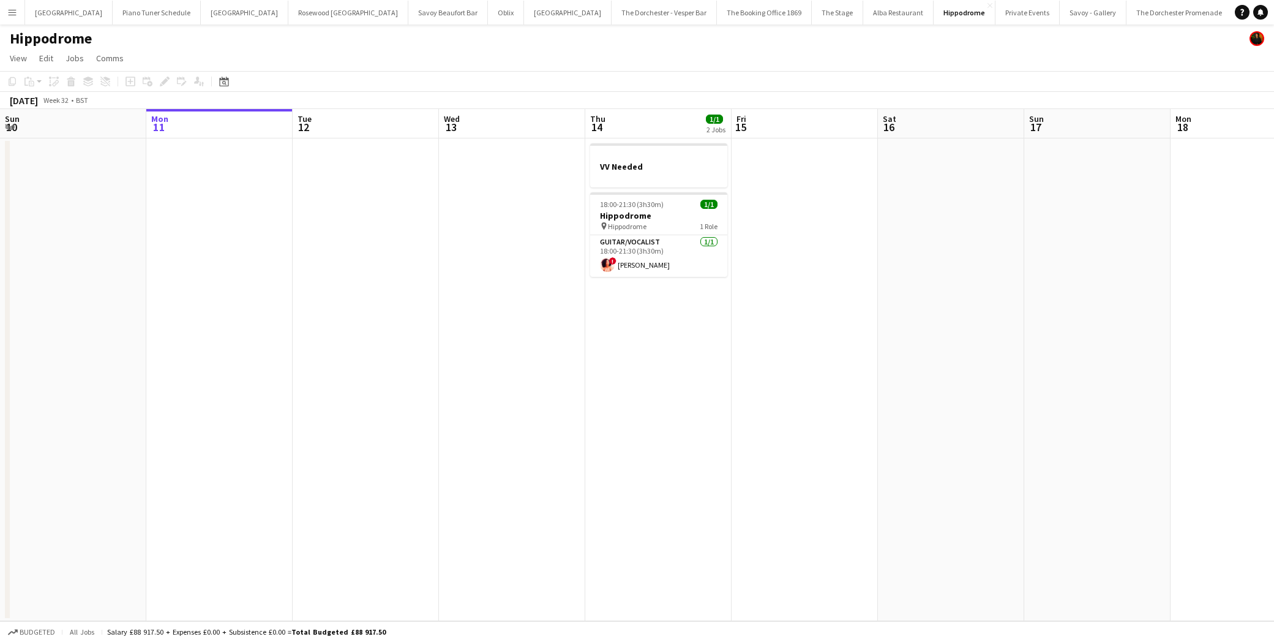
click at [16, 10] on app-icon "Menu" at bounding box center [12, 12] width 10 height 10
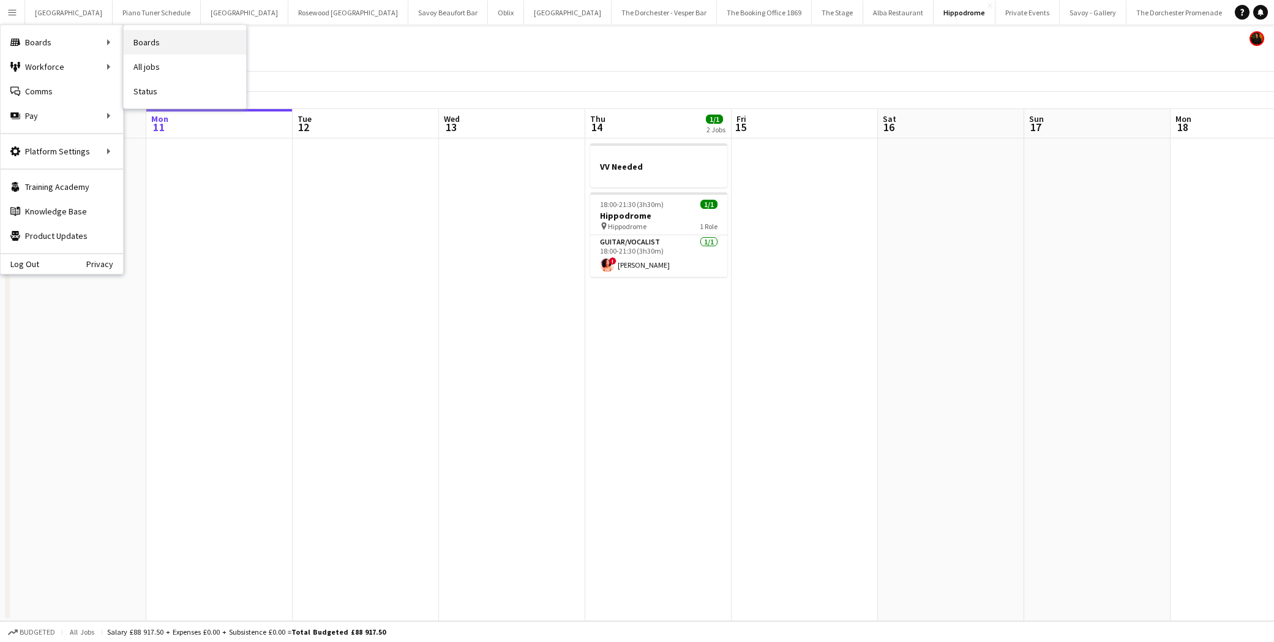
click at [160, 42] on link "Boards" at bounding box center [185, 42] width 122 height 24
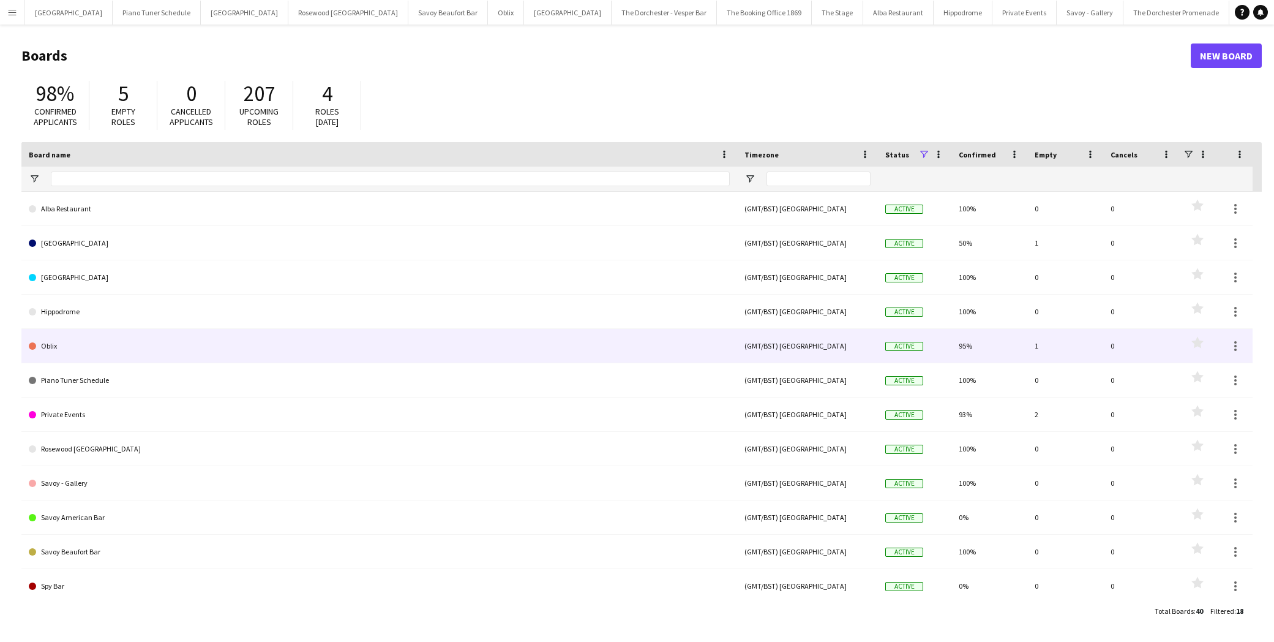
click at [116, 352] on link "Oblix" at bounding box center [379, 346] width 701 height 34
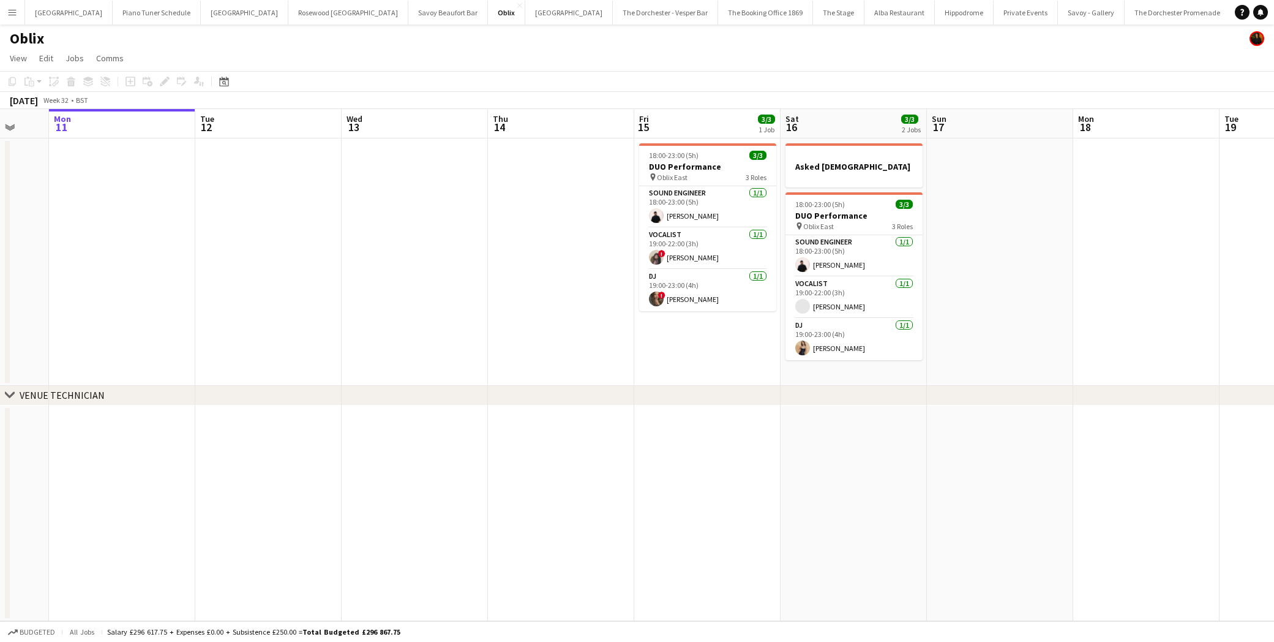
scroll to position [0, 395]
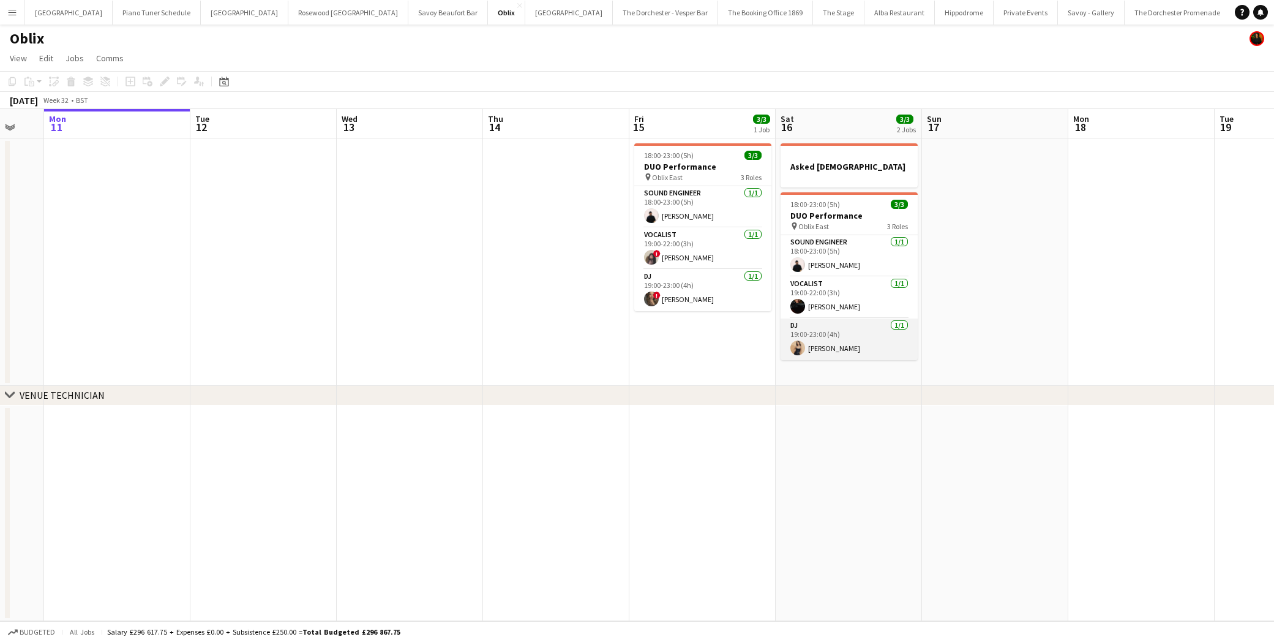
click at [807, 333] on app-card-role "DJ [DATE] 19:00-23:00 (4h) [PERSON_NAME]" at bounding box center [849, 339] width 137 height 42
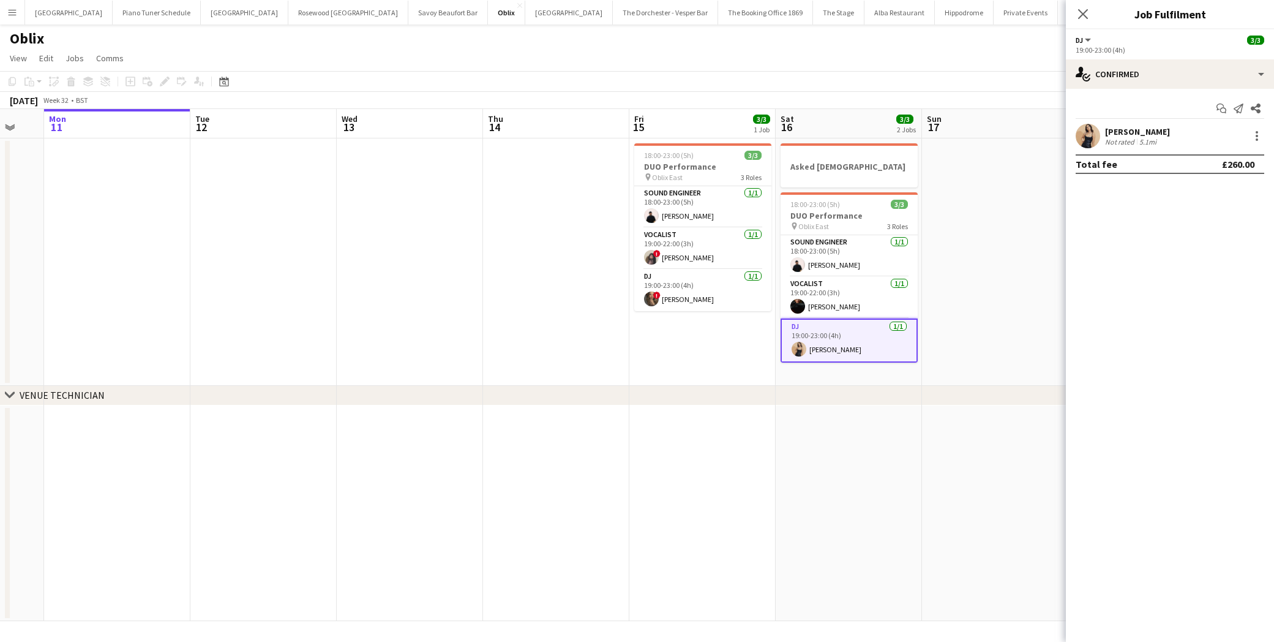
click at [1095, 124] on div at bounding box center [1088, 136] width 24 height 24
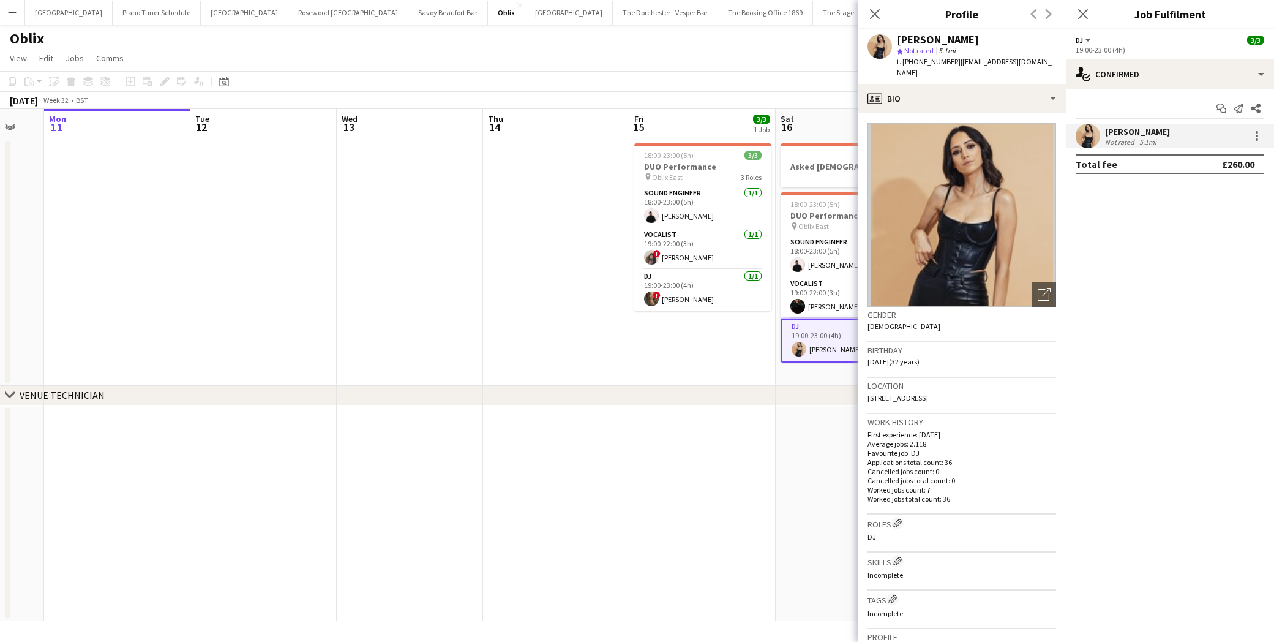
drag, startPoint x: 873, startPoint y: 13, endPoint x: 1010, endPoint y: 16, distance: 137.2
click at [874, 13] on icon "Close pop-in" at bounding box center [875, 14] width 10 height 10
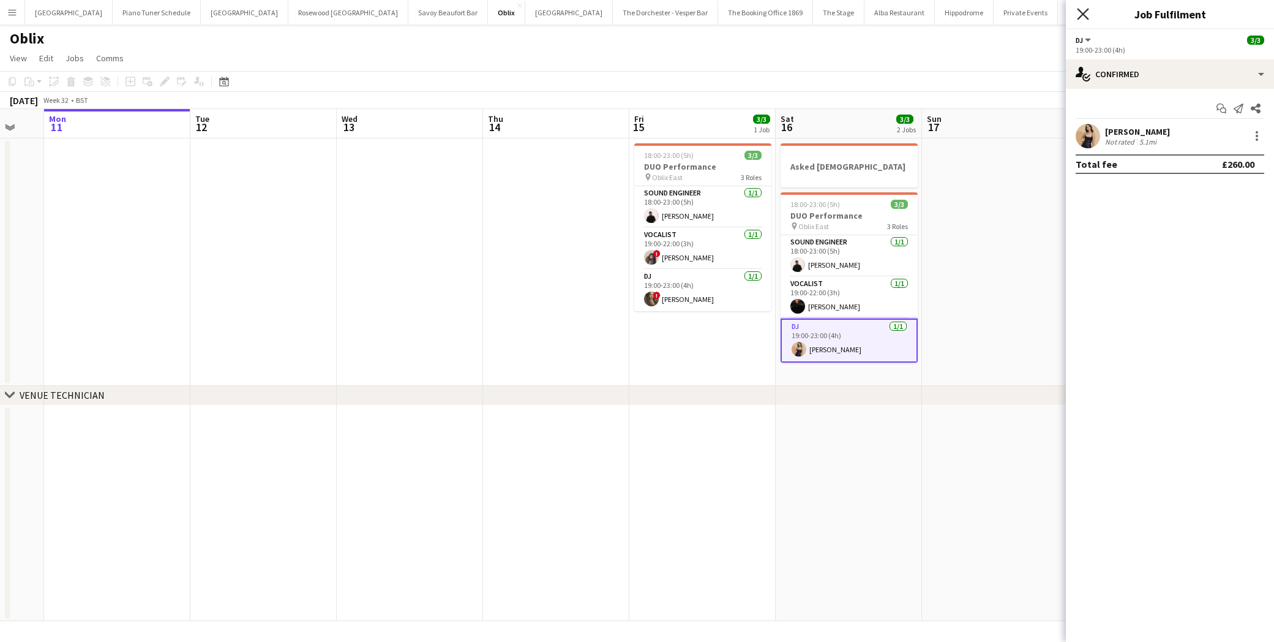
click at [1080, 9] on icon "Close pop-in" at bounding box center [1083, 14] width 12 height 12
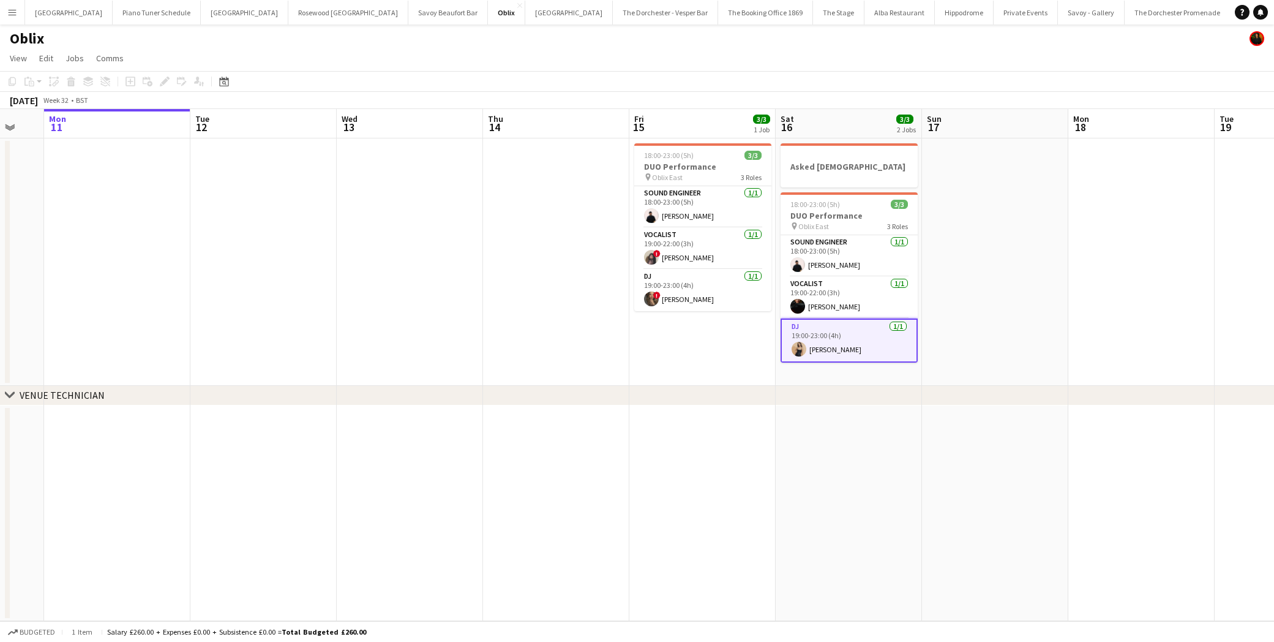
drag, startPoint x: 18, startPoint y: 13, endPoint x: 49, endPoint y: 24, distance: 32.5
click at [18, 13] on button "Menu" at bounding box center [12, 12] width 24 height 24
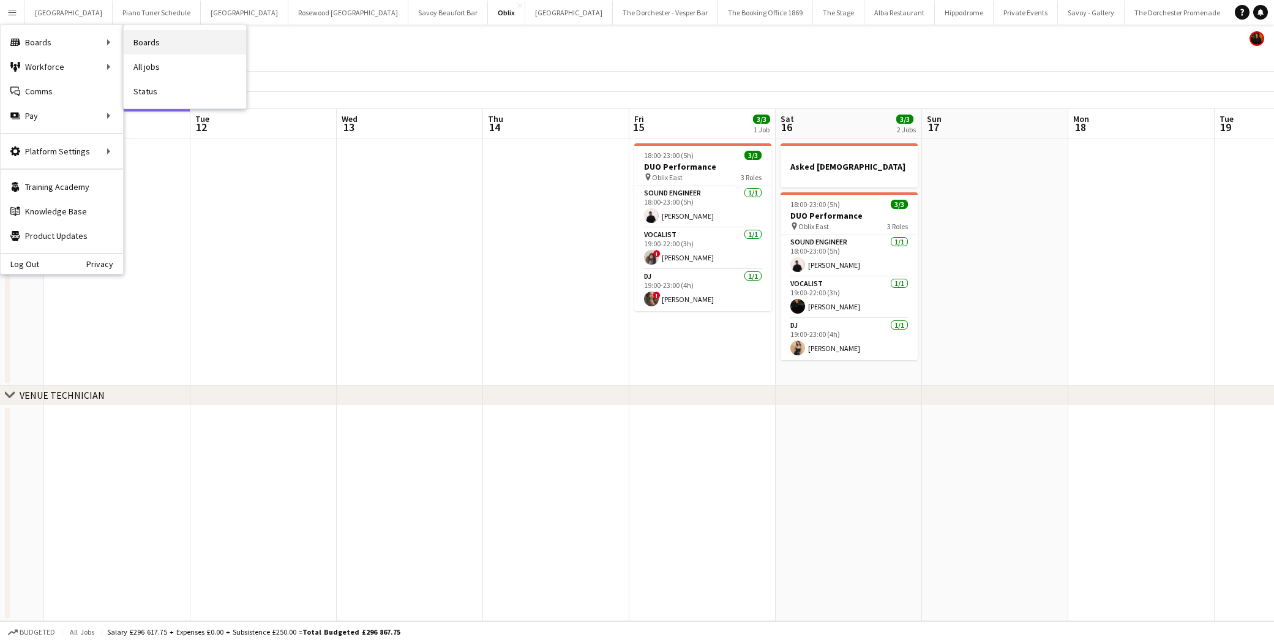
click at [174, 43] on link "Boards" at bounding box center [185, 42] width 122 height 24
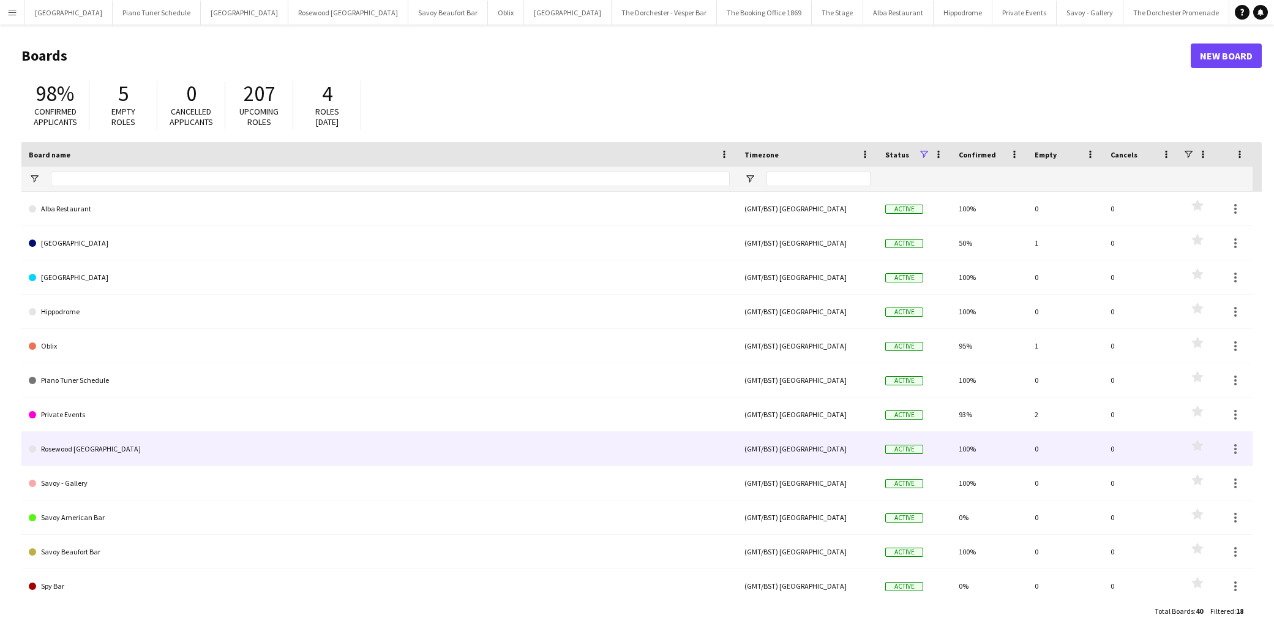
click at [98, 454] on link "Rosewood [GEOGRAPHIC_DATA]" at bounding box center [379, 449] width 701 height 34
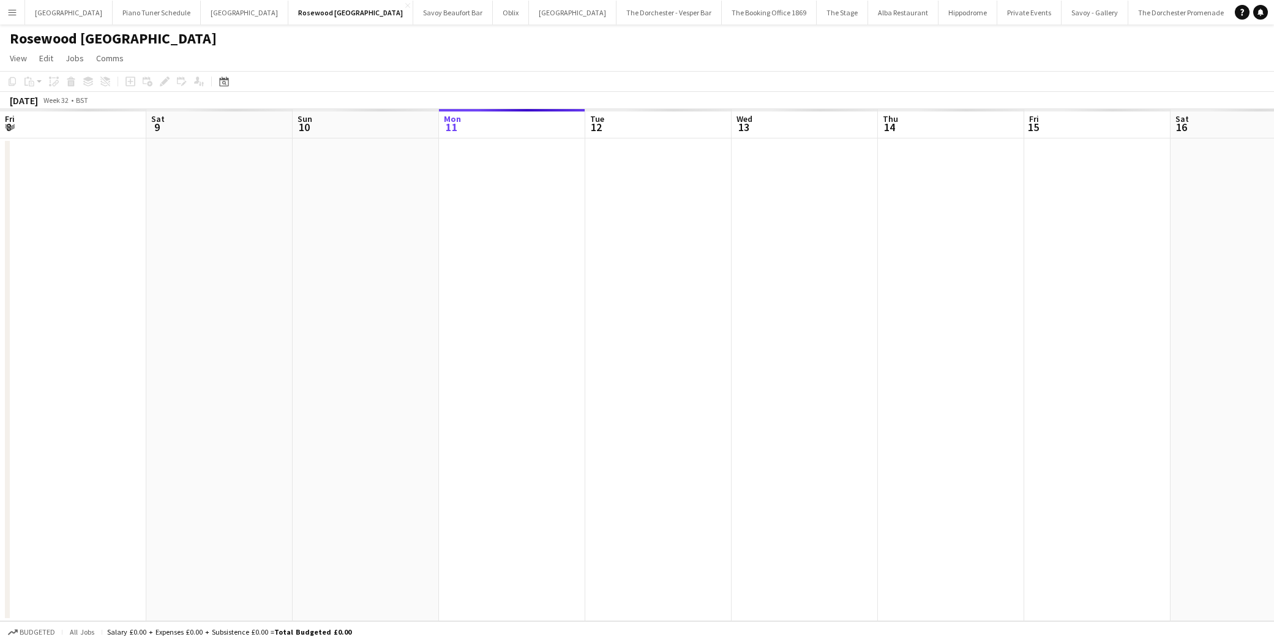
scroll to position [0, 293]
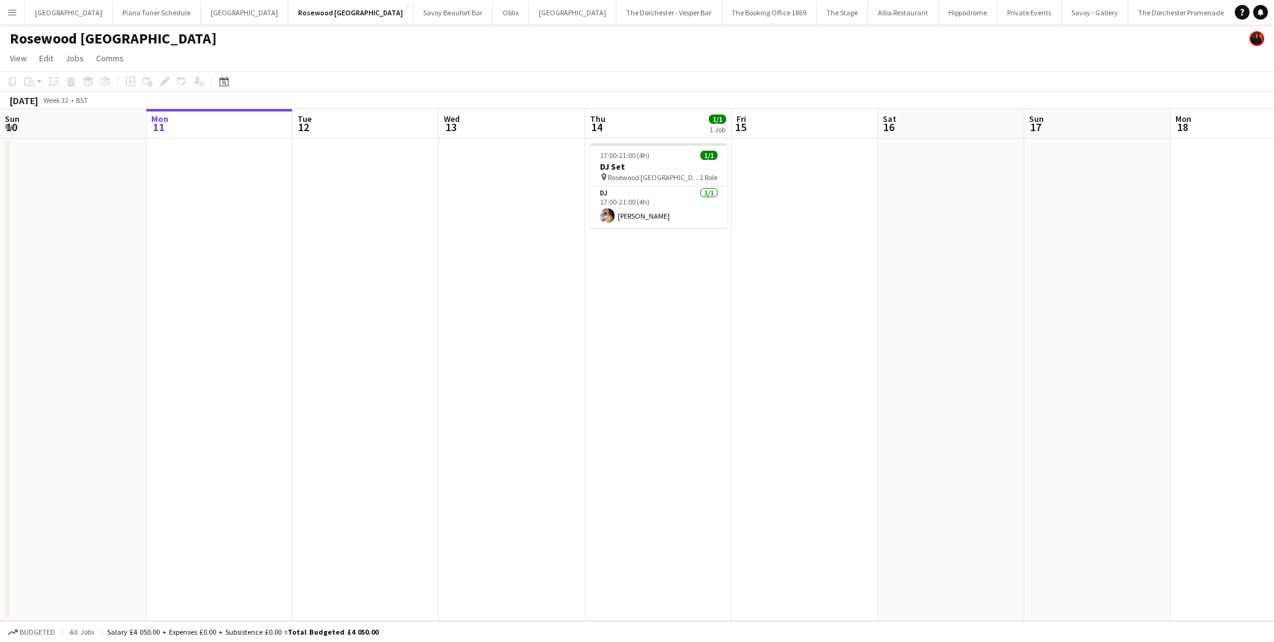
click at [23, 20] on button "Menu" at bounding box center [12, 12] width 24 height 24
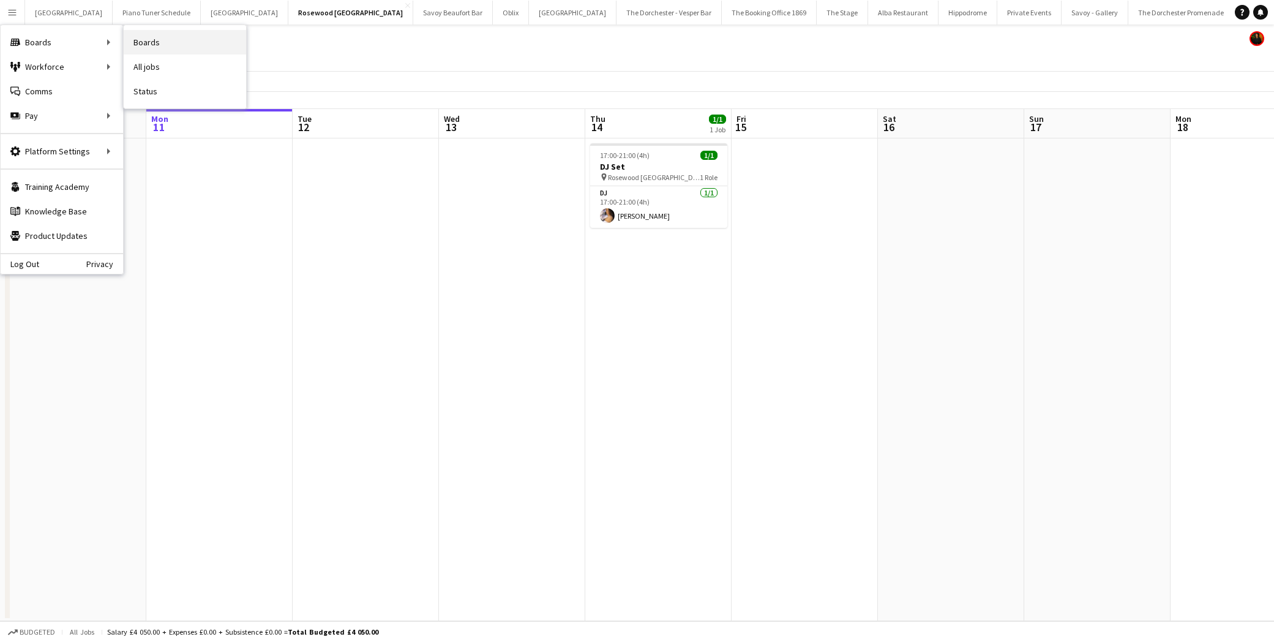
click at [167, 39] on link "Boards" at bounding box center [185, 42] width 122 height 24
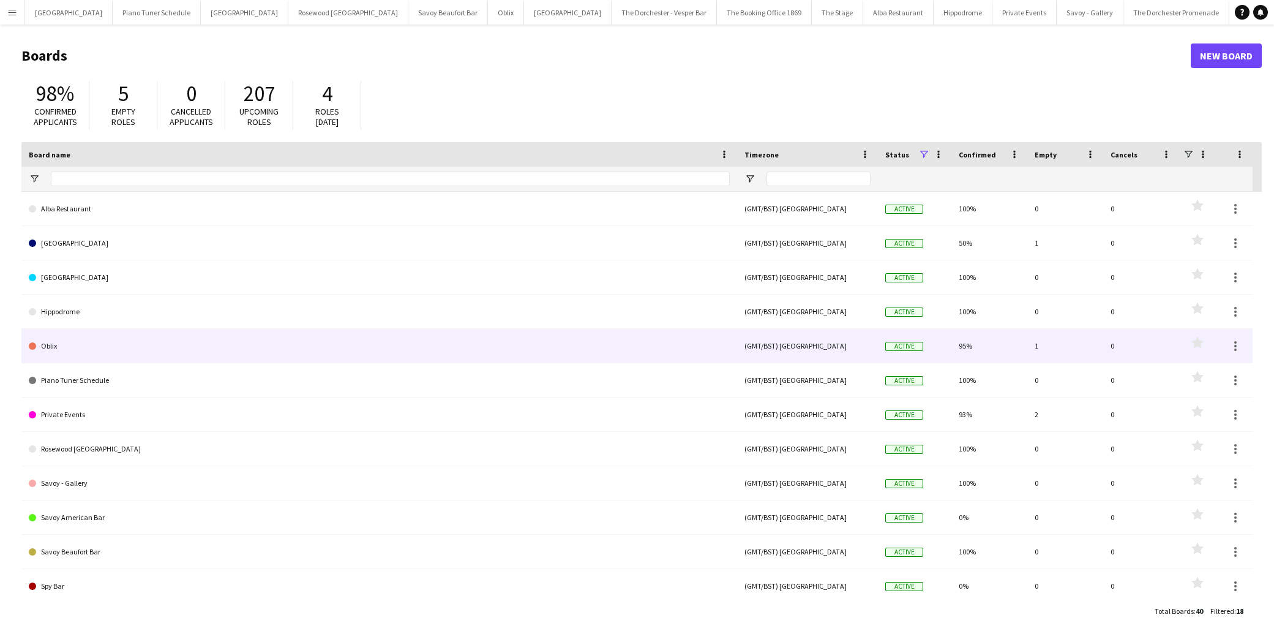
click at [81, 350] on link "Oblix" at bounding box center [379, 346] width 701 height 34
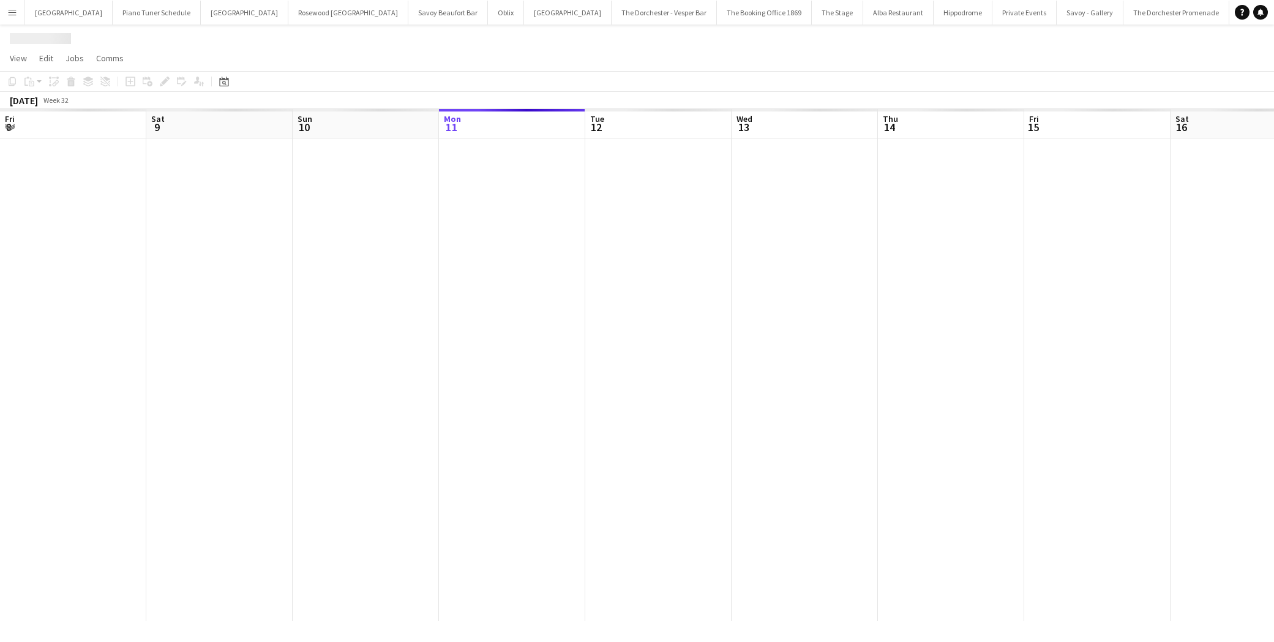
scroll to position [0, 293]
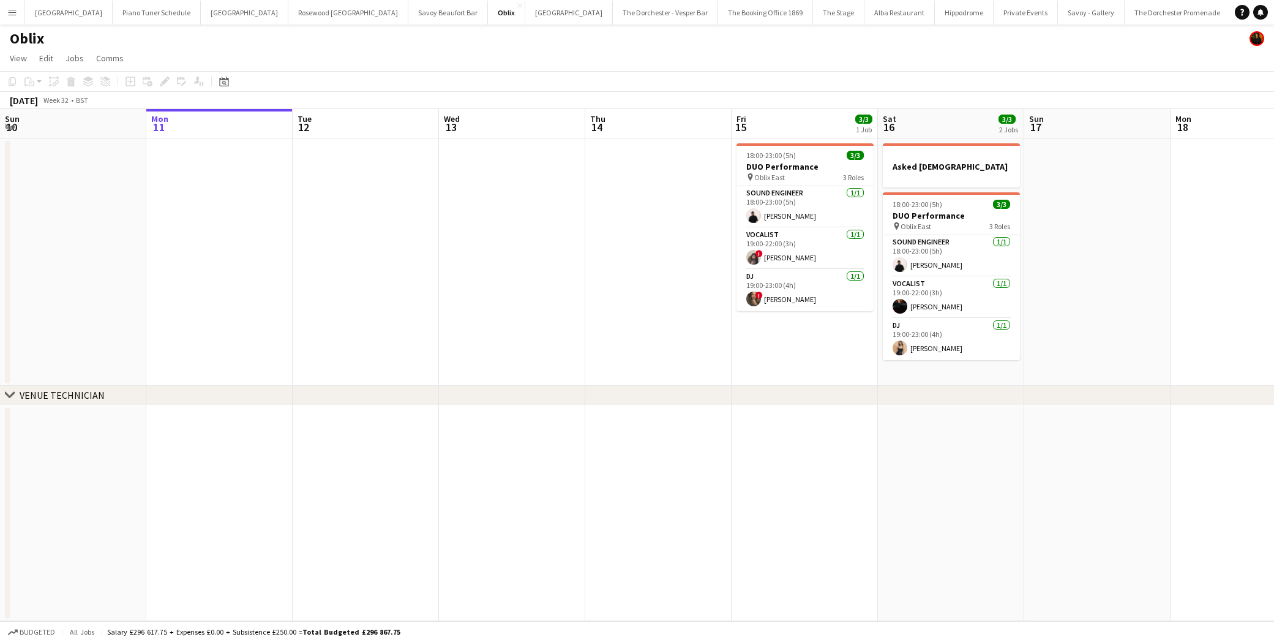
click at [18, 11] on button "Menu" at bounding box center [12, 12] width 24 height 24
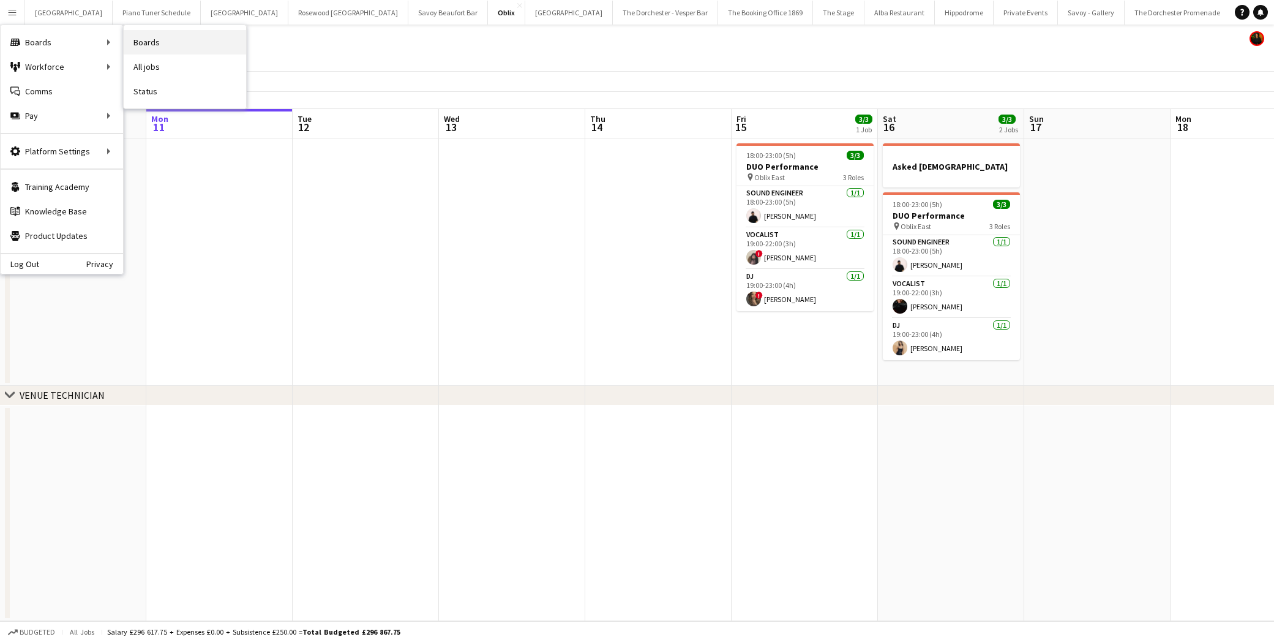
click at [135, 40] on link "Boards" at bounding box center [185, 42] width 122 height 24
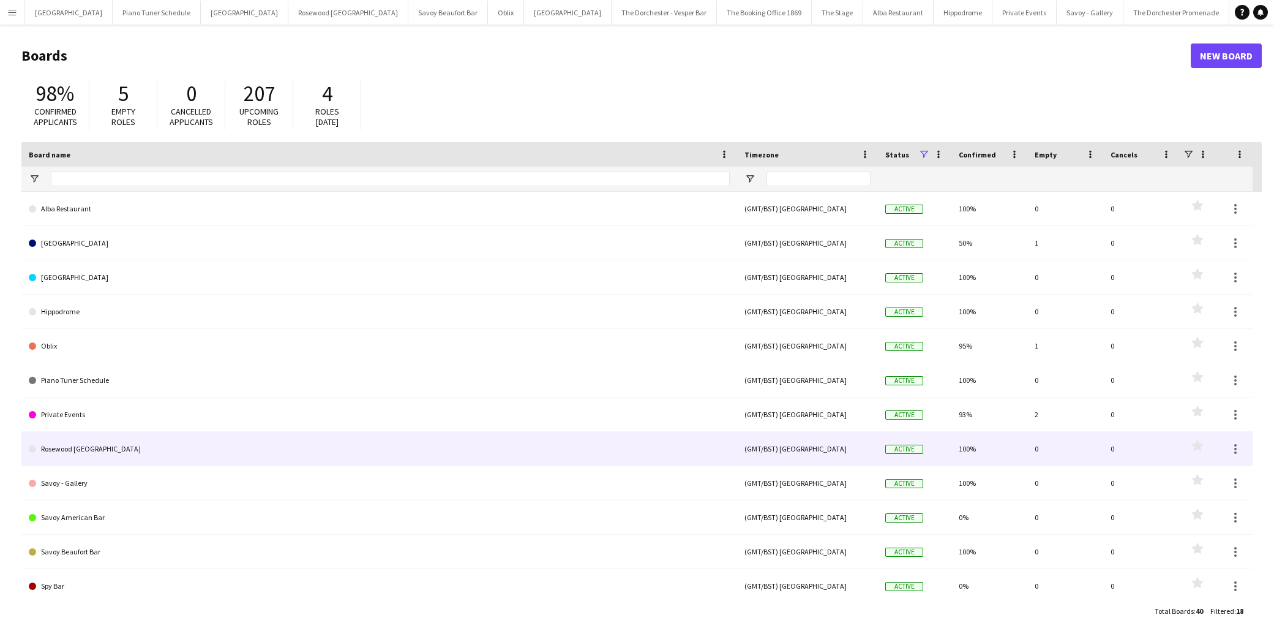
click at [107, 449] on link "Rosewood [GEOGRAPHIC_DATA]" at bounding box center [379, 449] width 701 height 34
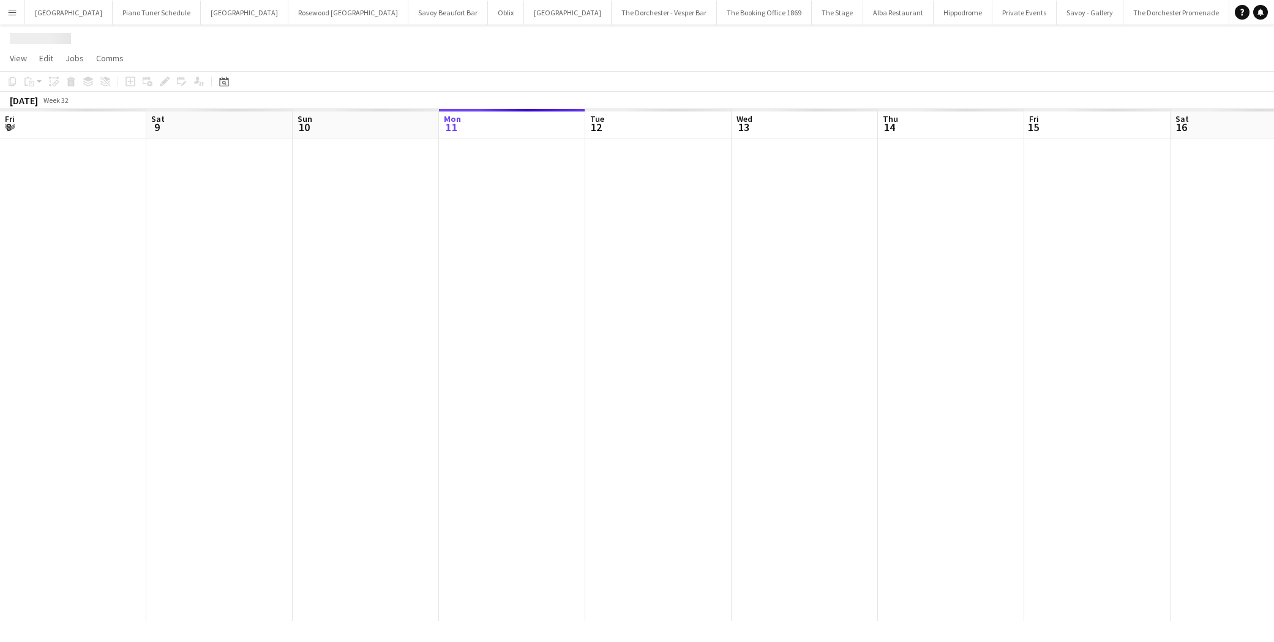
scroll to position [0, 293]
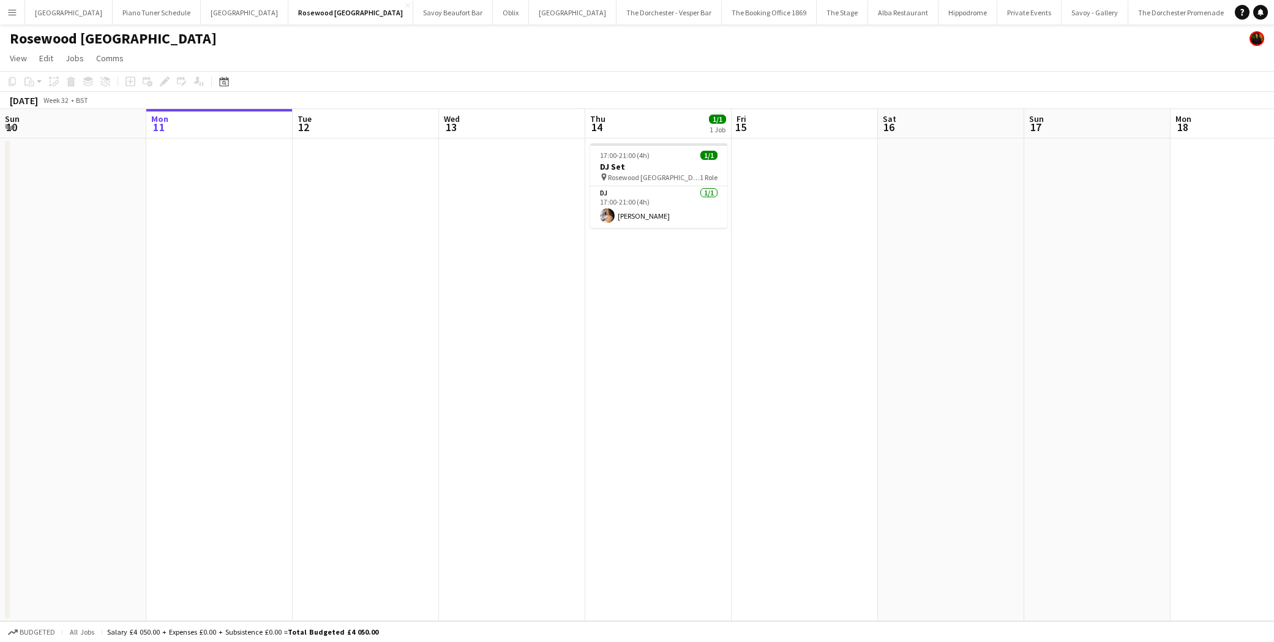
click at [18, 12] on button "Menu" at bounding box center [12, 12] width 24 height 24
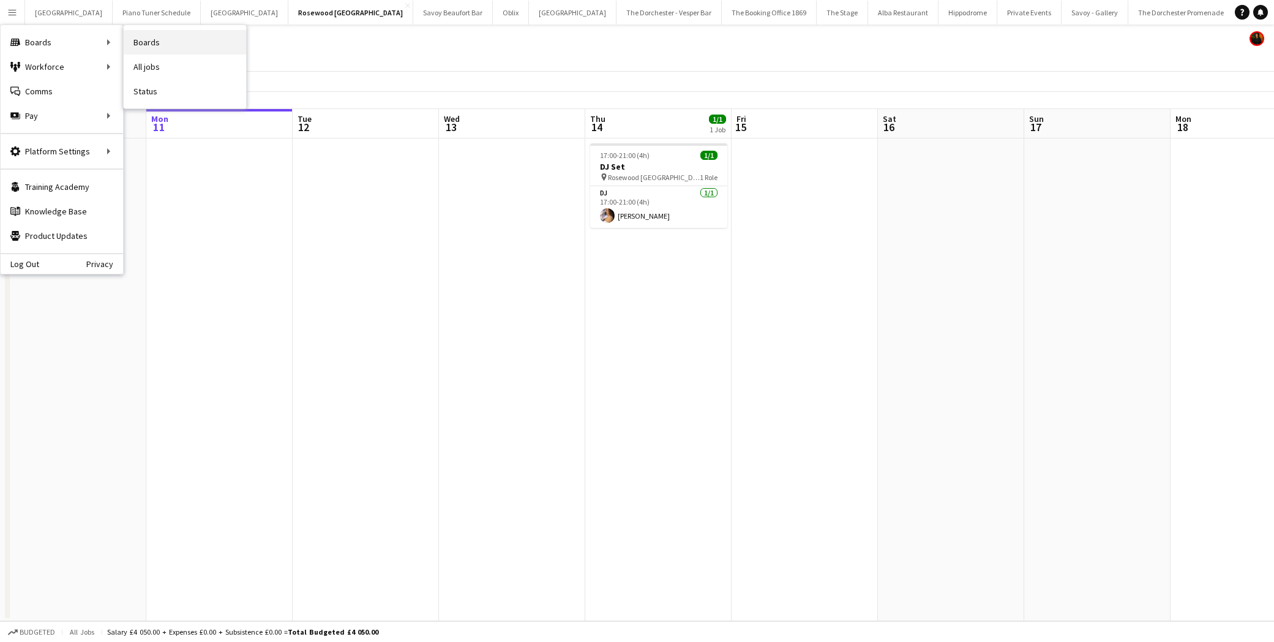
click at [133, 35] on link "Boards" at bounding box center [185, 42] width 122 height 24
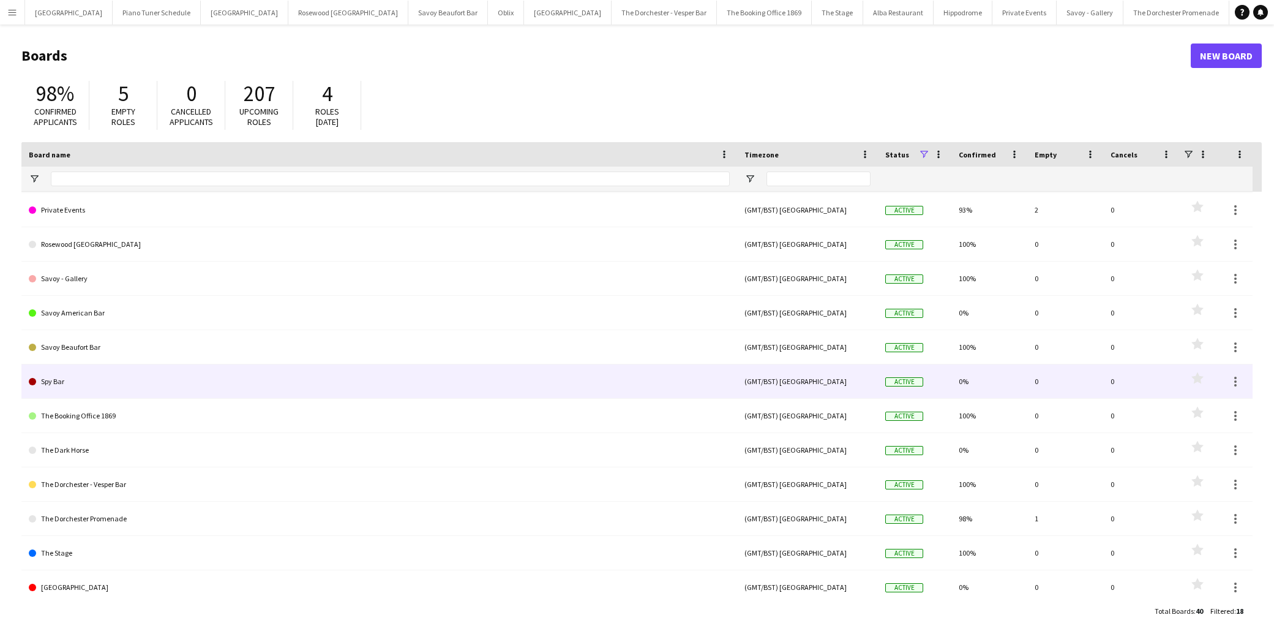
scroll to position [210, 0]
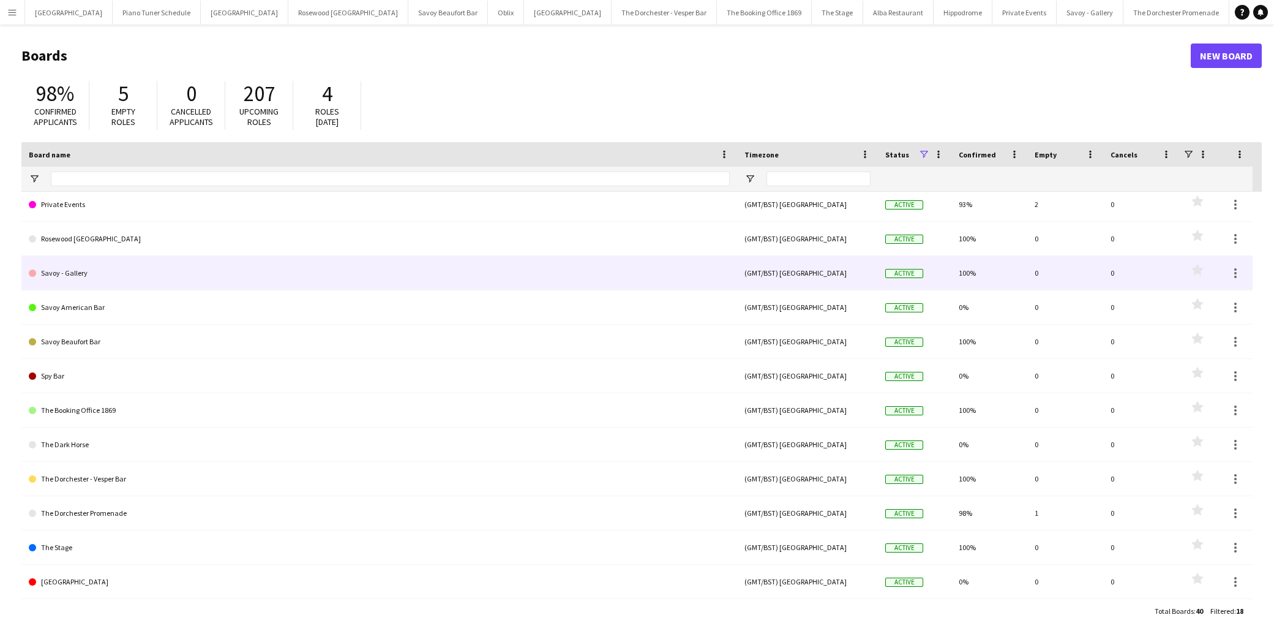
click at [153, 263] on link "Savoy - Gallery" at bounding box center [379, 273] width 701 height 34
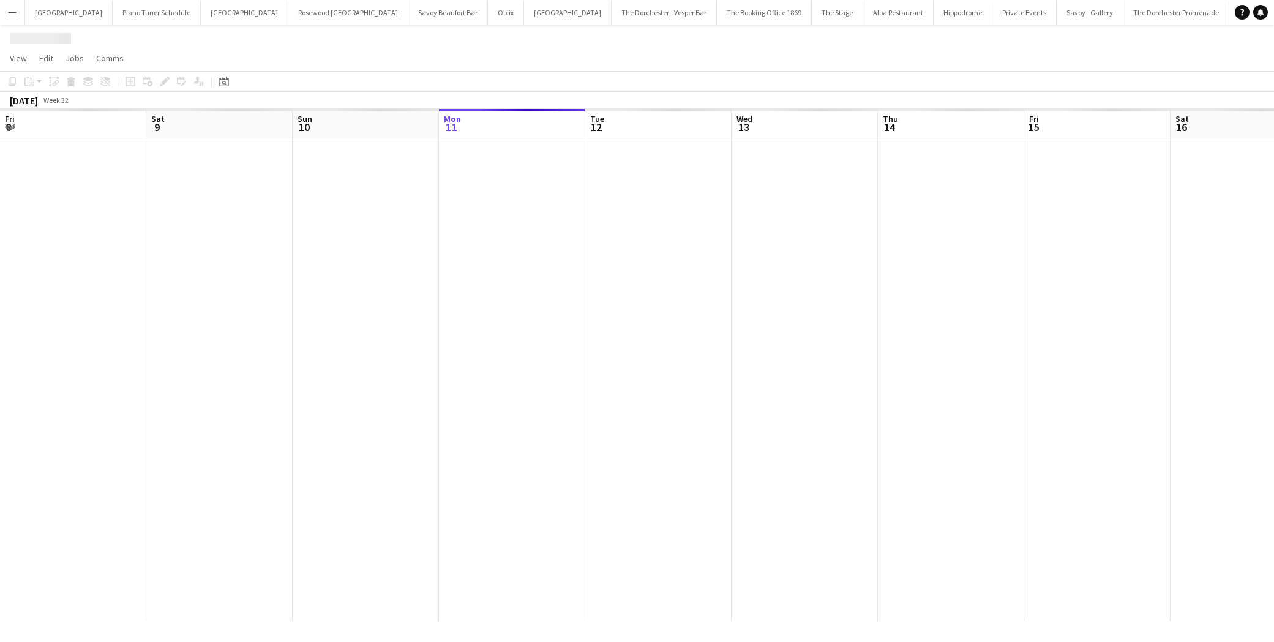
scroll to position [0, 292]
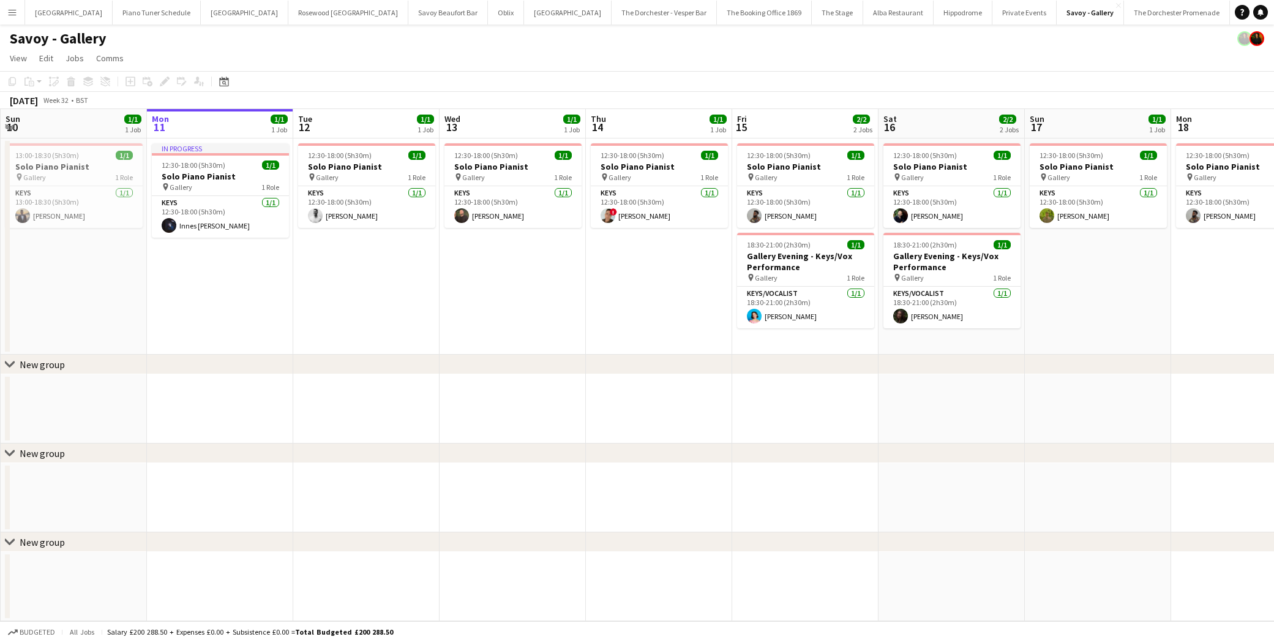
click at [15, 10] on app-icon "Menu" at bounding box center [12, 12] width 10 height 10
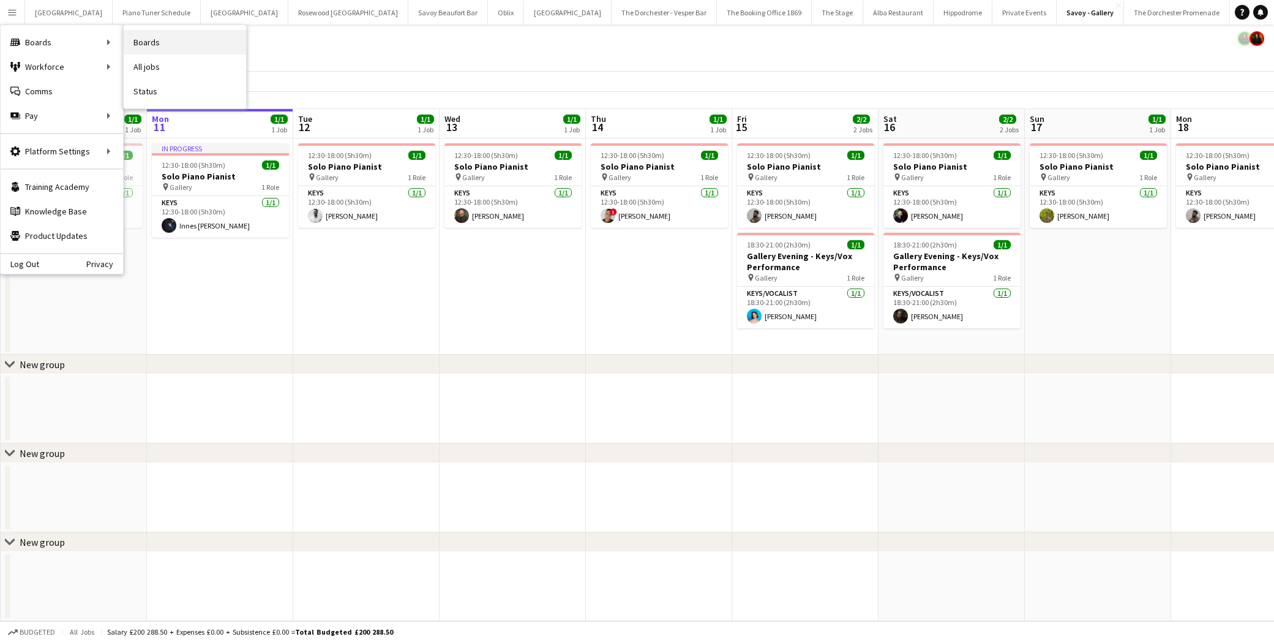
click at [163, 39] on link "Boards" at bounding box center [185, 42] width 122 height 24
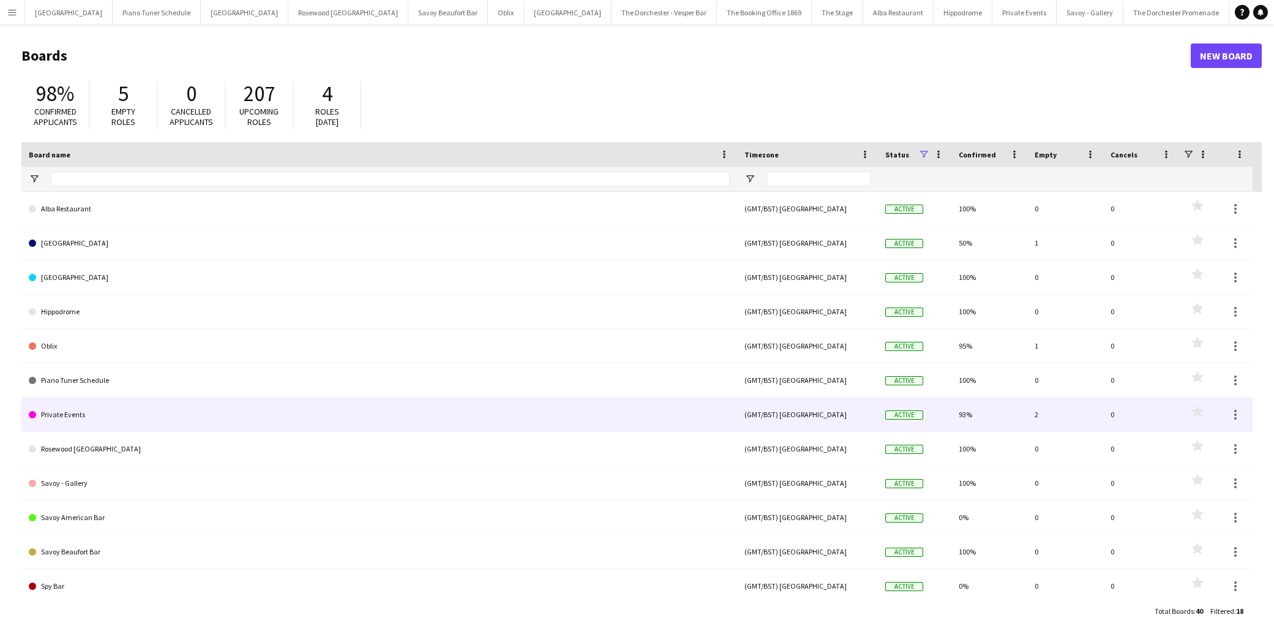
scroll to position [210, 0]
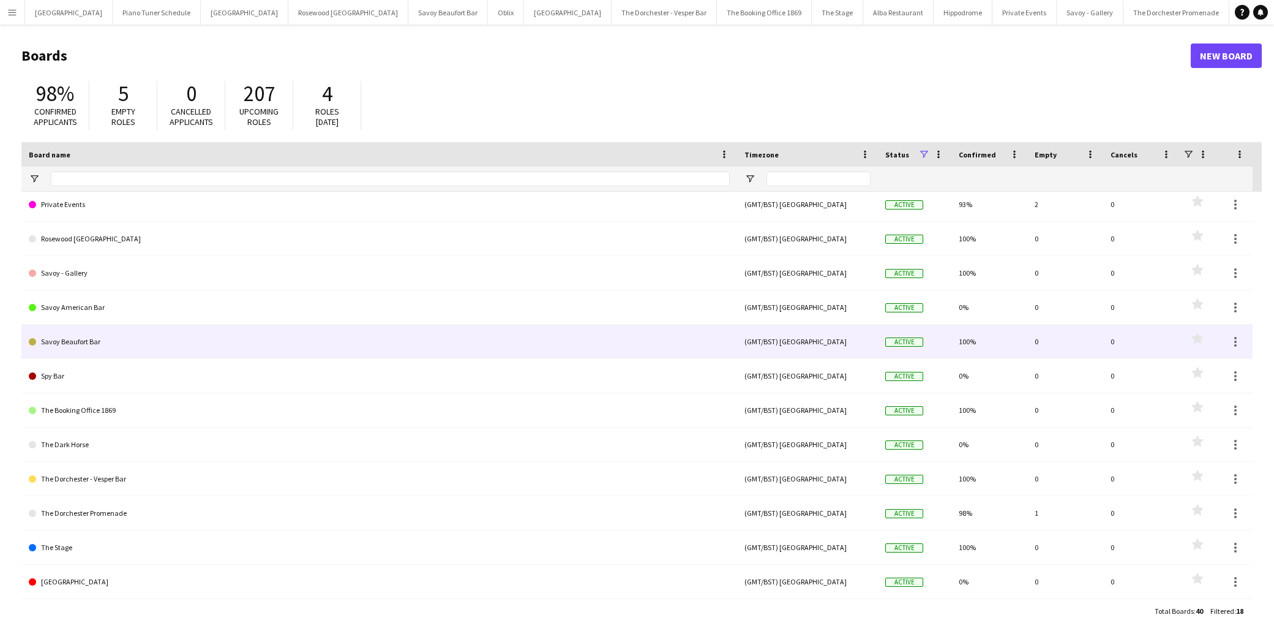
click at [110, 342] on link "Savoy Beaufort Bar" at bounding box center [379, 342] width 701 height 34
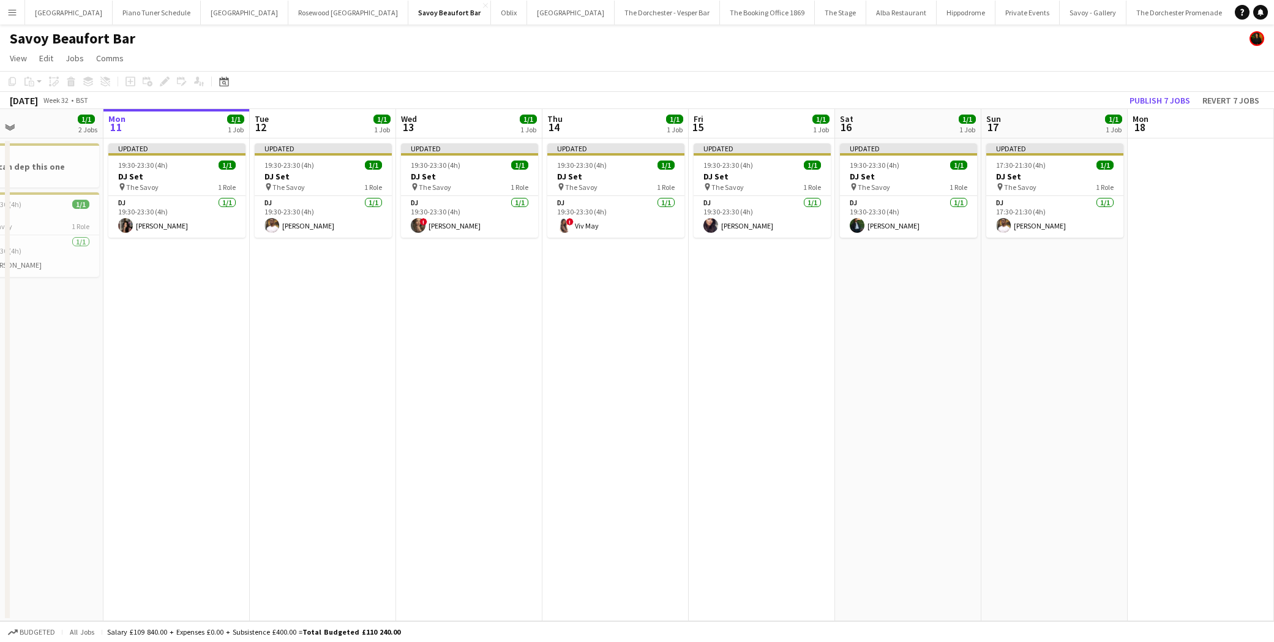
scroll to position [0, 342]
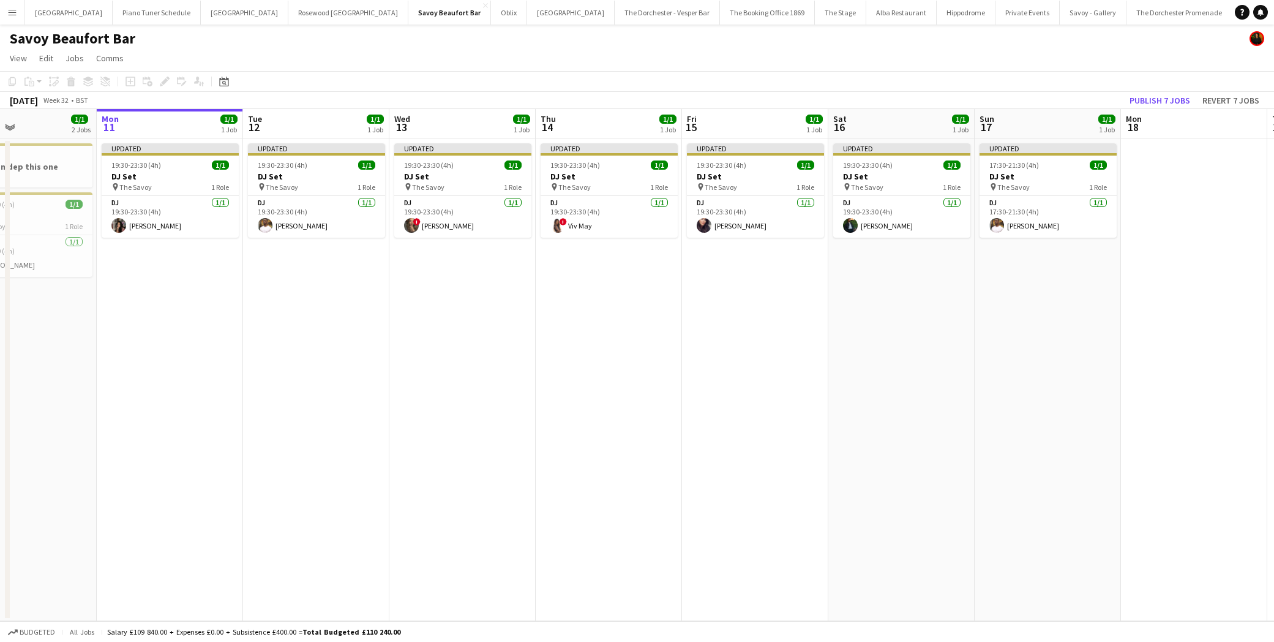
click at [2, 13] on button "Menu" at bounding box center [12, 12] width 24 height 24
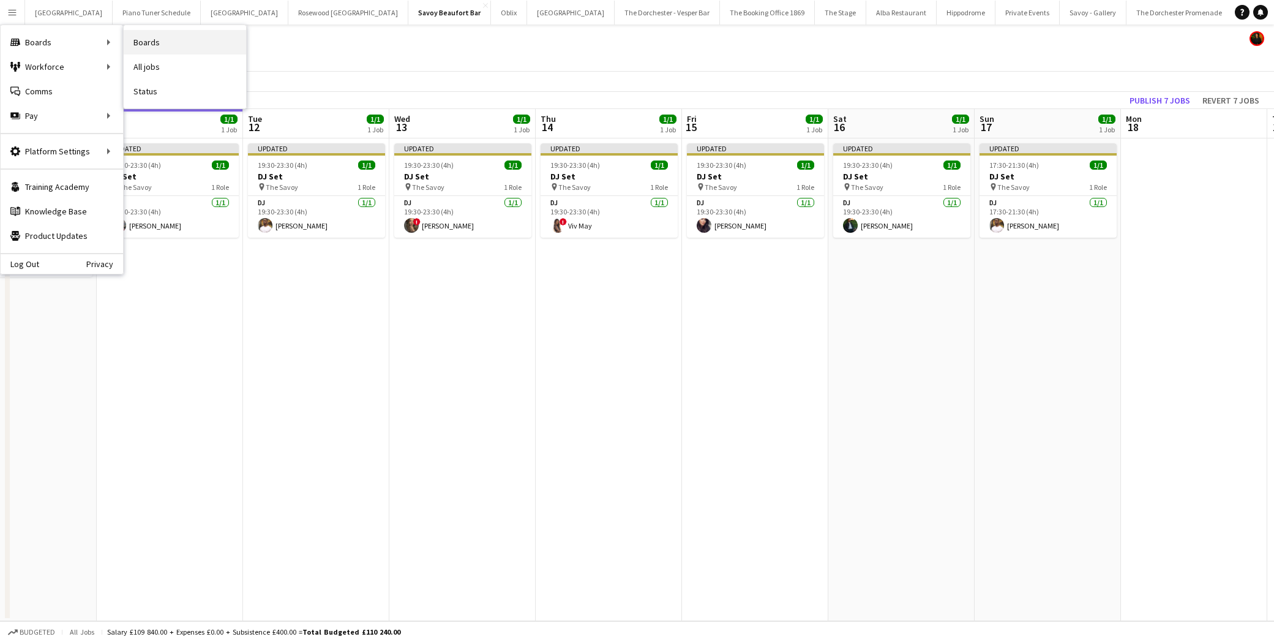
click at [159, 40] on link "Boards" at bounding box center [185, 42] width 122 height 24
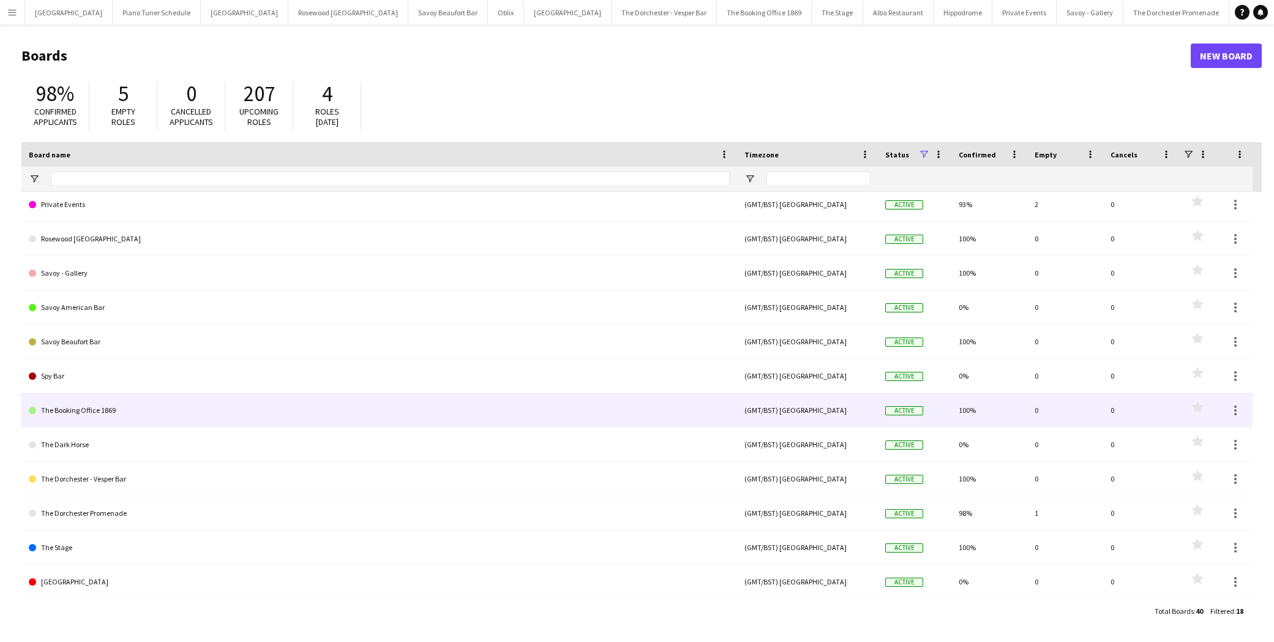
scroll to position [209, 0]
click at [134, 412] on link "The Booking Office 1869" at bounding box center [379, 411] width 701 height 34
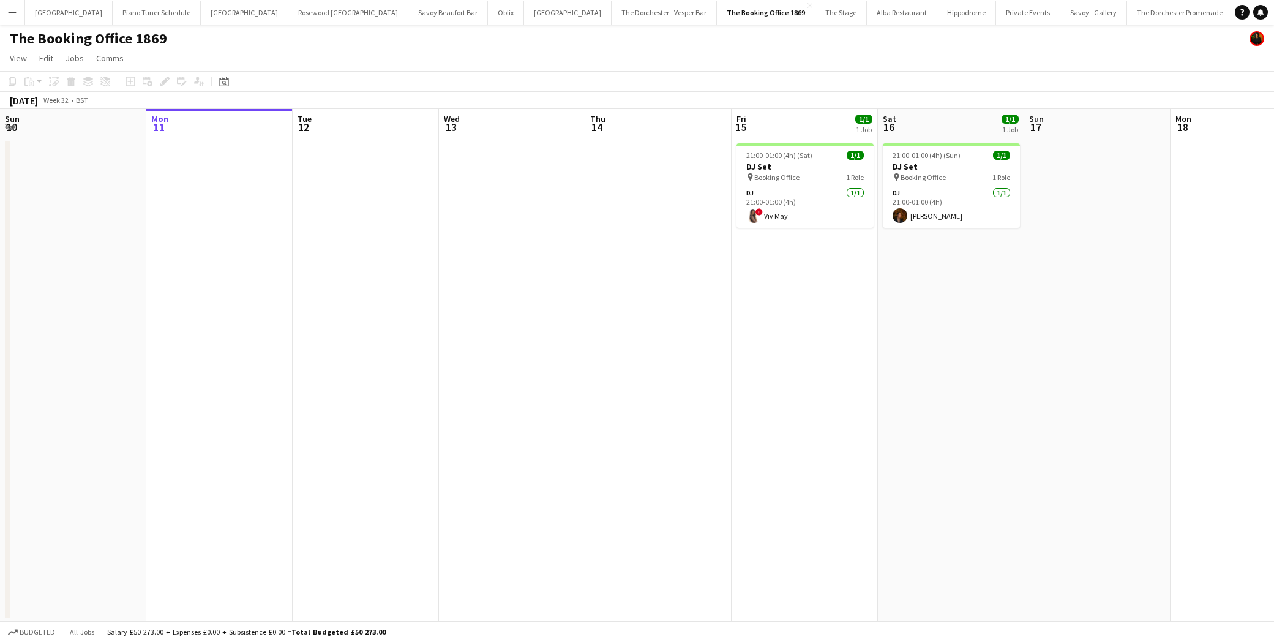
scroll to position [0, 378]
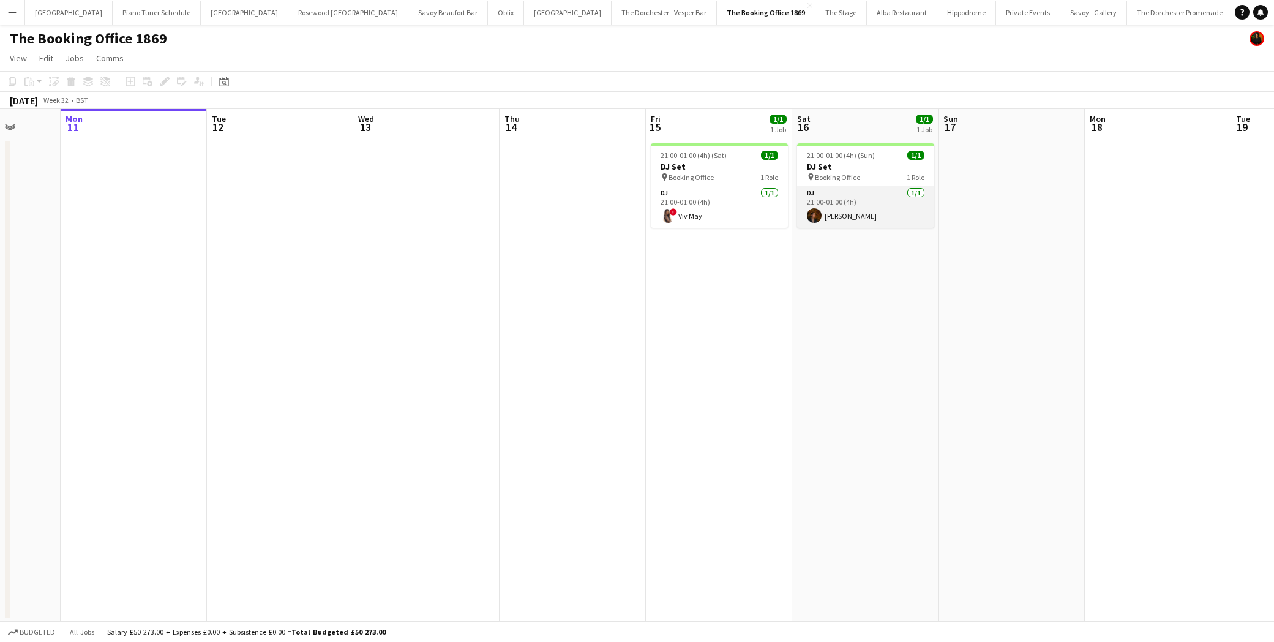
click at [856, 201] on app-card-role "DJ [DATE] 21:00-01:00 (4h) [PERSON_NAME]" at bounding box center [865, 207] width 137 height 42
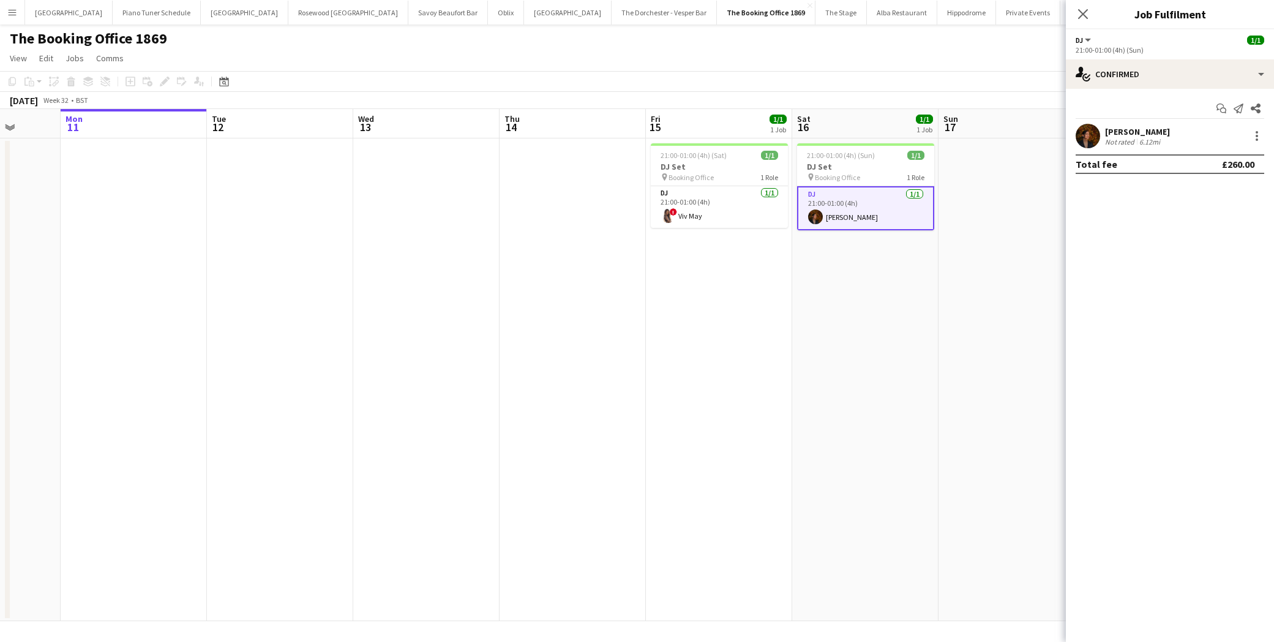
click at [1091, 137] on app-user-avatar at bounding box center [1088, 136] width 24 height 24
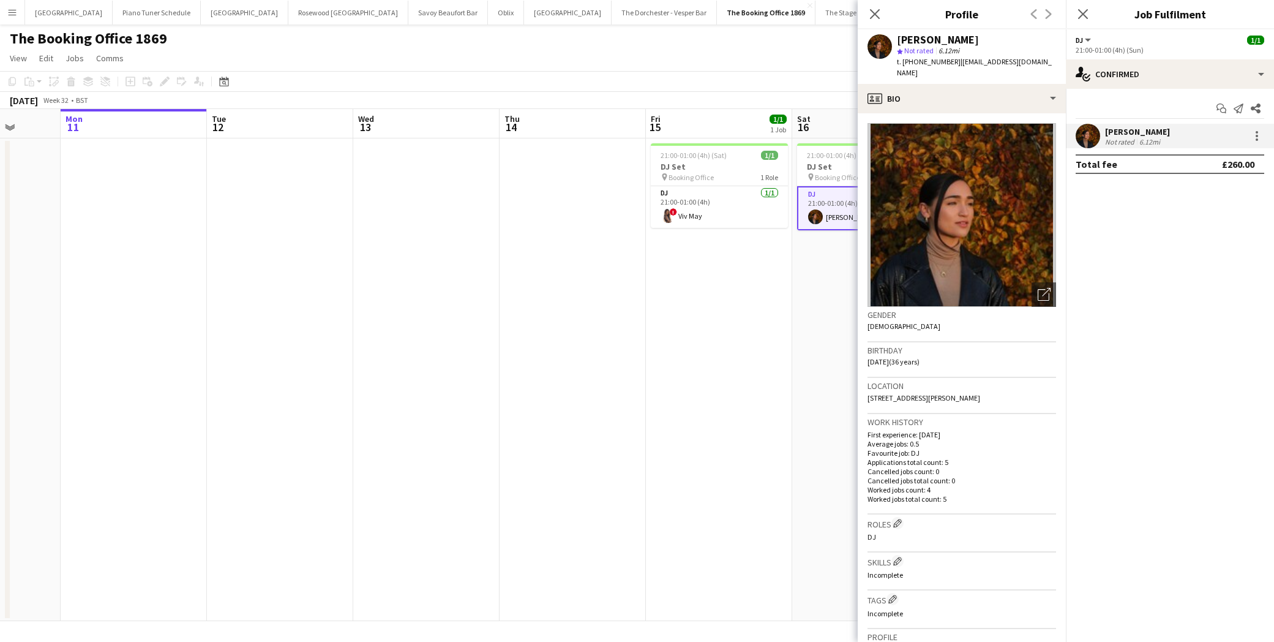
click at [971, 223] on img at bounding box center [962, 215] width 189 height 184
click at [1041, 288] on icon "Open photos pop-in" at bounding box center [1044, 294] width 13 height 13
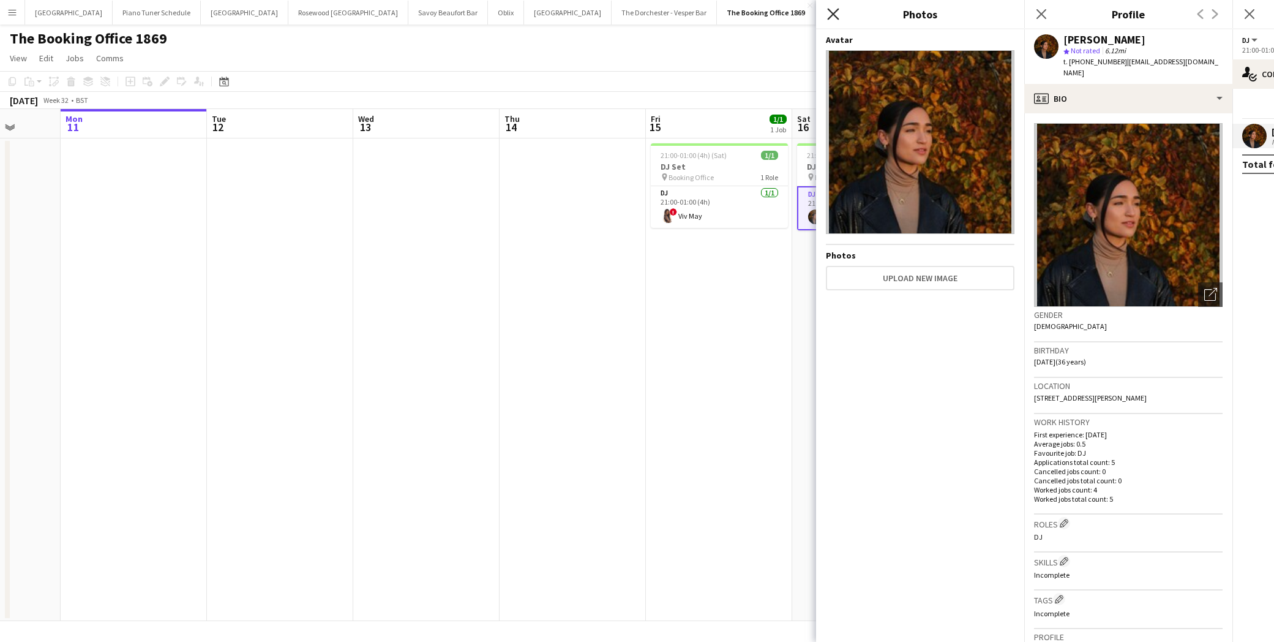
click at [832, 13] on icon at bounding box center [833, 14] width 12 height 12
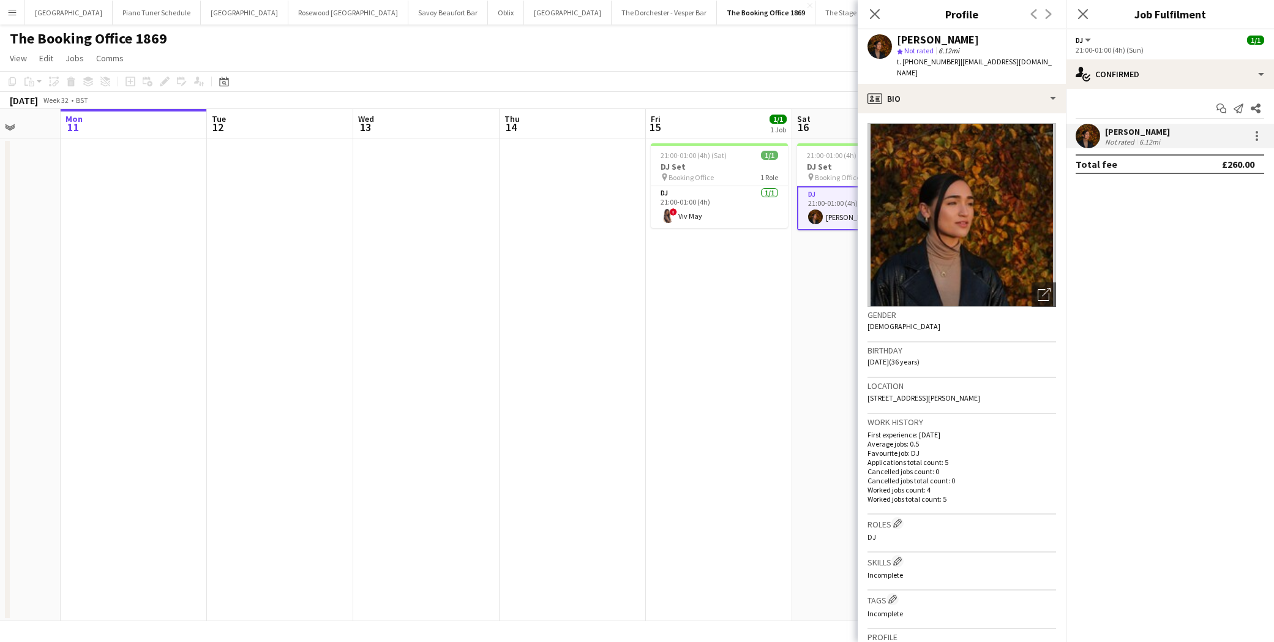
scroll to position [268, 0]
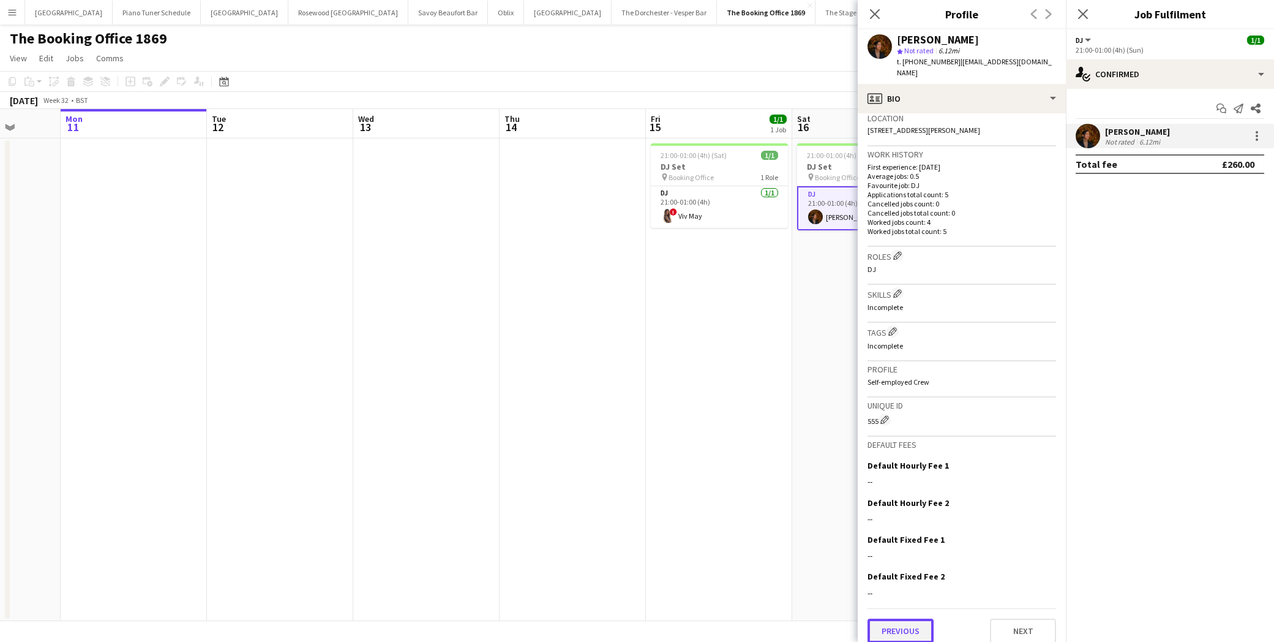
click at [896, 624] on button "Previous" at bounding box center [901, 631] width 66 height 24
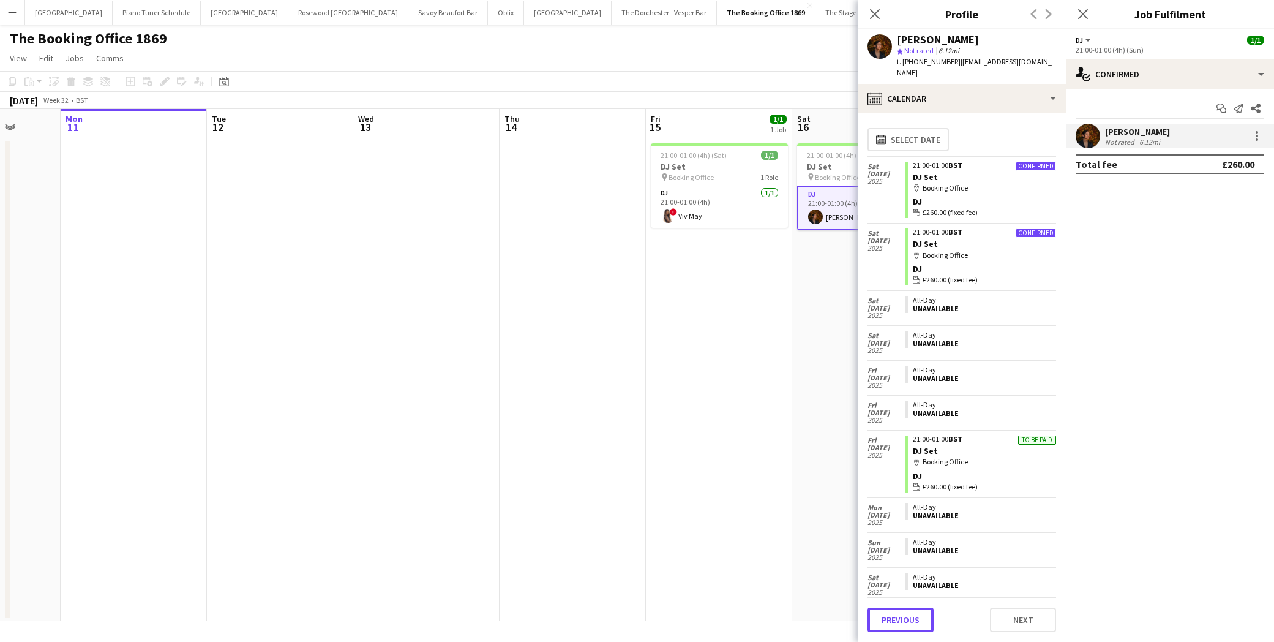
click at [896, 624] on button "Previous" at bounding box center [901, 620] width 66 height 24
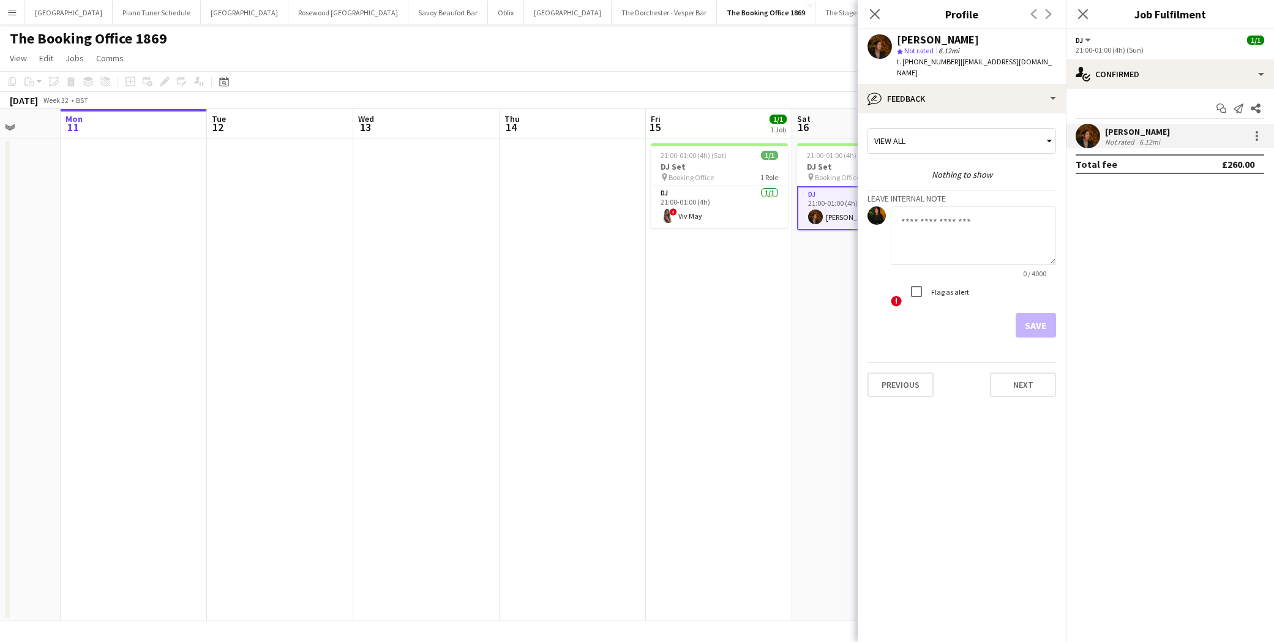
click at [890, 393] on app-crew-profile-feedback-tab "View all Nothing to show Leave internal note 0 / 4000 ! Flag as alert Save Prev…" at bounding box center [962, 377] width 208 height 529
click at [900, 372] on button "Previous" at bounding box center [901, 384] width 66 height 24
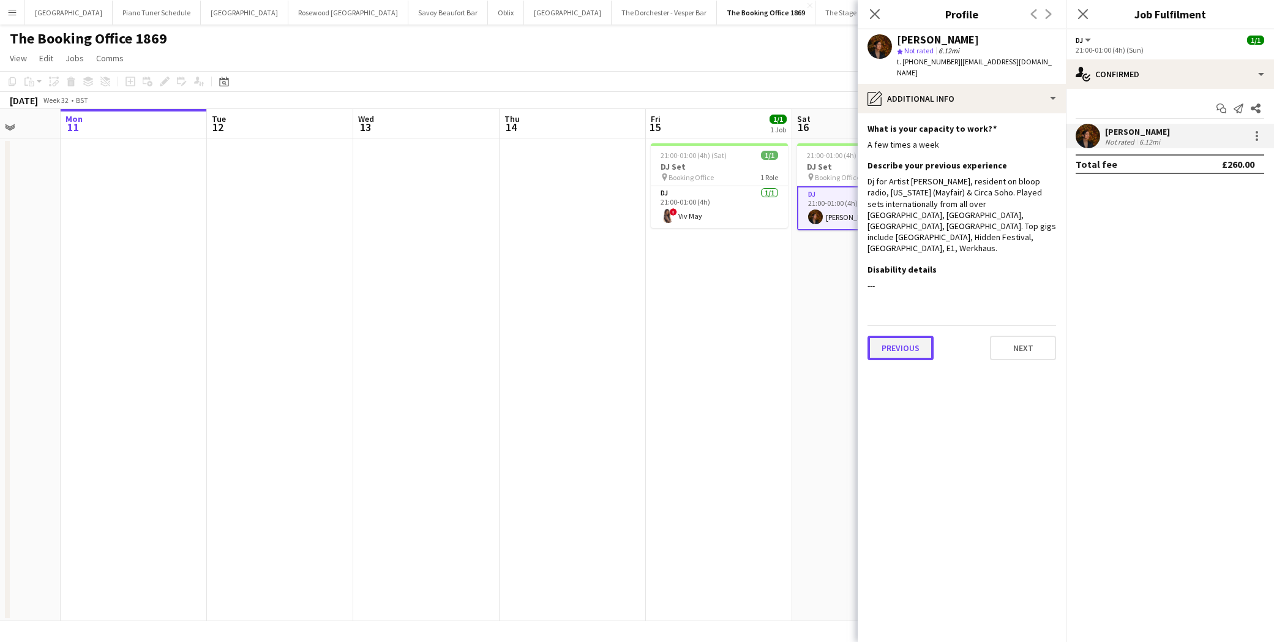
click at [904, 336] on button "Previous" at bounding box center [901, 348] width 66 height 24
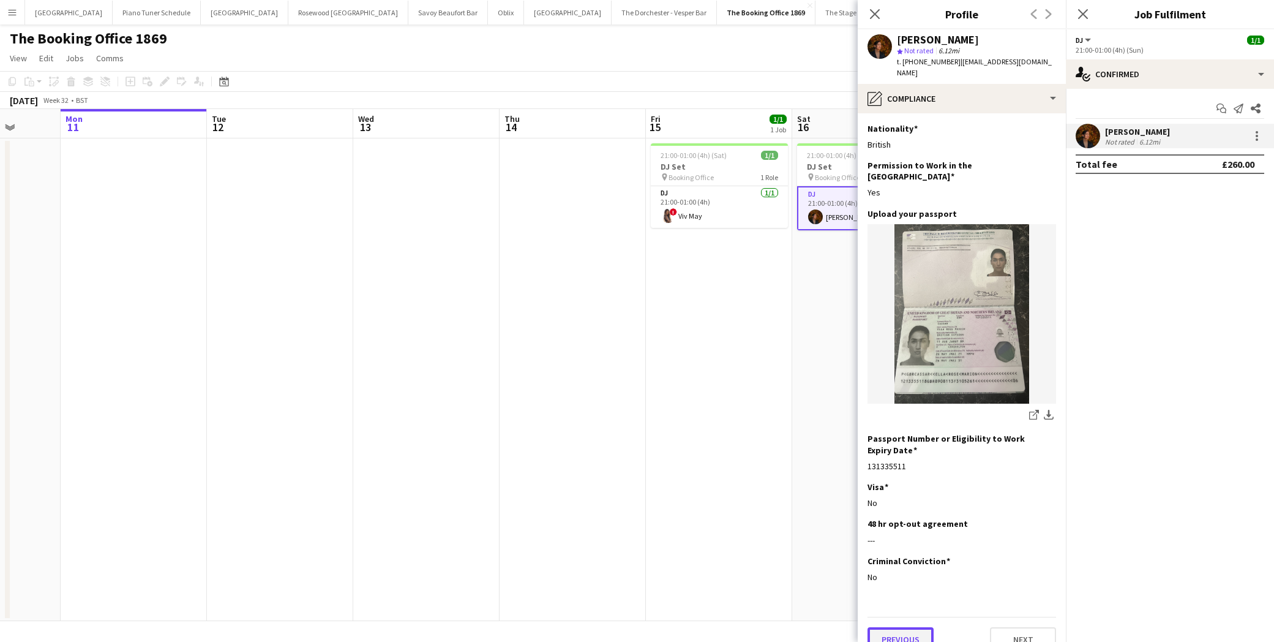
click at [904, 627] on button "Previous" at bounding box center [901, 639] width 66 height 24
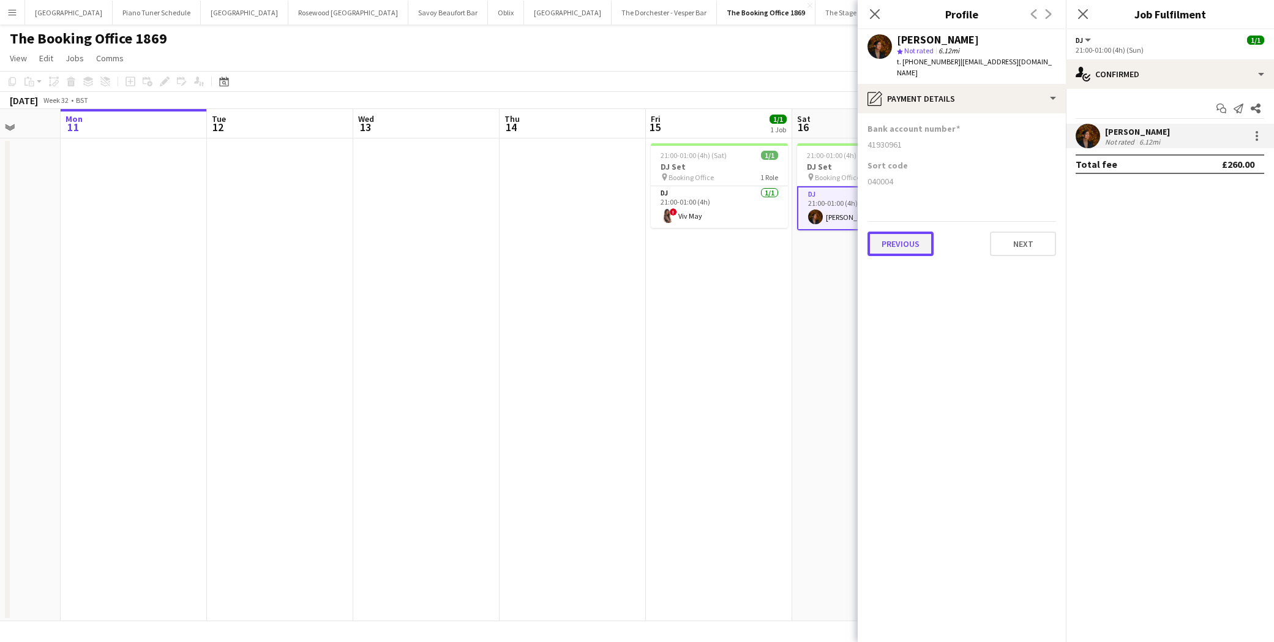
click at [922, 231] on button "Previous" at bounding box center [901, 243] width 66 height 24
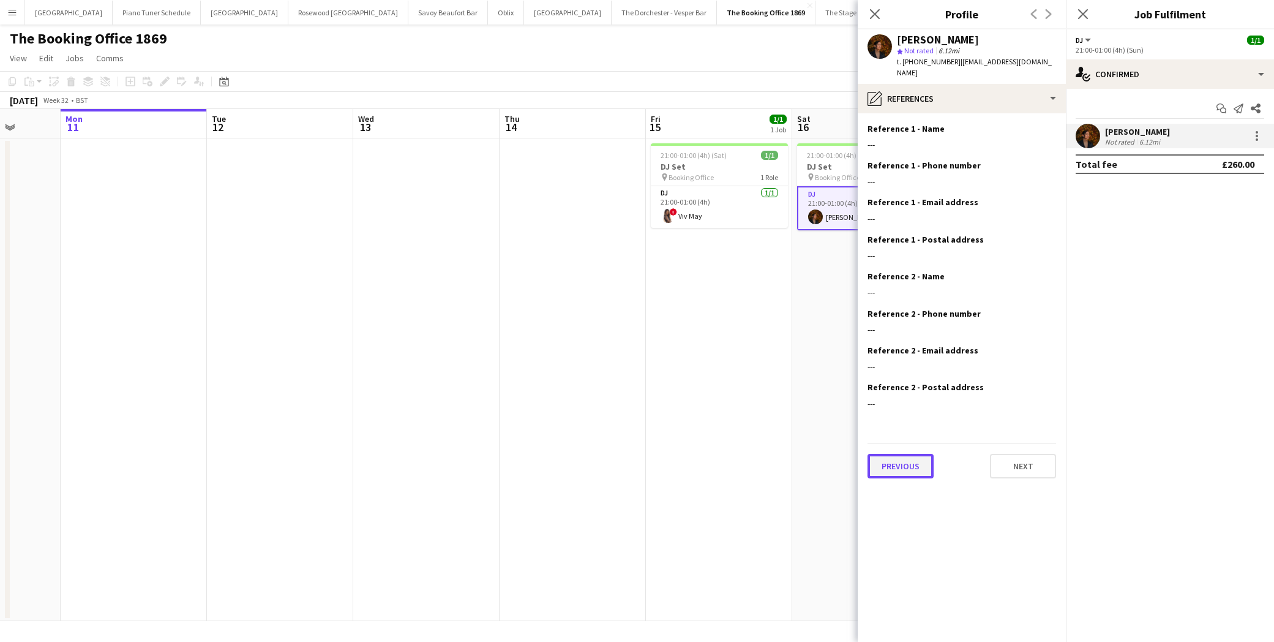
click at [913, 465] on button "Previous" at bounding box center [901, 466] width 66 height 24
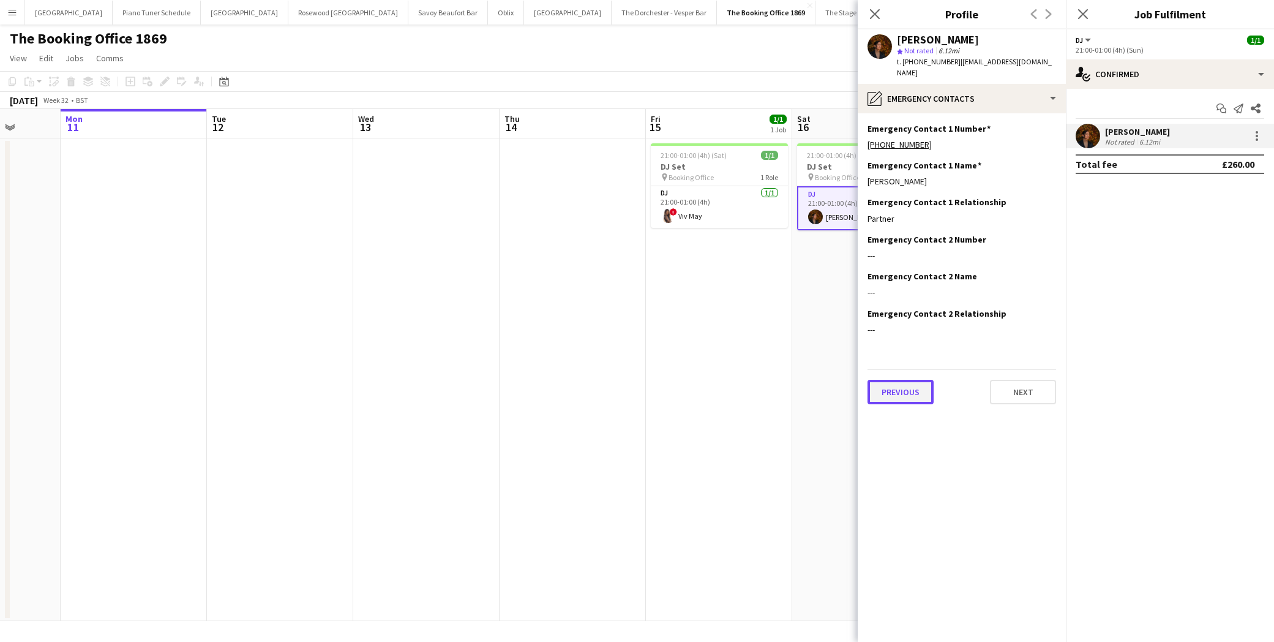
click at [916, 380] on button "Previous" at bounding box center [901, 392] width 66 height 24
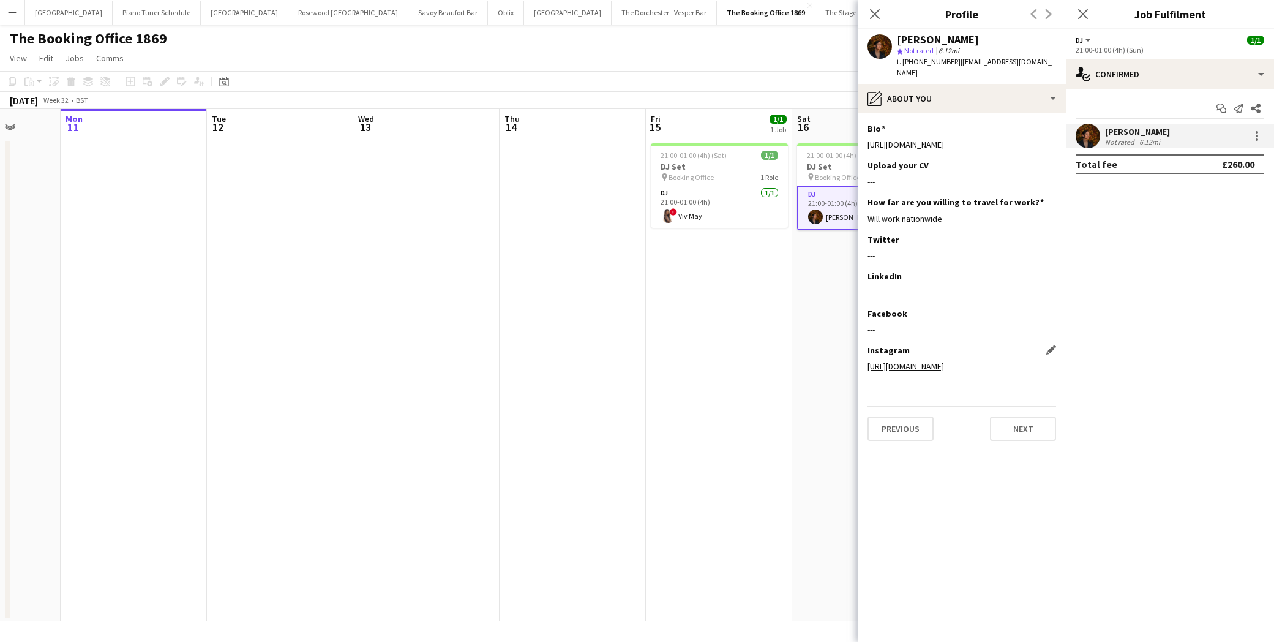
click at [939, 361] on link "[URL][DOMAIN_NAME]" at bounding box center [906, 366] width 77 height 11
drag, startPoint x: 878, startPoint y: 15, endPoint x: 970, endPoint y: 17, distance: 91.9
click at [878, 15] on icon "Close pop-in" at bounding box center [875, 14] width 10 height 10
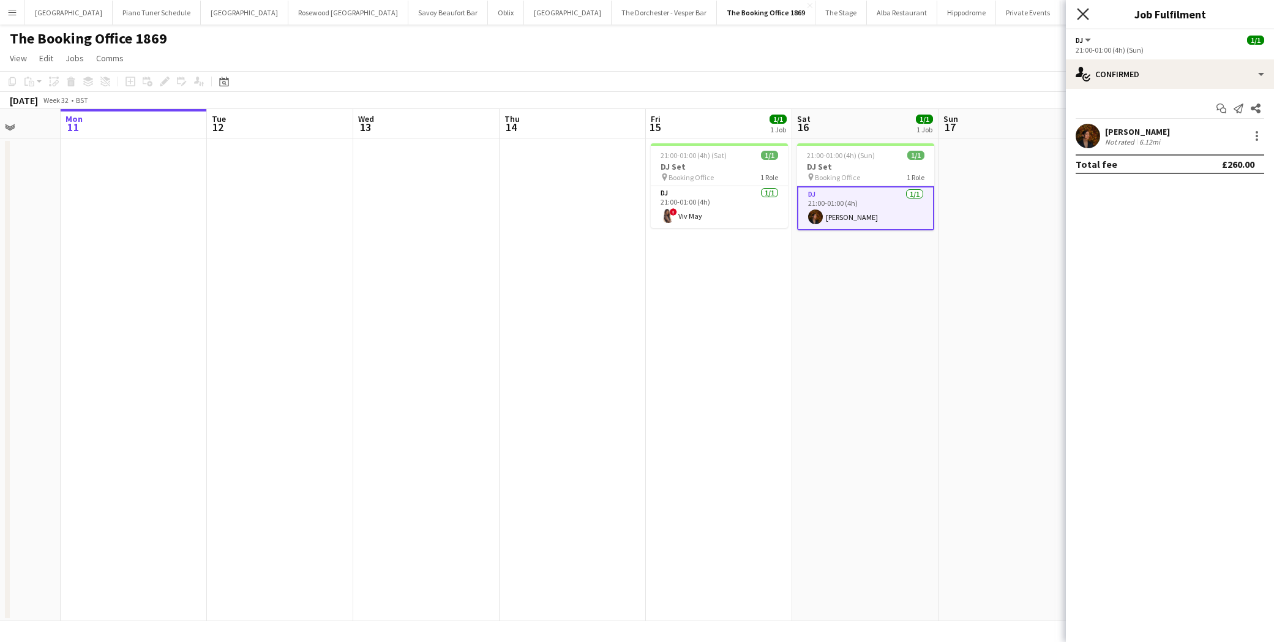
click at [1078, 12] on icon "Close pop-in" at bounding box center [1083, 14] width 12 height 12
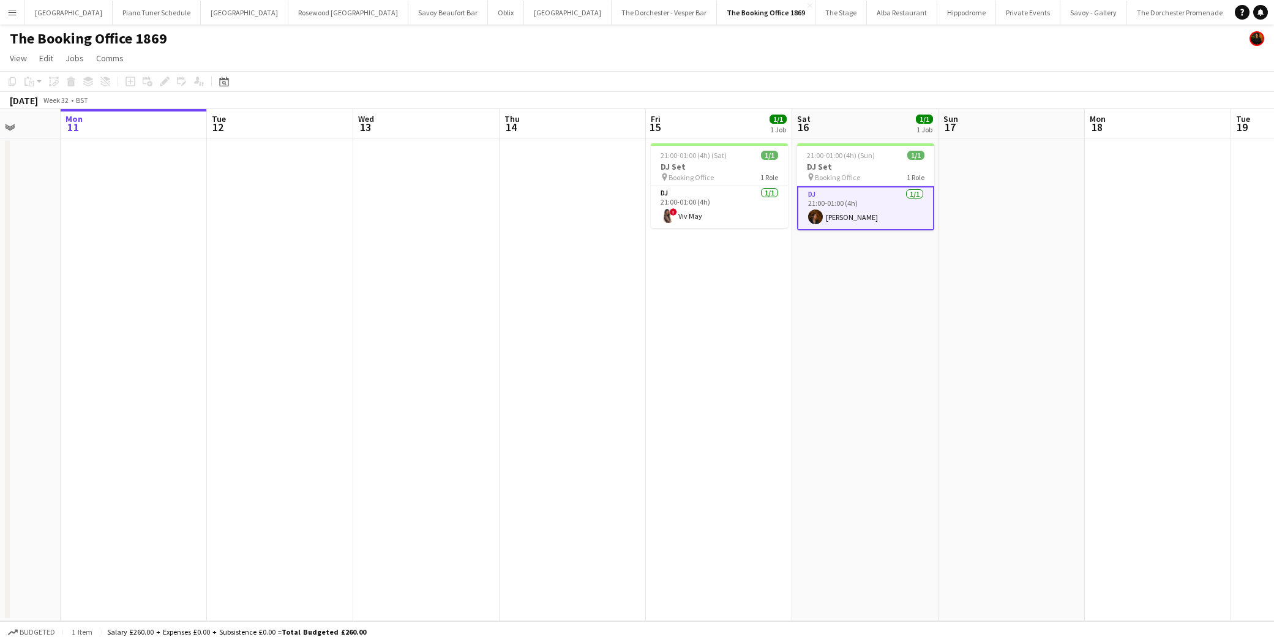
drag, startPoint x: 7, startPoint y: 10, endPoint x: 27, endPoint y: 29, distance: 27.3
click at [9, 10] on app-icon "Menu" at bounding box center [12, 12] width 10 height 10
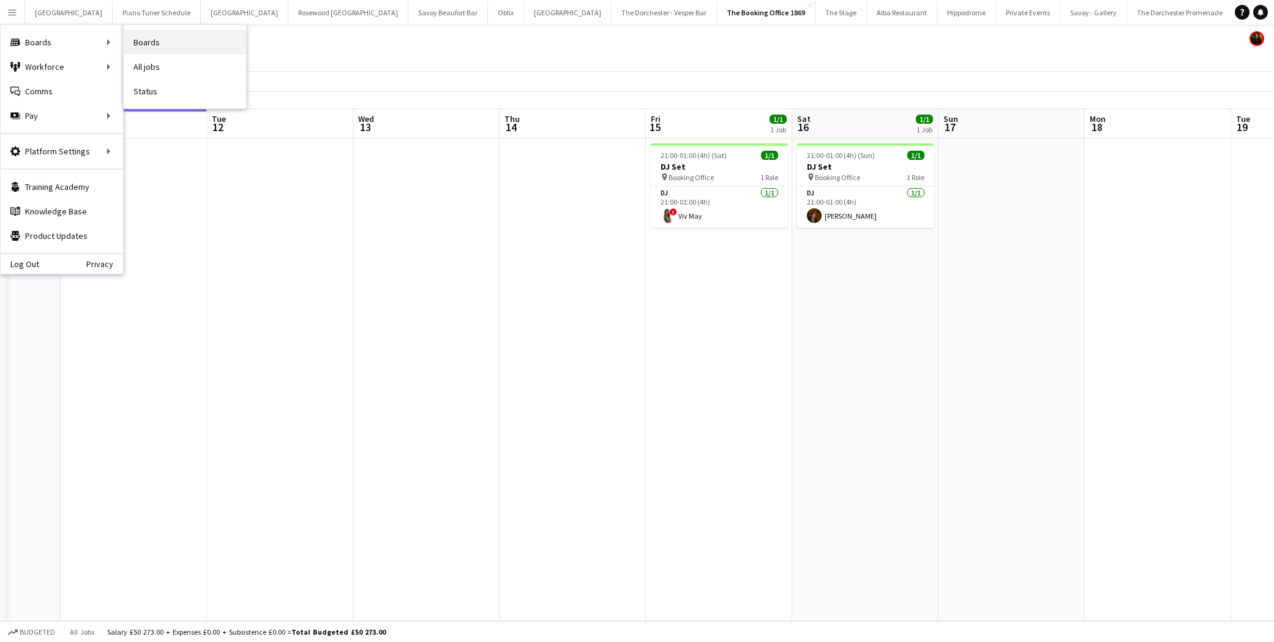
click at [145, 42] on link "Boards" at bounding box center [185, 42] width 122 height 24
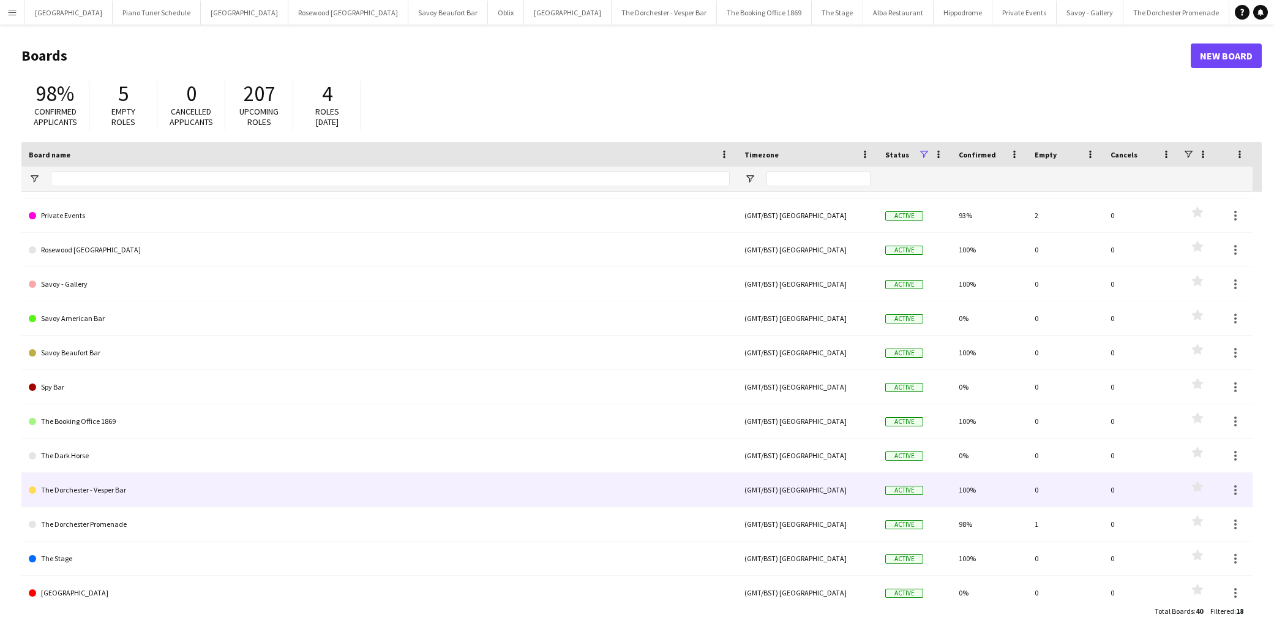
scroll to position [210, 0]
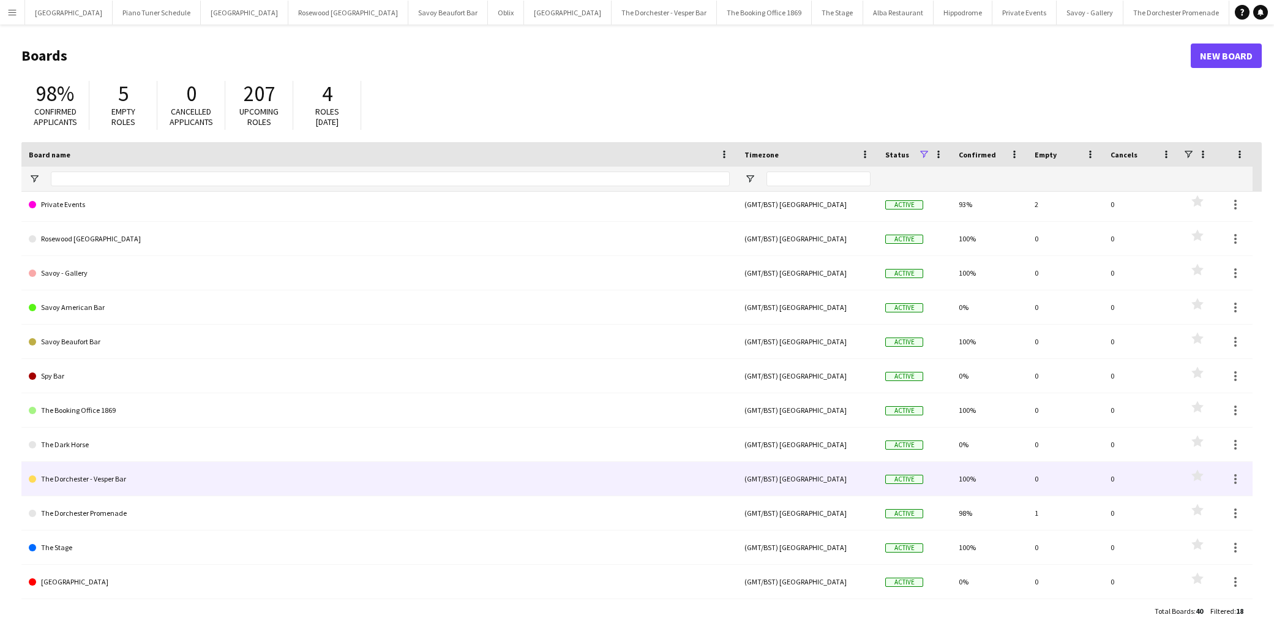
click at [117, 478] on link "The Dorchester - Vesper Bar" at bounding box center [379, 479] width 701 height 34
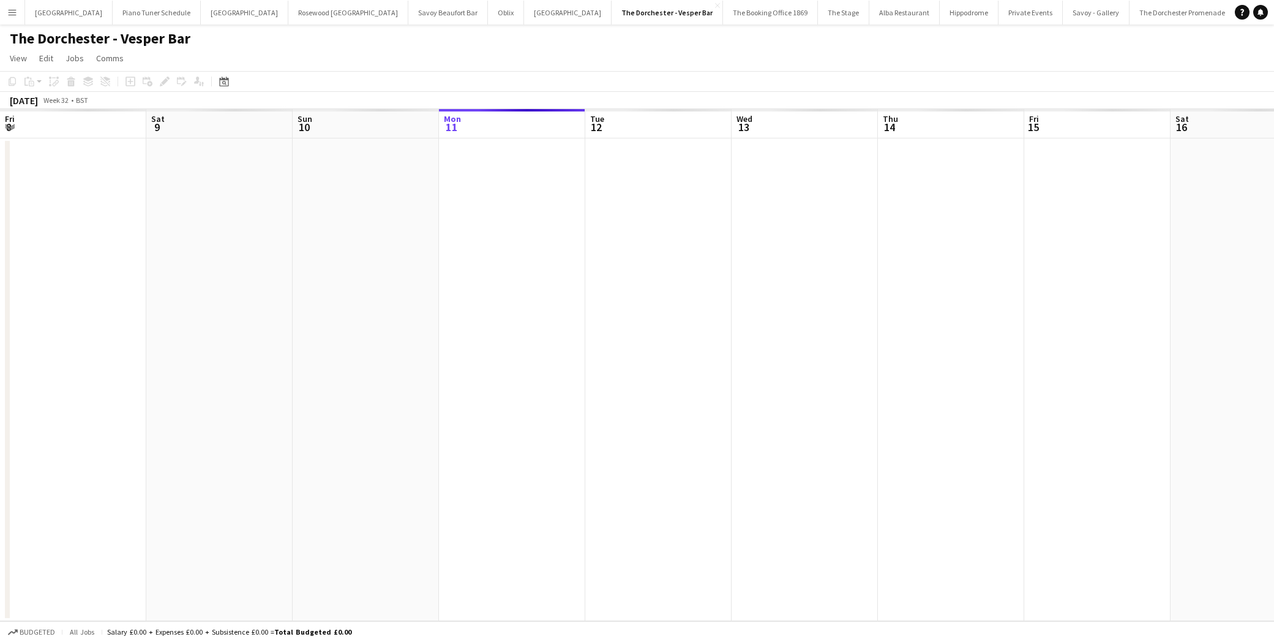
scroll to position [0, 293]
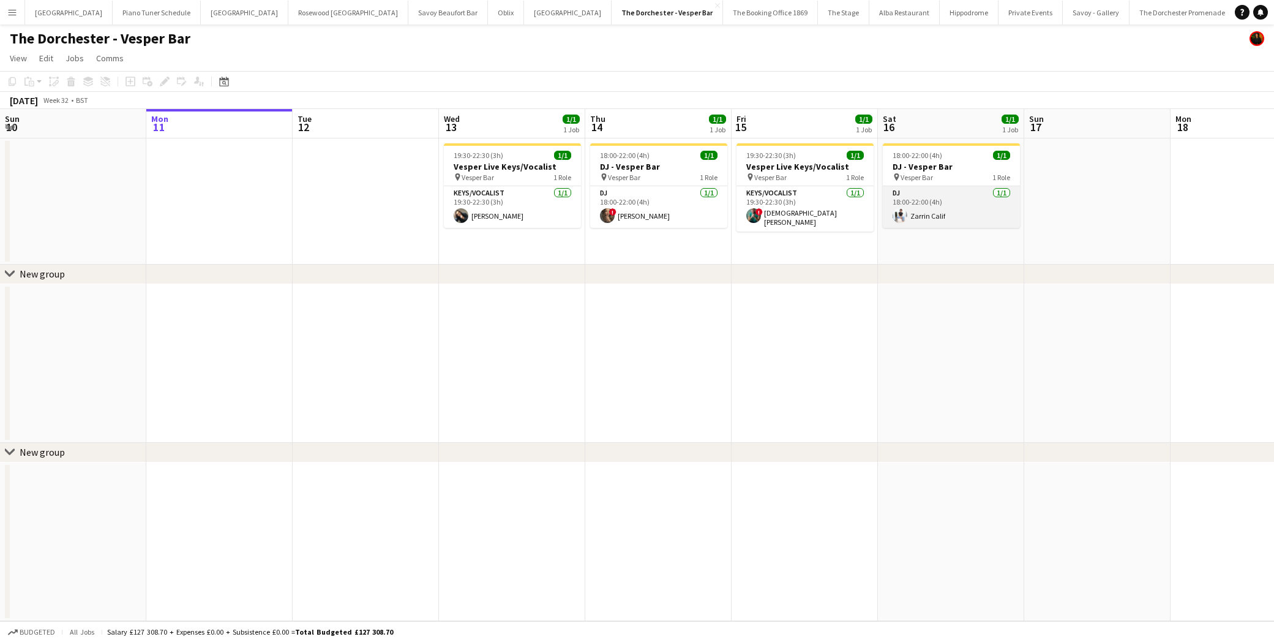
click at [930, 207] on app-card-role "DJ [DATE] 18:00-22:00 (4h) Zarrin Calif" at bounding box center [951, 207] width 137 height 42
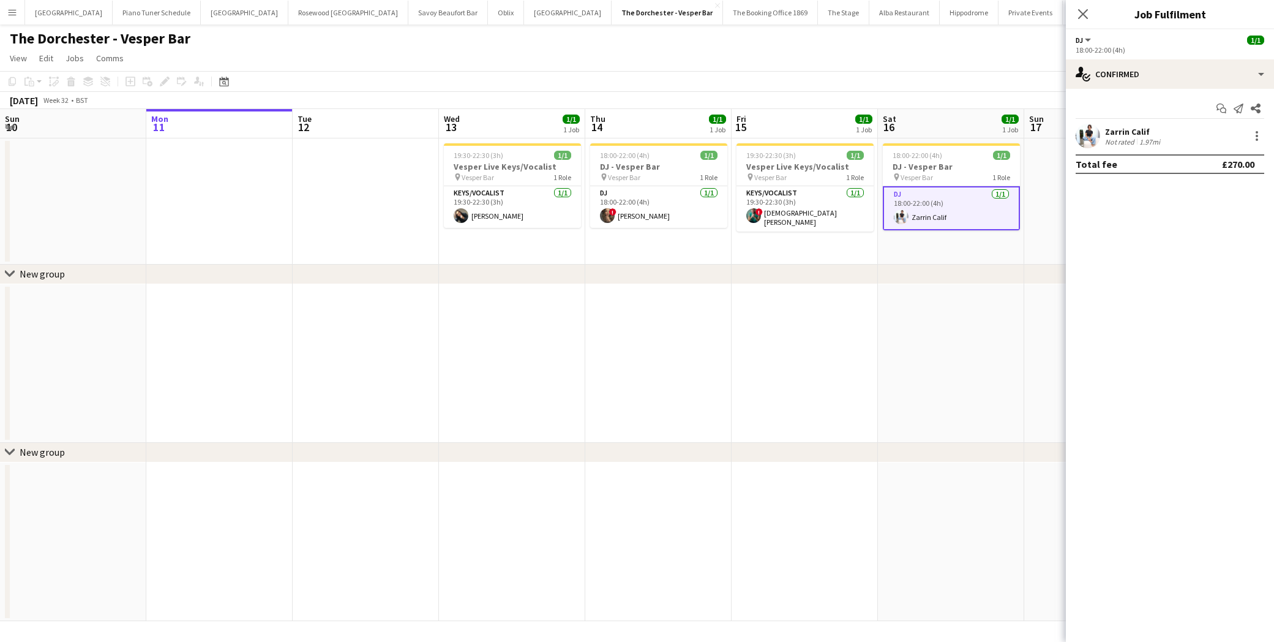
click at [1093, 132] on app-user-avatar at bounding box center [1088, 136] width 24 height 24
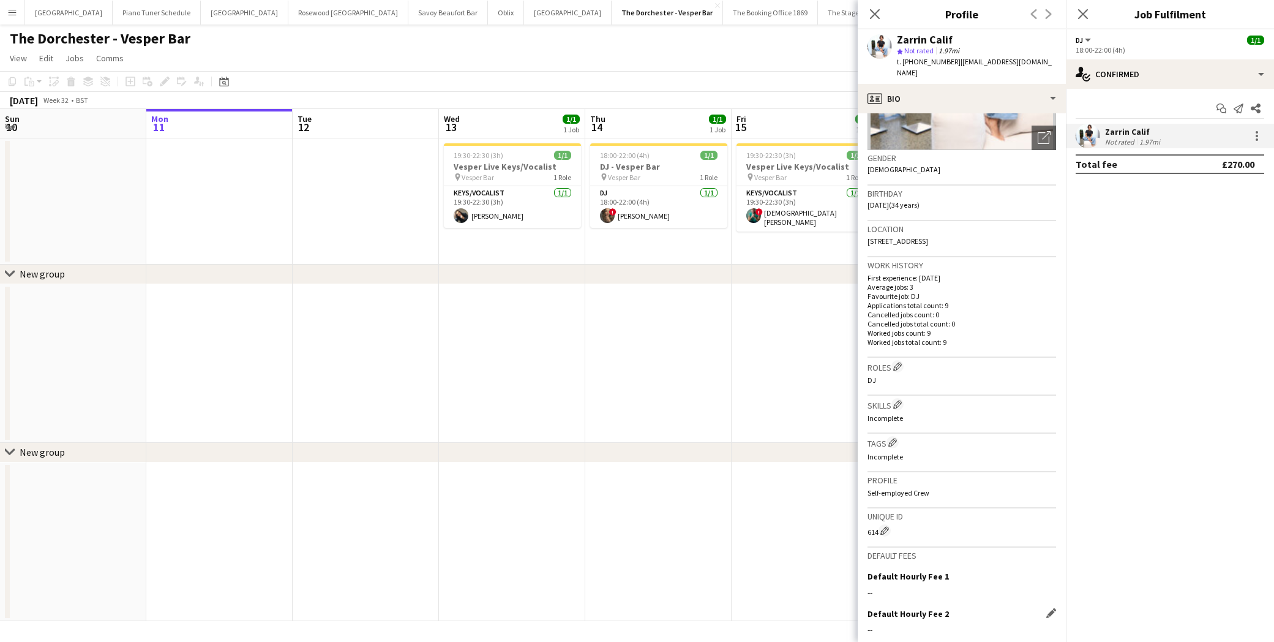
scroll to position [268, 0]
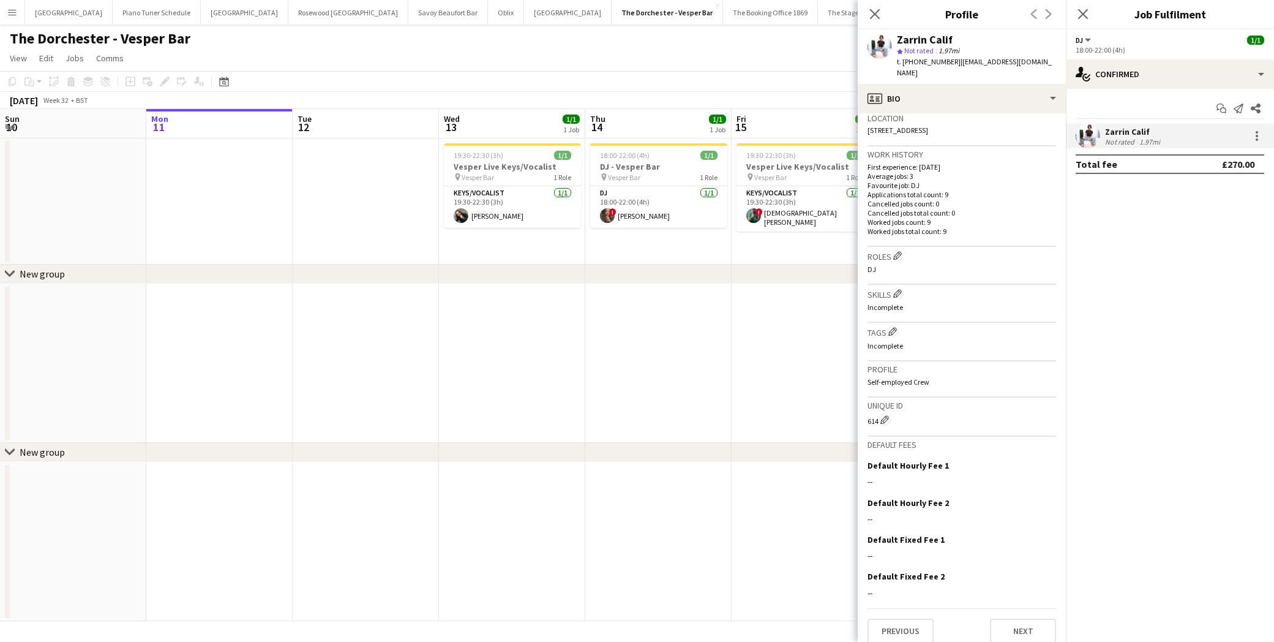
click at [769, 483] on app-date-cell at bounding box center [805, 541] width 146 height 159
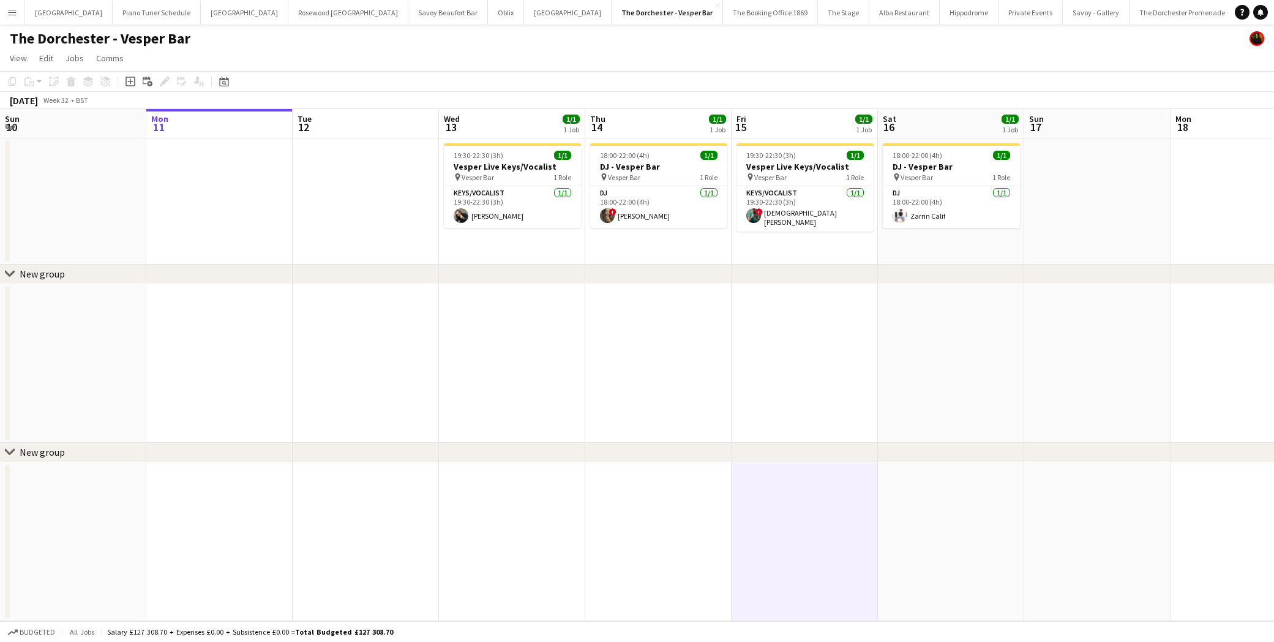
click at [15, 12] on app-icon "Menu" at bounding box center [12, 12] width 10 height 10
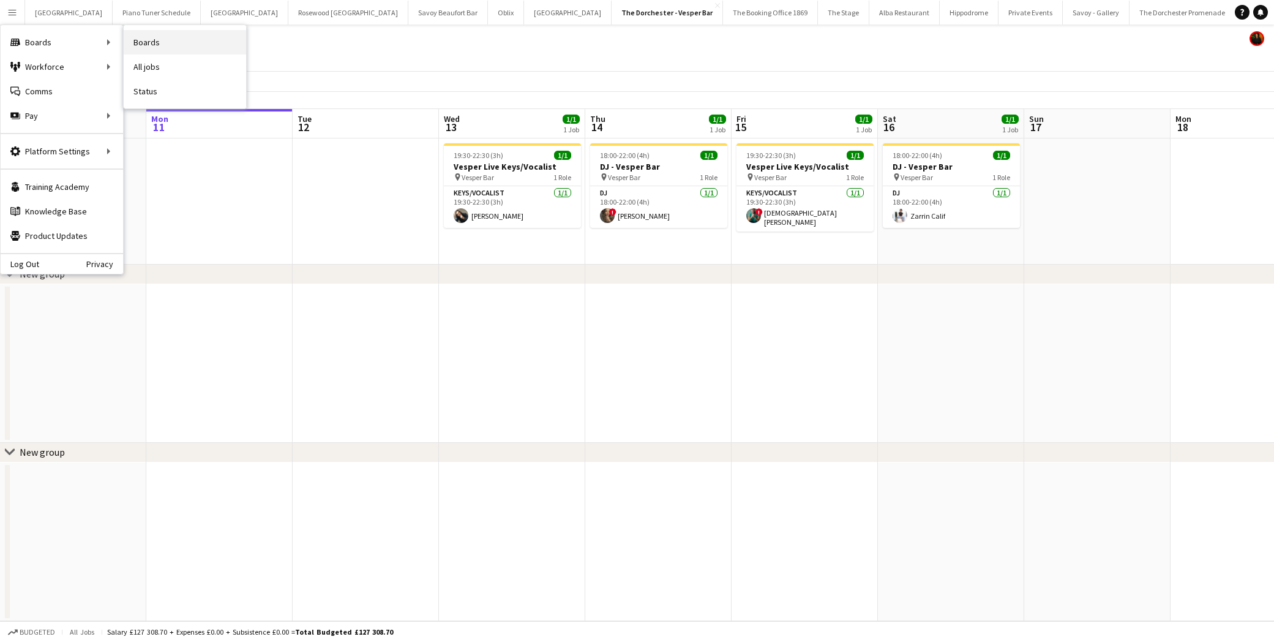
click at [143, 36] on link "Boards" at bounding box center [185, 42] width 122 height 24
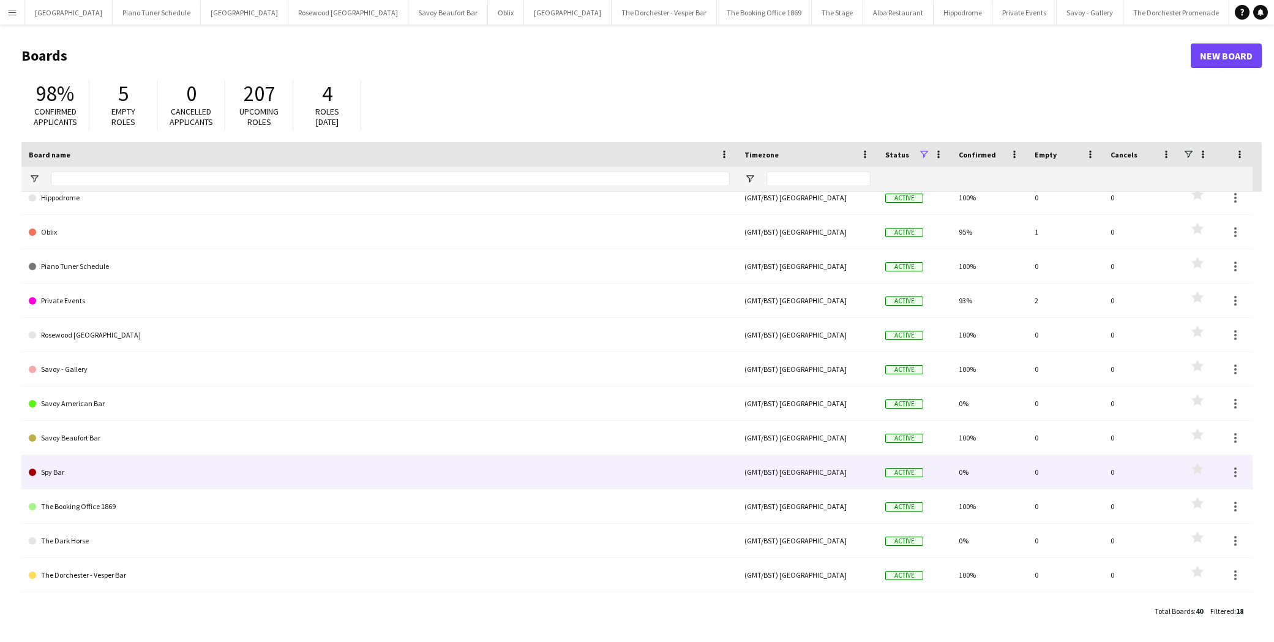
scroll to position [210, 0]
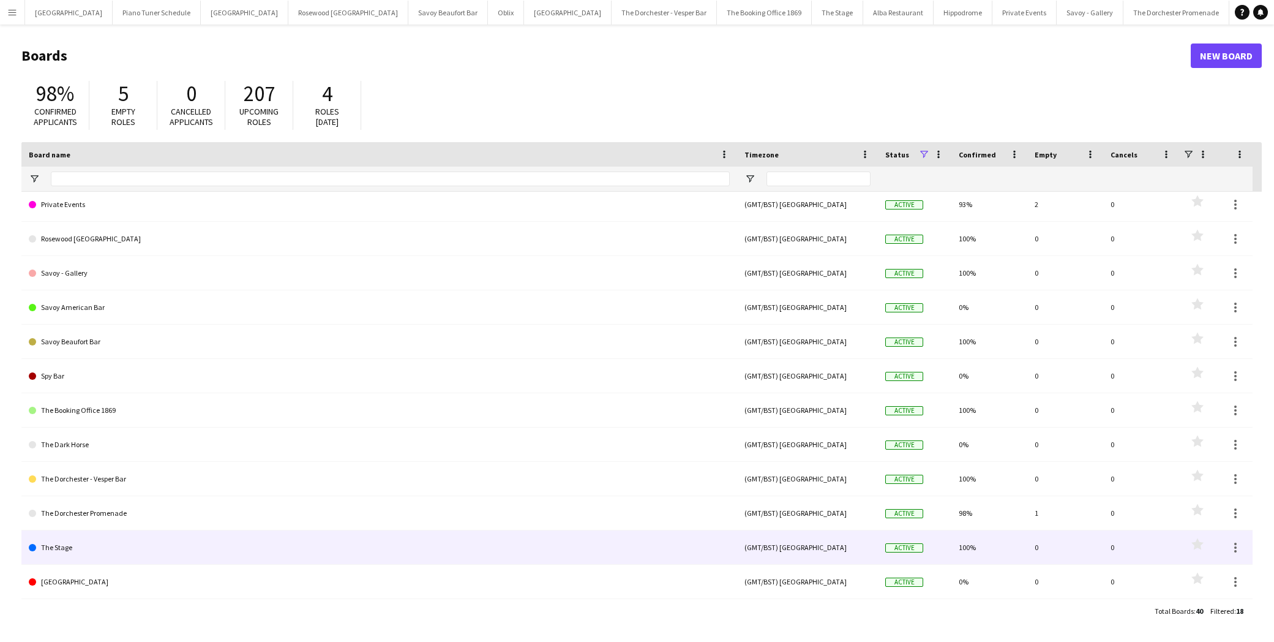
click at [89, 555] on link "The Stage" at bounding box center [379, 547] width 701 height 34
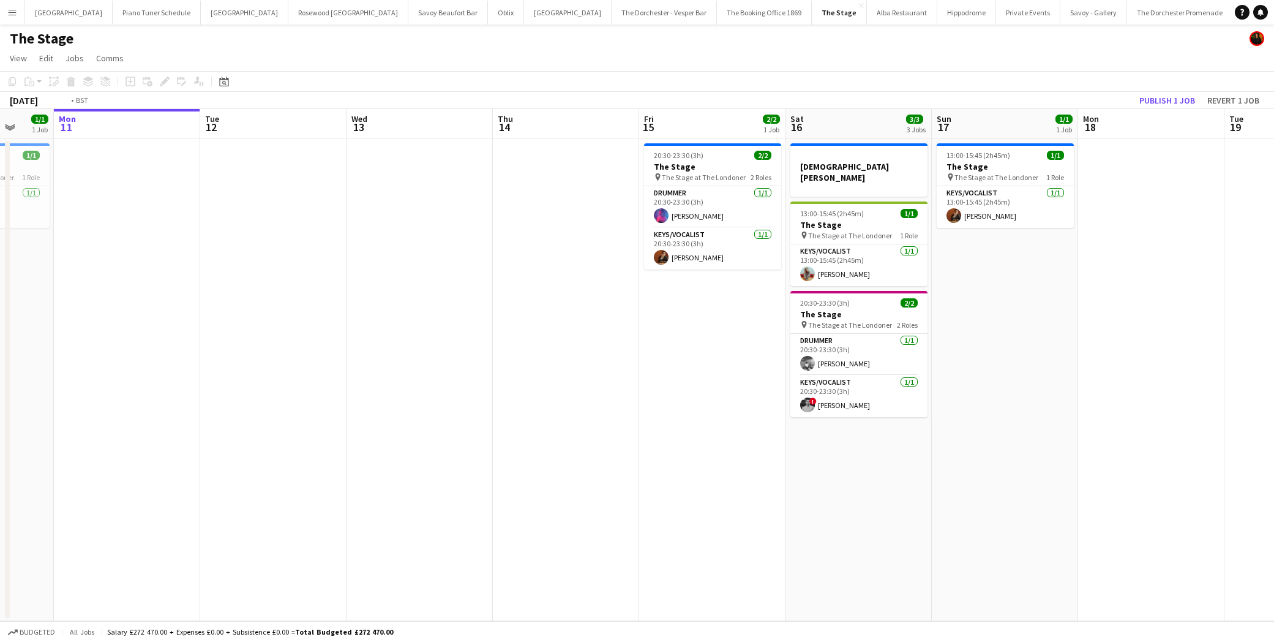
scroll to position [0, 462]
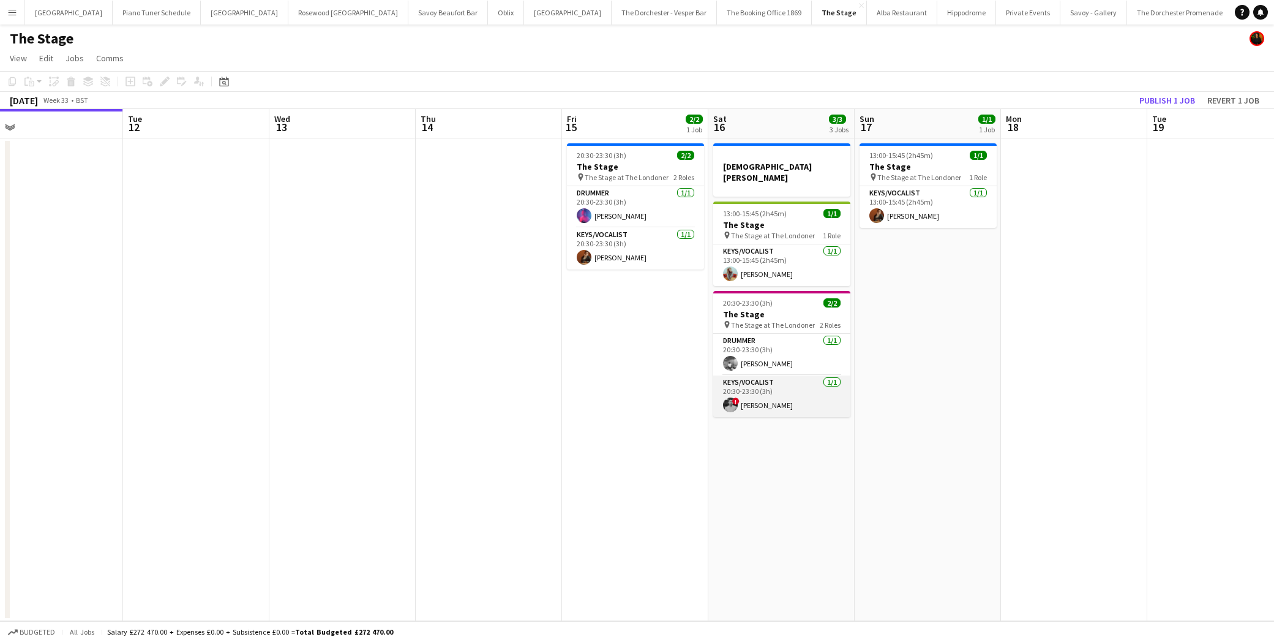
click at [796, 391] on app-card-role "Keys/Vocalist [DATE] 20:30-23:30 (3h) ! Harrison Smart" at bounding box center [781, 396] width 137 height 42
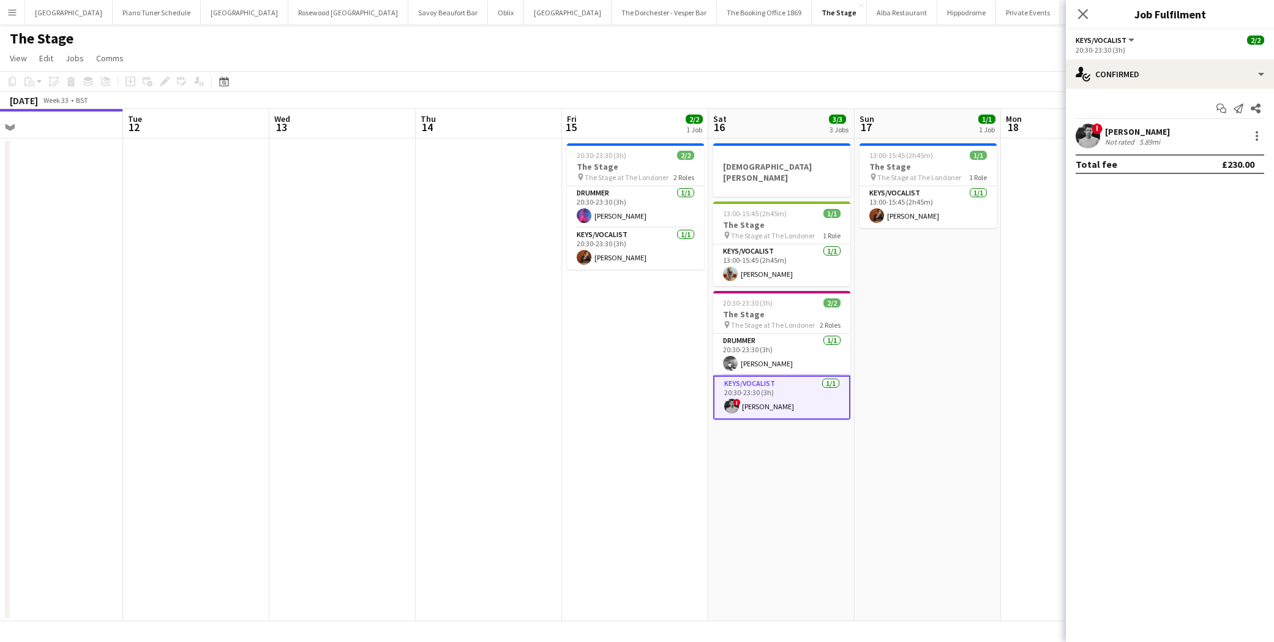
click at [1090, 135] on app-user-avatar at bounding box center [1088, 136] width 24 height 24
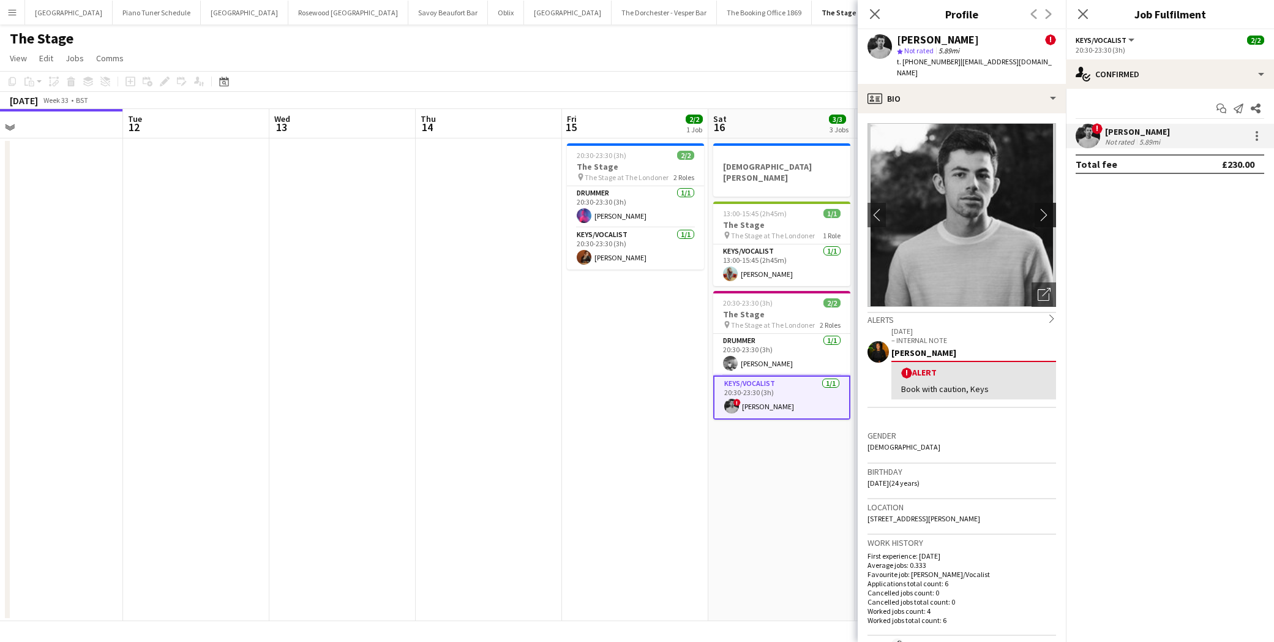
click at [1042, 208] on app-icon "chevron-right" at bounding box center [1047, 214] width 19 height 13
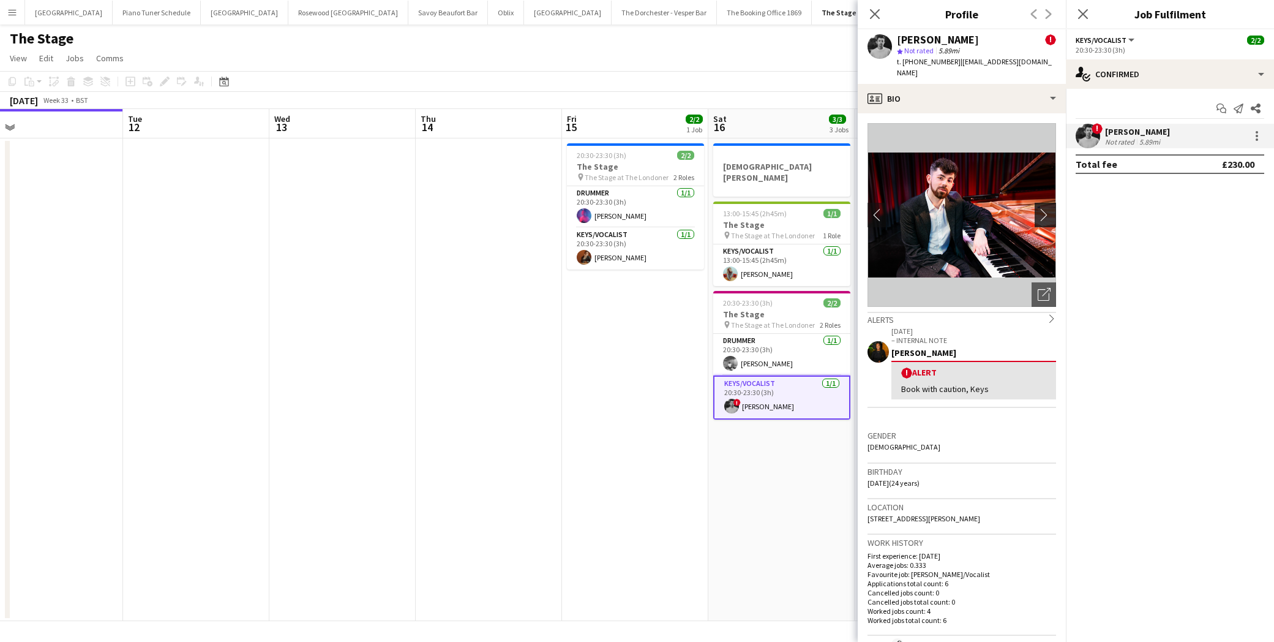
click at [1044, 208] on app-icon "chevron-right" at bounding box center [1047, 214] width 19 height 13
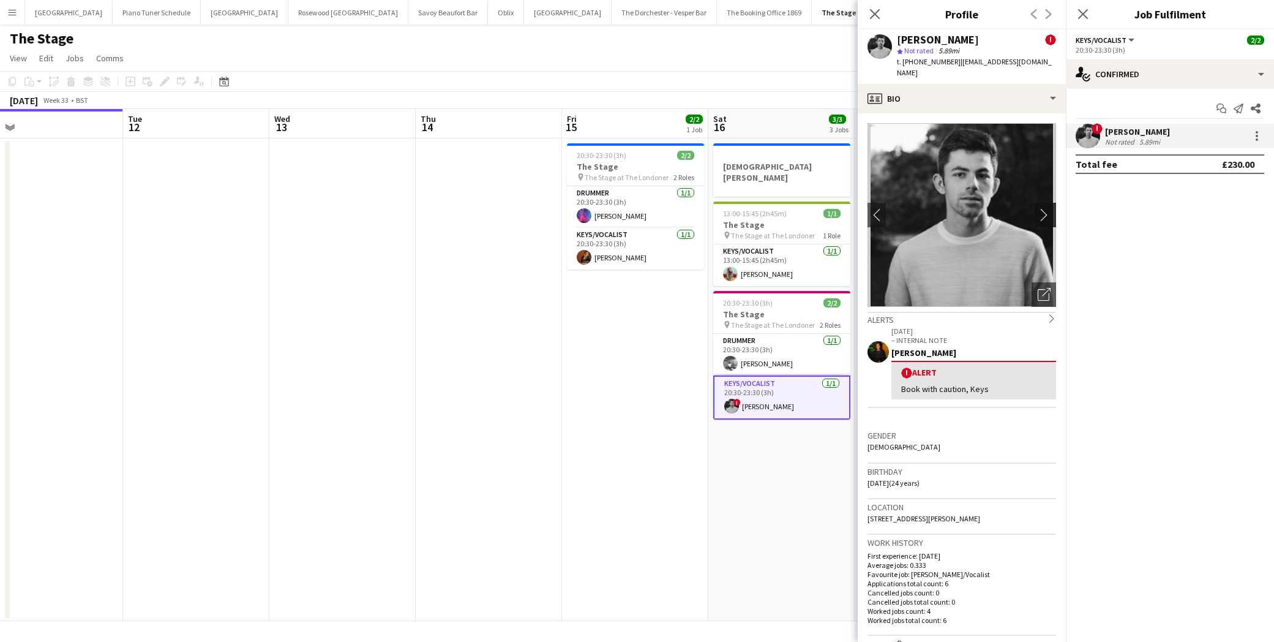
click at [1044, 208] on app-icon "chevron-right" at bounding box center [1047, 214] width 19 height 13
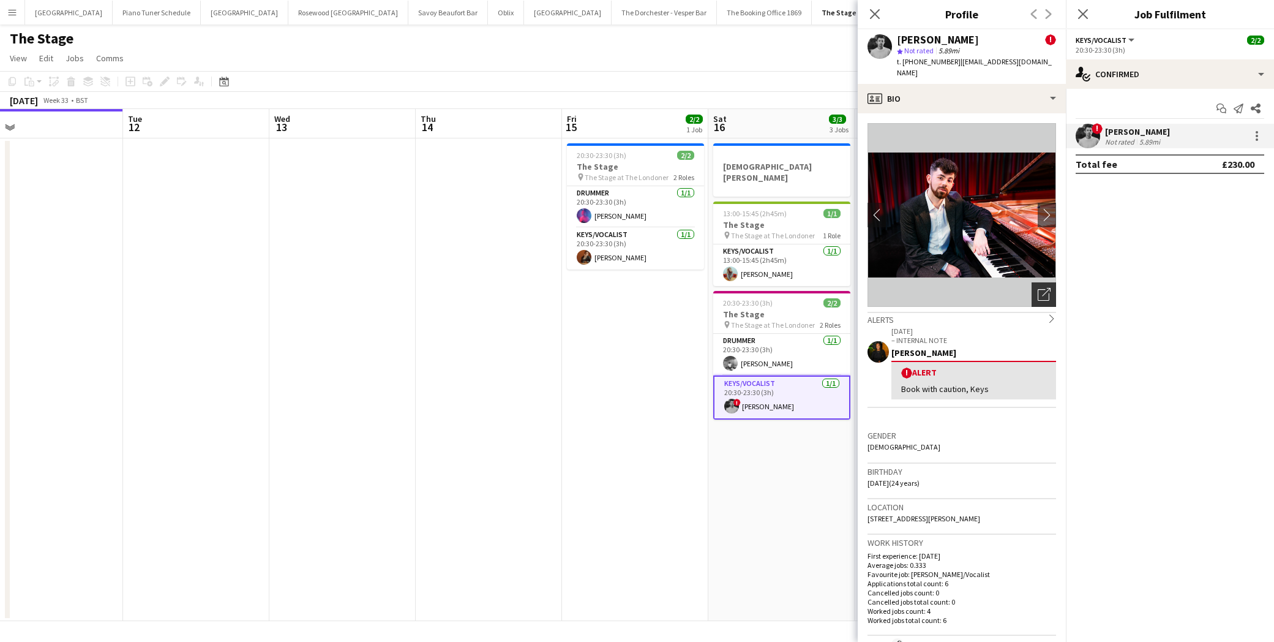
click at [1041, 288] on icon "Open photos pop-in" at bounding box center [1044, 294] width 13 height 13
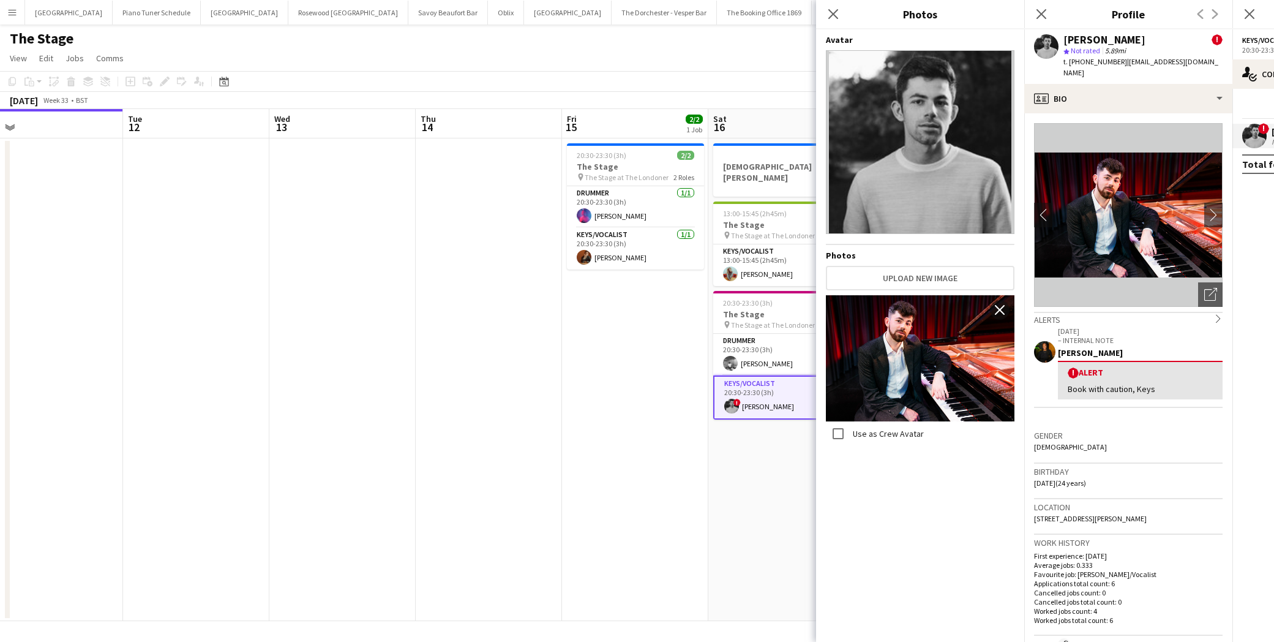
click at [903, 352] on img at bounding box center [920, 358] width 189 height 126
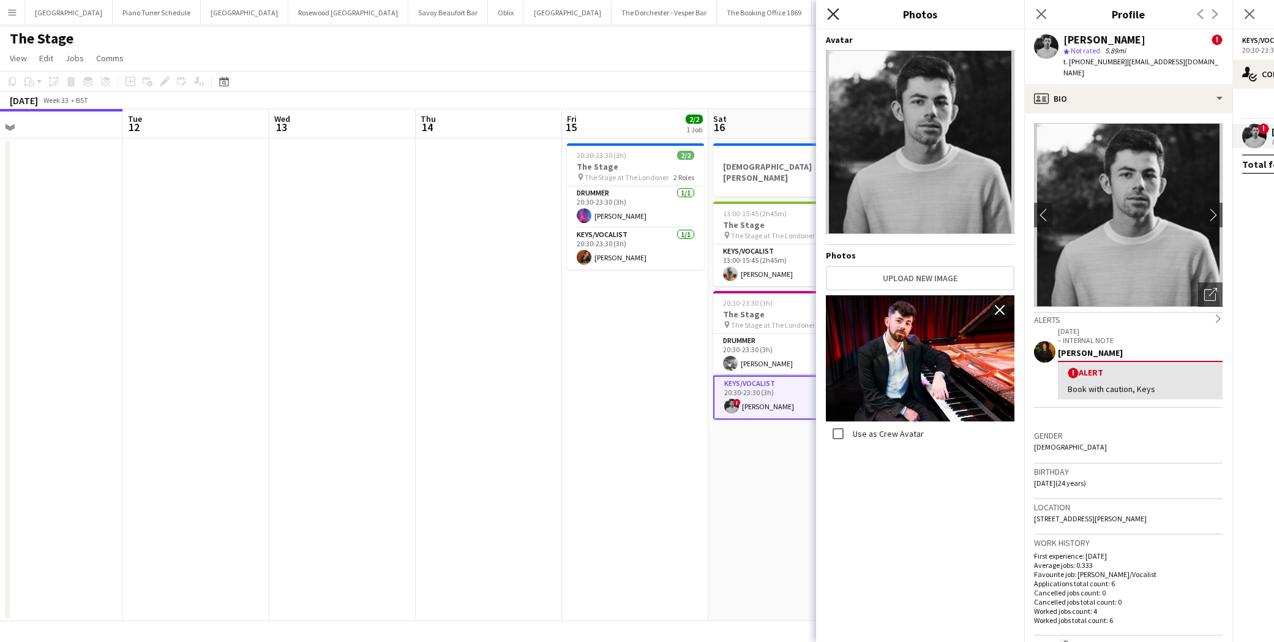
click at [831, 10] on icon at bounding box center [833, 14] width 12 height 12
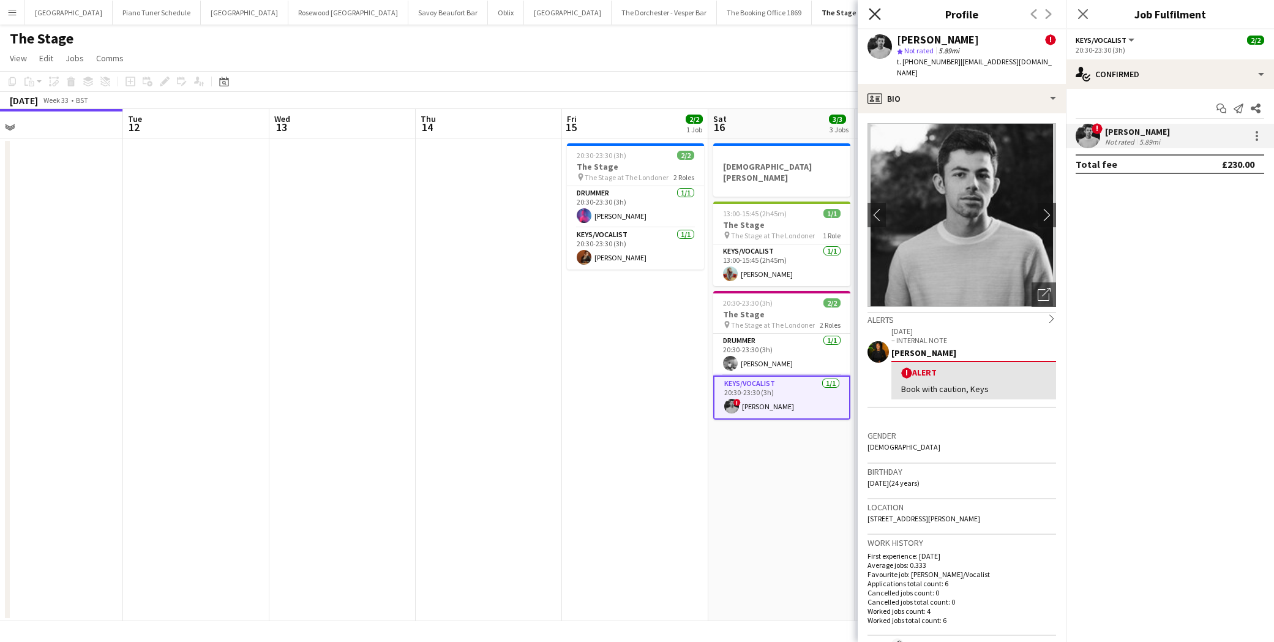
drag, startPoint x: 868, startPoint y: 13, endPoint x: 884, endPoint y: 13, distance: 15.9
click at [869, 13] on app-icon "Close pop-in" at bounding box center [876, 15] width 18 height 18
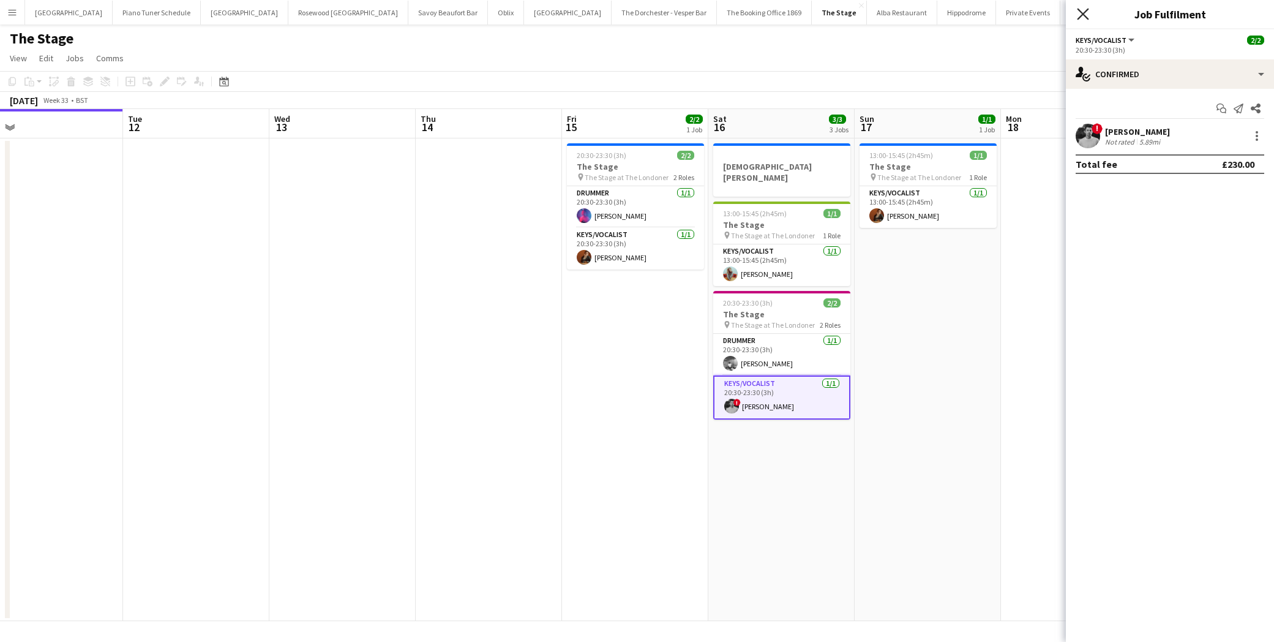
click at [1082, 13] on icon at bounding box center [1083, 14] width 12 height 12
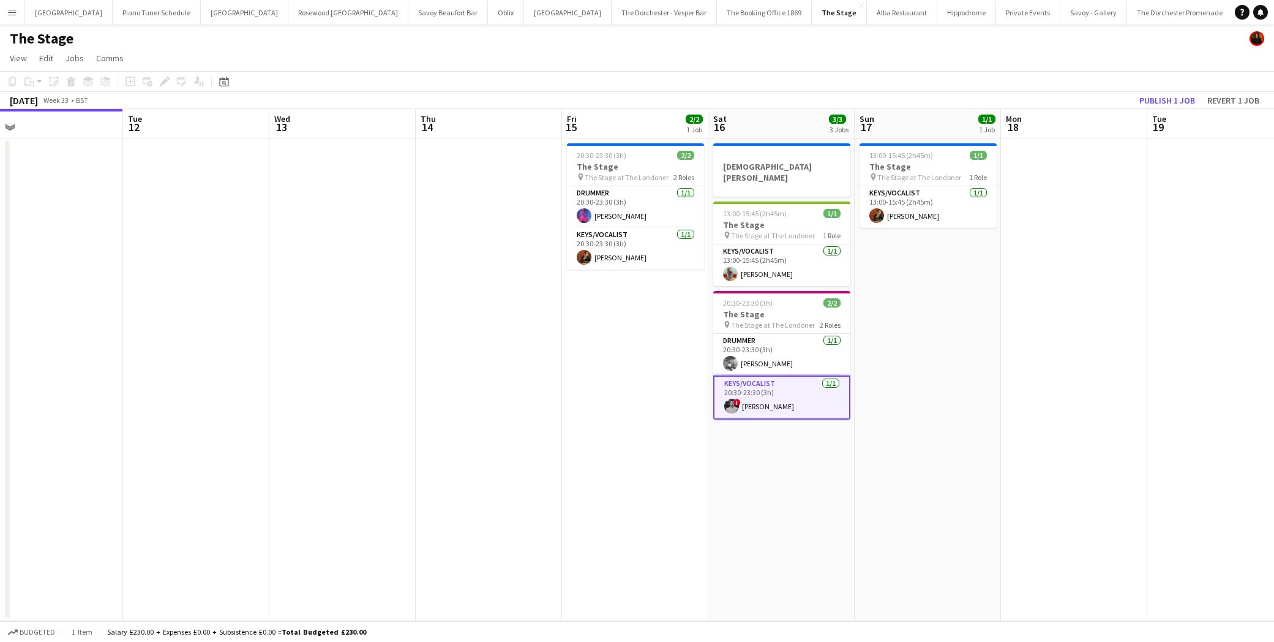
click at [23, 14] on button "Menu" at bounding box center [12, 12] width 24 height 24
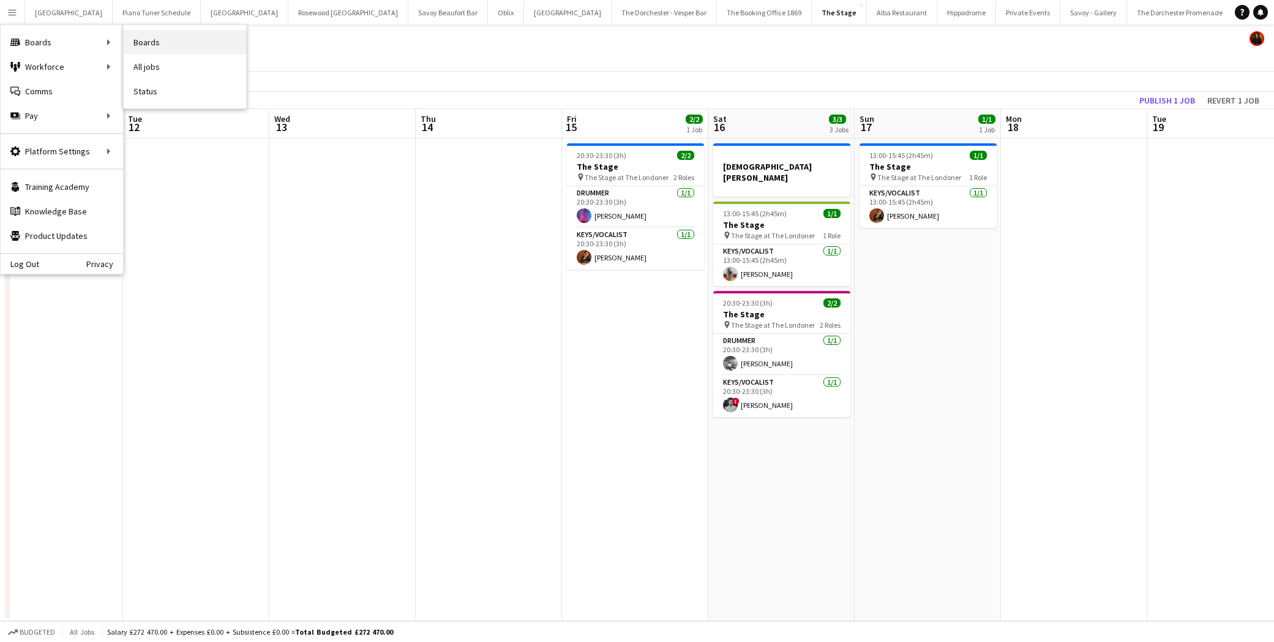
click at [167, 42] on link "Boards" at bounding box center [185, 42] width 122 height 24
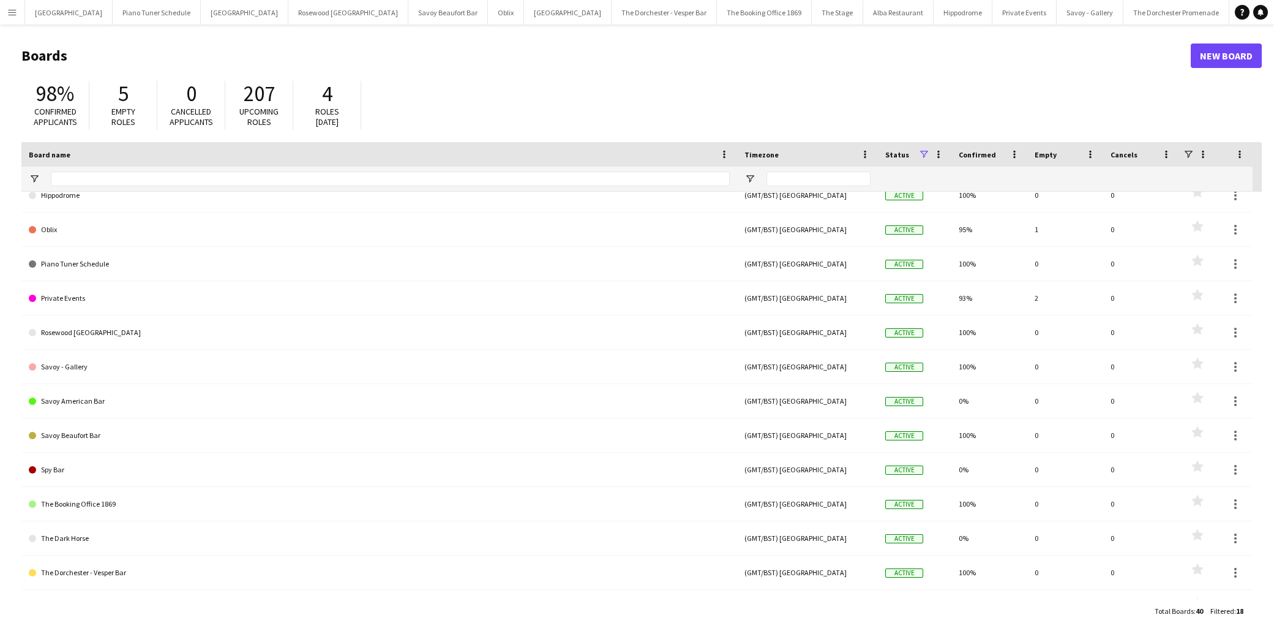
scroll to position [210, 0]
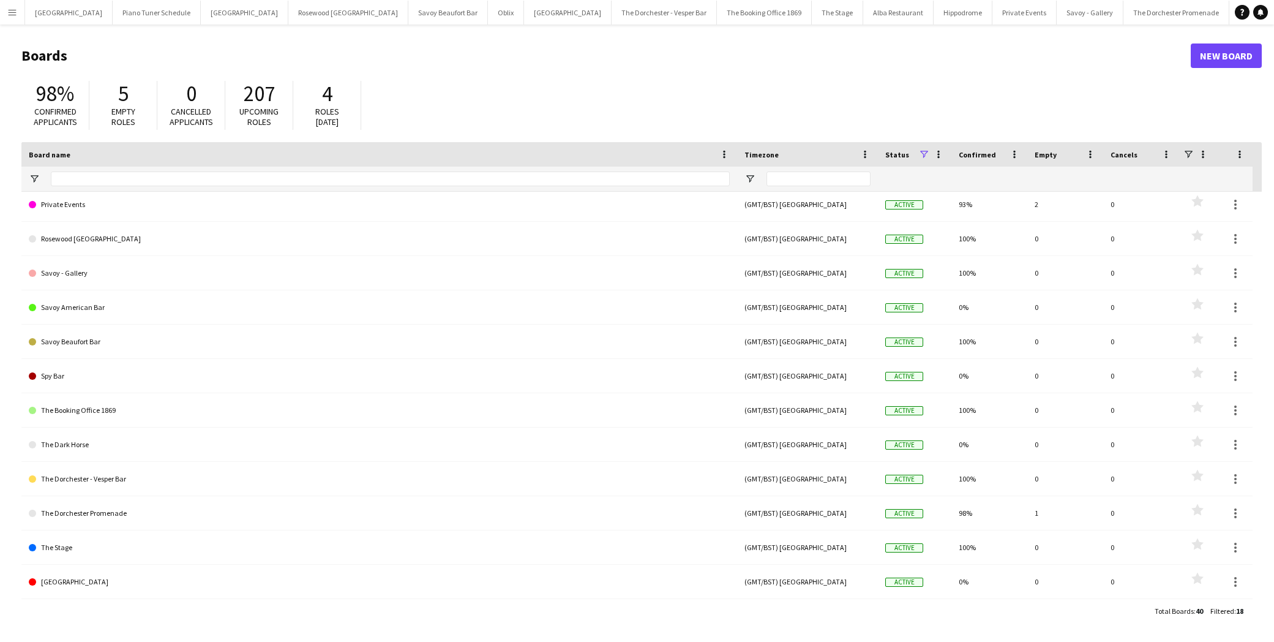
click at [13, 9] on app-icon "Menu" at bounding box center [12, 12] width 10 height 10
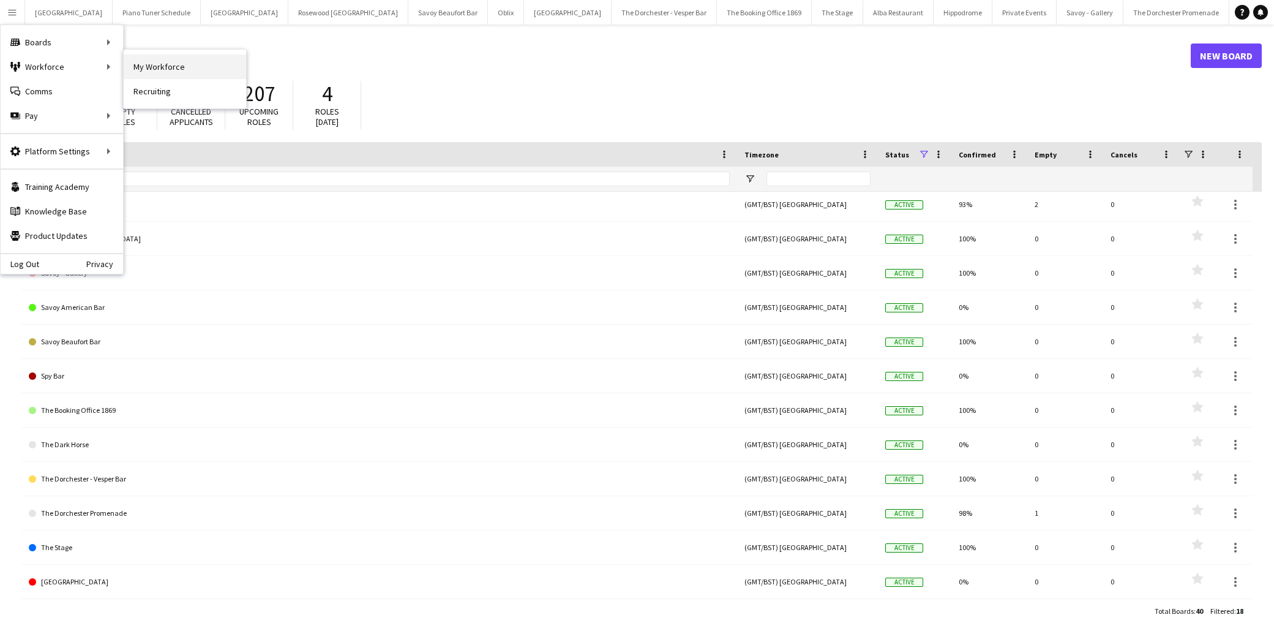
click at [179, 66] on link "My Workforce" at bounding box center [185, 67] width 122 height 24
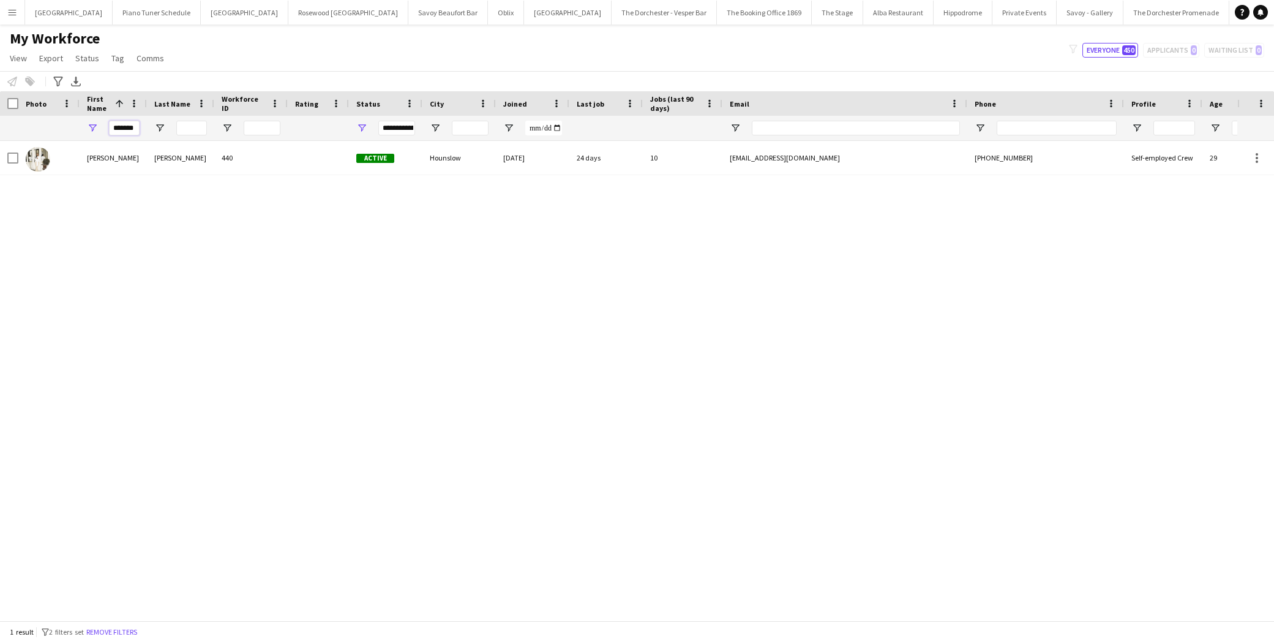
click at [129, 127] on input "*******" at bounding box center [124, 128] width 31 height 15
type input "*****"
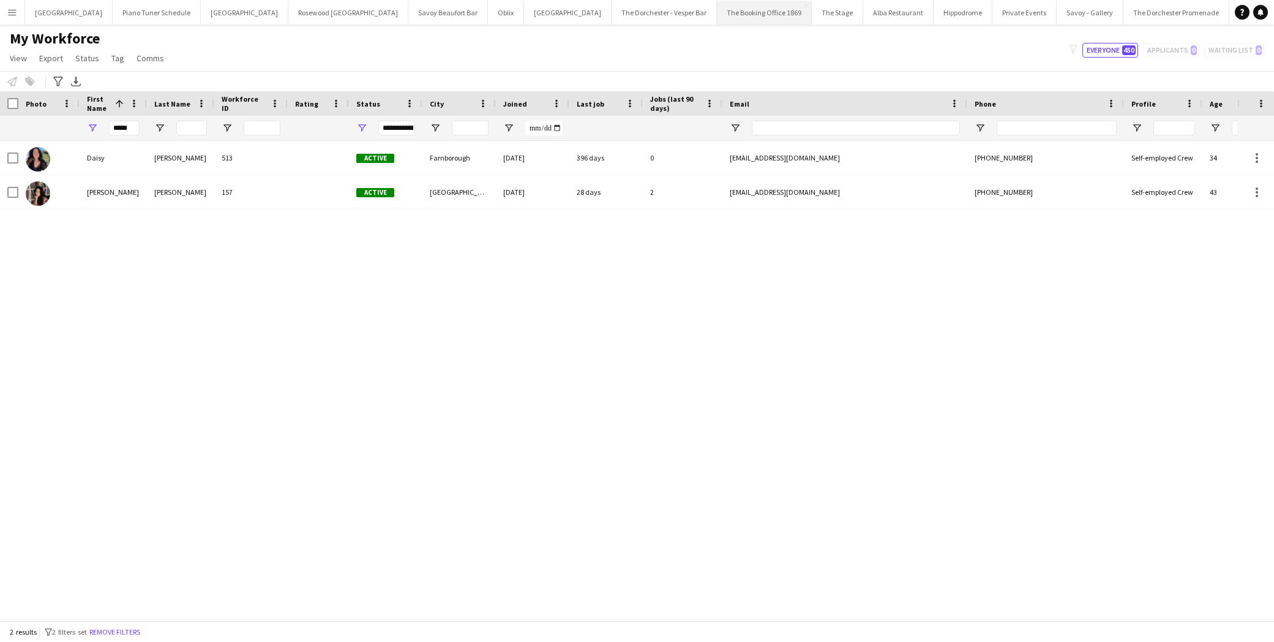
click at [717, 16] on button "The Booking Office 1869 Close" at bounding box center [764, 13] width 95 height 24
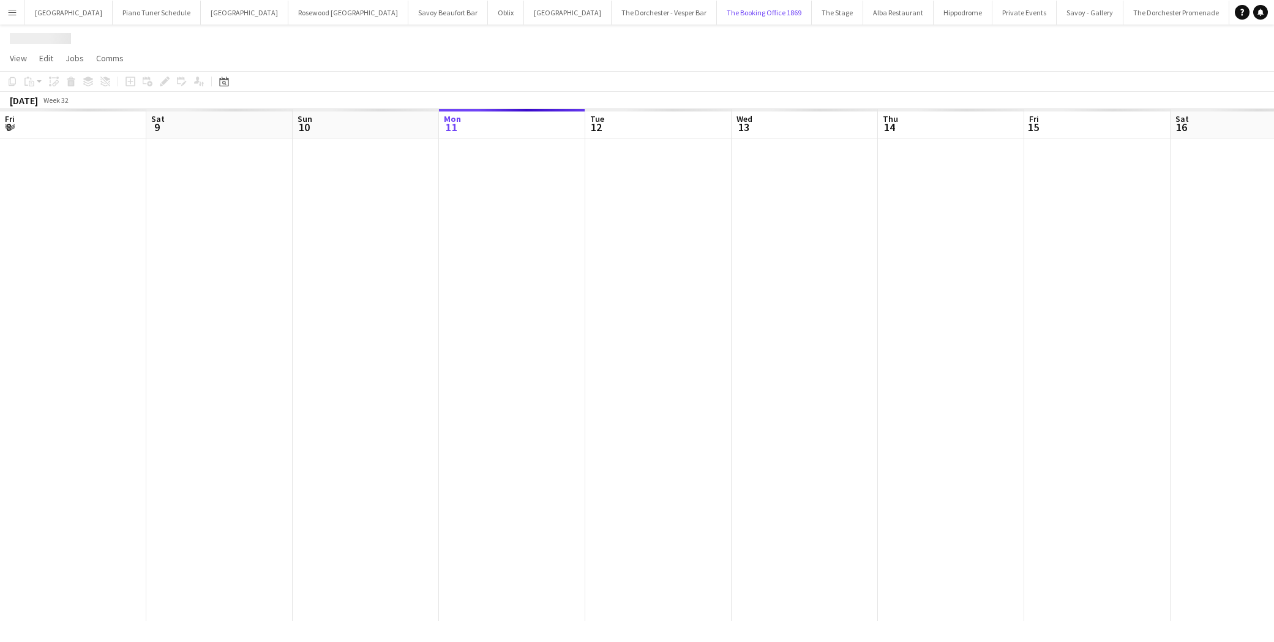
scroll to position [0, 293]
